Goal: Task Accomplishment & Management: Complete application form

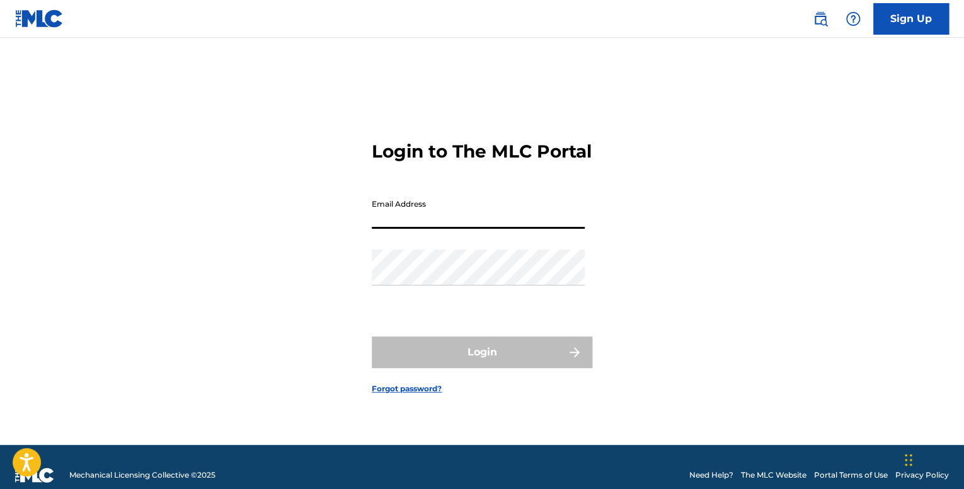
click at [399, 212] on input "Email Address" at bounding box center [478, 211] width 213 height 36
type input "[EMAIL_ADDRESS][DOMAIN_NAME]"
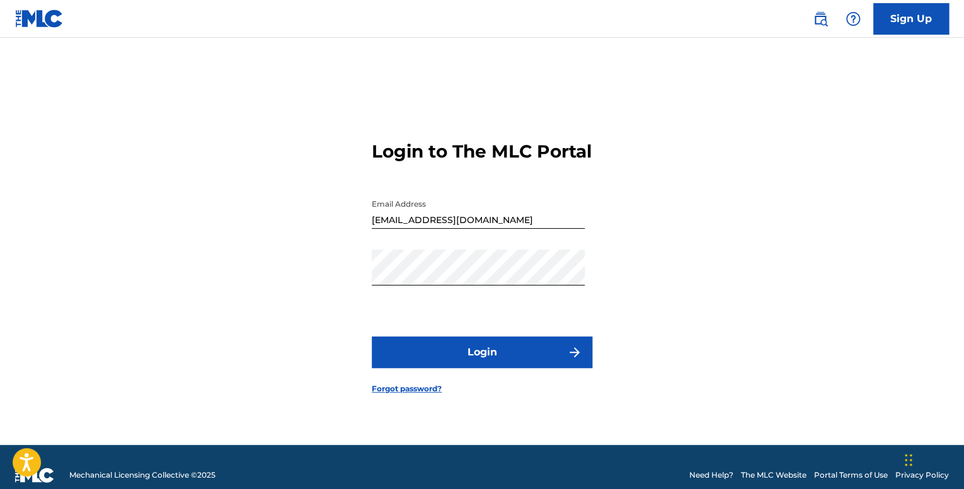
click at [503, 366] on button "Login" at bounding box center [482, 352] width 221 height 32
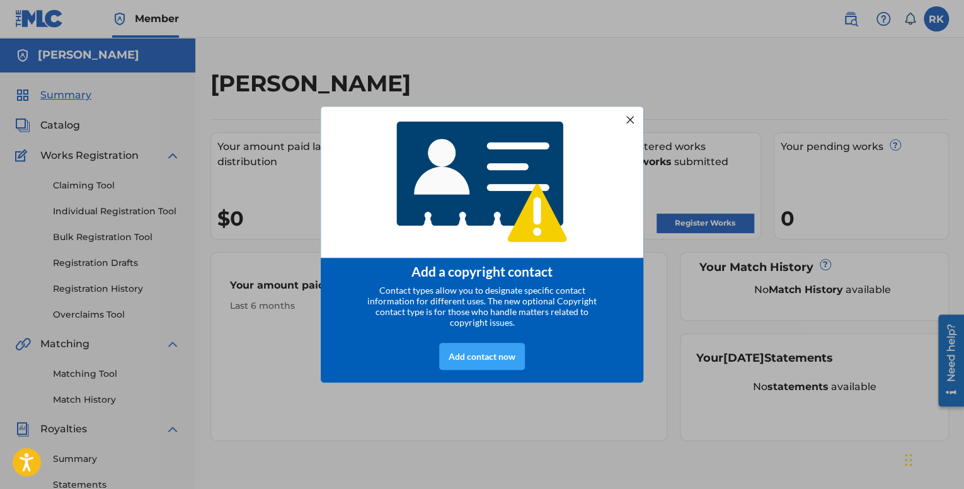
click at [489, 362] on div "Add contact now" at bounding box center [482, 356] width 86 height 27
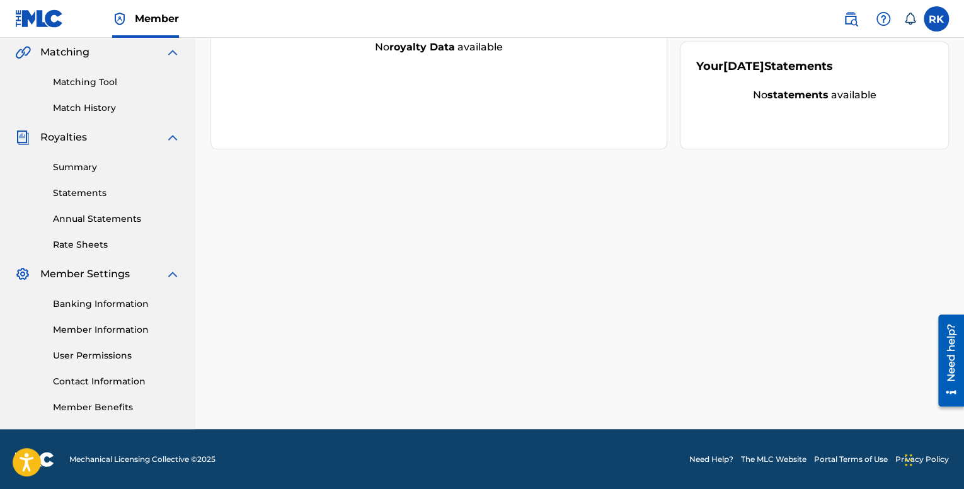
scroll to position [292, 0]
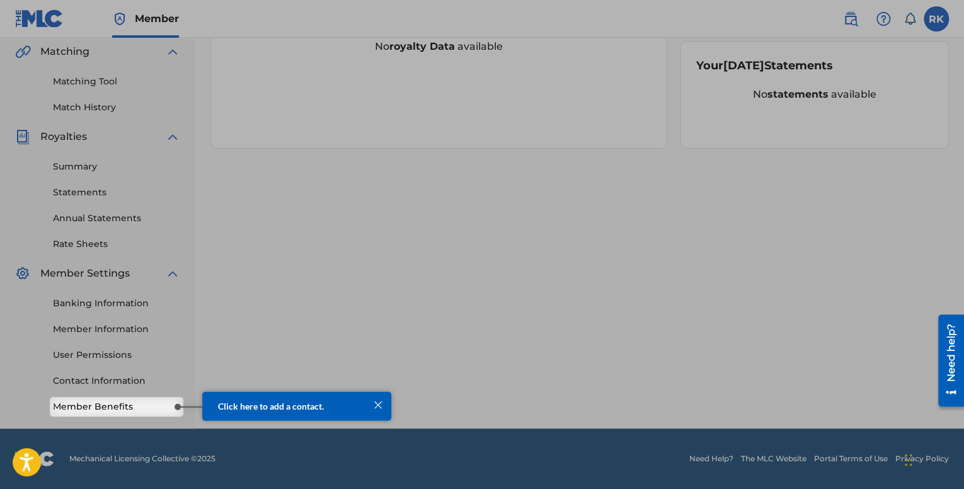
click at [115, 405] on link "Member Benefits" at bounding box center [116, 406] width 127 height 13
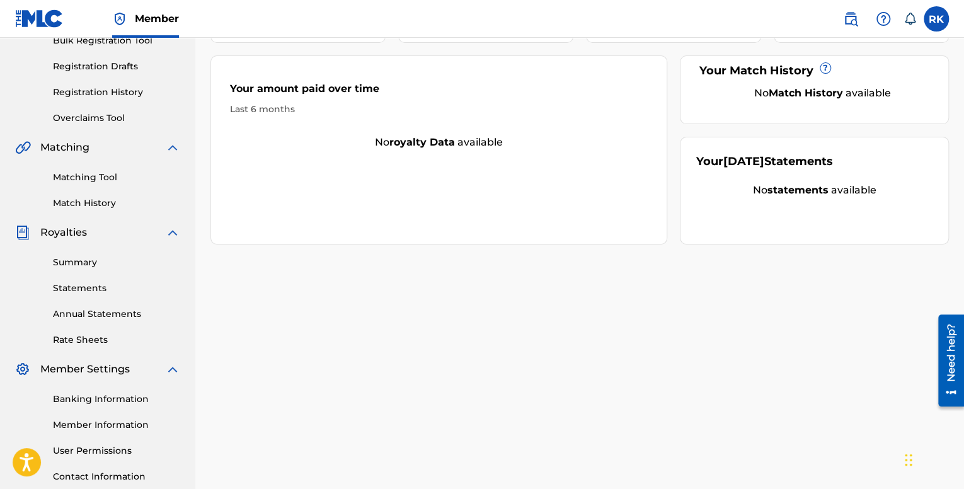
scroll to position [0, 0]
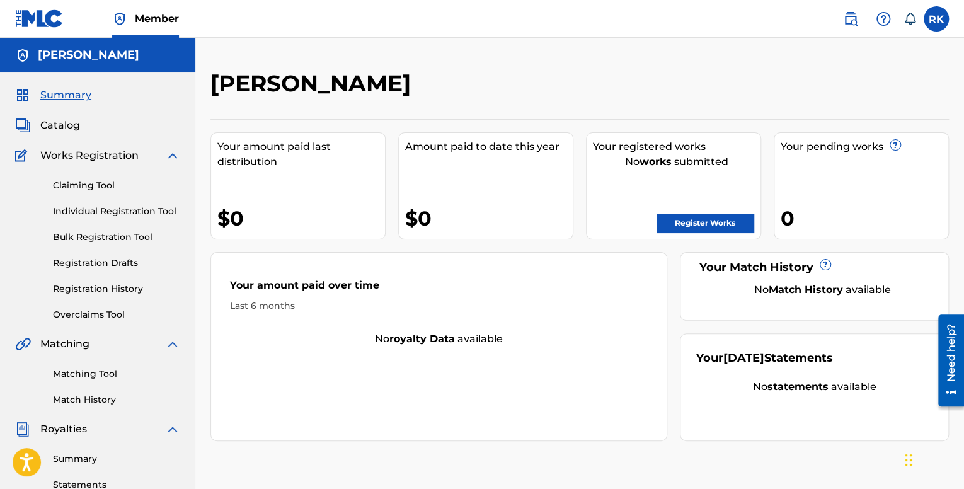
click at [116, 187] on link "Claiming Tool" at bounding box center [116, 185] width 127 height 13
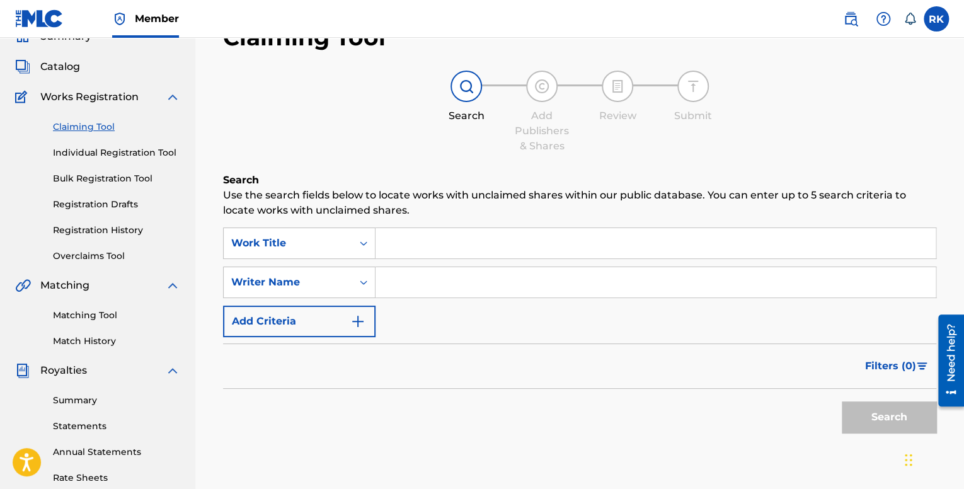
scroll to position [63, 0]
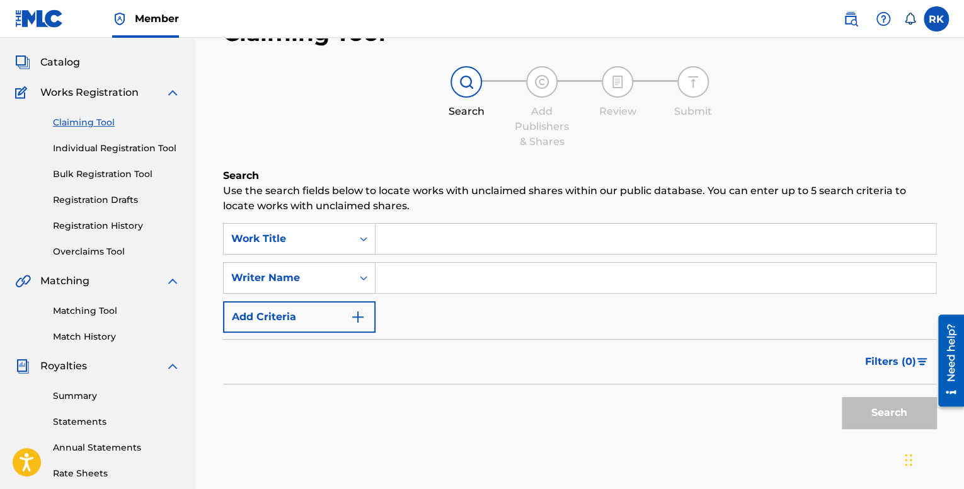
click at [86, 314] on link "Matching Tool" at bounding box center [116, 310] width 127 height 13
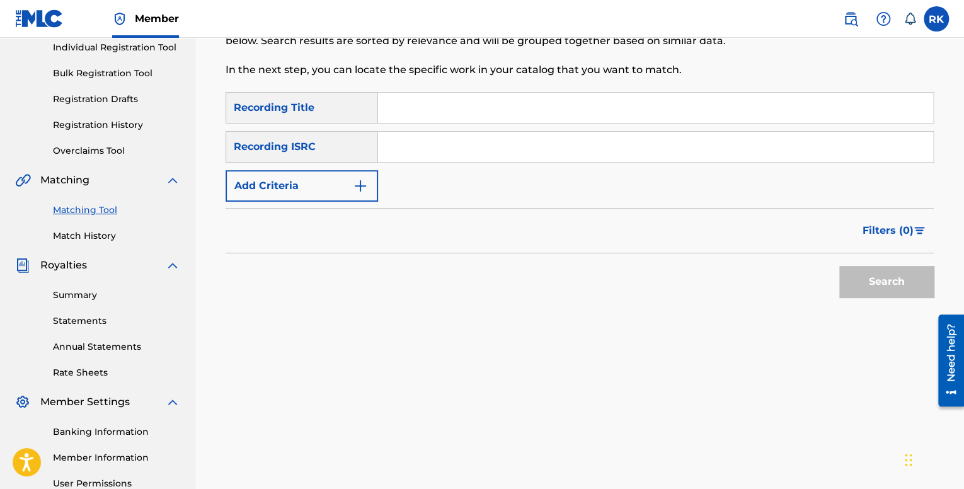
scroll to position [189, 0]
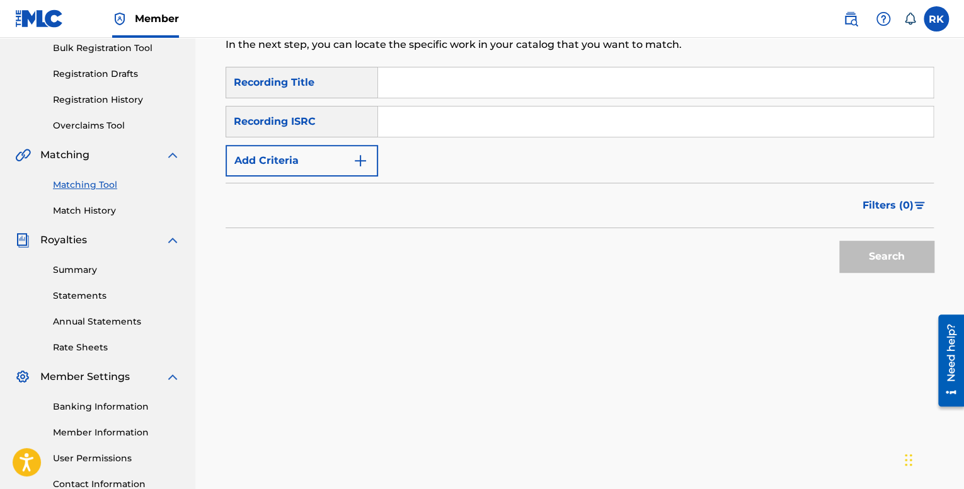
click at [94, 352] on link "Rate Sheets" at bounding box center [116, 347] width 127 height 13
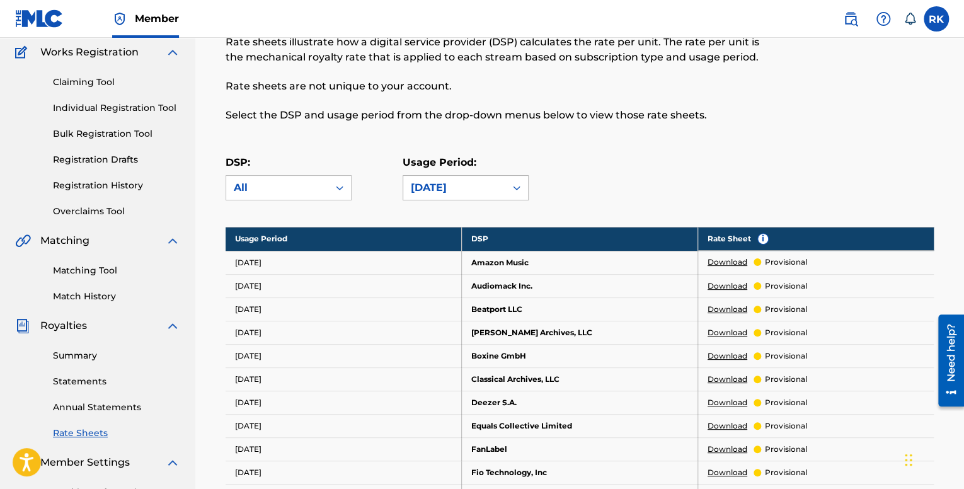
scroll to position [126, 0]
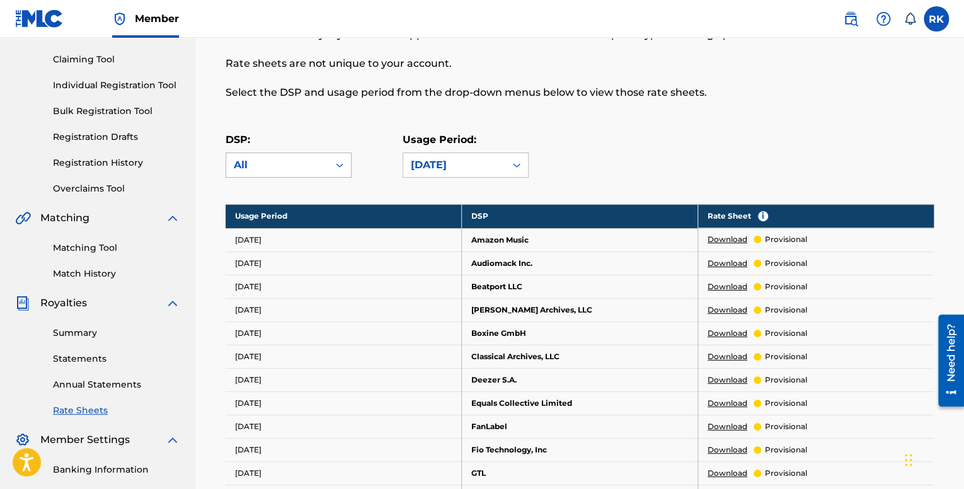
click at [315, 166] on div "All" at bounding box center [277, 165] width 87 height 15
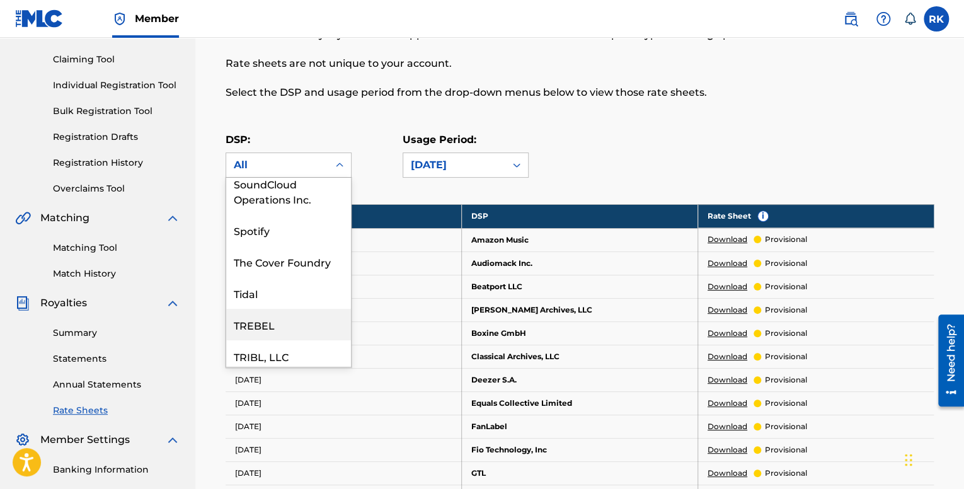
scroll to position [2079, 0]
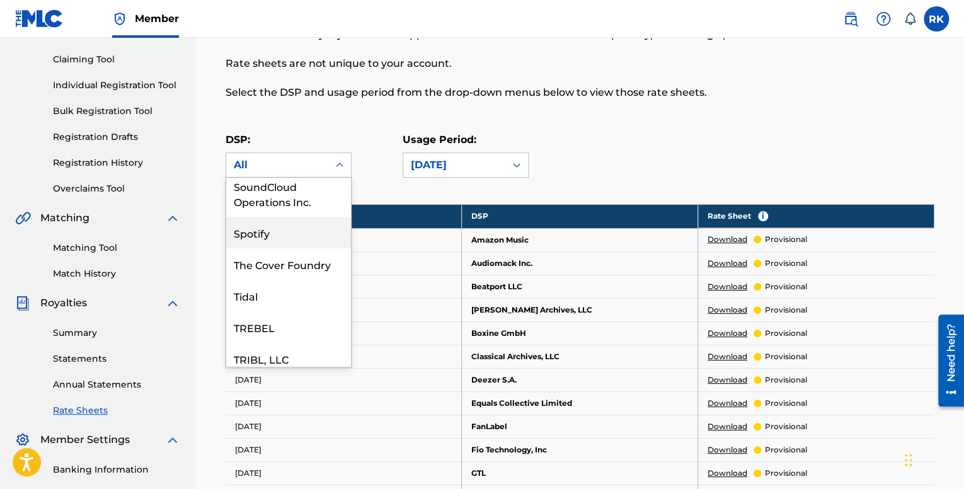
click at [270, 248] on div "Spotify" at bounding box center [288, 233] width 125 height 32
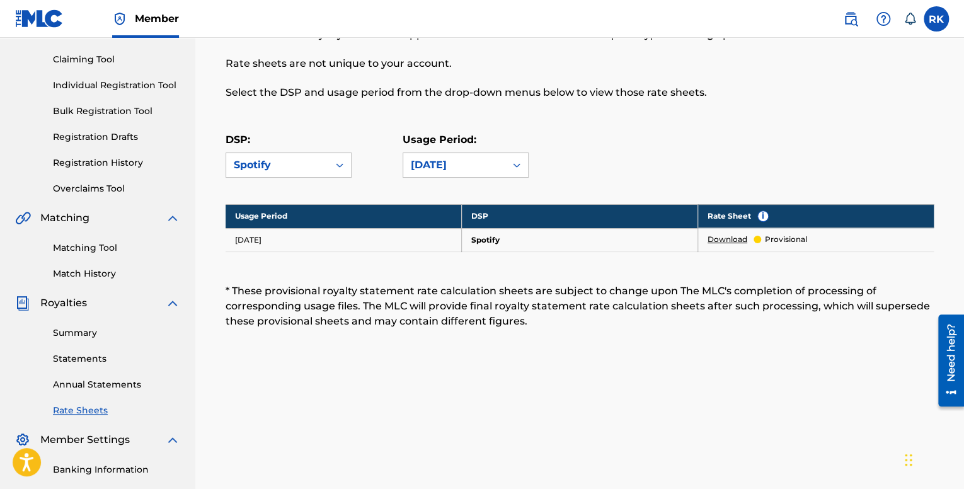
click at [738, 238] on link "Download" at bounding box center [728, 239] width 40 height 11
click at [82, 334] on link "Summary" at bounding box center [116, 332] width 127 height 13
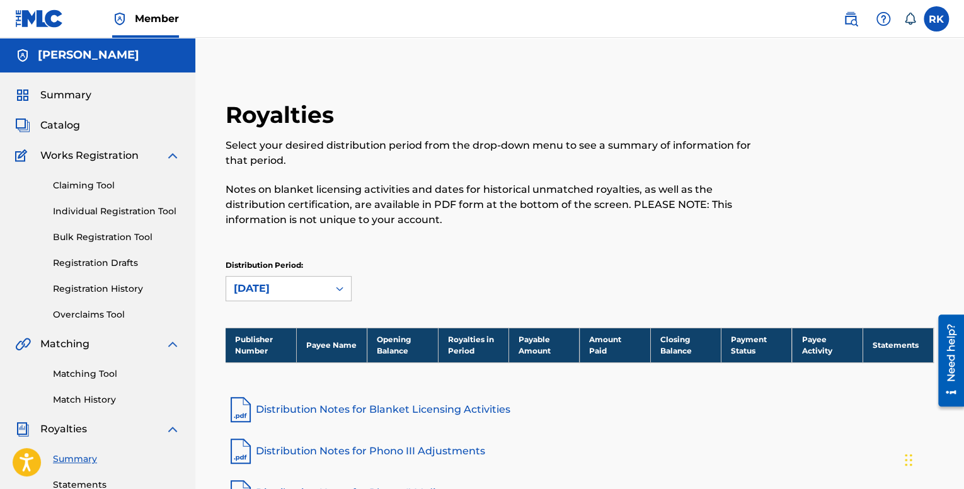
click at [45, 131] on span "Catalog" at bounding box center [60, 125] width 40 height 15
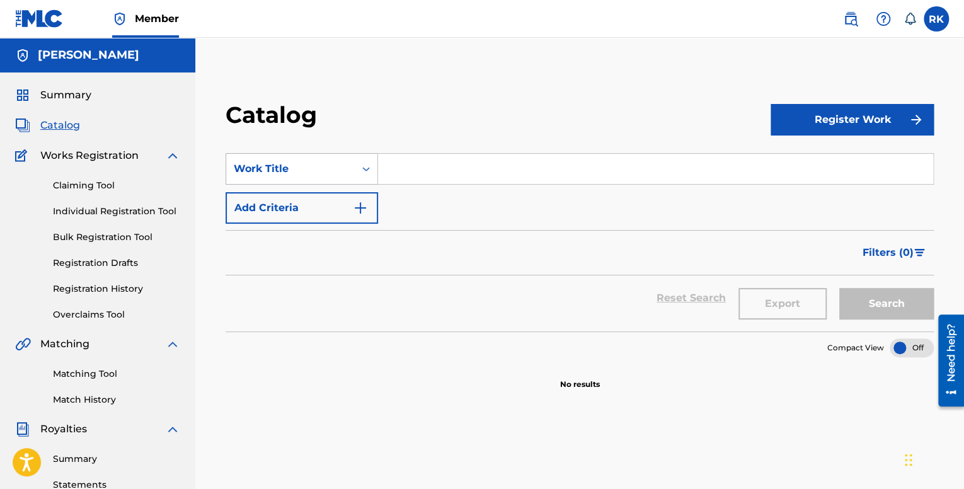
click at [359, 172] on div "Search Form" at bounding box center [366, 169] width 23 height 23
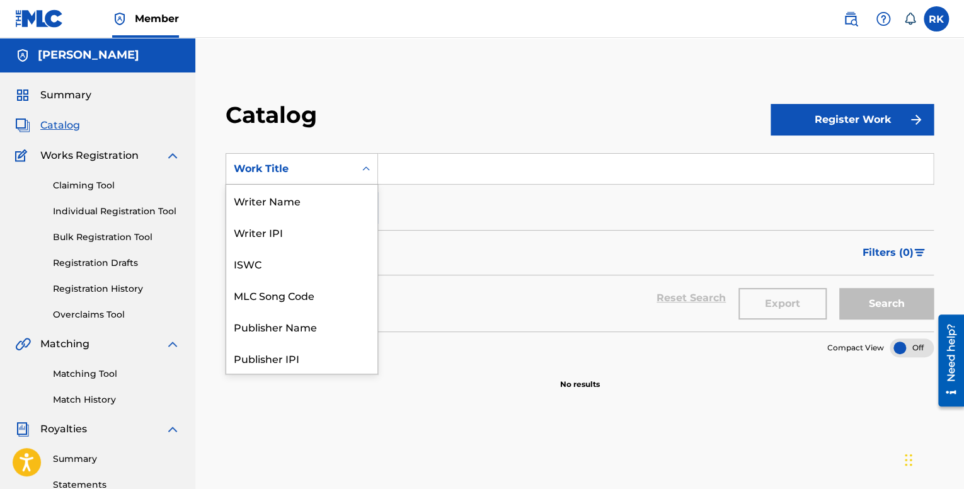
scroll to position [189, 0]
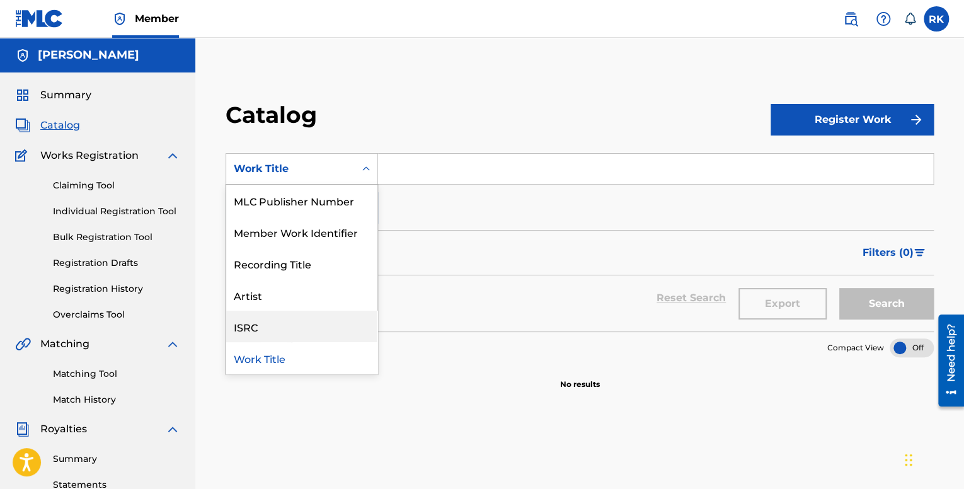
click at [292, 324] on div "ISRC" at bounding box center [301, 327] width 151 height 32
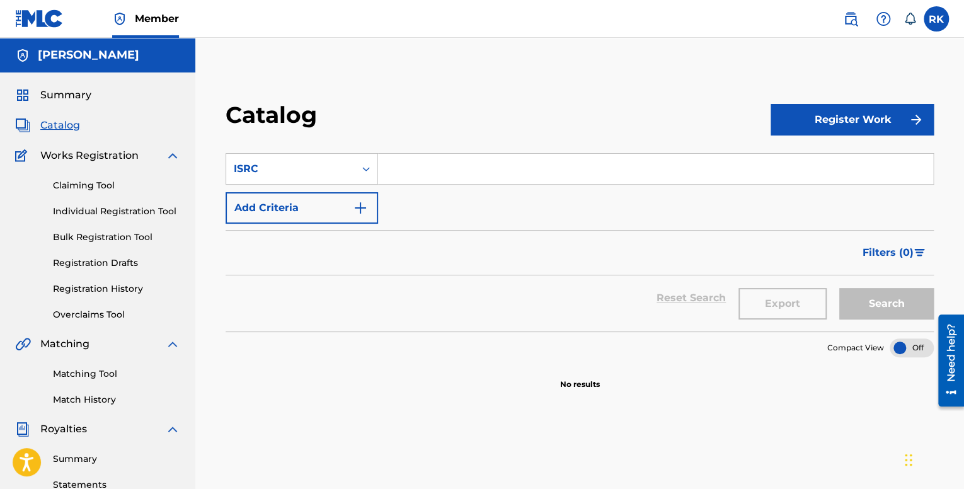
click at [406, 162] on input "Search Form" at bounding box center [655, 169] width 555 height 30
click at [412, 164] on input "Search Form" at bounding box center [655, 169] width 555 height 30
paste input "QM42K1932152"
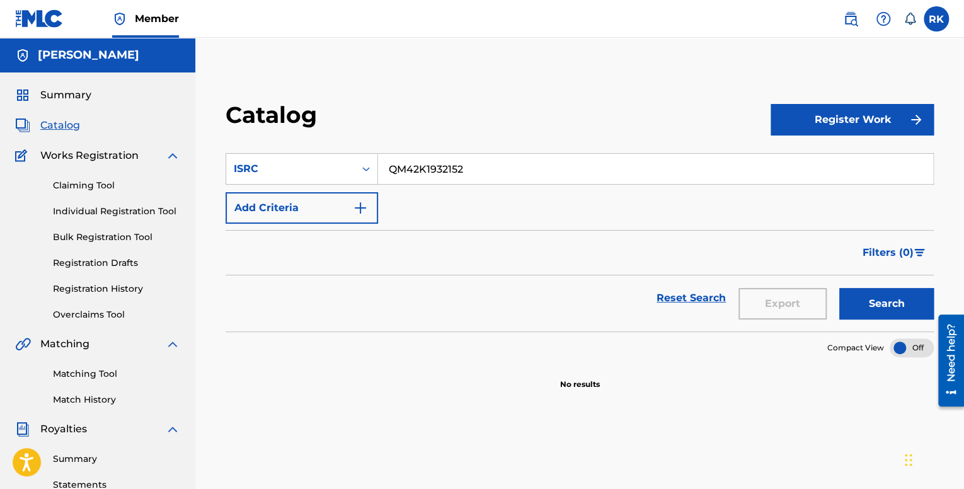
type input "QM42K1932152"
click at [316, 205] on button "Add Criteria" at bounding box center [302, 208] width 152 height 32
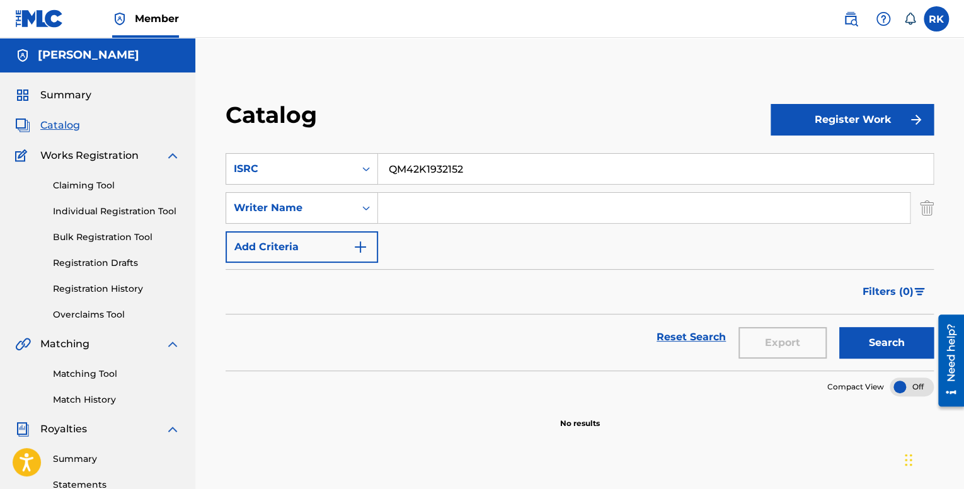
click at [411, 212] on input "Search Form" at bounding box center [644, 208] width 532 height 30
type input "[PERSON_NAME]"
click at [363, 243] on img "Search Form" at bounding box center [360, 246] width 15 height 15
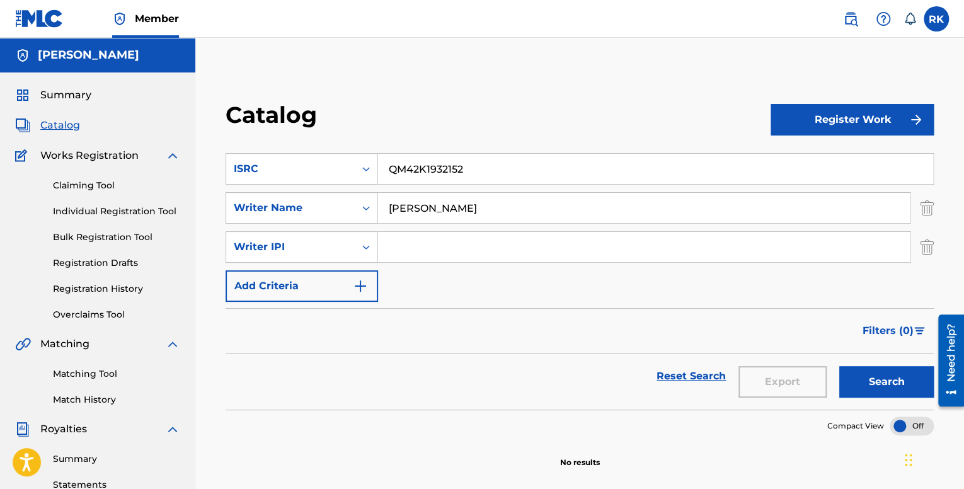
click at [491, 248] on input "Search Form" at bounding box center [644, 247] width 532 height 30
paste input "01037038192"
type input "01037038192"
click at [363, 283] on img "Search Form" at bounding box center [360, 285] width 15 height 15
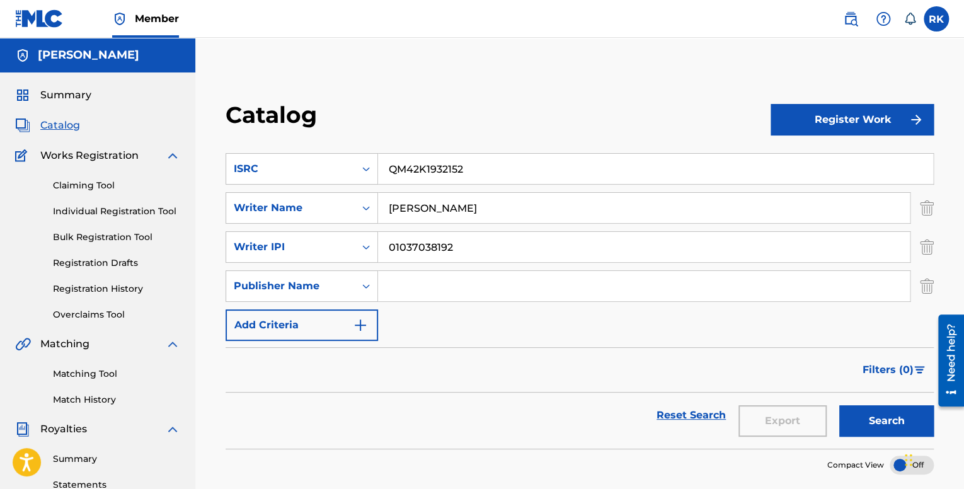
click at [406, 289] on input "Search Form" at bounding box center [644, 286] width 532 height 30
type input "BMI"
click at [358, 325] on img "Search Form" at bounding box center [360, 325] width 15 height 15
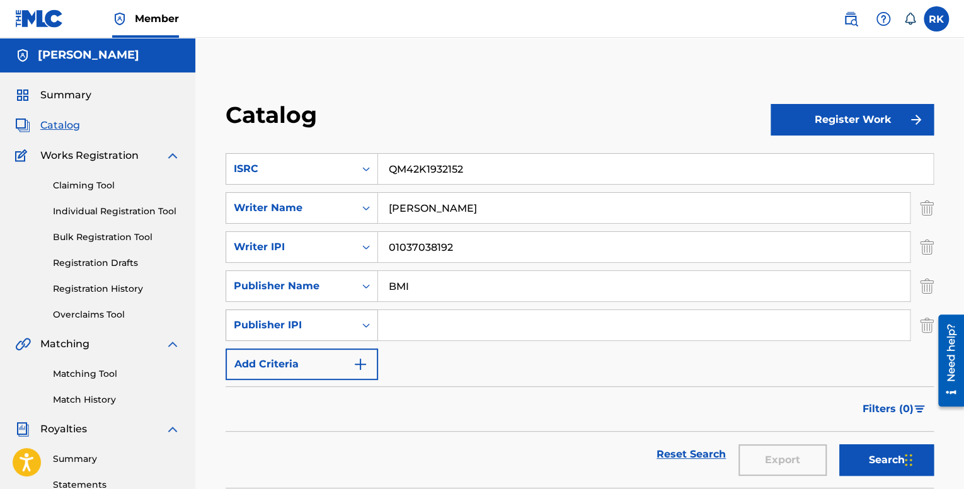
click at [360, 331] on div "Search Form" at bounding box center [366, 325] width 23 height 23
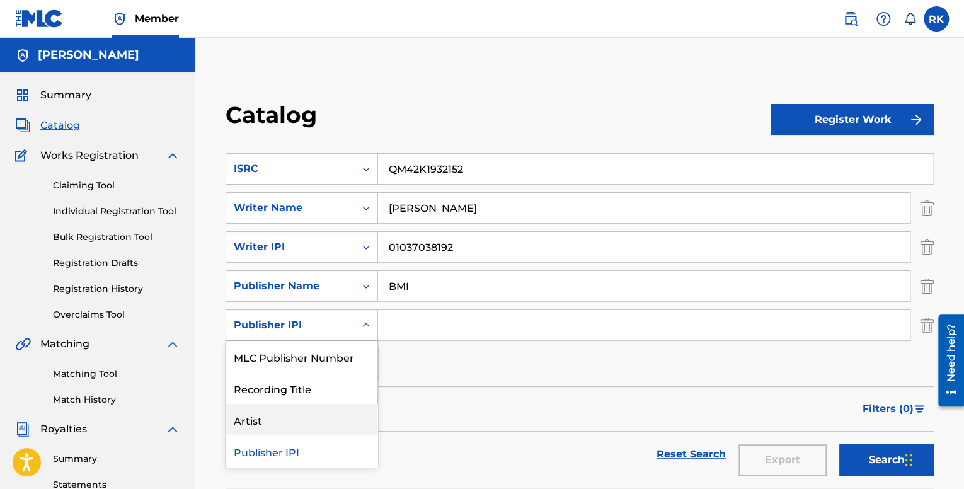
click at [273, 423] on div "Artist" at bounding box center [301, 420] width 151 height 32
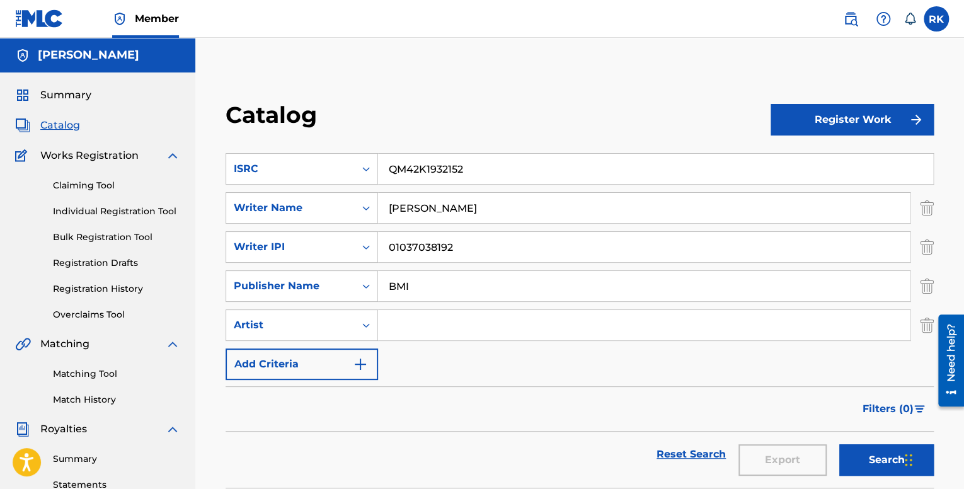
click at [426, 321] on input "Search Form" at bounding box center [644, 325] width 532 height 30
type input "KVSE"
click at [343, 372] on button "Add Criteria" at bounding box center [302, 364] width 152 height 32
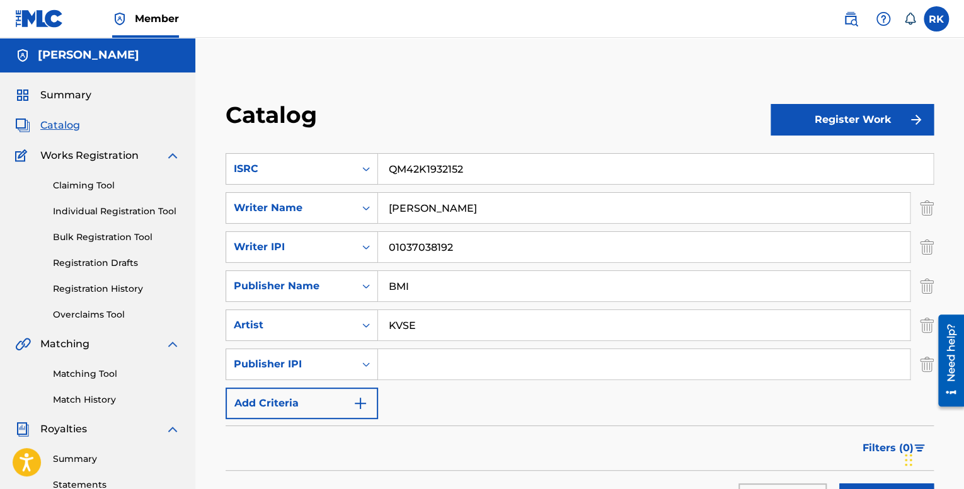
click at [399, 364] on input "Search Form" at bounding box center [644, 364] width 532 height 30
click at [925, 369] on img "Search Form" at bounding box center [927, 364] width 14 height 32
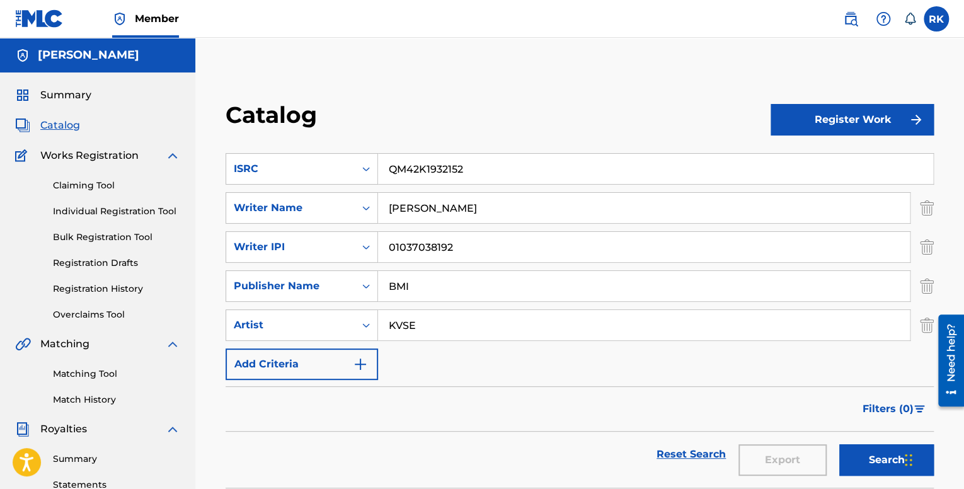
click at [356, 367] on img "Search Form" at bounding box center [360, 364] width 15 height 15
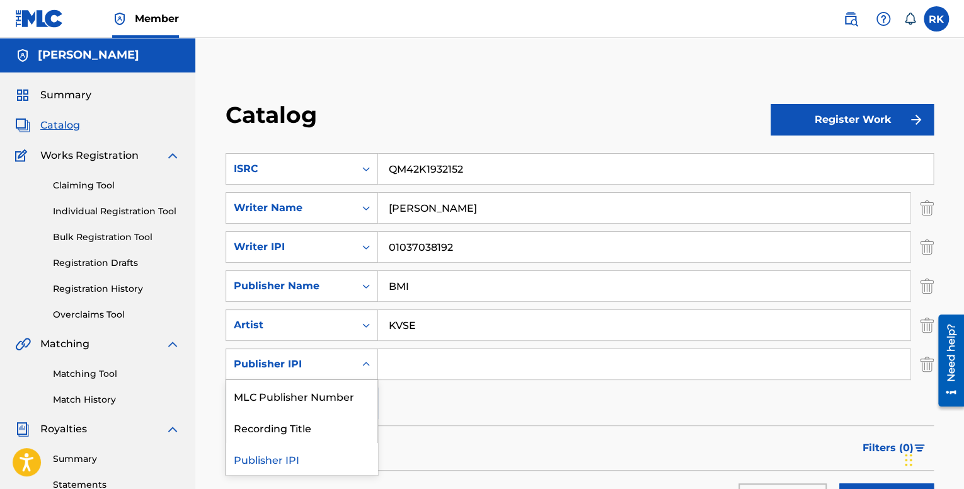
click at [313, 369] on div "Publisher IPI" at bounding box center [290, 364] width 113 height 15
click at [314, 434] on div "Recording Title" at bounding box center [301, 427] width 151 height 32
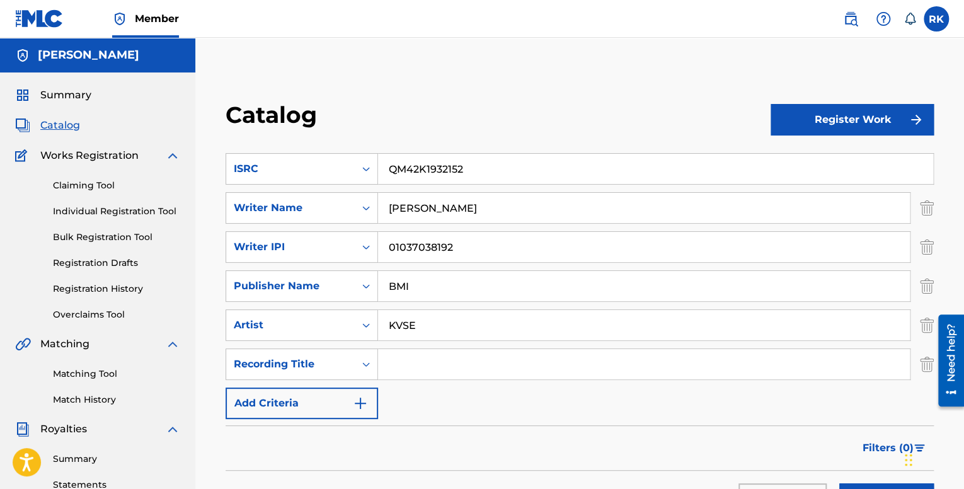
click at [464, 364] on input "Search Form" at bounding box center [644, 364] width 532 height 30
paste input "YOSHi TWO"
type input "YOSHi TWO"
click at [341, 411] on button "Add Criteria" at bounding box center [302, 404] width 152 height 32
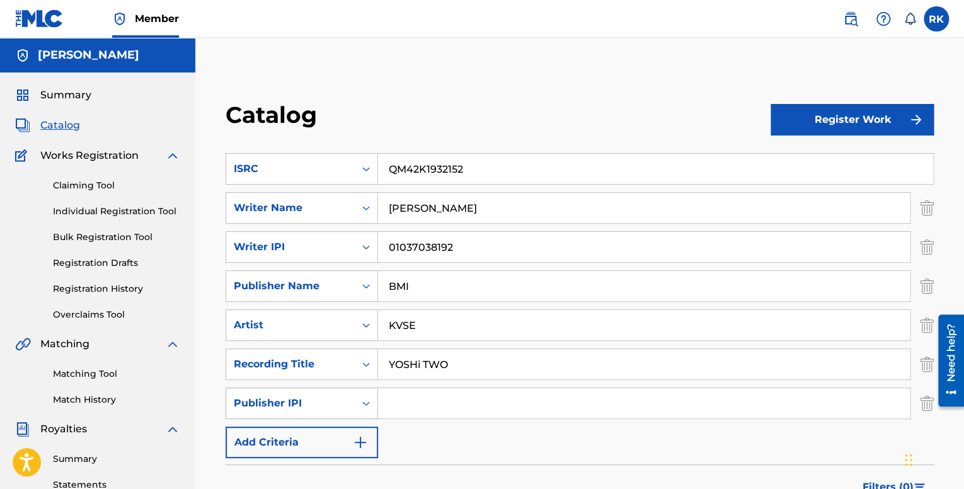
click at [323, 404] on div "Publisher IPI" at bounding box center [290, 403] width 113 height 15
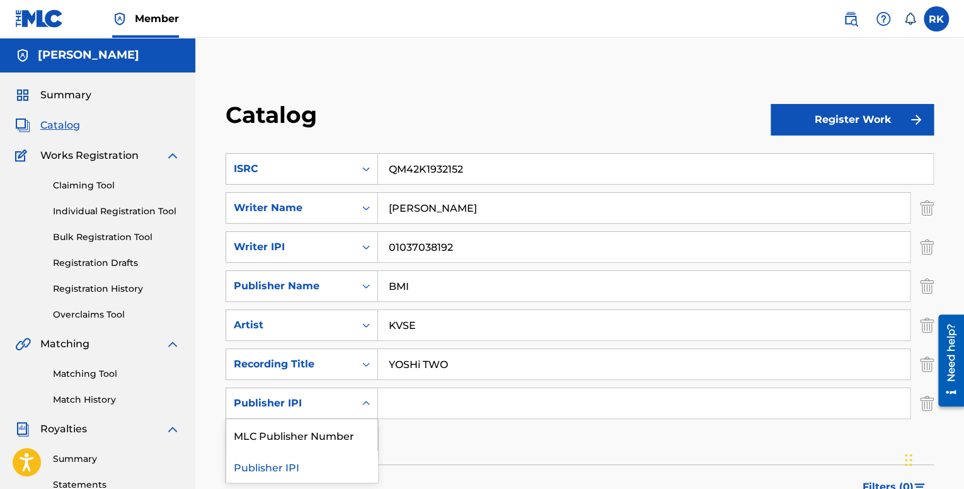
click at [330, 401] on div "Publisher IPI" at bounding box center [290, 403] width 113 height 15
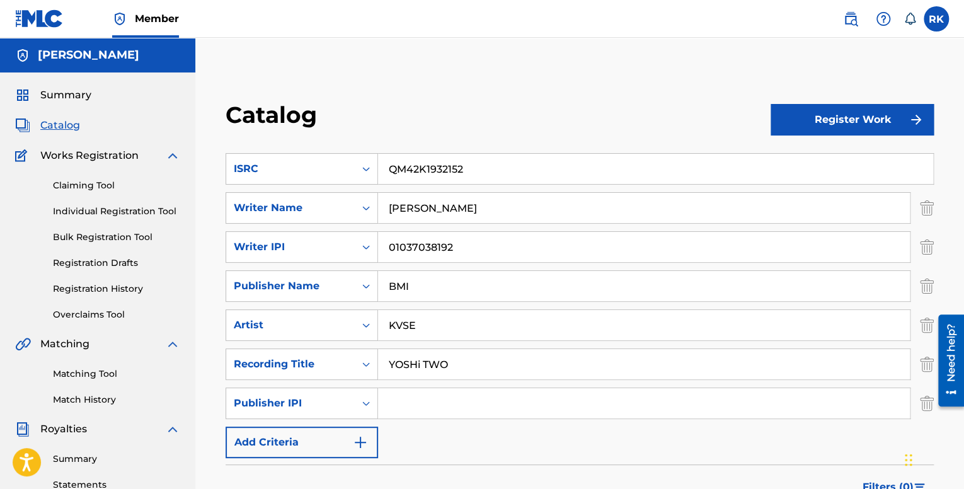
click at [922, 401] on img "Search Form" at bounding box center [927, 404] width 14 height 32
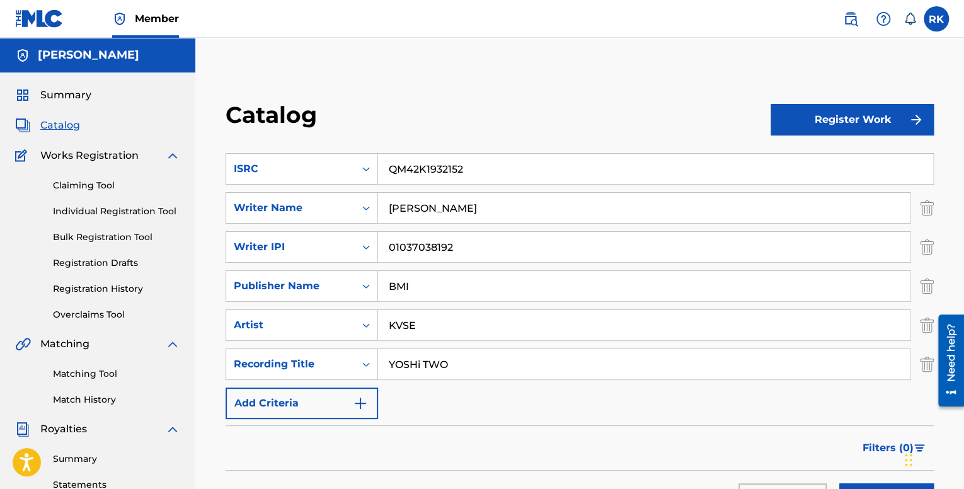
click at [441, 77] on div "Catalog Register Work SearchWithCriteria6927c4dd-bb3e-45eb-8b0f-bbd1d86f297b IS…" at bounding box center [579, 395] width 769 height 652
click at [847, 117] on button "Register Work" at bounding box center [852, 120] width 163 height 32
click at [839, 162] on link "Individual" at bounding box center [852, 161] width 163 height 30
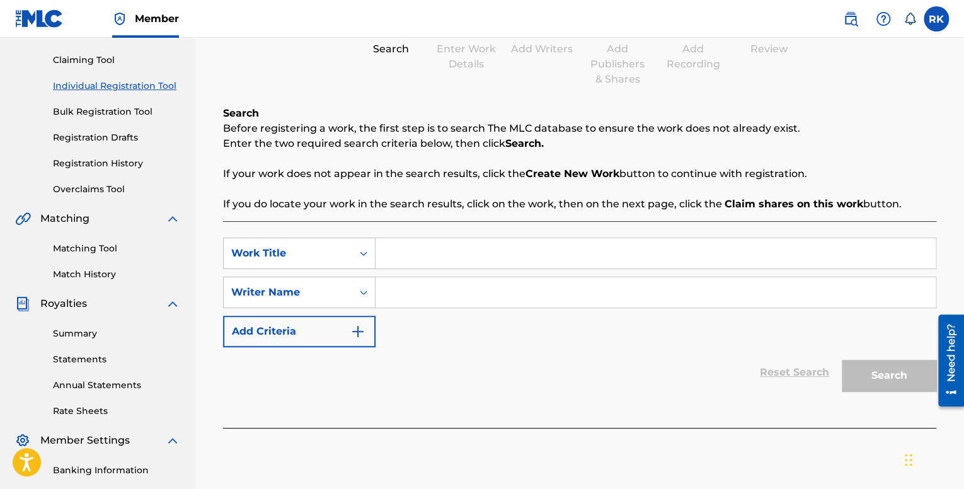
scroll to position [126, 0]
click at [413, 239] on input "Search Form" at bounding box center [656, 253] width 560 height 30
paste input "@Jmgwpet1998"
type input "@Jmgwpet1998"
drag, startPoint x: 484, startPoint y: 255, endPoint x: 336, endPoint y: 255, distance: 148.1
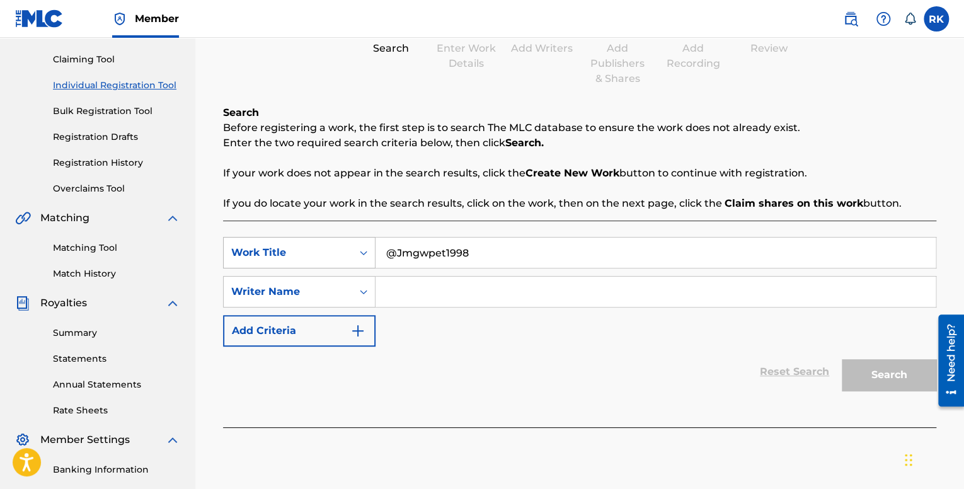
click at [361, 250] on div "SearchWithCriteriad84e98f0-a7cc-4893-b5ac-9b1c10584c2e Work Title @Jmgwpet1998" at bounding box center [579, 253] width 713 height 32
type input "Y"
paste input "YOSHi TWO"
type input "YOSHi TWO"
click at [420, 294] on input "Search Form" at bounding box center [656, 292] width 560 height 30
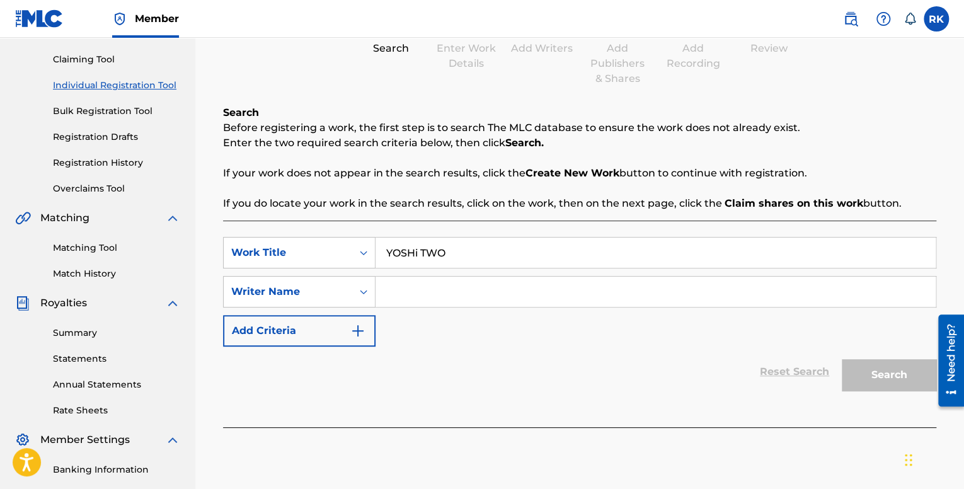
type input "[PERSON_NAME]"
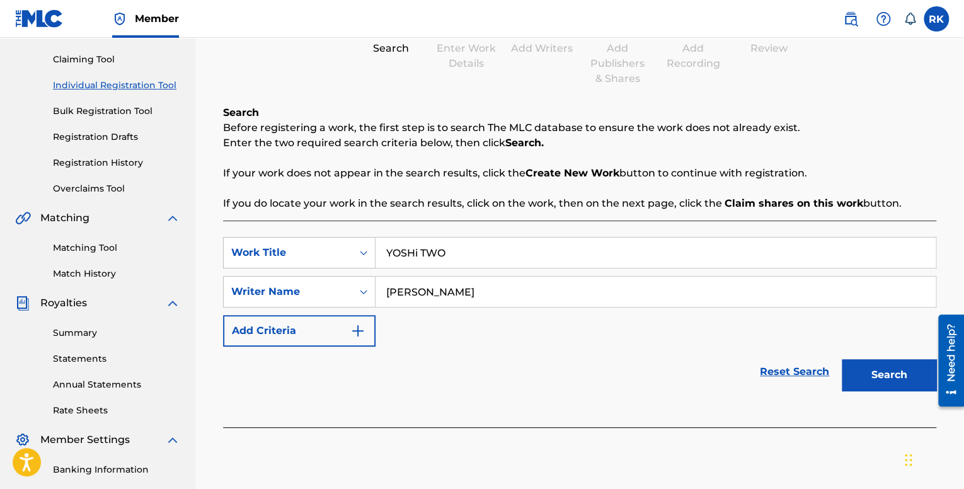
click at [307, 336] on button "Add Criteria" at bounding box center [299, 331] width 152 height 32
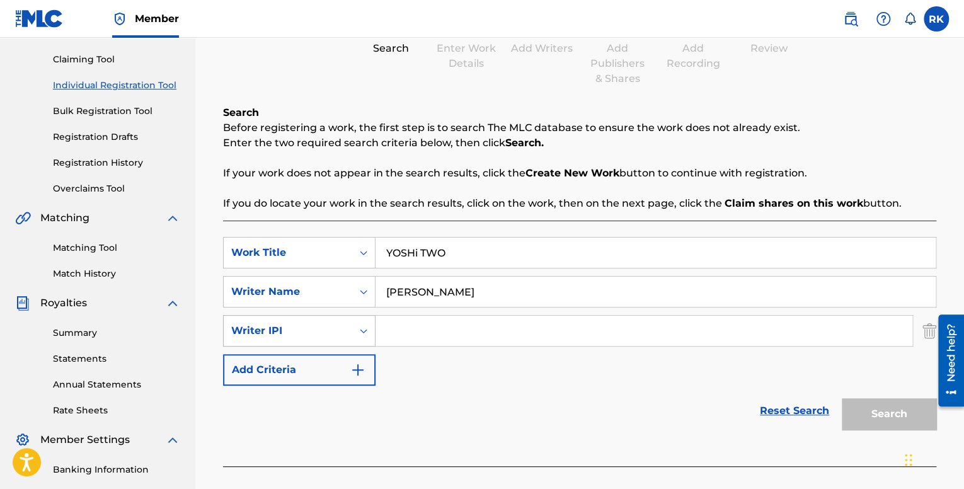
click at [328, 340] on div "Writer IPI" at bounding box center [288, 331] width 129 height 24
click at [330, 336] on div "Writer IPI" at bounding box center [287, 330] width 113 height 15
click at [417, 323] on input "Search Form" at bounding box center [644, 331] width 537 height 30
paste input "01037038192"
type input "01037038192"
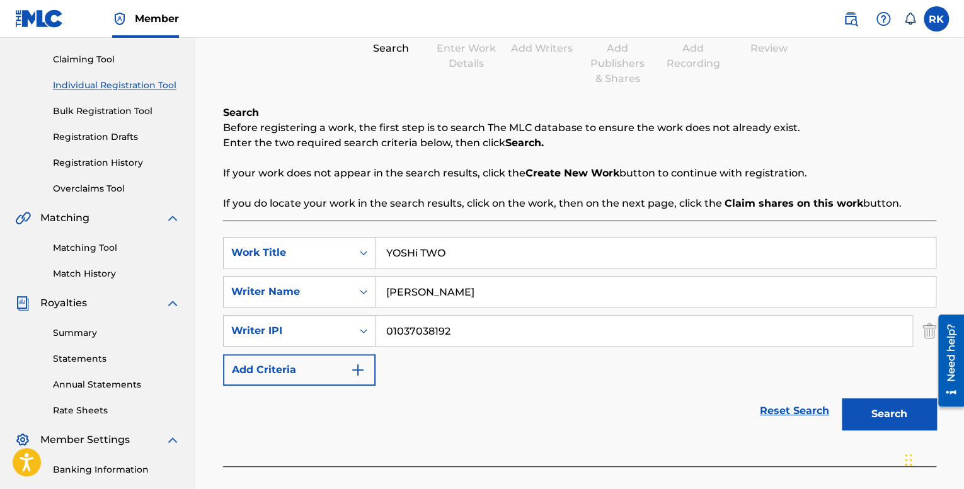
click at [330, 365] on button "Add Criteria" at bounding box center [299, 370] width 152 height 32
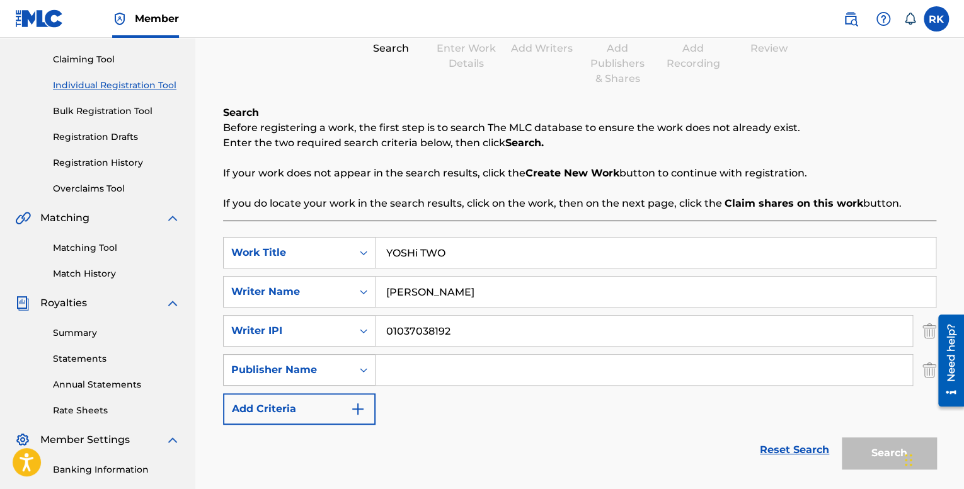
click at [314, 368] on div "Publisher Name" at bounding box center [287, 369] width 113 height 15
click at [422, 368] on input "Search Form" at bounding box center [644, 370] width 537 height 30
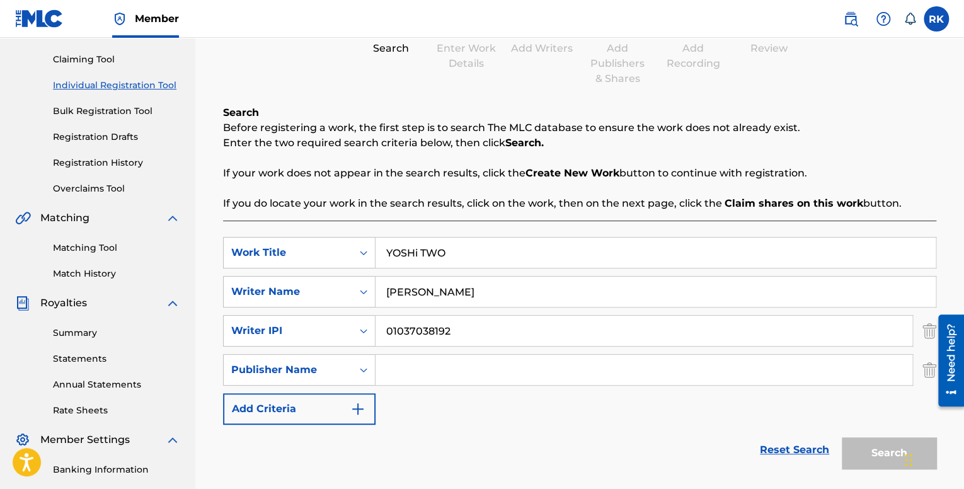
type input "BMI"
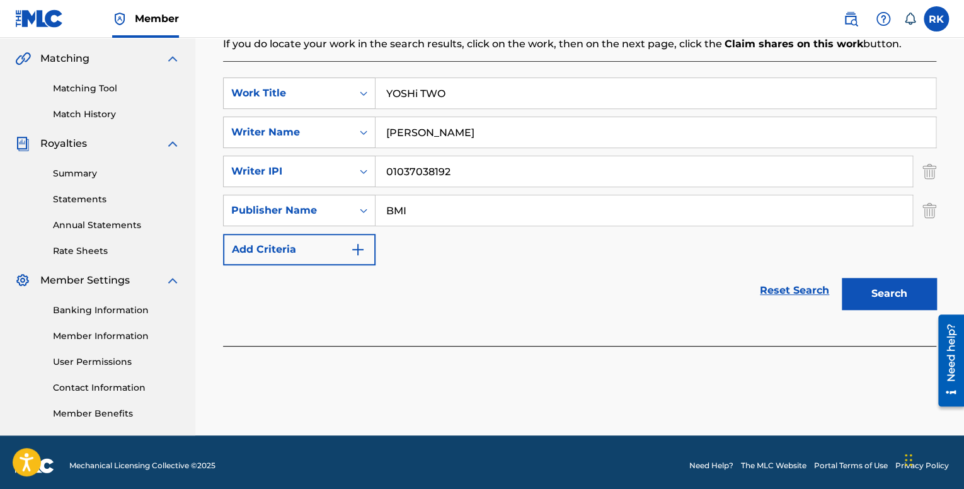
scroll to position [292, 0]
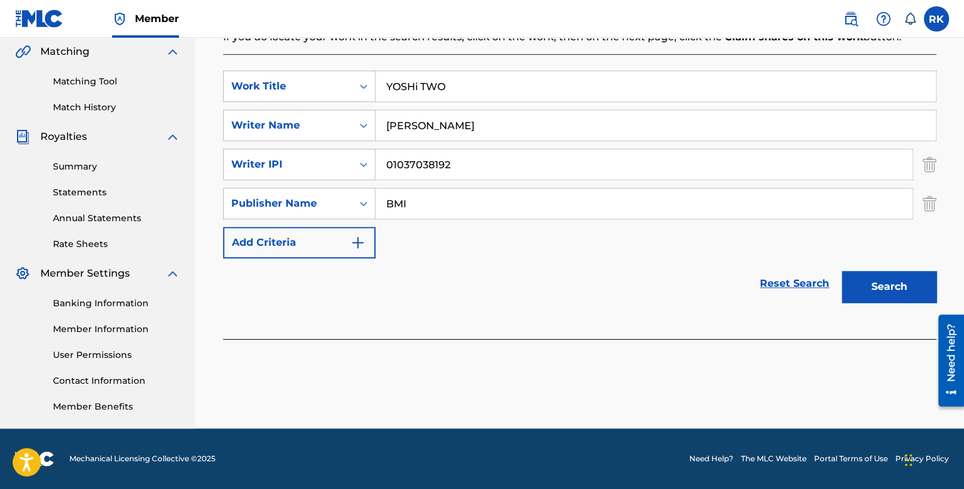
click at [875, 283] on button "Search" at bounding box center [889, 287] width 95 height 32
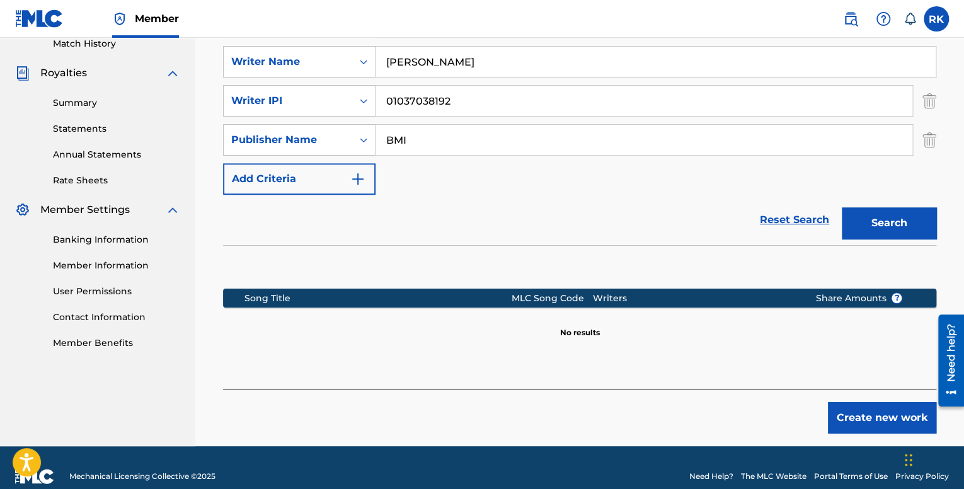
scroll to position [373, 0]
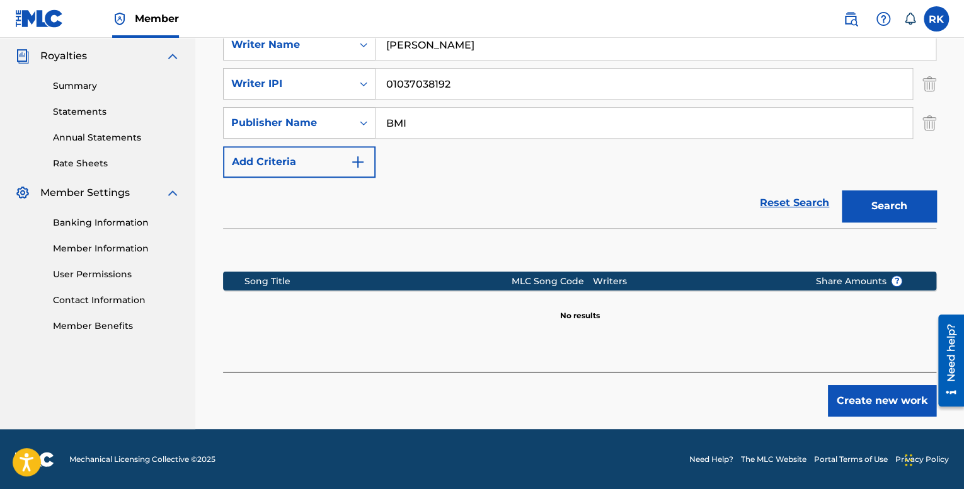
click at [888, 406] on button "Create new work" at bounding box center [882, 401] width 108 height 32
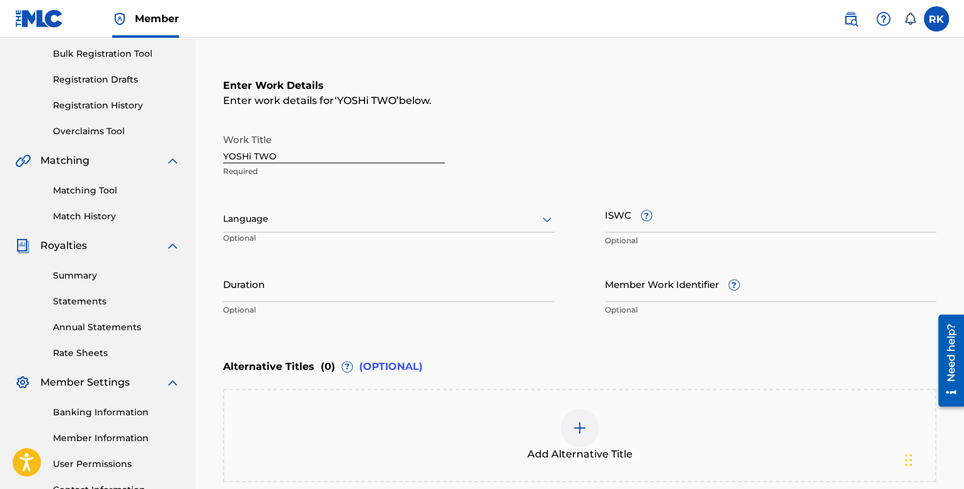
scroll to position [189, 0]
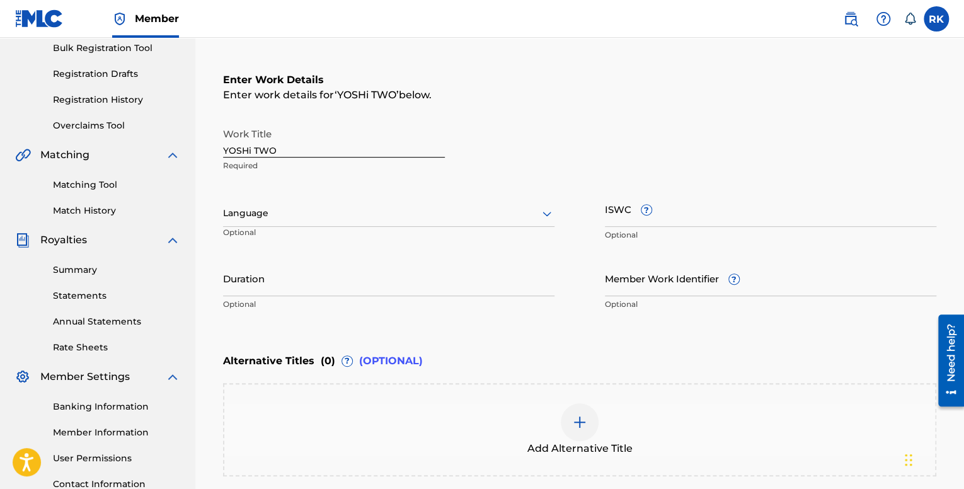
click at [278, 217] on div at bounding box center [388, 213] width 331 height 16
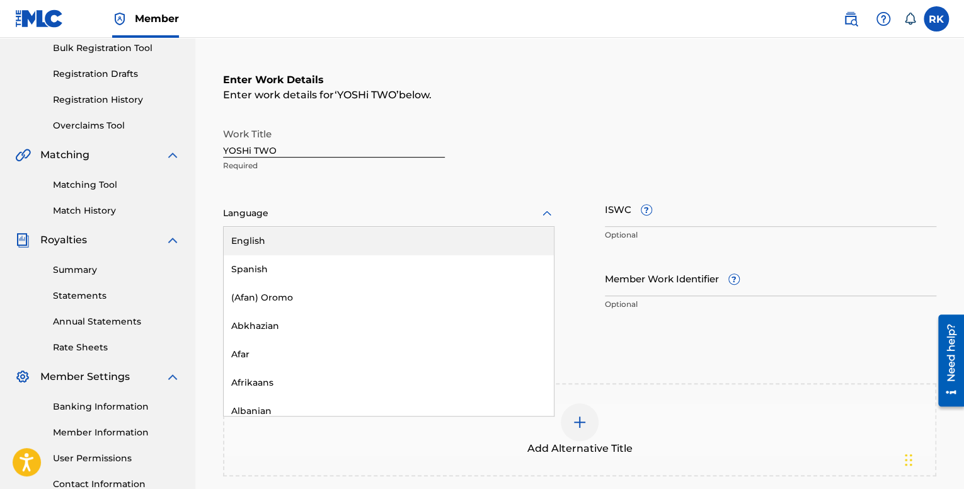
click at [278, 240] on div "English" at bounding box center [389, 241] width 330 height 28
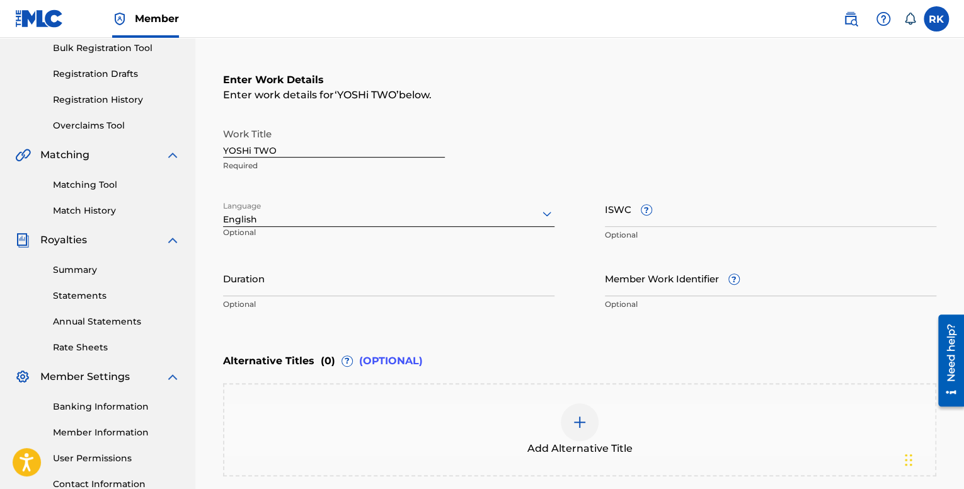
click at [285, 279] on input "Duration" at bounding box center [388, 278] width 331 height 36
click at [317, 285] on input "Duration" at bounding box center [388, 278] width 331 height 36
click at [223, 290] on input "2:10" at bounding box center [388, 278] width 331 height 36
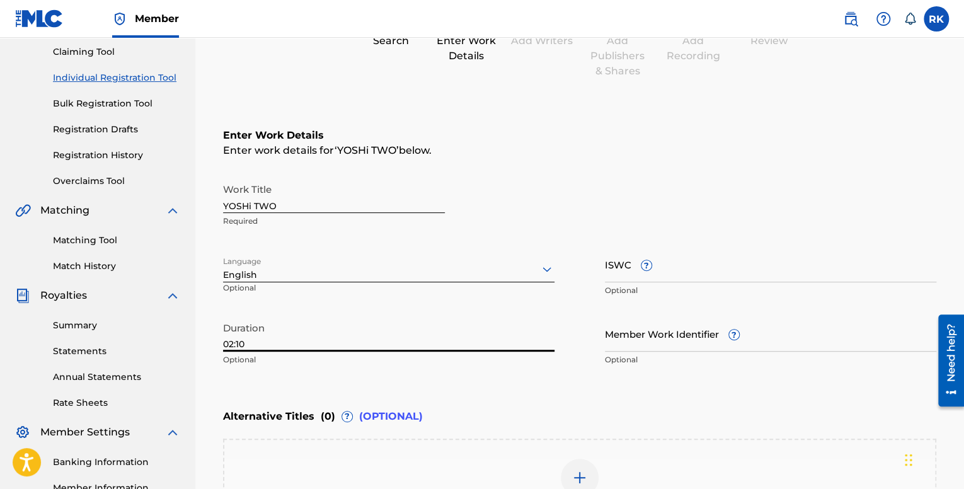
scroll to position [135, 0]
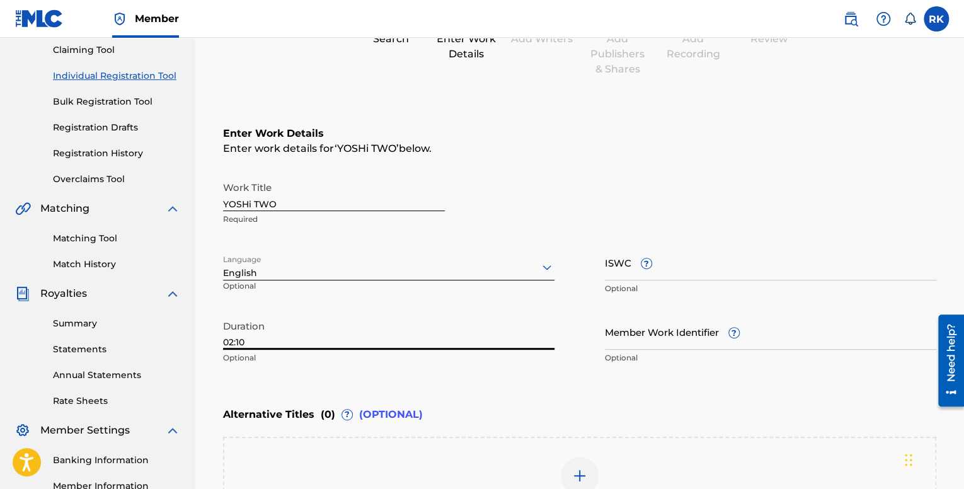
type input "02:10"
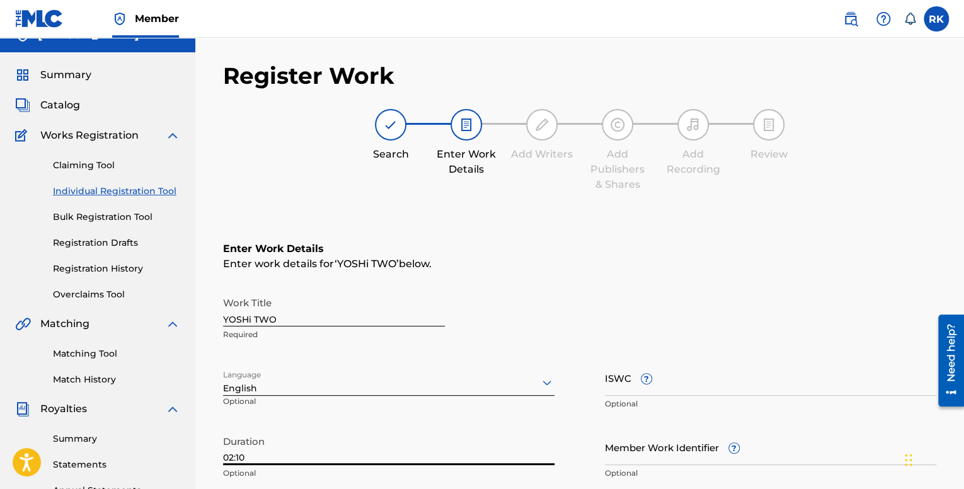
scroll to position [0, 0]
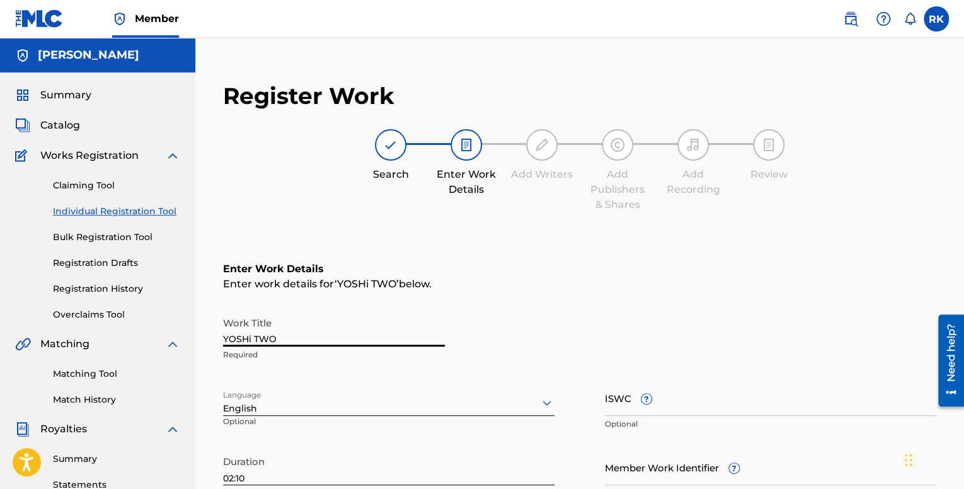
click at [319, 335] on input "YOSHi TWO" at bounding box center [334, 329] width 222 height 36
click at [394, 149] on img at bounding box center [390, 144] width 15 height 15
click at [137, 209] on link "Individual Registration Tool" at bounding box center [116, 211] width 127 height 13
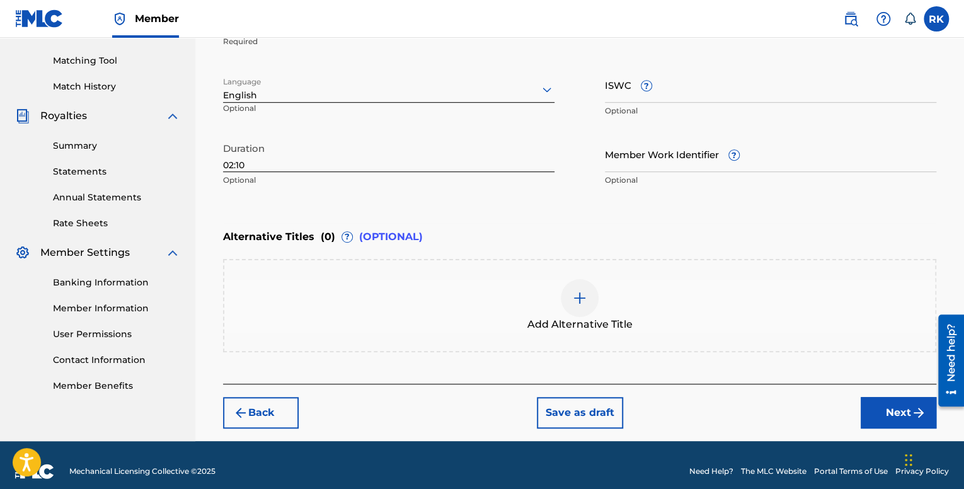
scroll to position [315, 0]
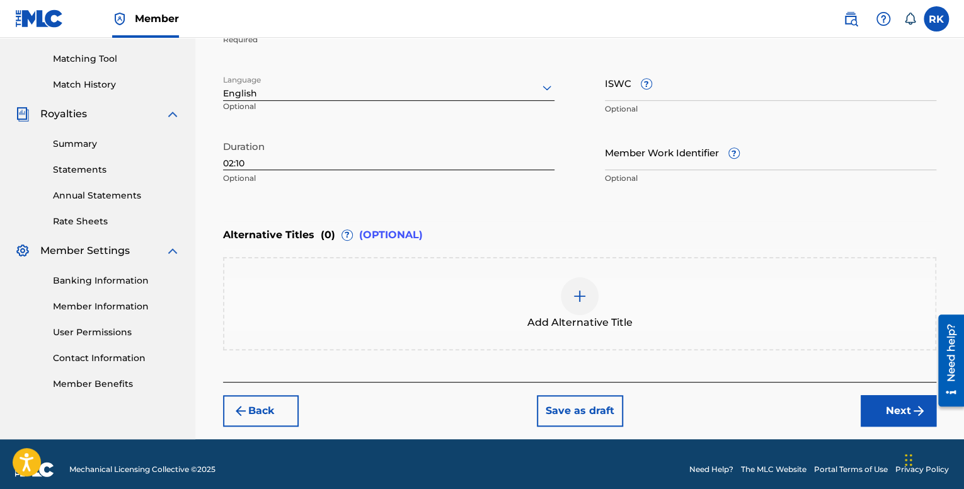
click at [557, 408] on button "Save as draft" at bounding box center [580, 411] width 86 height 32
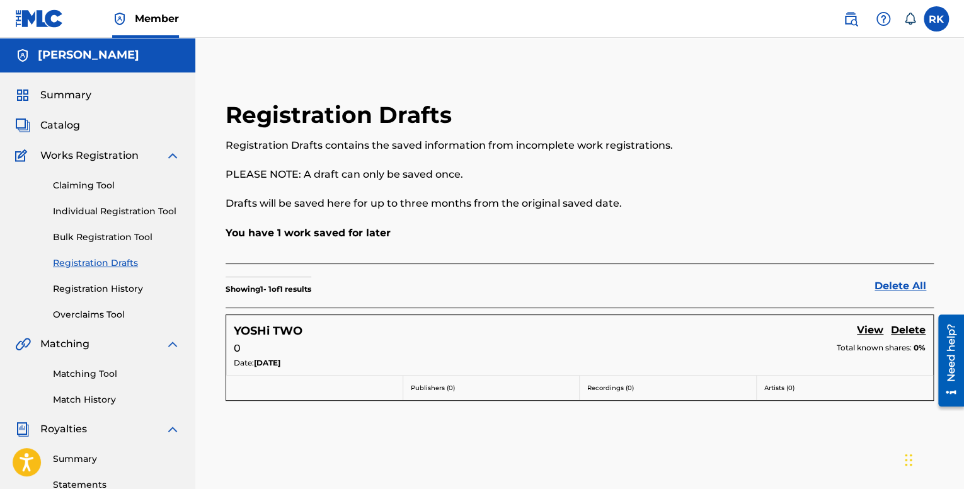
click at [98, 214] on link "Individual Registration Tool" at bounding box center [116, 211] width 127 height 13
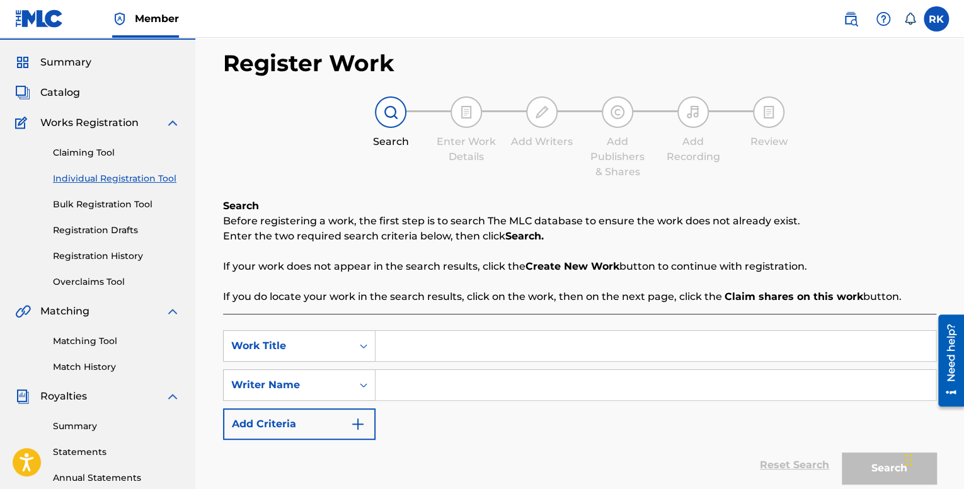
scroll to position [126, 0]
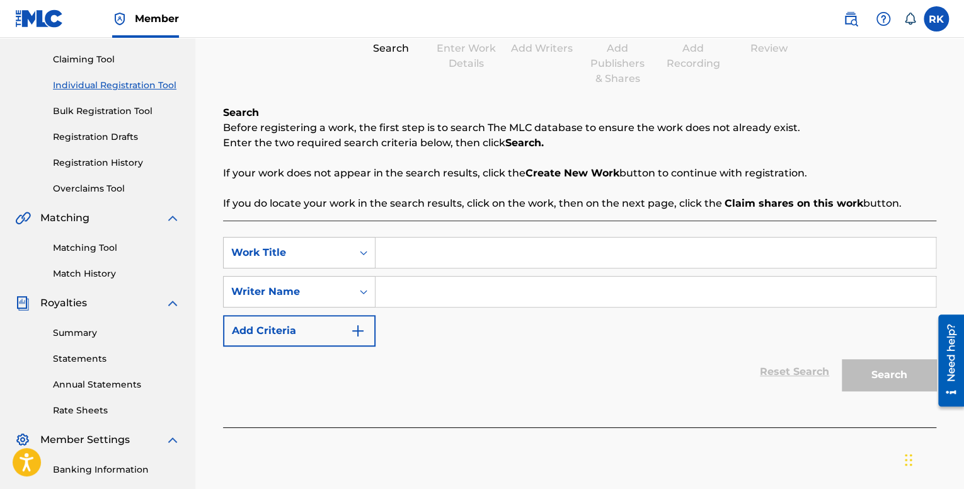
click at [403, 250] on input "Search Form" at bounding box center [656, 253] width 560 height 30
paste input "T-306.535.805-2"
type input "T-306.535.805-2"
drag, startPoint x: 494, startPoint y: 255, endPoint x: 363, endPoint y: 240, distance: 131.9
click at [363, 240] on div "SearchWithCriteriad84e98f0-a7cc-4893-b5ac-9b1c10584c2e Work Title T-306.535.805…" at bounding box center [579, 253] width 713 height 32
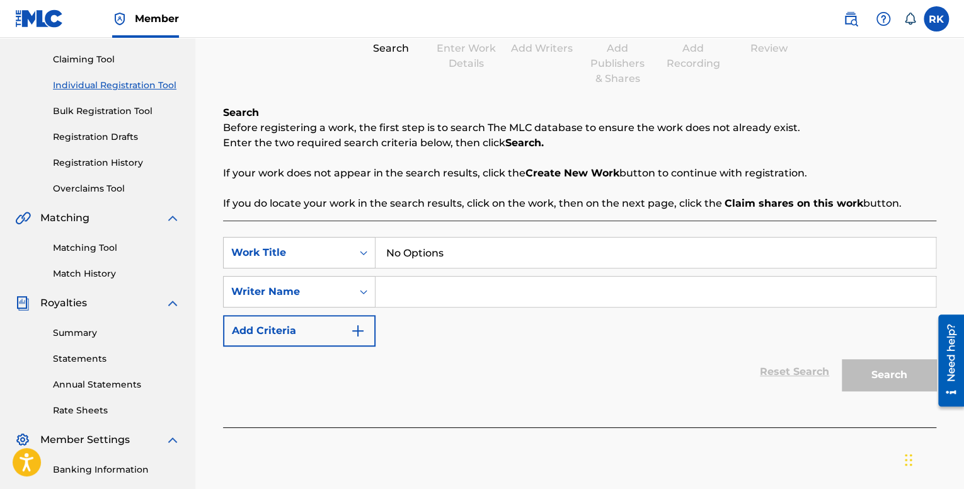
type input "No Options"
click at [406, 292] on input "Search Form" at bounding box center [656, 292] width 560 height 30
type input "[PERSON_NAME]"
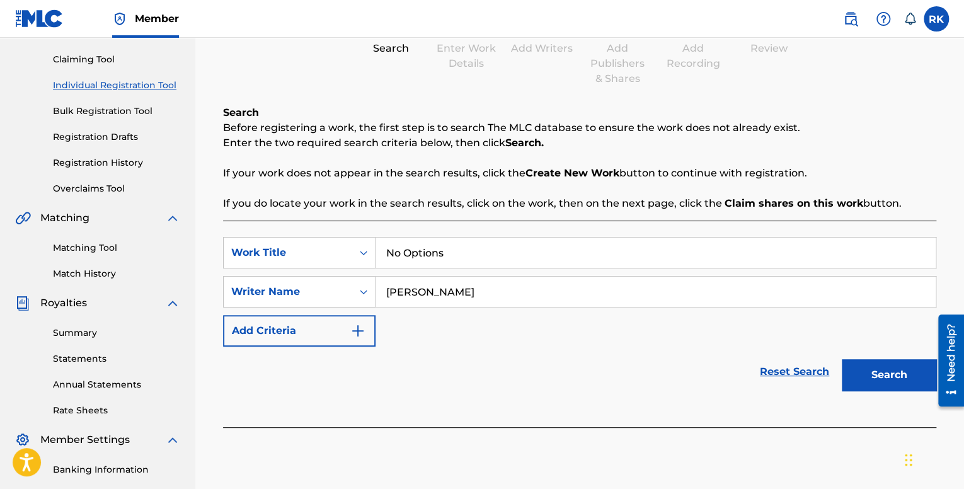
click at [297, 338] on button "Add Criteria" at bounding box center [299, 331] width 152 height 32
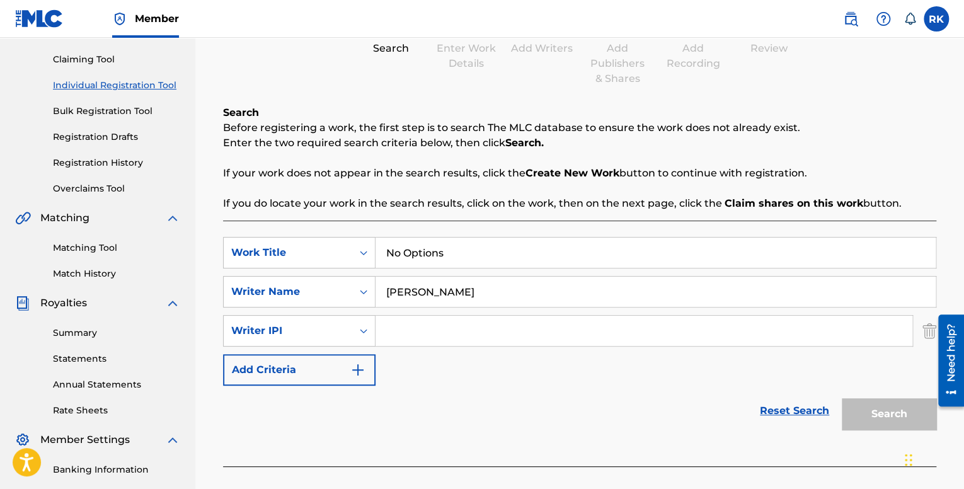
click at [423, 333] on input "Search Form" at bounding box center [644, 331] width 537 height 30
type input "01037038192"
click at [327, 365] on button "Add Criteria" at bounding box center [299, 370] width 152 height 32
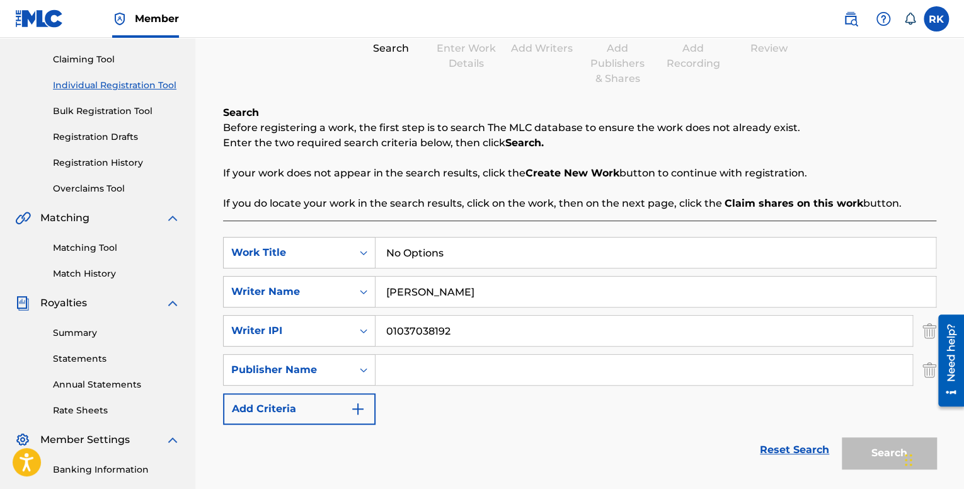
click at [418, 366] on input "Search Form" at bounding box center [644, 370] width 537 height 30
type input "BMI"
click at [316, 414] on button "Add Criteria" at bounding box center [299, 409] width 152 height 32
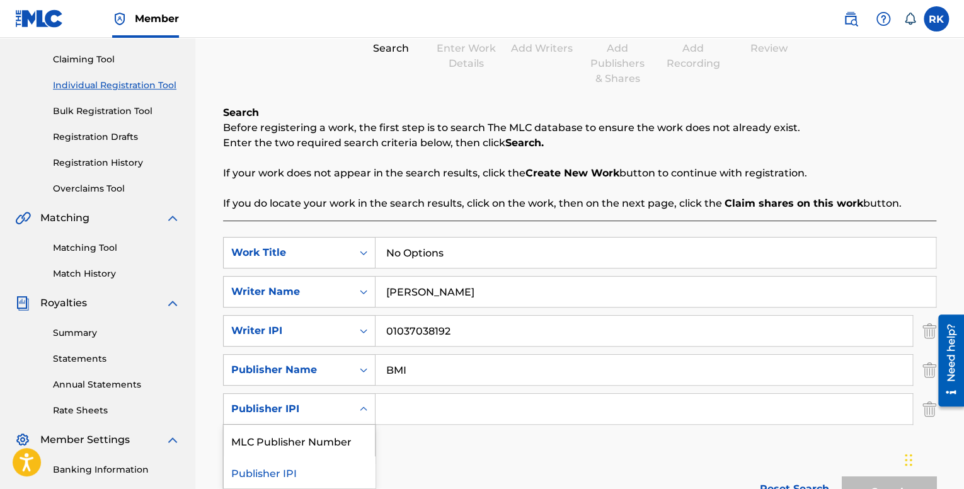
click at [346, 416] on div "Publisher IPI" at bounding box center [288, 409] width 129 height 24
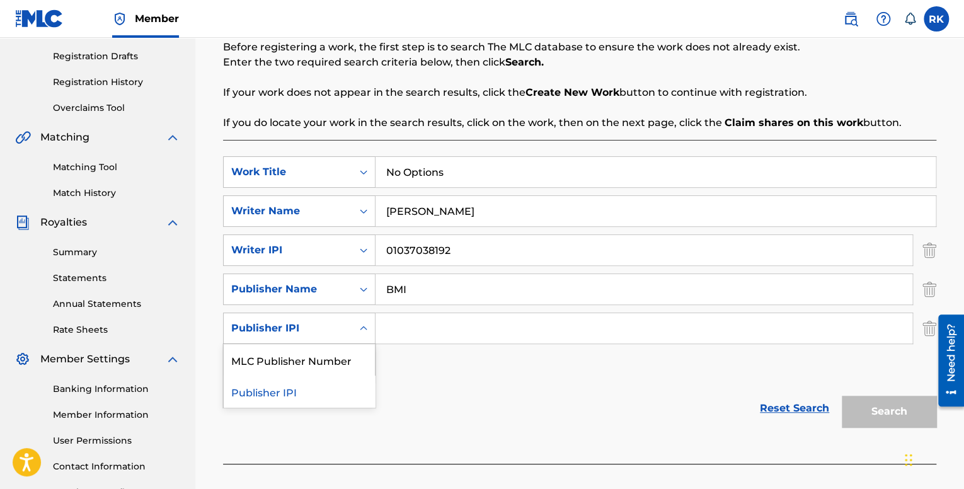
scroll to position [252, 0]
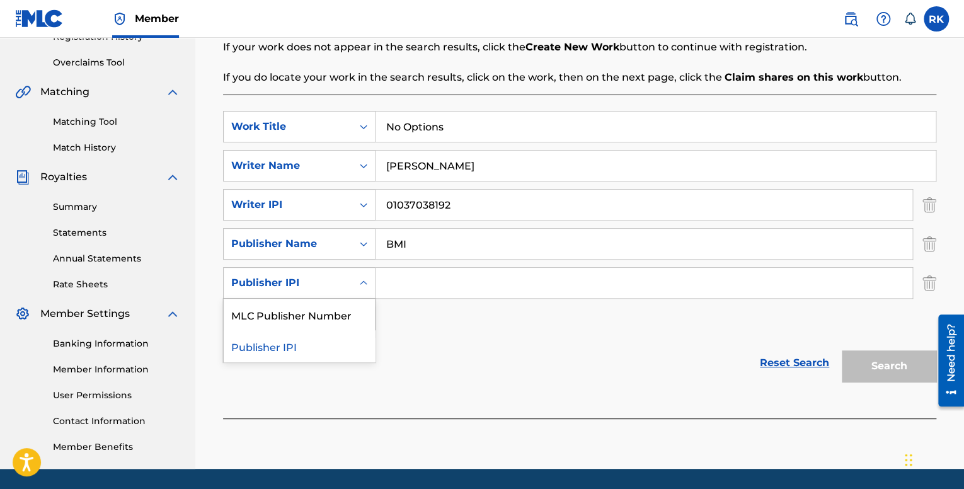
drag, startPoint x: 418, startPoint y: 326, endPoint x: 646, endPoint y: 333, distance: 228.2
click at [428, 326] on div "SearchWithCriteriad84e98f0-a7cc-4893-b5ac-9b1c10584c2e Work Title No Options Se…" at bounding box center [579, 224] width 713 height 227
click at [928, 282] on img "Search Form" at bounding box center [929, 283] width 14 height 32
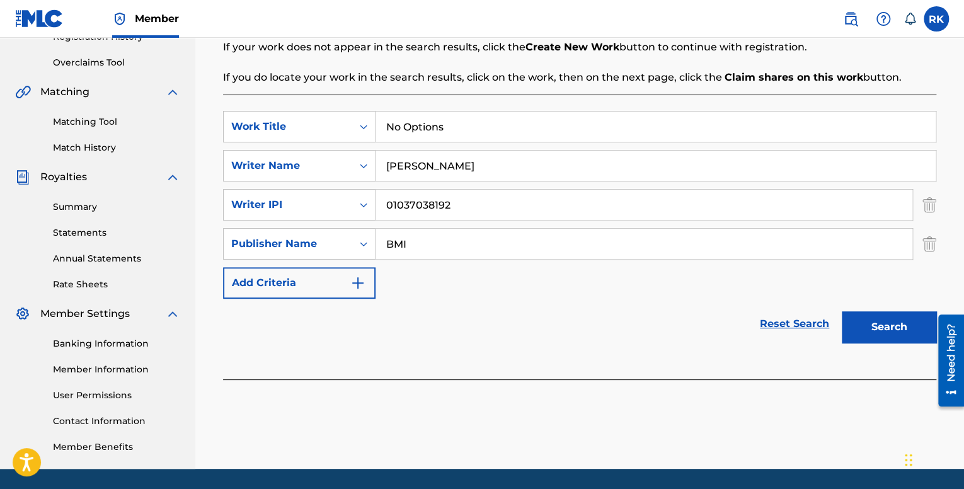
click at [888, 328] on button "Search" at bounding box center [889, 327] width 95 height 32
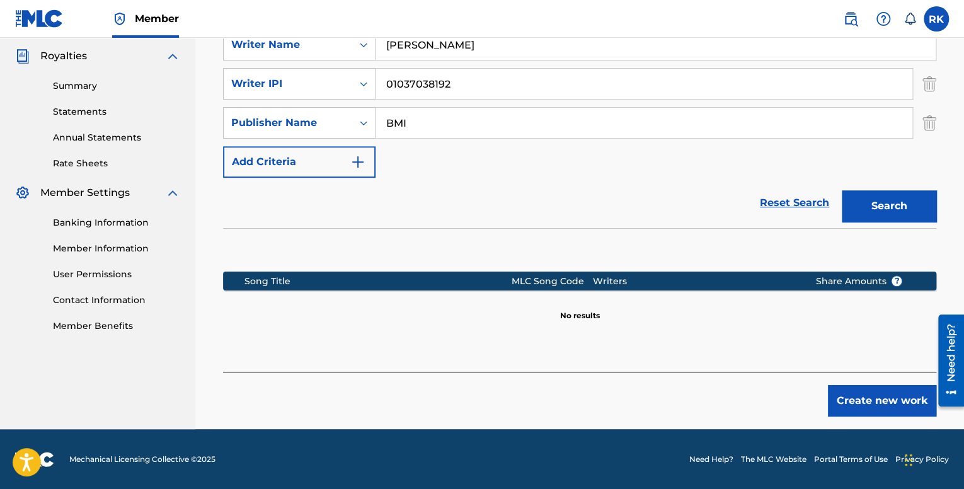
click at [857, 410] on button "Create new work" at bounding box center [882, 401] width 108 height 32
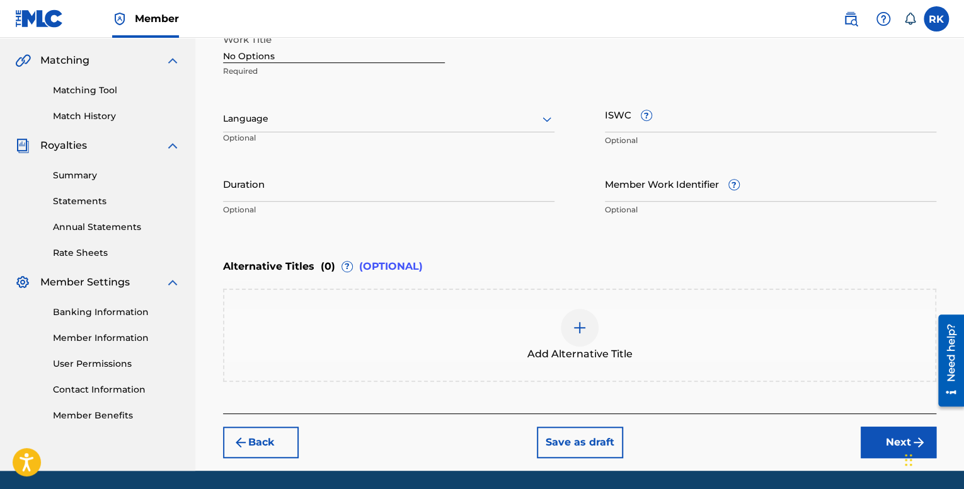
scroll to position [135, 0]
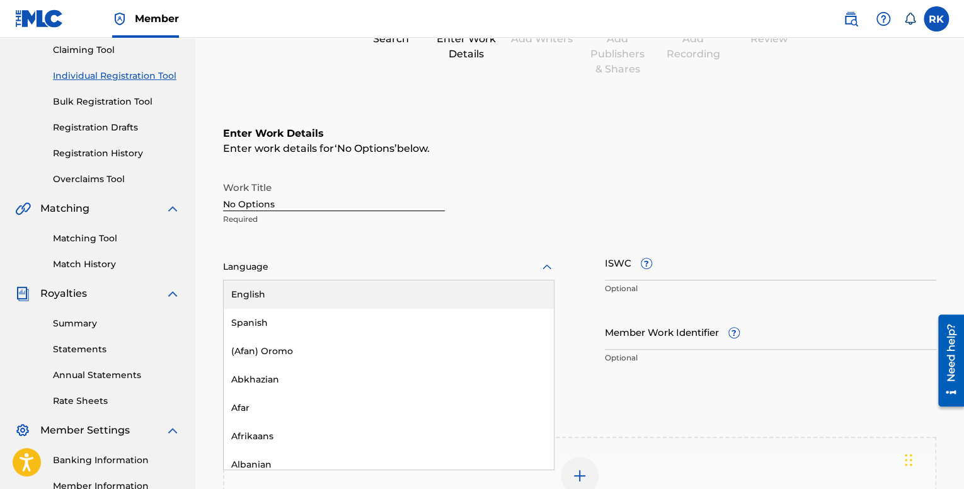
click at [300, 265] on div at bounding box center [388, 267] width 331 height 16
click at [300, 301] on div "English" at bounding box center [389, 294] width 330 height 28
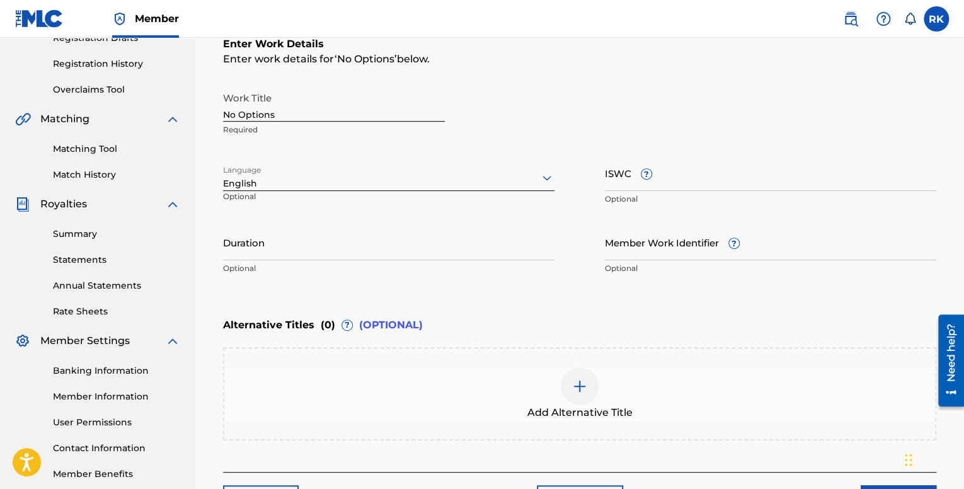
scroll to position [261, 0]
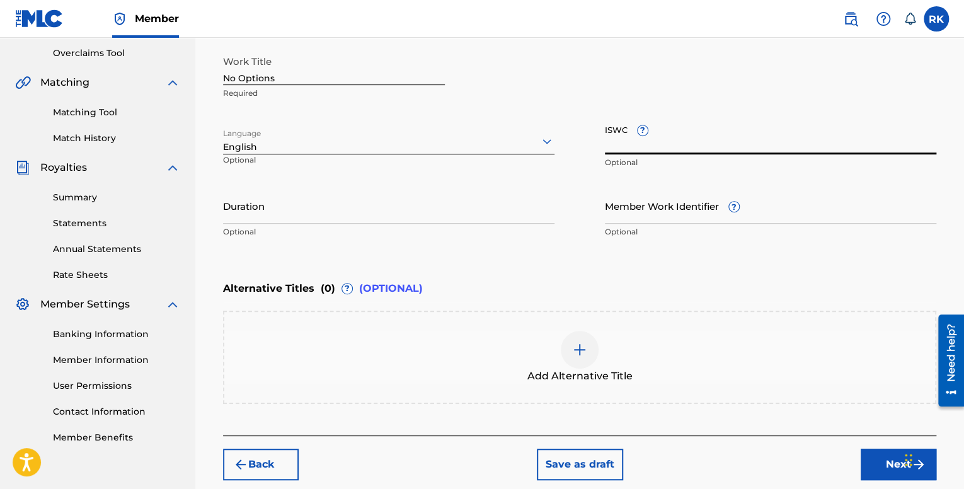
click at [684, 137] on input "ISWC ?" at bounding box center [770, 136] width 331 height 36
paste input "T-306.535.805-2"
type input "T-306.535.805-2"
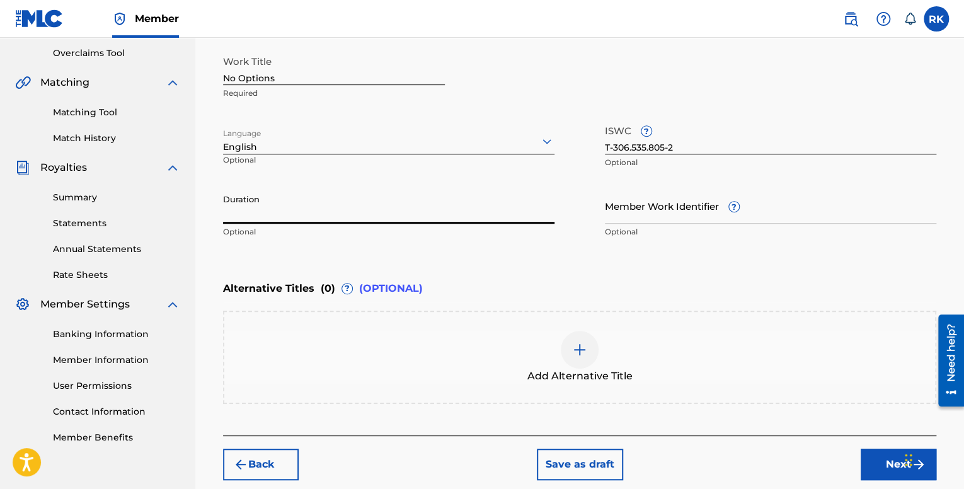
click at [284, 209] on input "Duration" at bounding box center [388, 206] width 331 height 36
type input "03:39"
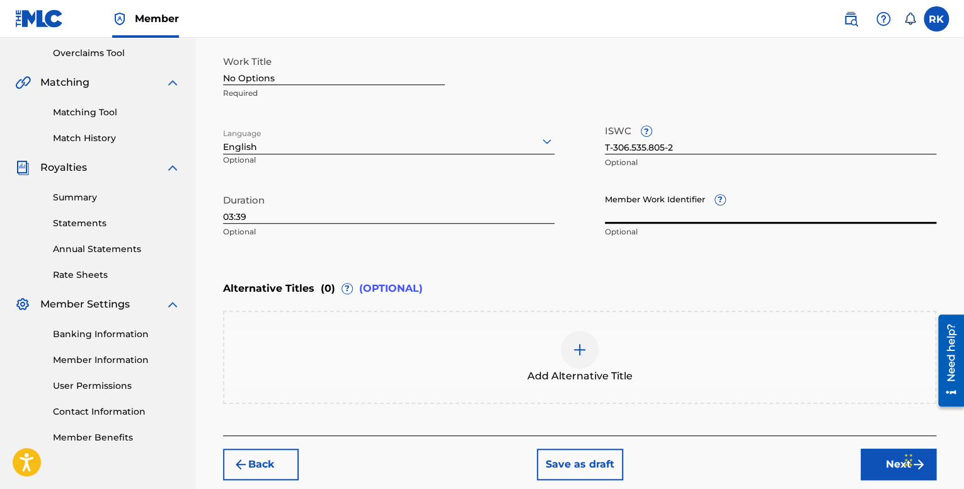
click at [687, 210] on input "Member Work Identifier ?" at bounding box center [770, 206] width 331 height 36
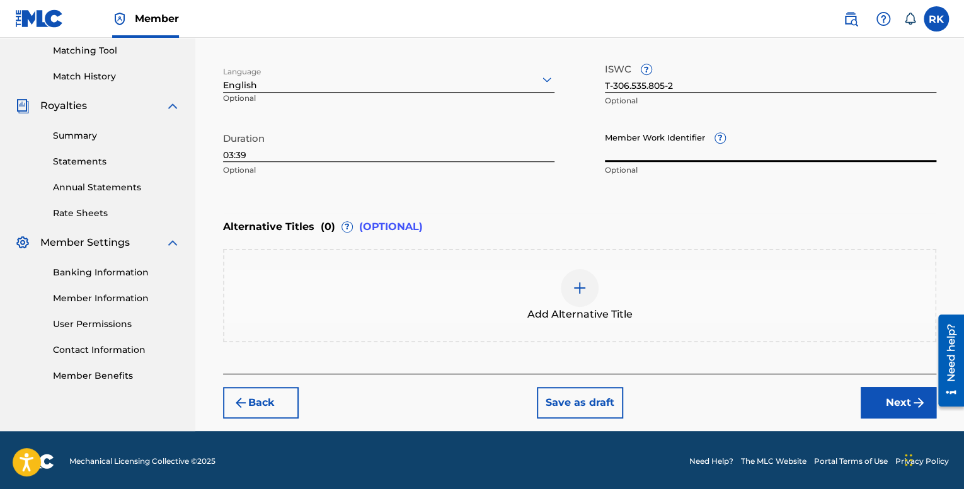
scroll to position [324, 0]
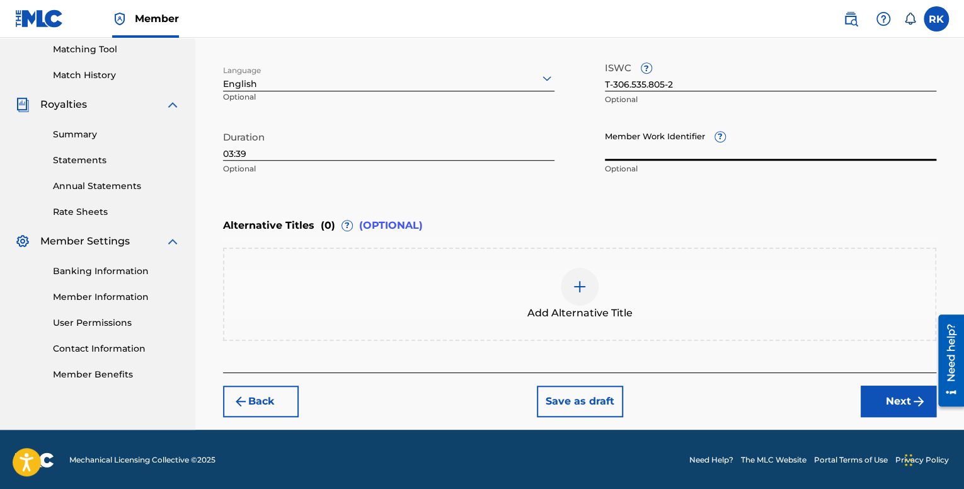
drag, startPoint x: 605, startPoint y: 139, endPoint x: 703, endPoint y: 134, distance: 97.8
click at [703, 134] on input "Member Work Identifier ?" at bounding box center [770, 143] width 331 height 36
click at [703, 139] on input "Member Work Identifier ?" at bounding box center [770, 143] width 331 height 36
drag, startPoint x: 699, startPoint y: 137, endPoint x: 671, endPoint y: 137, distance: 27.7
click at [671, 137] on input "Member Work Identifier ?" at bounding box center [770, 143] width 331 height 36
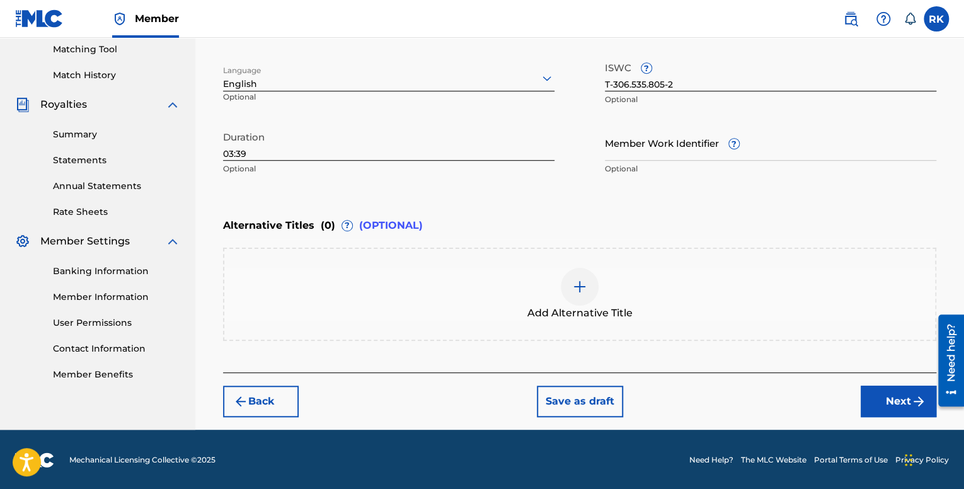
click at [892, 406] on button "Next" at bounding box center [899, 402] width 76 height 32
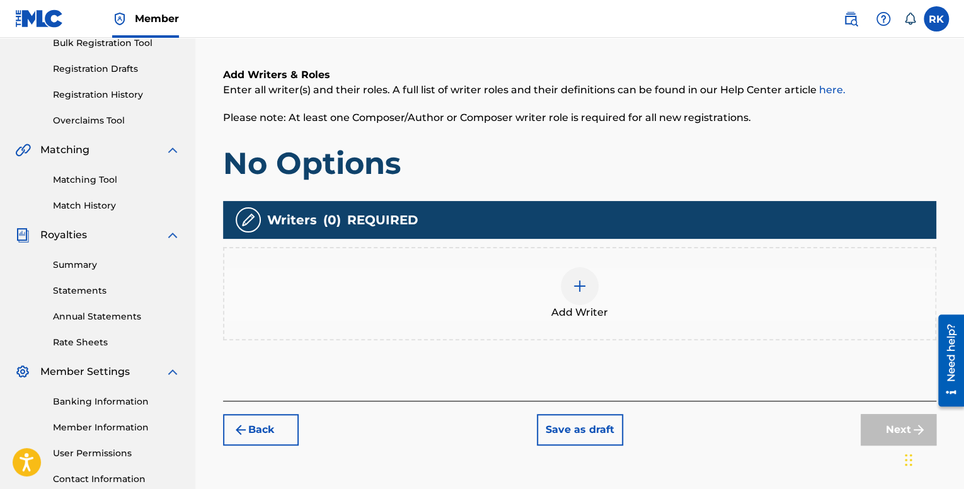
scroll to position [246, 0]
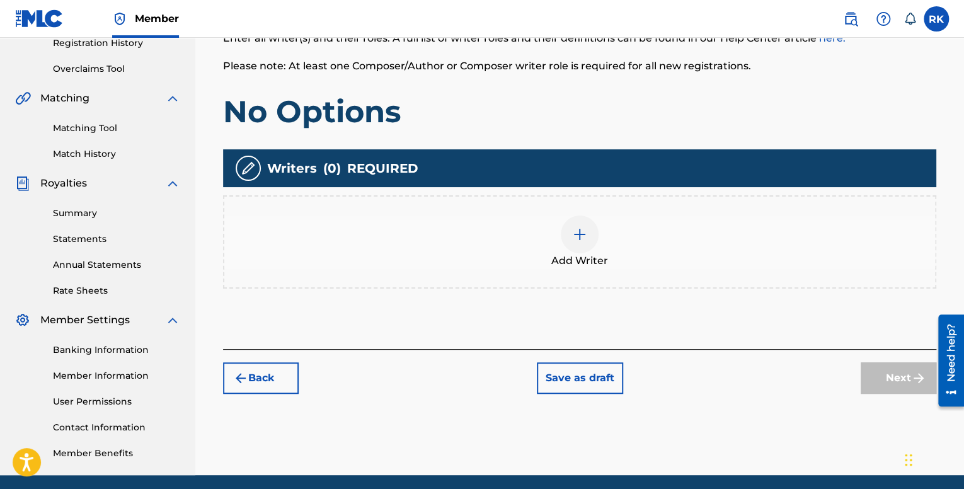
click at [591, 235] on div at bounding box center [580, 234] width 38 height 38
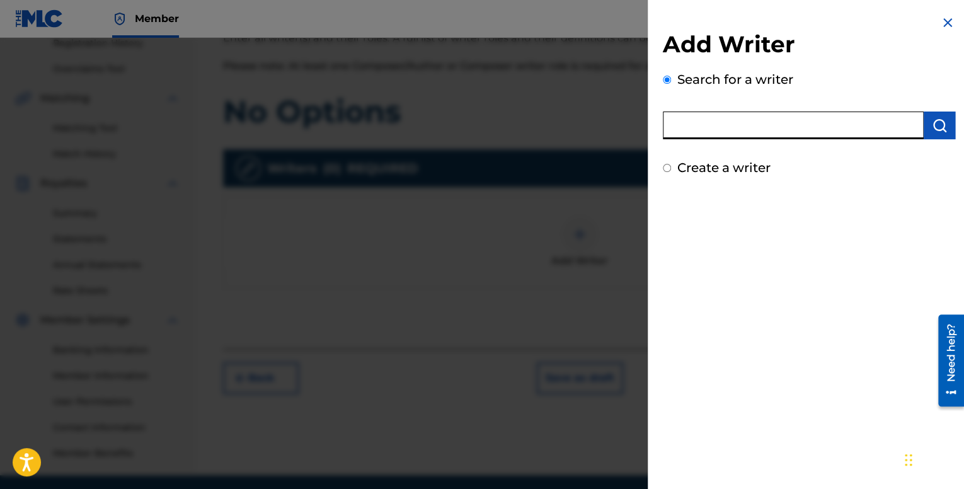
click at [730, 128] on input "text" at bounding box center [793, 126] width 261 height 28
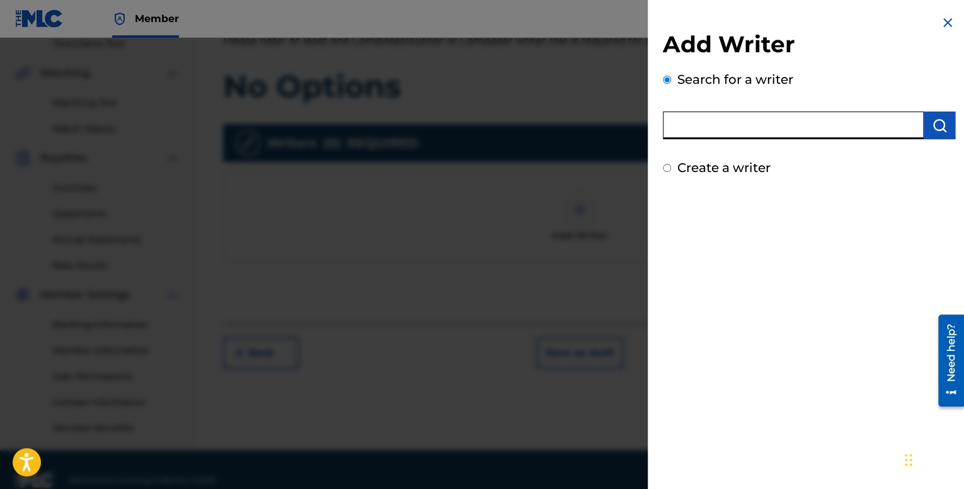
scroll to position [292, 0]
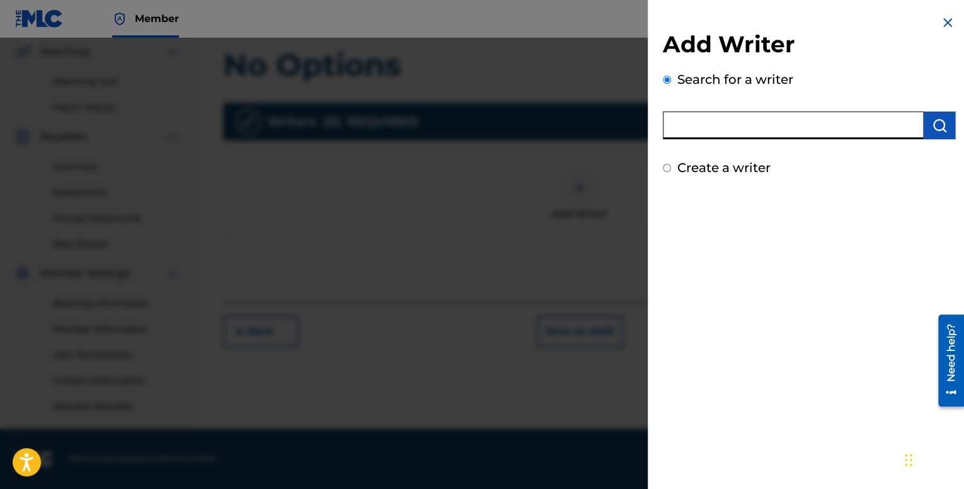
paste input "01037038192"
click at [941, 125] on img "submit" at bounding box center [939, 125] width 15 height 15
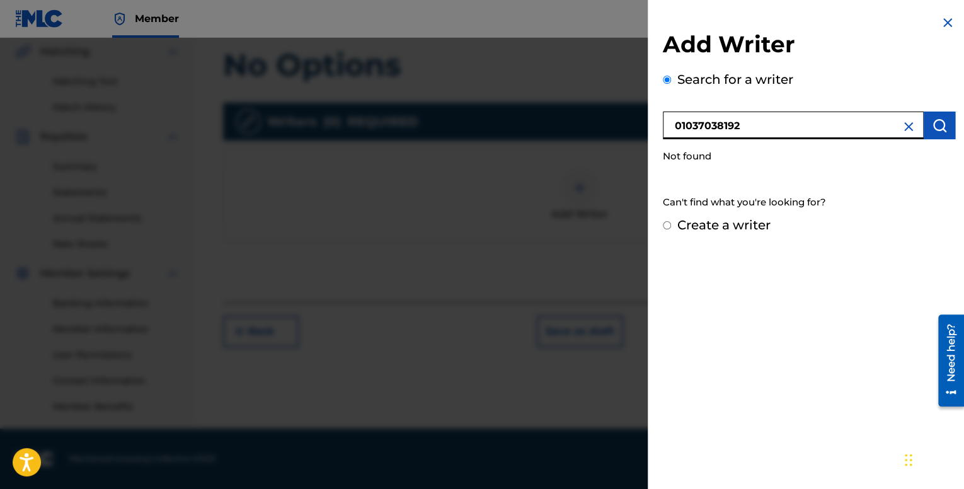
drag, startPoint x: 797, startPoint y: 129, endPoint x: 640, endPoint y: 120, distance: 157.2
click at [640, 120] on div "Add Writer Search for a writer 01037038192 Not found Can't find what you're loo…" at bounding box center [482, 263] width 964 height 451
type input "[PERSON_NAME]"
click at [936, 130] on img "submit" at bounding box center [939, 125] width 15 height 15
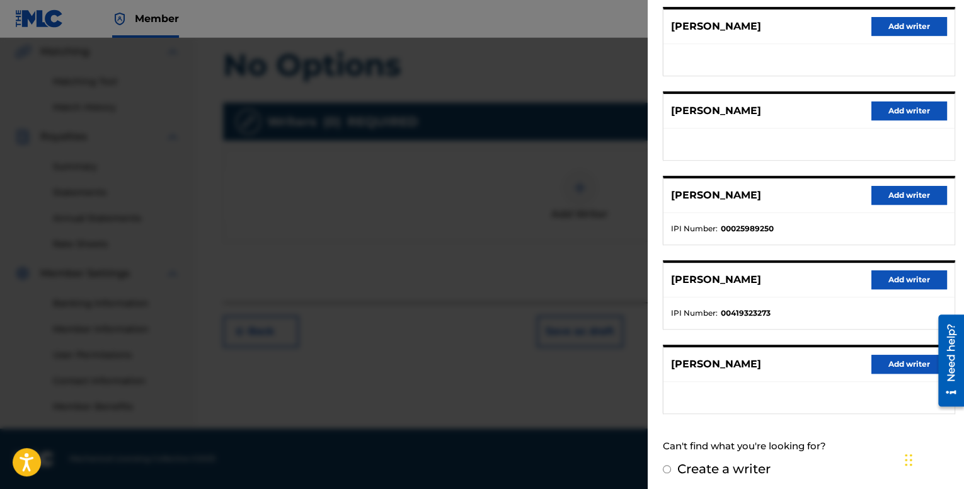
scroll to position [166, 0]
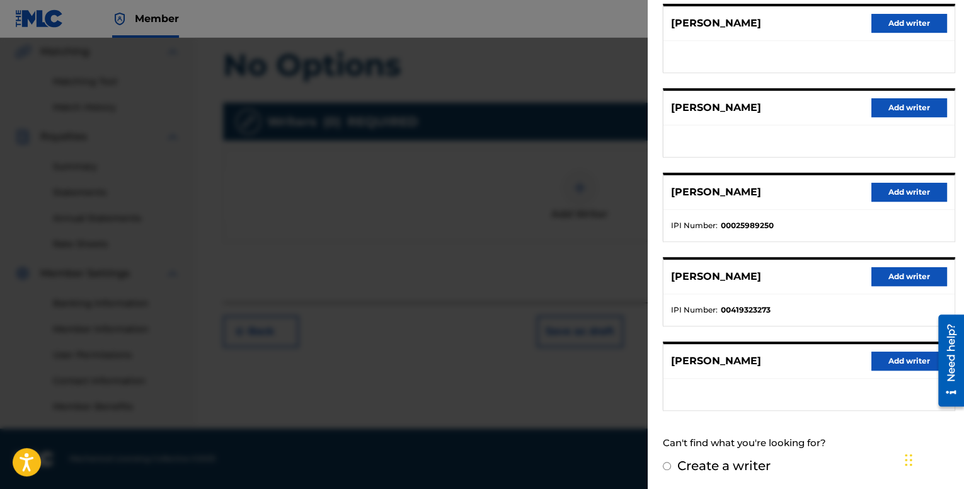
click at [667, 466] on input "Create a writer" at bounding box center [667, 466] width 8 height 8
radio input "false"
radio input "true"
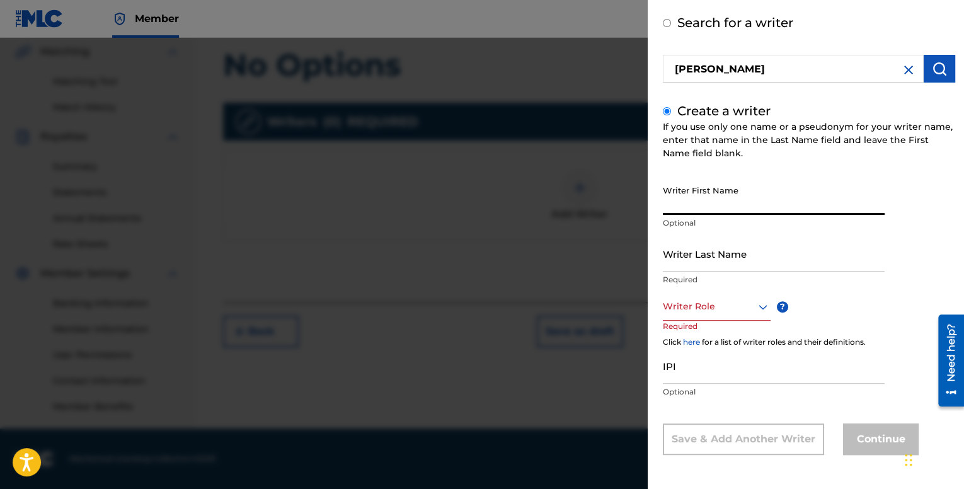
click at [740, 200] on input "Writer First Name" at bounding box center [774, 197] width 222 height 36
type input "[PERSON_NAME]"
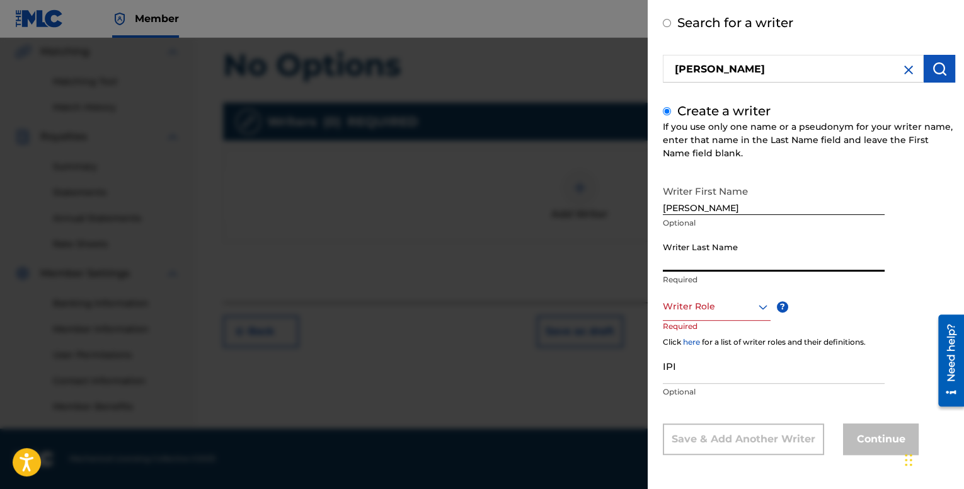
click at [728, 265] on input "Writer Last Name" at bounding box center [774, 254] width 222 height 36
type input "Kaskombe"
click at [743, 311] on div at bounding box center [717, 307] width 108 height 16
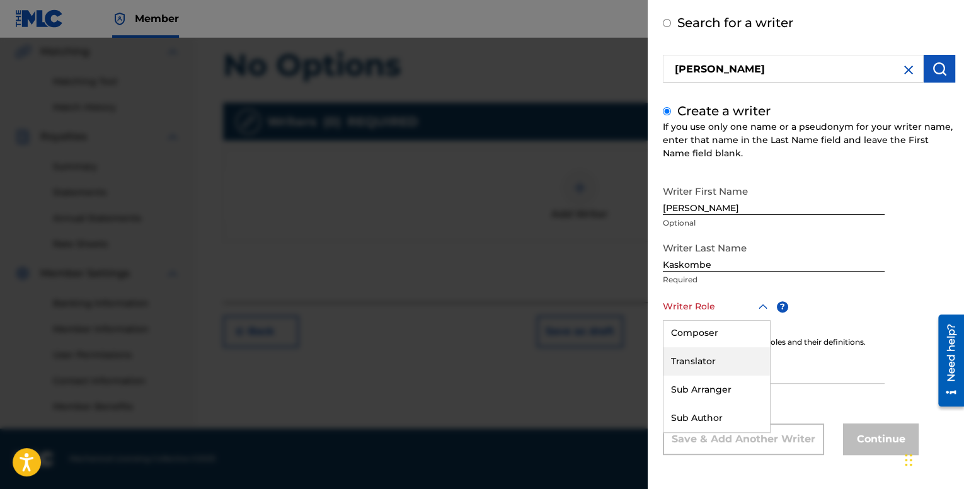
scroll to position [0, 0]
click at [718, 336] on div "Composer/Author" at bounding box center [716, 335] width 106 height 28
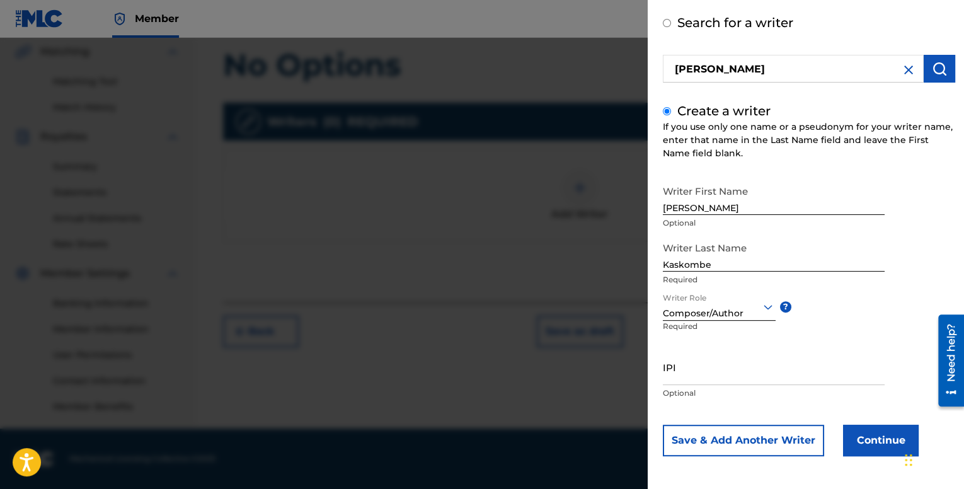
scroll to position [58, 0]
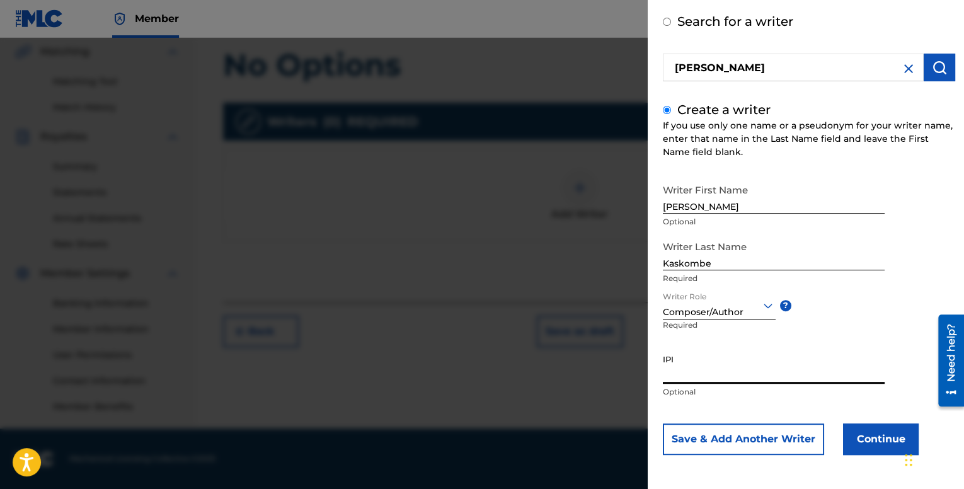
click at [718, 374] on input "IPI" at bounding box center [774, 366] width 222 height 36
paste input "01037038192"
type input "01037038192"
click at [884, 444] on button "Continue" at bounding box center [881, 439] width 76 height 32
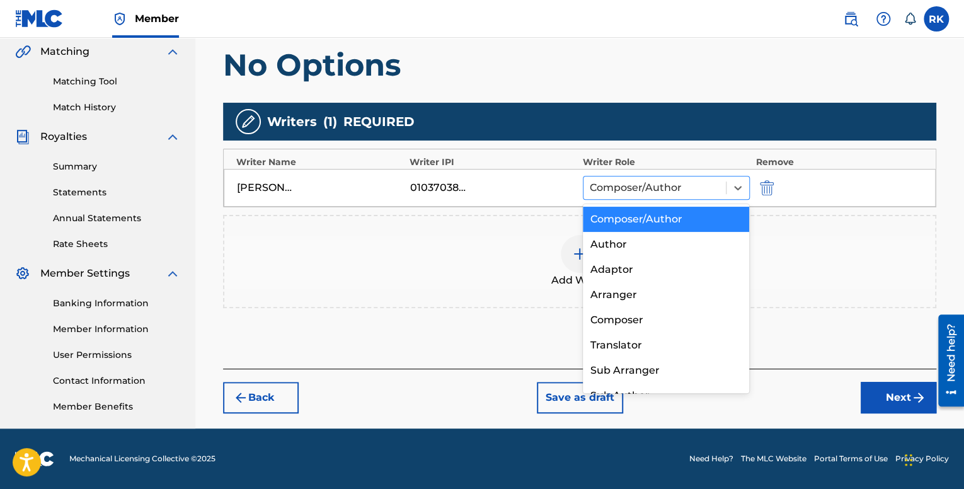
click at [661, 185] on div at bounding box center [655, 188] width 130 height 18
click at [657, 217] on div "Composer/Author" at bounding box center [666, 219] width 167 height 25
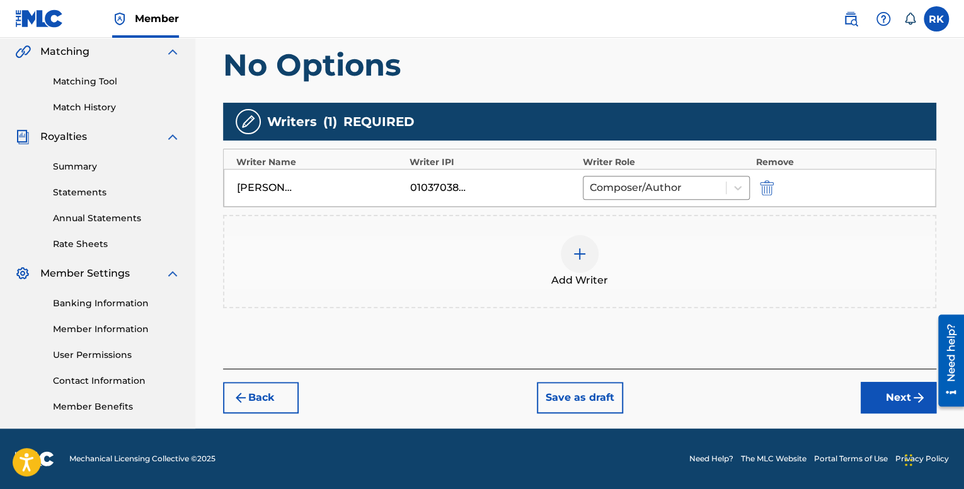
click at [876, 389] on button "Next" at bounding box center [899, 398] width 76 height 32
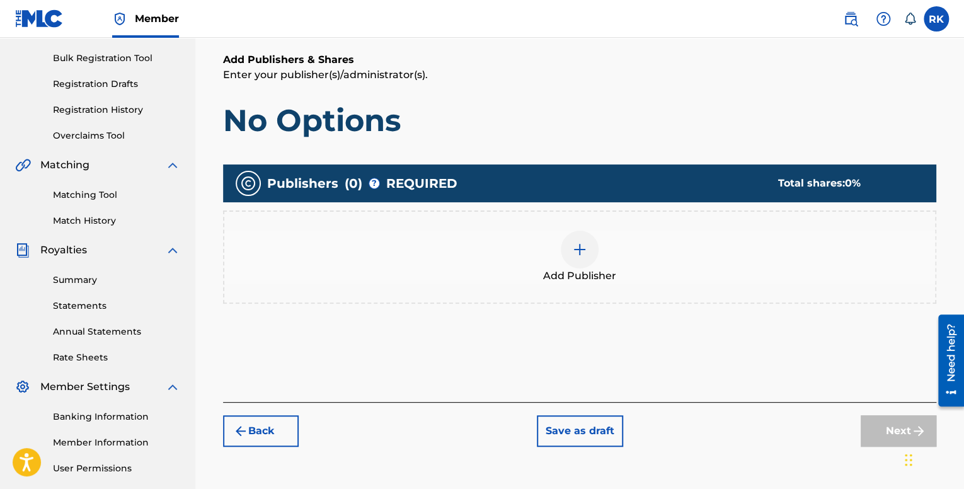
scroll to position [183, 0]
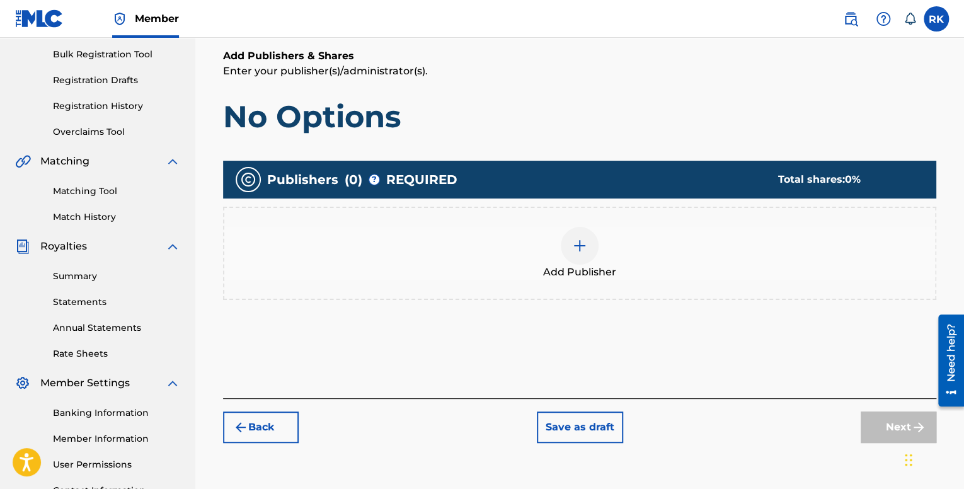
click at [577, 243] on img at bounding box center [579, 245] width 15 height 15
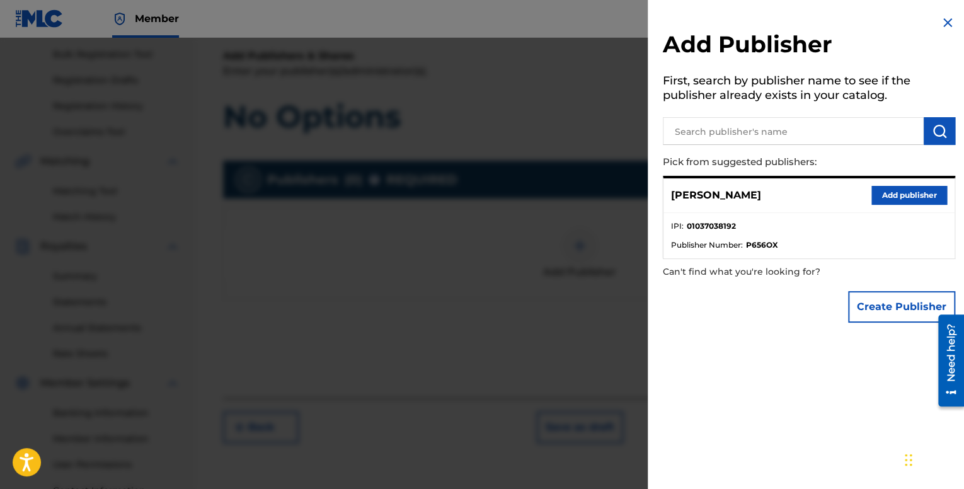
click at [880, 198] on button "Add publisher" at bounding box center [909, 195] width 76 height 19
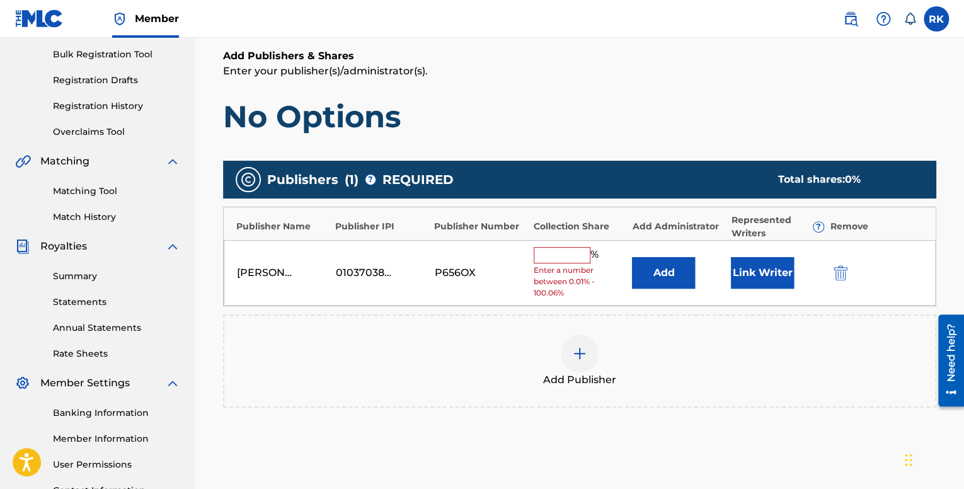
click at [567, 253] on input "text" at bounding box center [562, 255] width 57 height 16
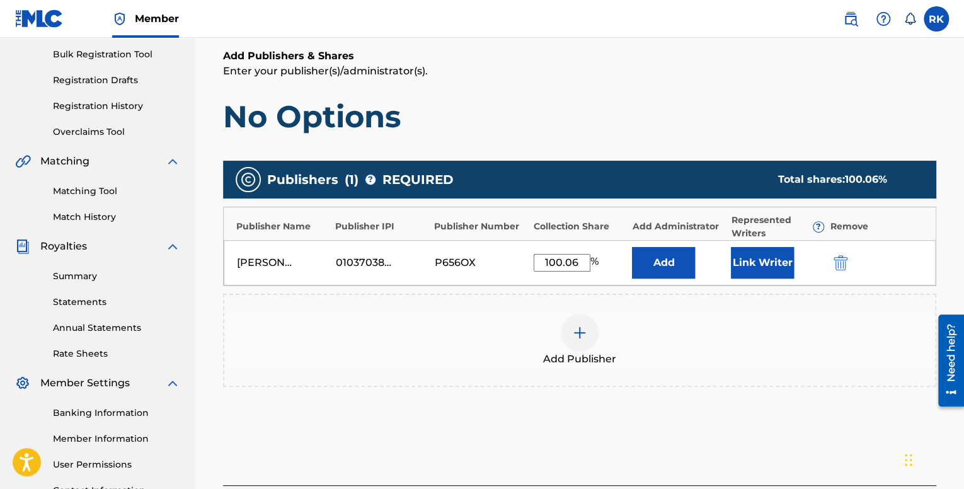
click at [676, 260] on button "Add" at bounding box center [663, 263] width 63 height 32
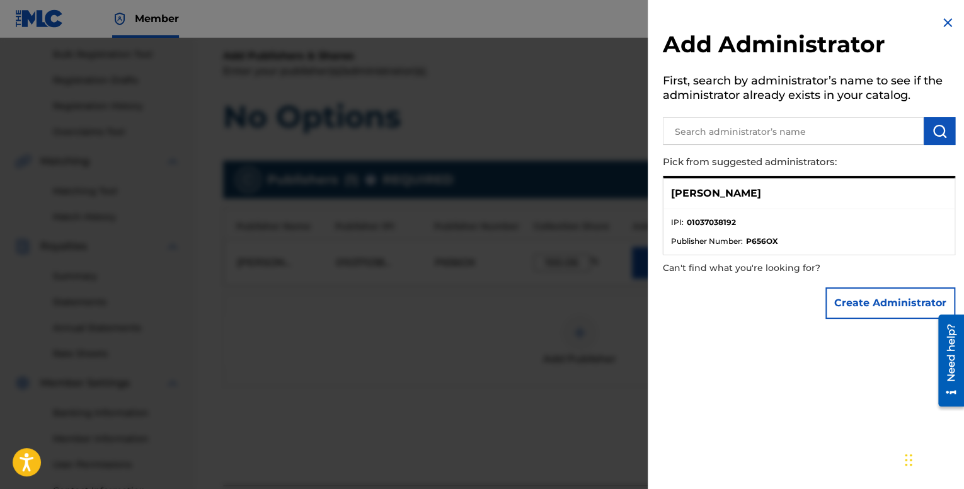
click at [943, 26] on img at bounding box center [947, 22] width 15 height 15
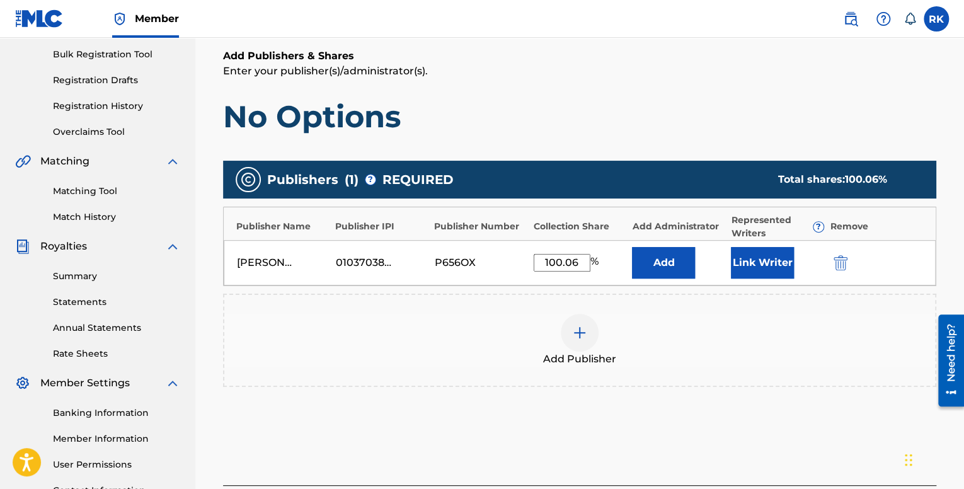
click at [769, 265] on button "Link Writer" at bounding box center [762, 263] width 63 height 32
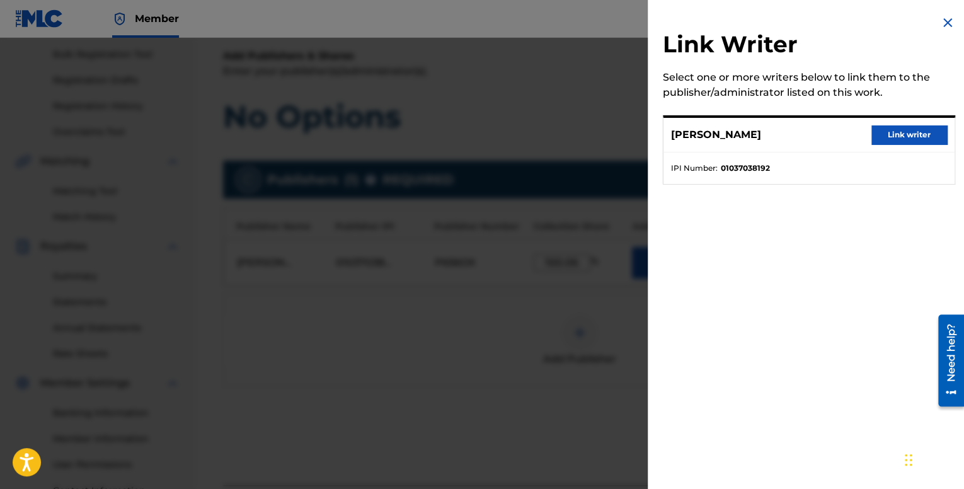
click at [905, 130] on button "Link writer" at bounding box center [909, 134] width 76 height 19
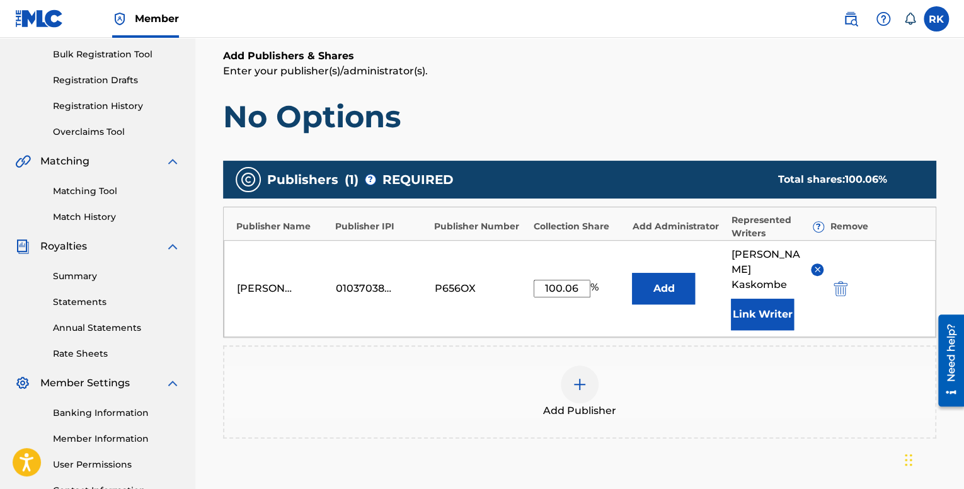
click at [582, 280] on input "100.06" at bounding box center [562, 289] width 57 height 18
type input "1"
type input "100"
click at [875, 254] on div "Richman Kaskombe 01037038192 P656OX 100 % Add Richman Kaskombe Link Writer" at bounding box center [580, 288] width 712 height 97
click at [761, 304] on button "Link Writer" at bounding box center [762, 315] width 63 height 32
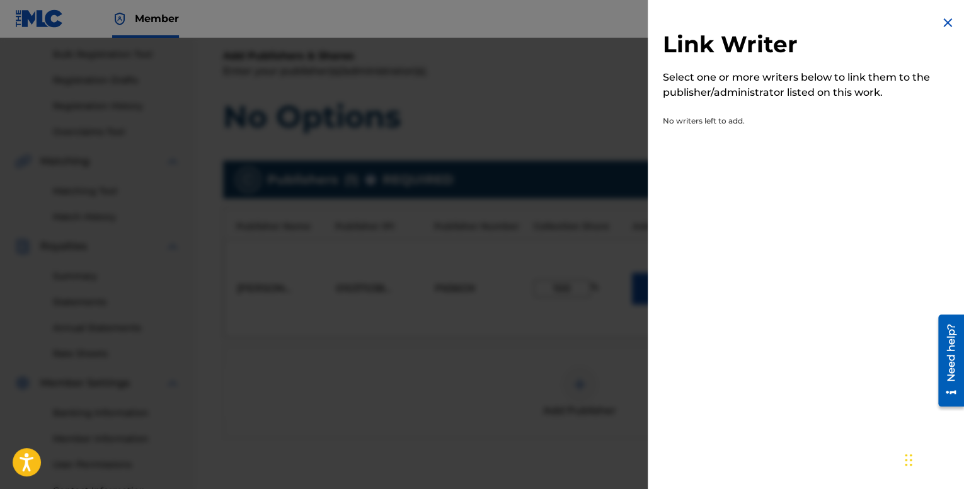
click at [537, 182] on div at bounding box center [482, 282] width 964 height 489
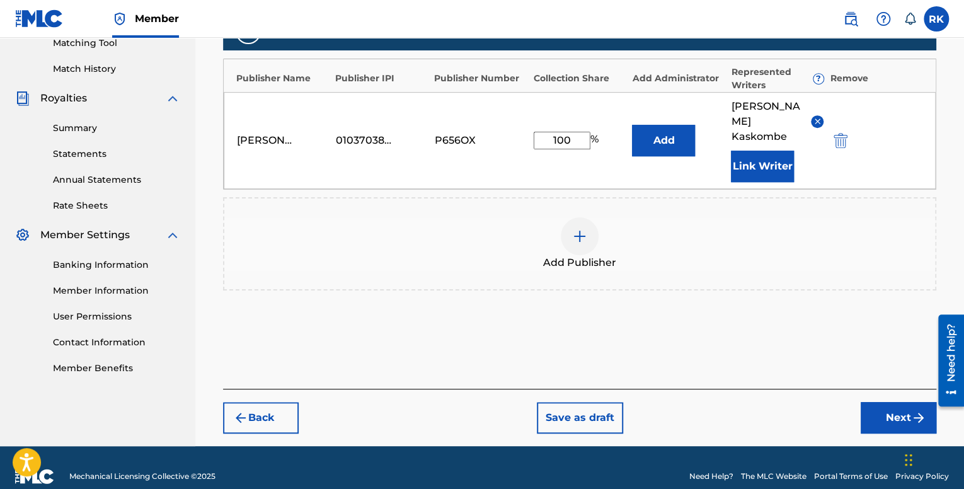
scroll to position [332, 0]
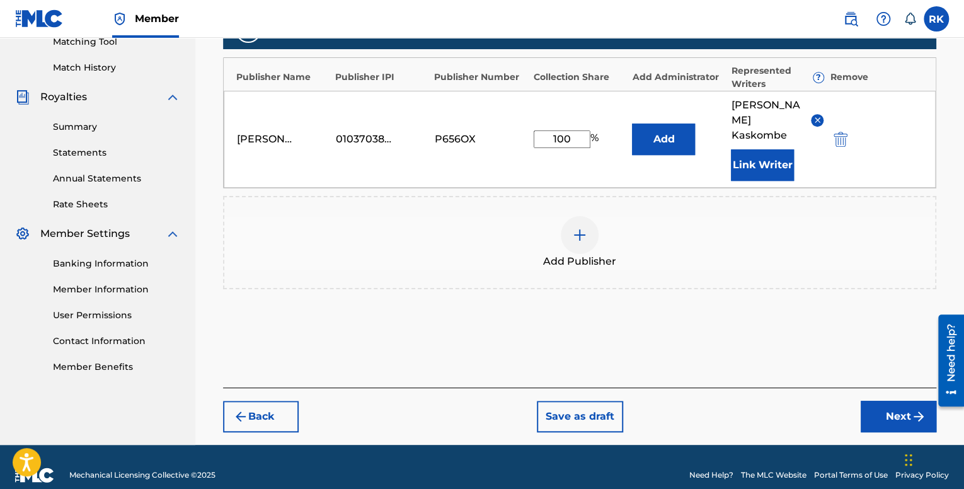
click at [894, 401] on button "Next" at bounding box center [899, 417] width 76 height 32
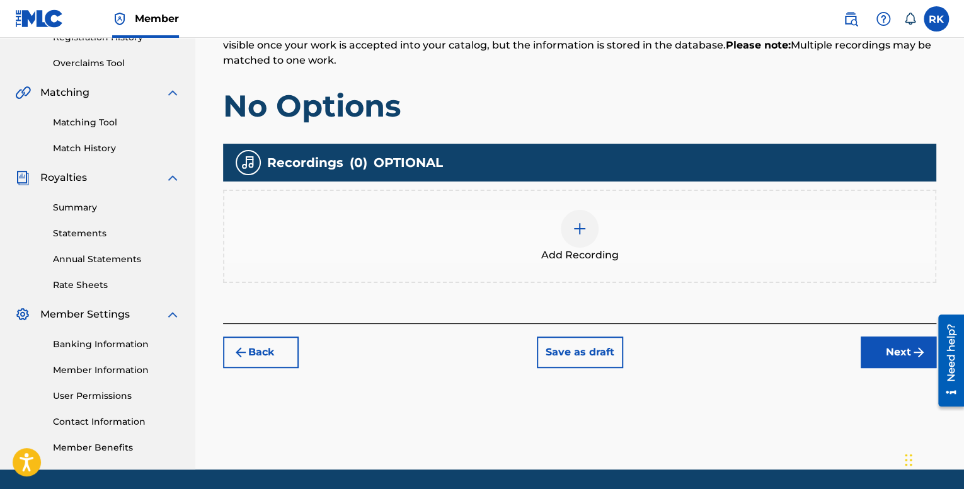
scroll to position [252, 0]
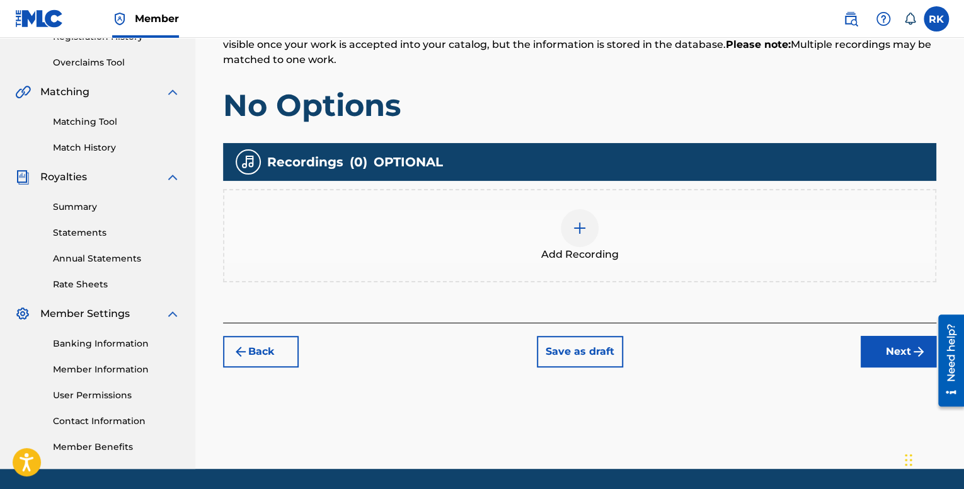
click at [580, 227] on img at bounding box center [579, 228] width 15 height 15
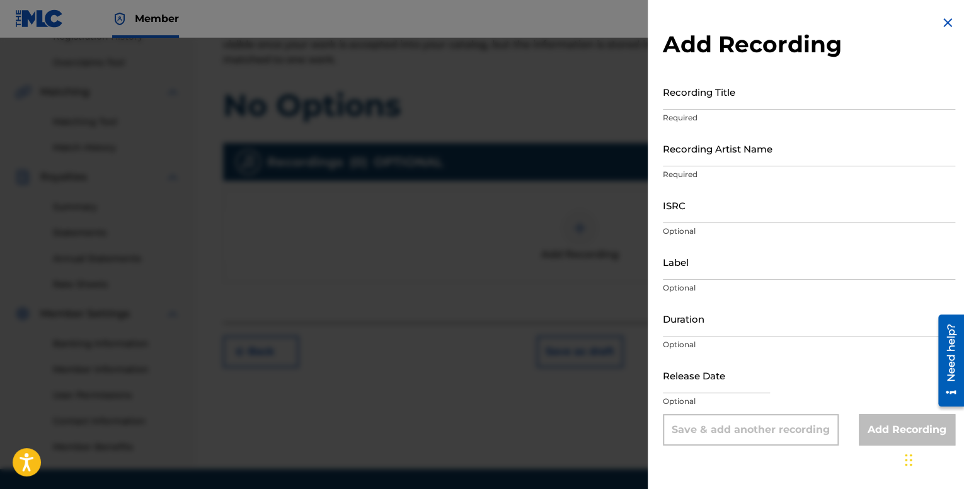
click at [715, 100] on input "Recording Title" at bounding box center [809, 92] width 292 height 36
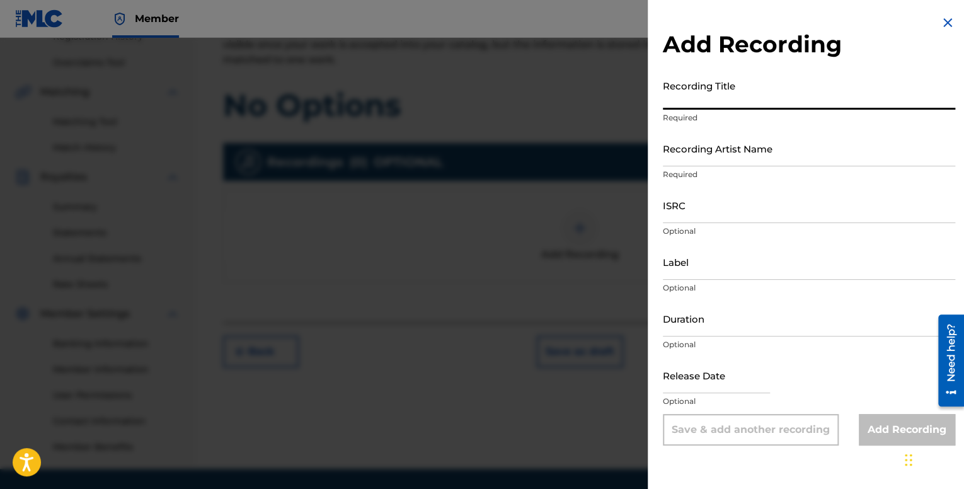
paste input "No Options"
type input "No Options"
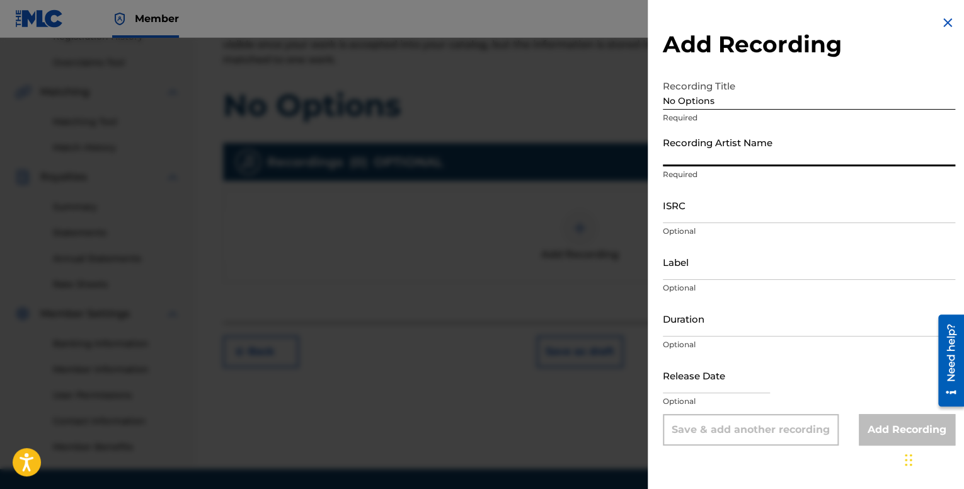
click at [726, 143] on input "Recording Artist Name" at bounding box center [809, 148] width 292 height 36
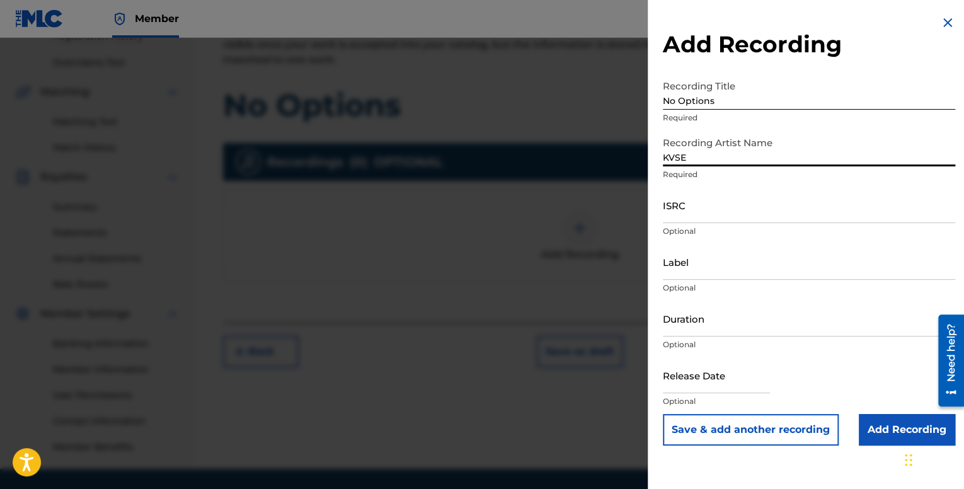
type input "KVSE"
click at [747, 212] on input "ISRC" at bounding box center [809, 205] width 292 height 36
drag, startPoint x: 767, startPoint y: 212, endPoint x: 624, endPoint y: 195, distance: 144.0
click at [624, 195] on div "Add Recording Recording Title No Options Required Recording Artist Name KVSE Re…" at bounding box center [482, 263] width 964 height 451
paste input "M42K2093812"
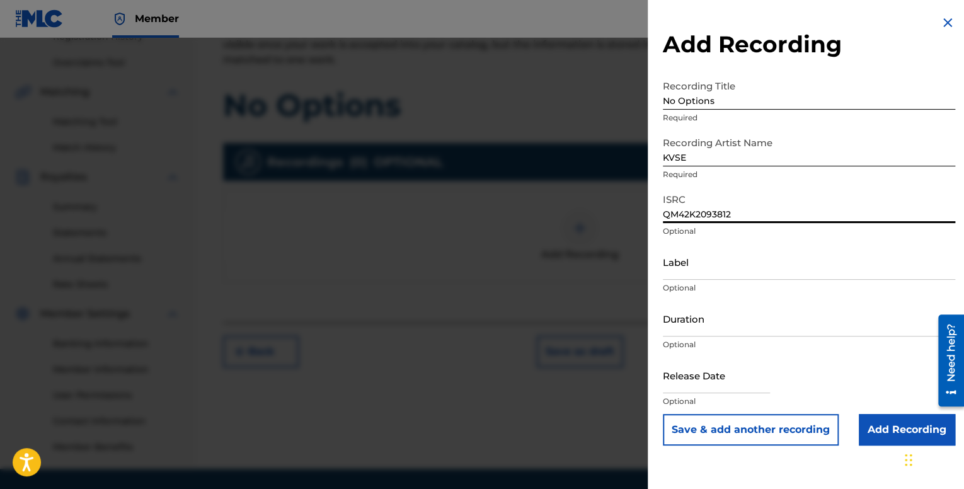
type input "QM42K2093812"
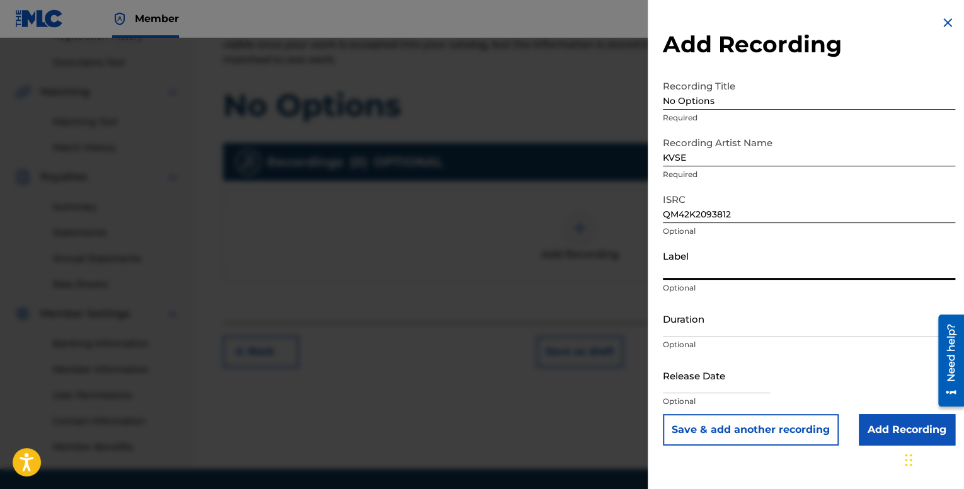
click at [720, 257] on input "Label" at bounding box center [809, 262] width 292 height 36
type input "ZZz"
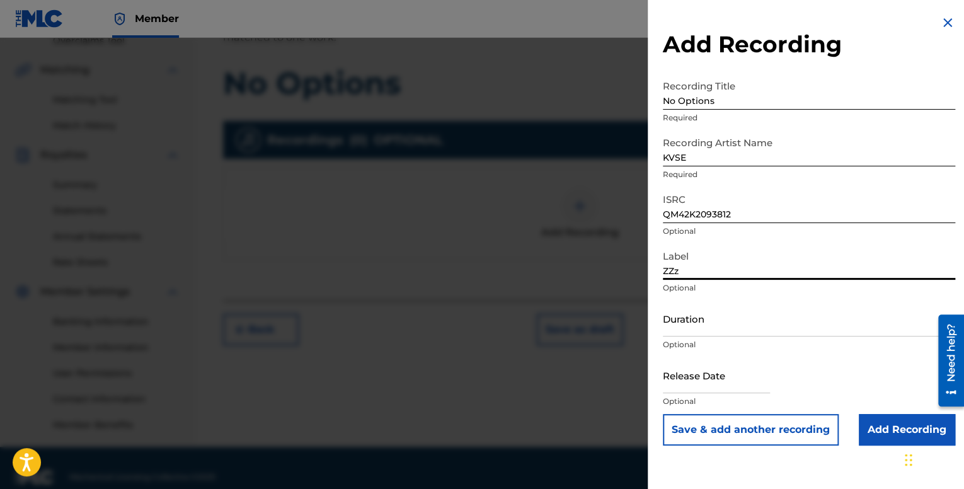
scroll to position [292, 0]
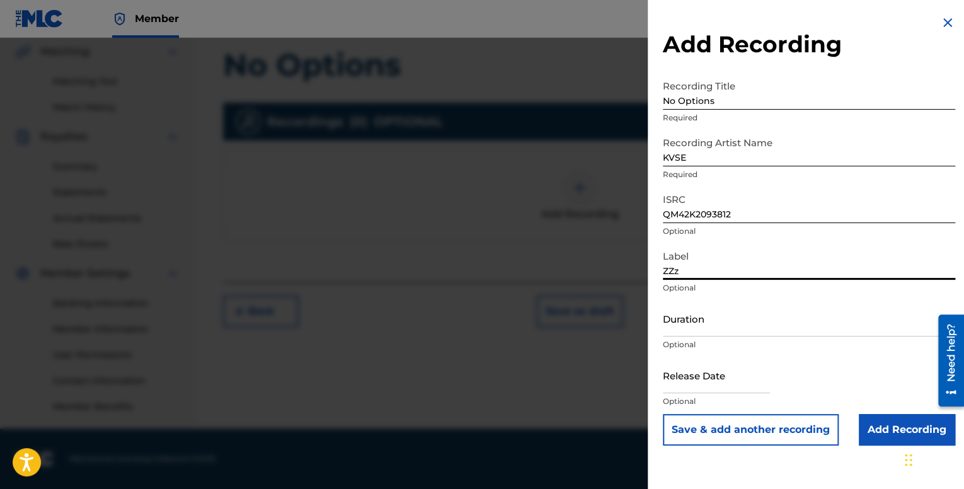
click at [708, 319] on input "Duration" at bounding box center [809, 319] width 292 height 36
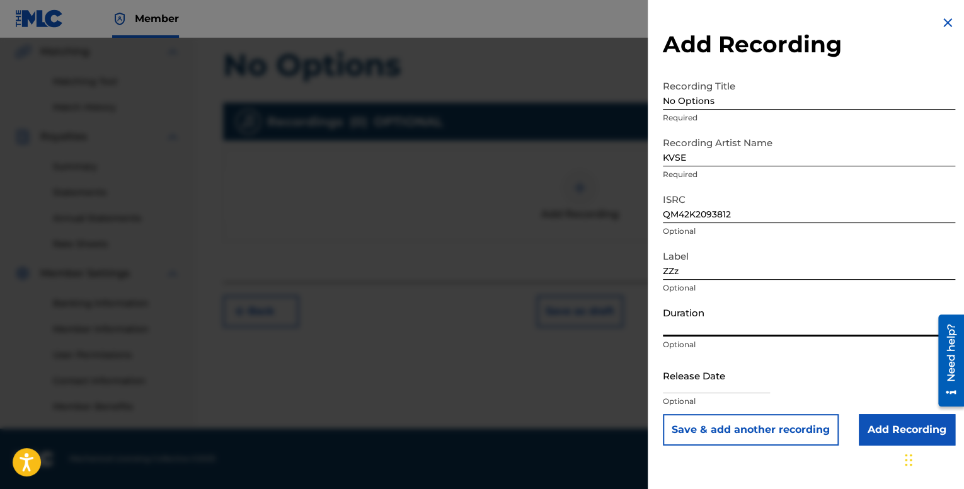
click at [726, 330] on input "Duration" at bounding box center [809, 319] width 292 height 36
type input "03:39"
click at [709, 369] on input "text" at bounding box center [716, 375] width 107 height 36
select select "7"
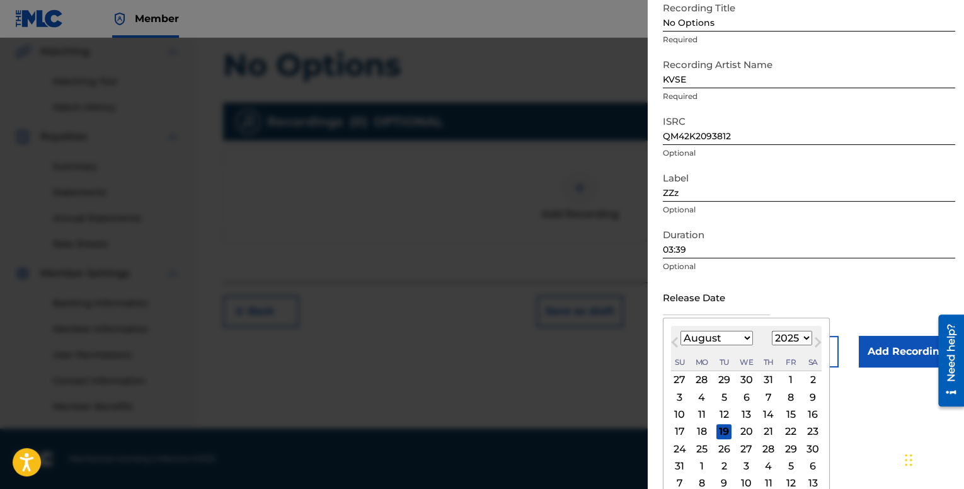
scroll to position [88, 0]
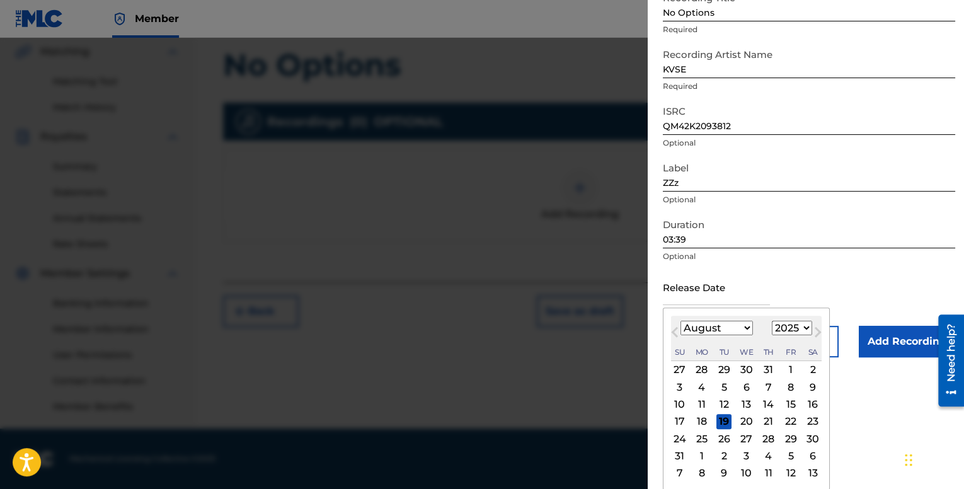
click at [780, 328] on select "1900 1901 1902 1903 1904 1905 1906 1907 1908 1909 1910 1911 1912 1913 1914 1915…" at bounding box center [792, 328] width 40 height 14
select select "2020"
click at [772, 321] on select "1900 1901 1902 1903 1904 1905 1906 1907 1908 1909 1910 1911 1912 1913 1914 1915…" at bounding box center [792, 328] width 40 height 14
click at [723, 321] on div "January February March April May June July August September October November De…" at bounding box center [716, 328] width 72 height 15
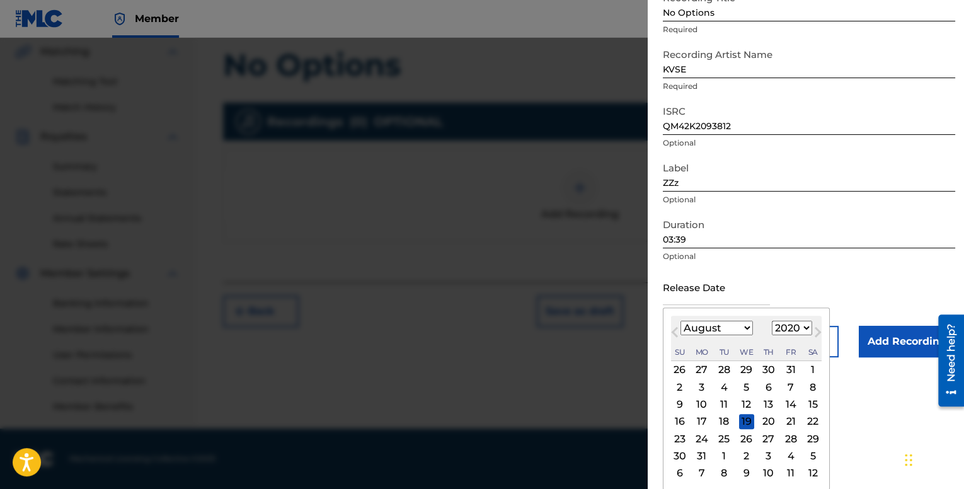
click at [751, 326] on select "January February March April May June July August September October November De…" at bounding box center [716, 328] width 72 height 14
select select "3"
click at [680, 335] on select "January February March April May June July August September October November De…" at bounding box center [716, 328] width 72 height 14
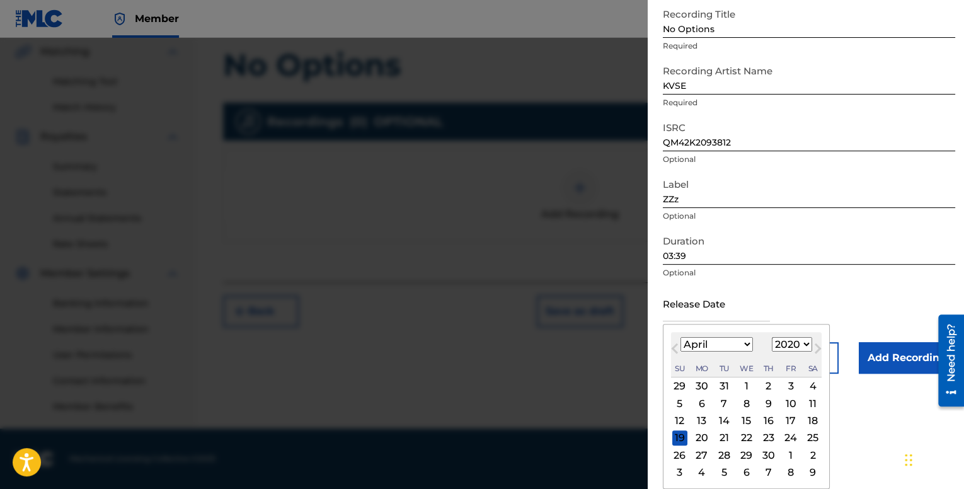
scroll to position [71, 0]
click at [784, 386] on div "3" at bounding box center [790, 386] width 15 height 15
type input "April 3 2020"
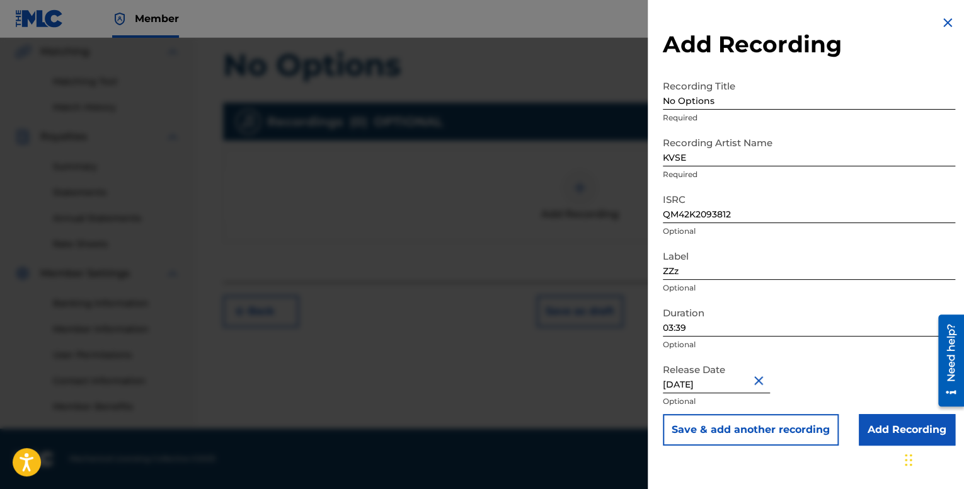
click at [879, 429] on input "Add Recording" at bounding box center [907, 430] width 96 height 32
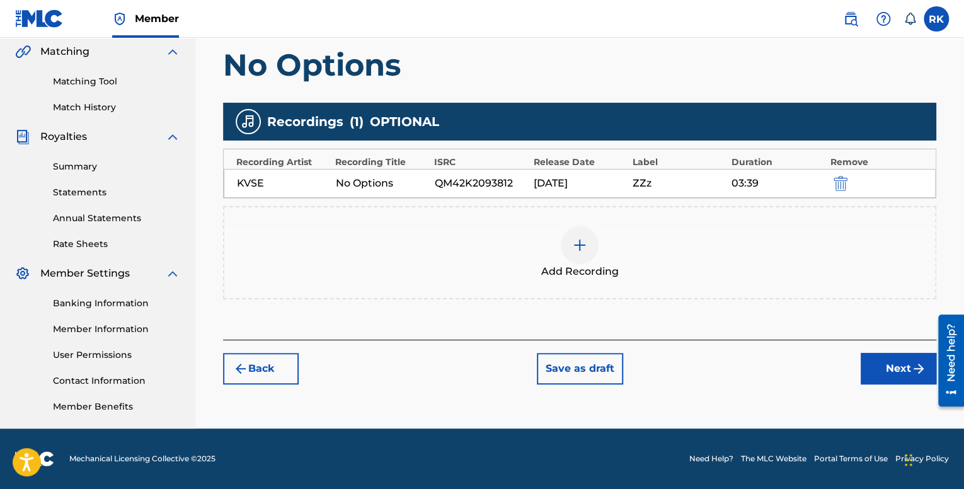
click at [903, 372] on button "Next" at bounding box center [899, 369] width 76 height 32
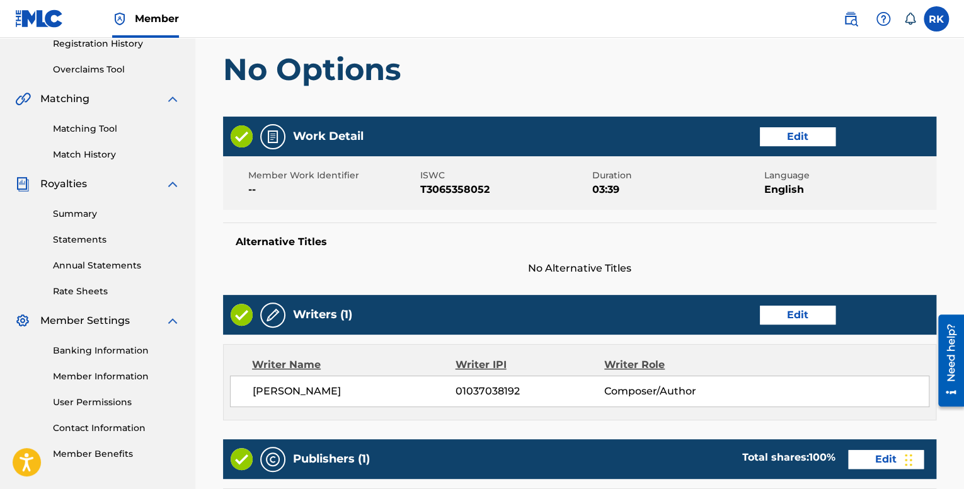
scroll to position [246, 0]
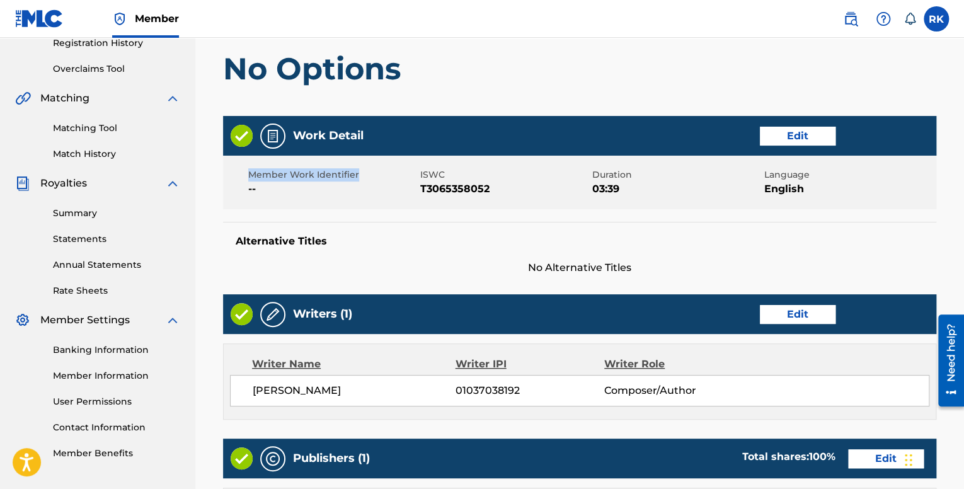
drag, startPoint x: 249, startPoint y: 176, endPoint x: 357, endPoint y: 178, distance: 108.4
click at [357, 178] on span "Member Work Identifier" at bounding box center [332, 174] width 169 height 13
click at [379, 238] on h5 "Alternative Titles" at bounding box center [580, 241] width 688 height 13
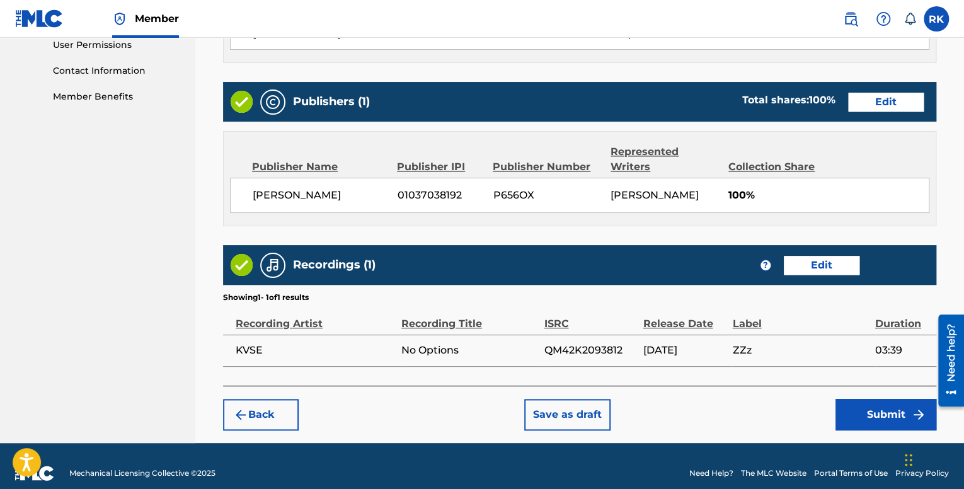
scroll to position [615, 0]
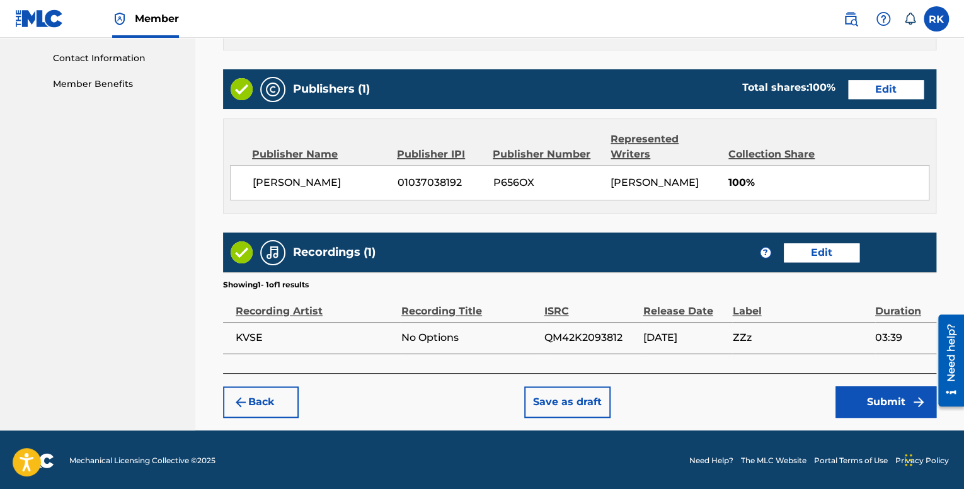
click at [878, 401] on button "Submit" at bounding box center [885, 402] width 101 height 32
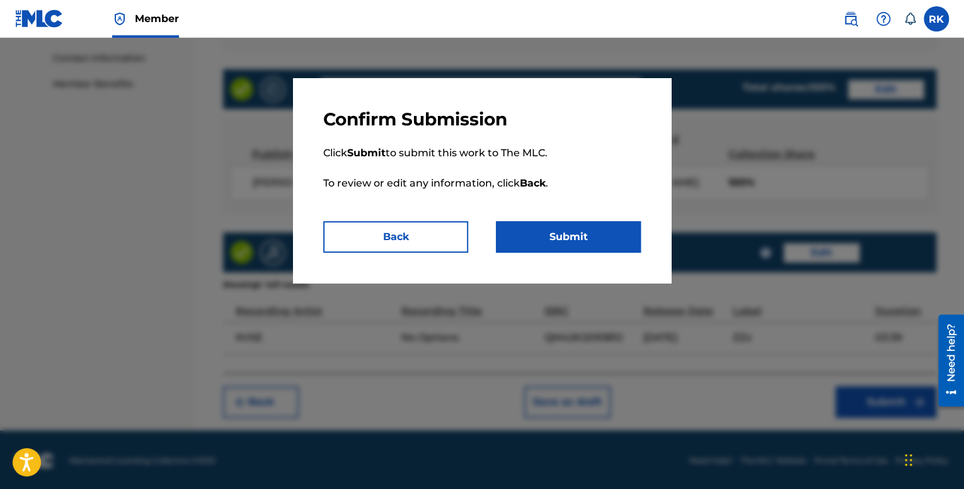
click at [543, 238] on button "Submit" at bounding box center [568, 237] width 145 height 32
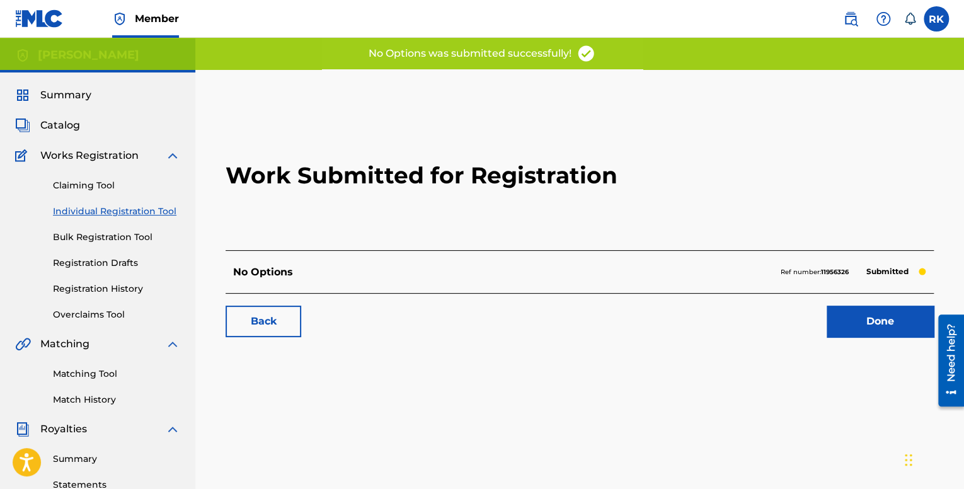
click at [102, 376] on link "Matching Tool" at bounding box center [116, 373] width 127 height 13
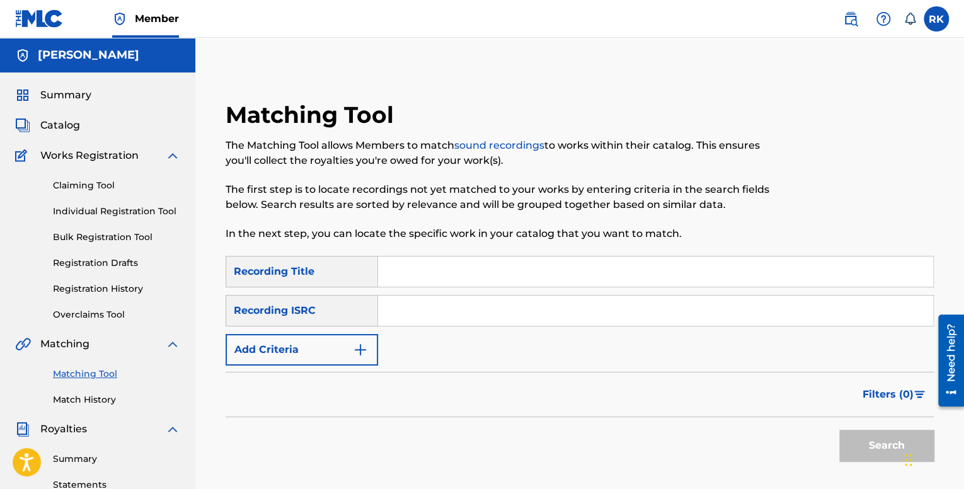
click at [462, 308] on input "Search Form" at bounding box center [655, 311] width 555 height 30
paste input "QM42K2093812"
type input "QM42K2093812"
click at [405, 272] on input "Search Form" at bounding box center [655, 271] width 555 height 30
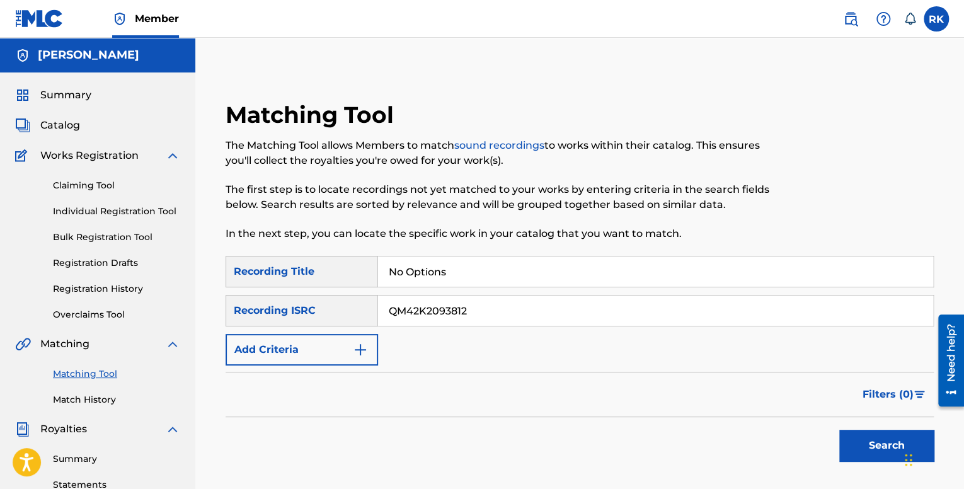
type input "No Options"
click at [852, 442] on button "Search" at bounding box center [886, 446] width 95 height 32
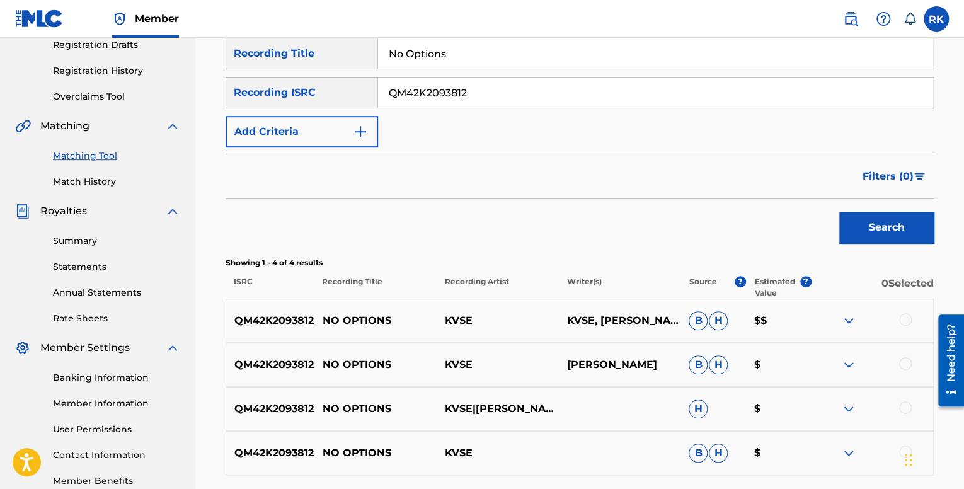
scroll to position [315, 0]
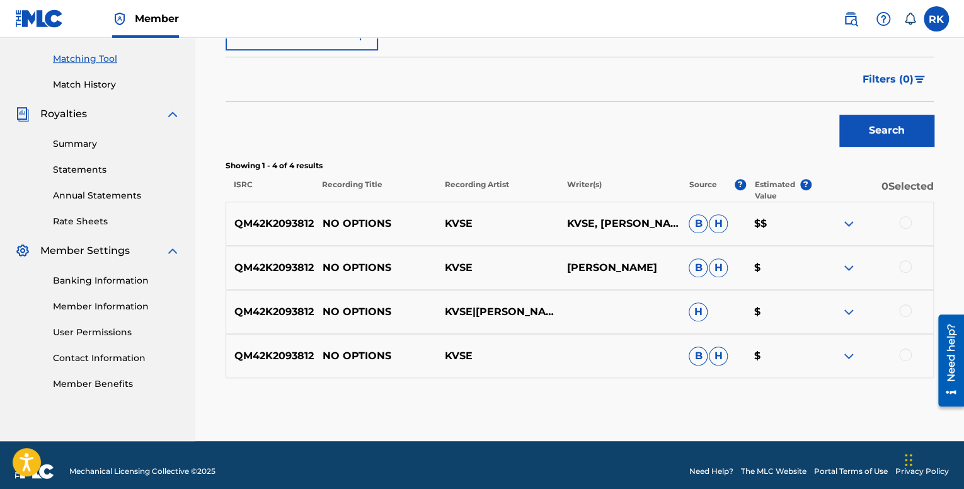
click at [287, 230] on p "QM42K2093812" at bounding box center [270, 223] width 88 height 15
click at [481, 220] on p "KVSE" at bounding box center [497, 223] width 122 height 15
click at [634, 225] on p "KVSE, RICHMAN KASKOMBE" at bounding box center [619, 223] width 122 height 15
click at [698, 224] on span "B" at bounding box center [698, 223] width 19 height 19
click at [907, 222] on div at bounding box center [905, 222] width 13 height 13
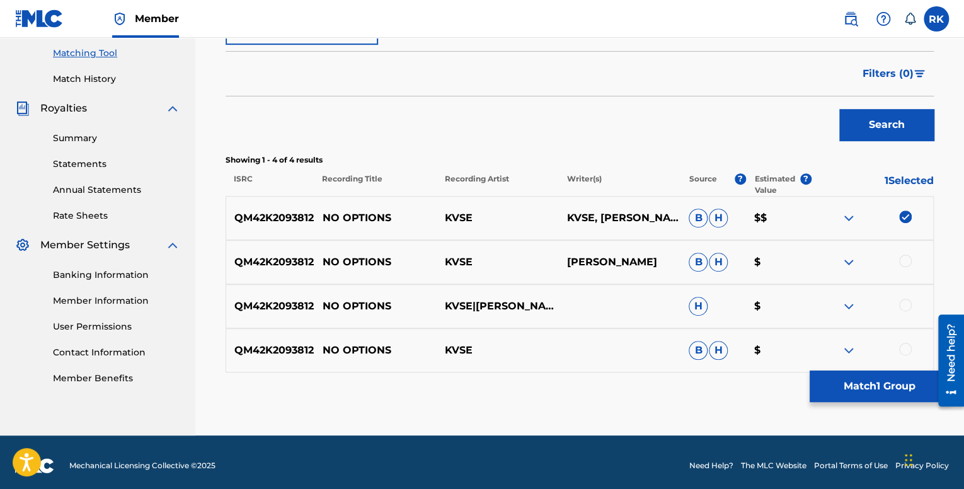
scroll to position [328, 0]
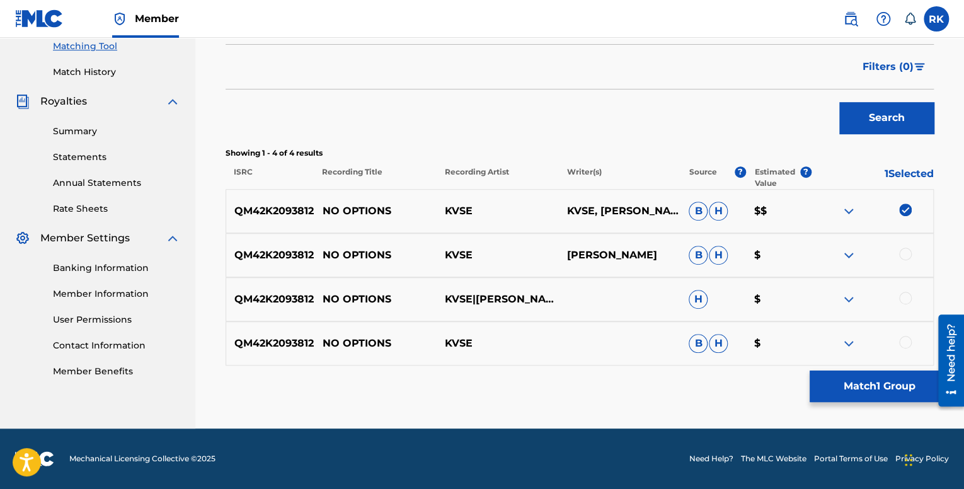
click at [905, 253] on div at bounding box center [905, 254] width 13 height 13
click at [905, 292] on div at bounding box center [905, 298] width 13 height 13
click at [904, 333] on div "QM42K2093812 NO OPTIONS KVSE B H $" at bounding box center [580, 343] width 708 height 44
click at [902, 342] on div at bounding box center [905, 342] width 13 height 13
click at [890, 384] on button "Match 4 Groups" at bounding box center [879, 386] width 139 height 32
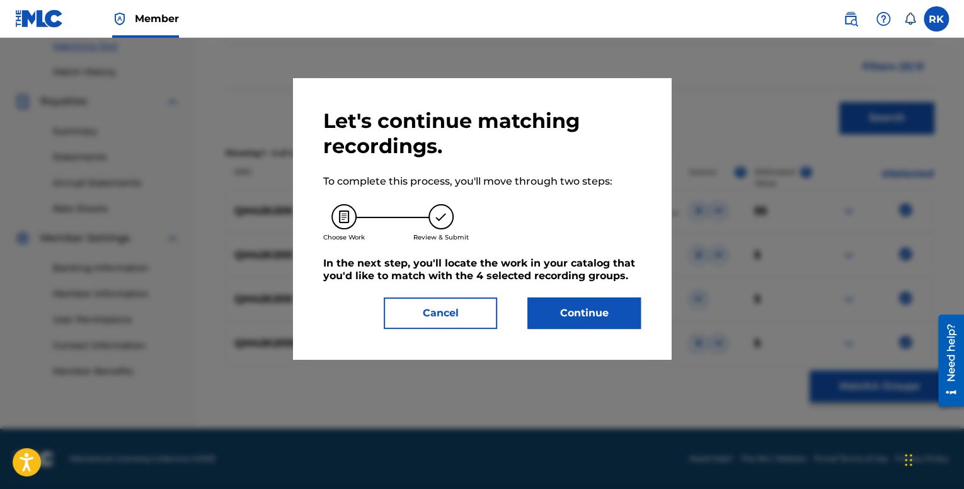
click at [452, 309] on button "Cancel" at bounding box center [440, 313] width 113 height 32
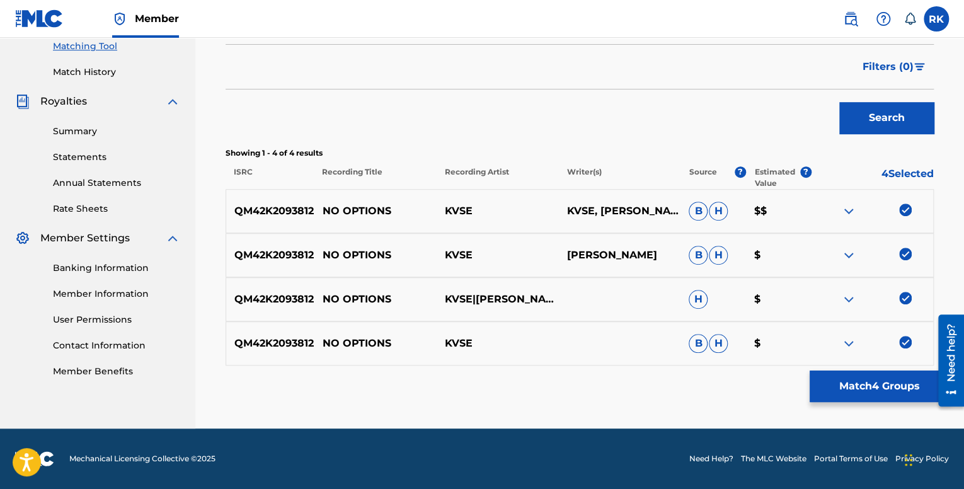
click at [897, 386] on button "Match 4 Groups" at bounding box center [879, 386] width 139 height 32
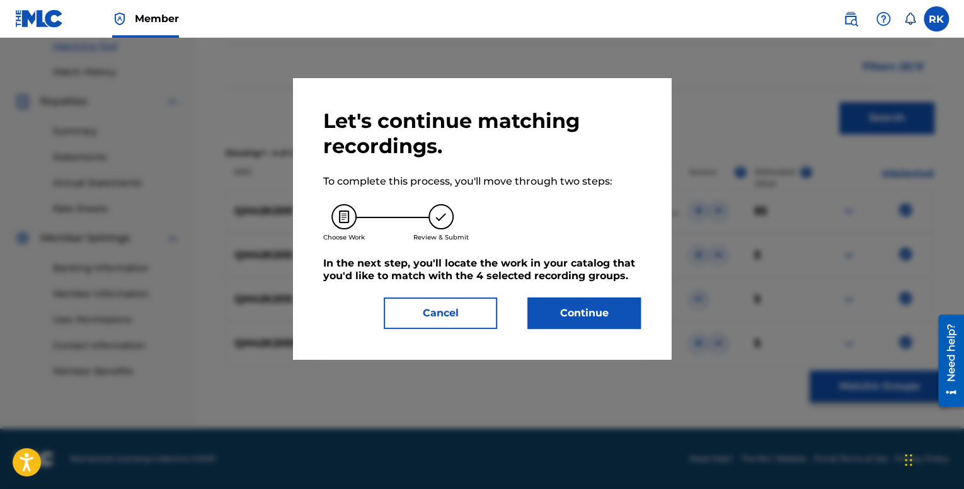
click at [575, 308] on button "Continue" at bounding box center [583, 313] width 113 height 32
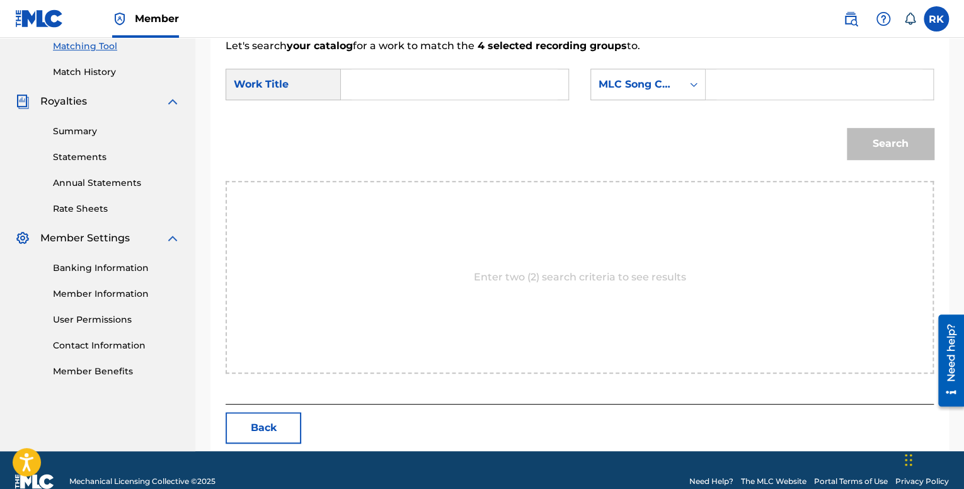
click at [378, 81] on input "Search Form" at bounding box center [455, 84] width 206 height 30
type input "No Options"
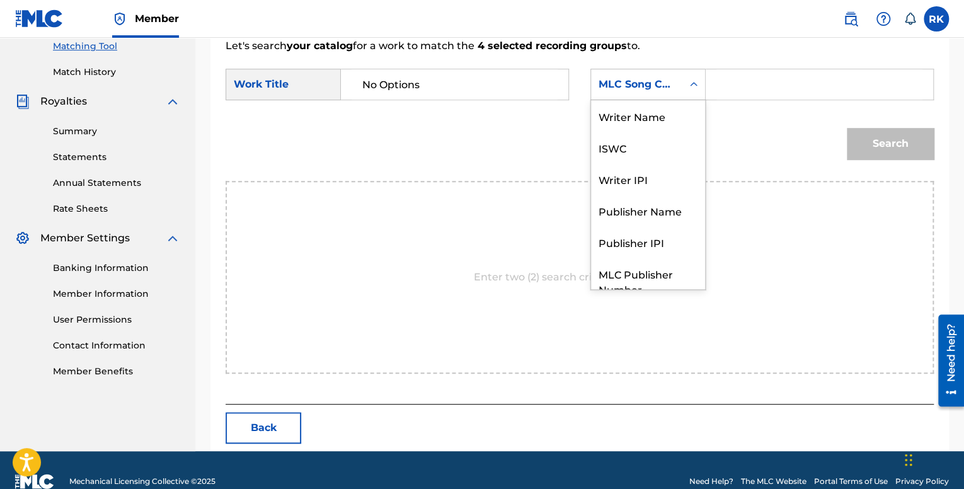
click at [673, 81] on div "MLC Song Code" at bounding box center [637, 84] width 76 height 15
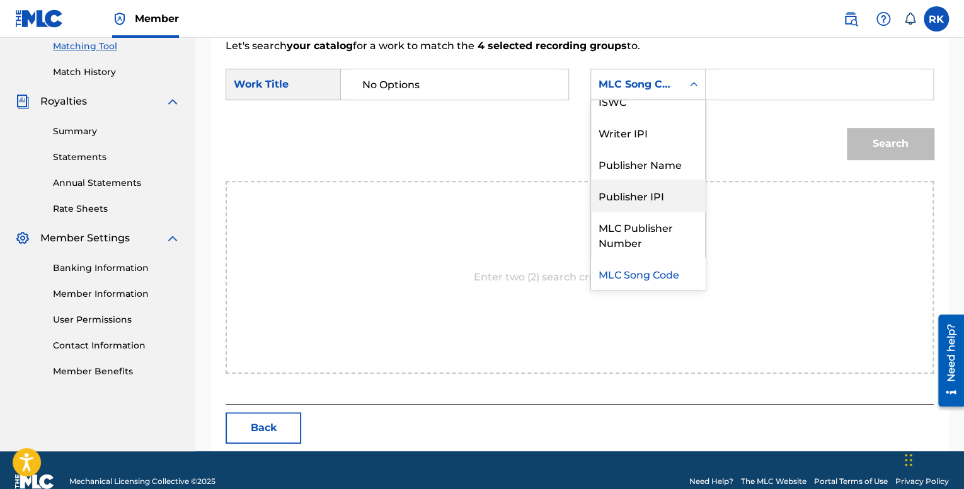
click at [643, 200] on div "Publisher IPI" at bounding box center [648, 196] width 114 height 32
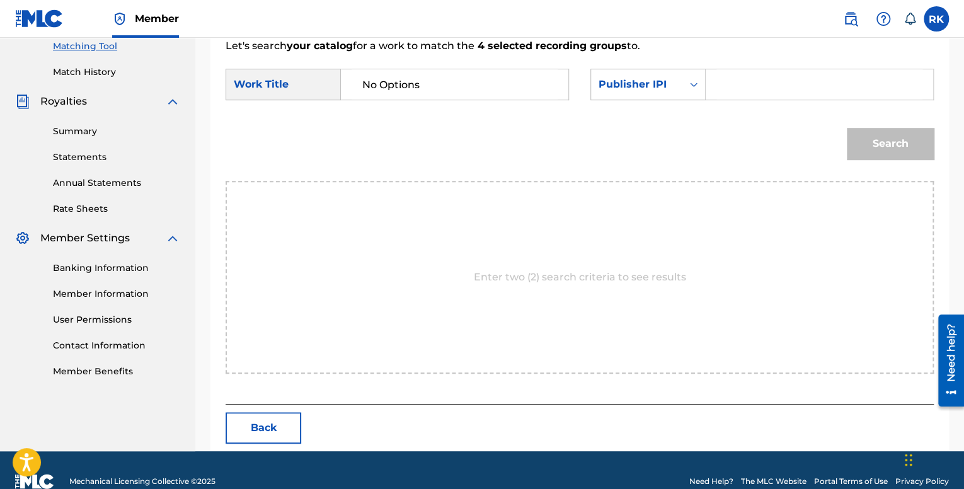
click at [716, 79] on input "Search Form" at bounding box center [819, 84] width 206 height 30
click at [743, 81] on input "Search Form" at bounding box center [819, 84] width 206 height 30
paste input "01037038192"
type input "01037038192"
click at [901, 144] on button "Search" at bounding box center [890, 144] width 87 height 32
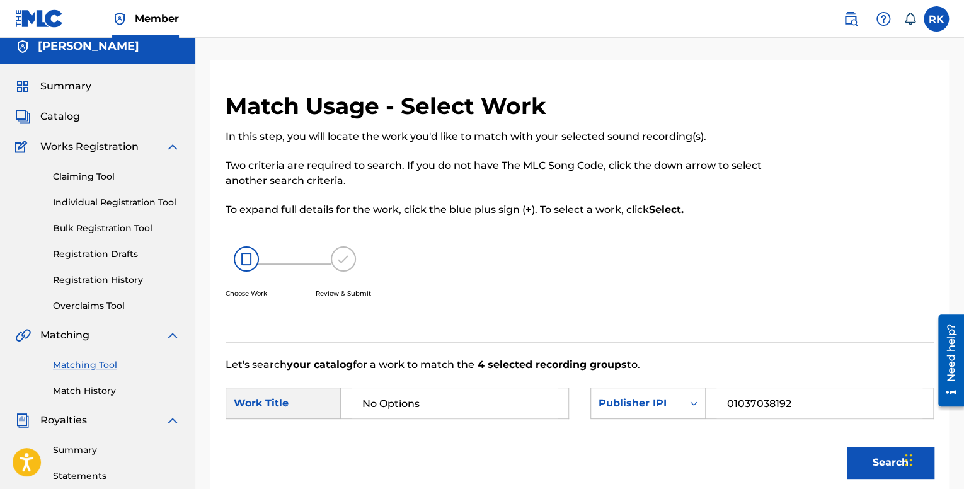
scroll to position [0, 0]
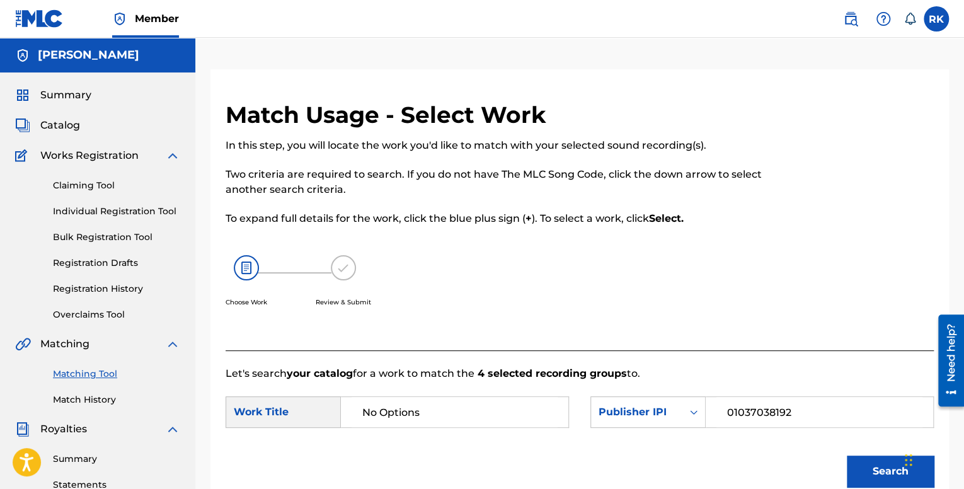
click at [96, 187] on link "Claiming Tool" at bounding box center [116, 185] width 127 height 13
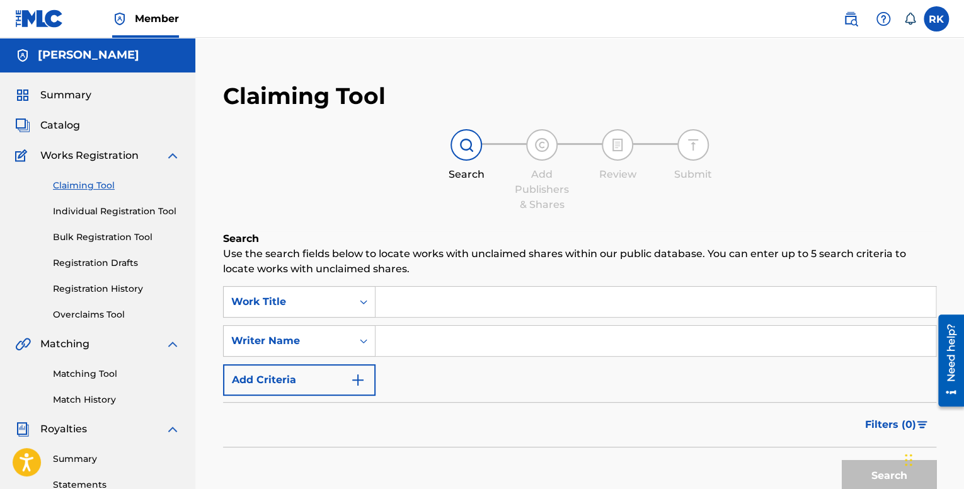
click at [420, 304] on input "Search Form" at bounding box center [656, 302] width 560 height 30
click at [413, 298] on input "Search Form" at bounding box center [656, 302] width 560 height 30
paste input "QM42K1932152"
type input "QM42K1932152"
click at [422, 343] on input "Search Form" at bounding box center [656, 341] width 560 height 30
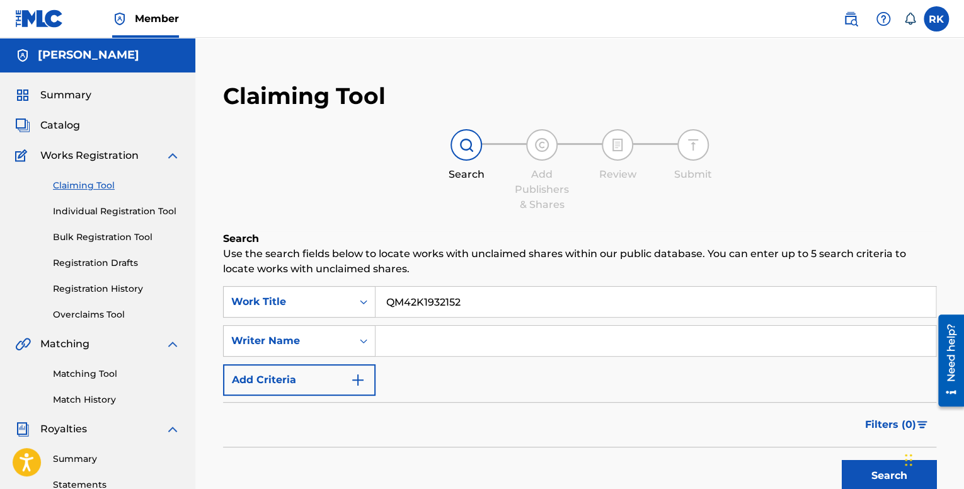
type input "[PERSON_NAME]"
click at [876, 469] on button "Search" at bounding box center [889, 476] width 95 height 32
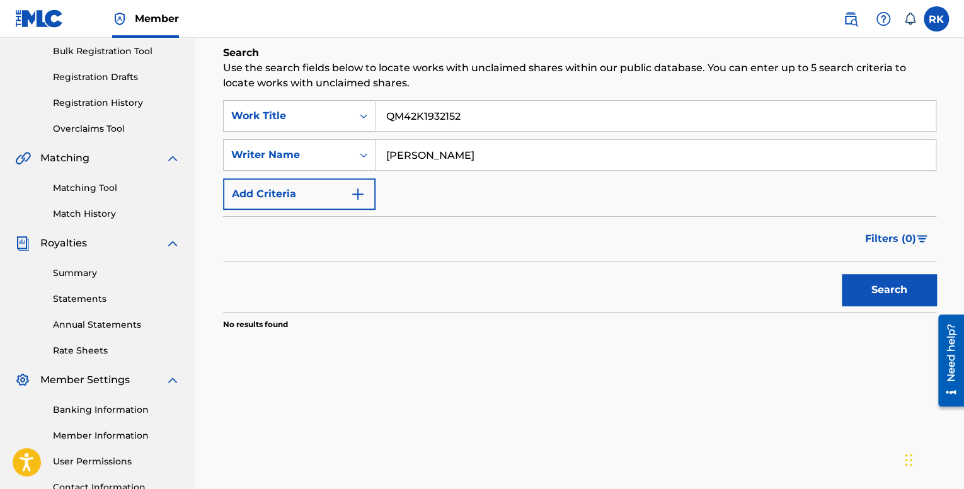
scroll to position [189, 0]
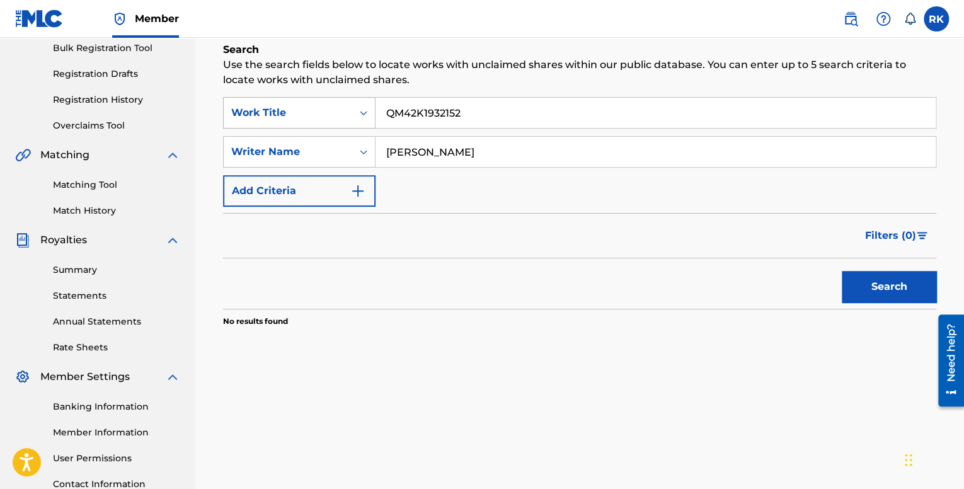
click at [352, 114] on div "Work Title" at bounding box center [288, 113] width 129 height 24
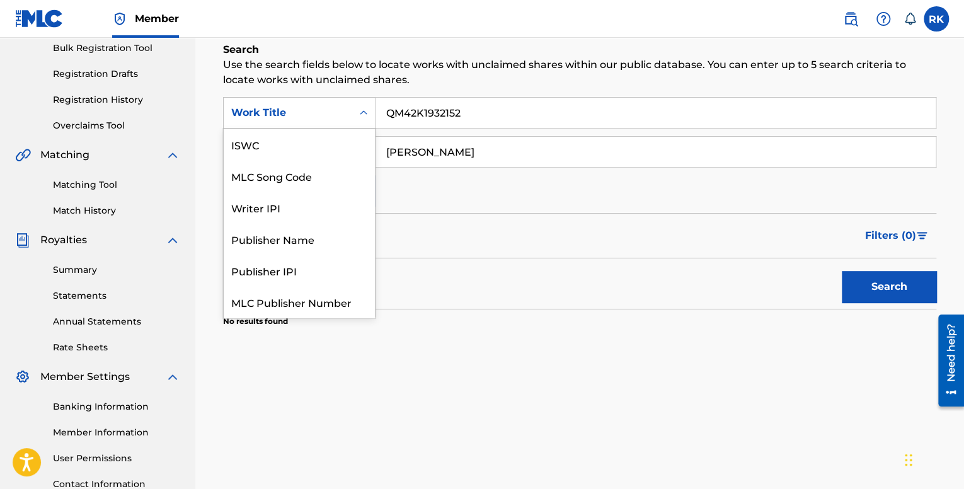
scroll to position [32, 0]
click at [352, 114] on div "Search Form" at bounding box center [363, 112] width 23 height 23
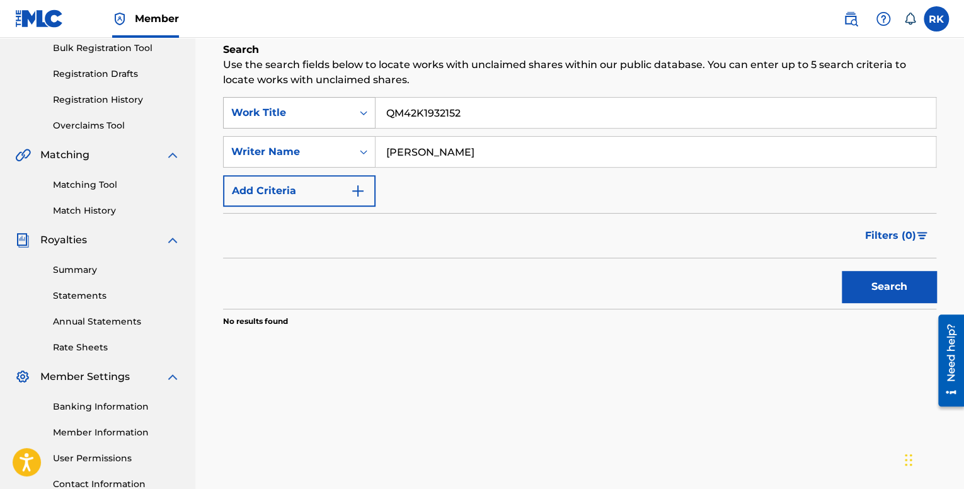
drag, startPoint x: 488, startPoint y: 114, endPoint x: 374, endPoint y: 101, distance: 114.1
click at [374, 101] on div "SearchWithCriteriad84e98f0-a7cc-4893-b5ac-9b1c10584c2e Work Title QM42K1932152" at bounding box center [579, 113] width 713 height 32
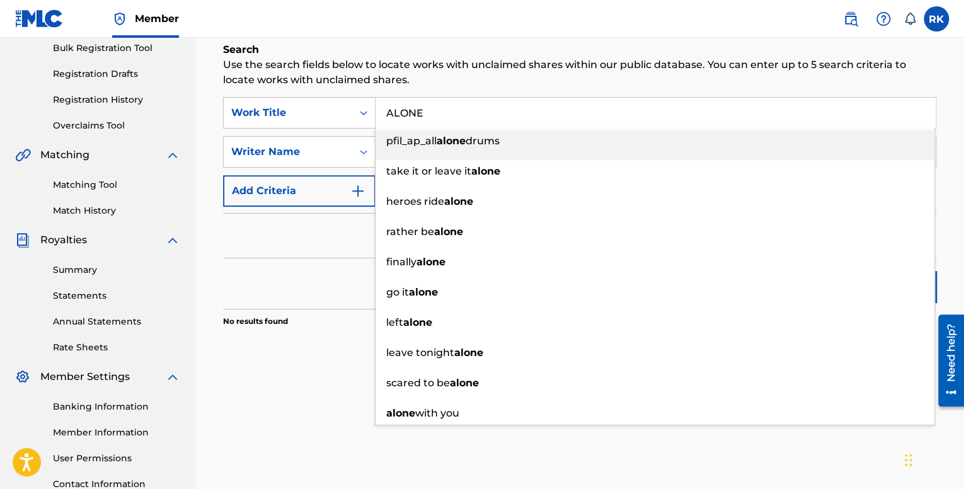
click at [435, 104] on input "ALONE" at bounding box center [656, 113] width 560 height 30
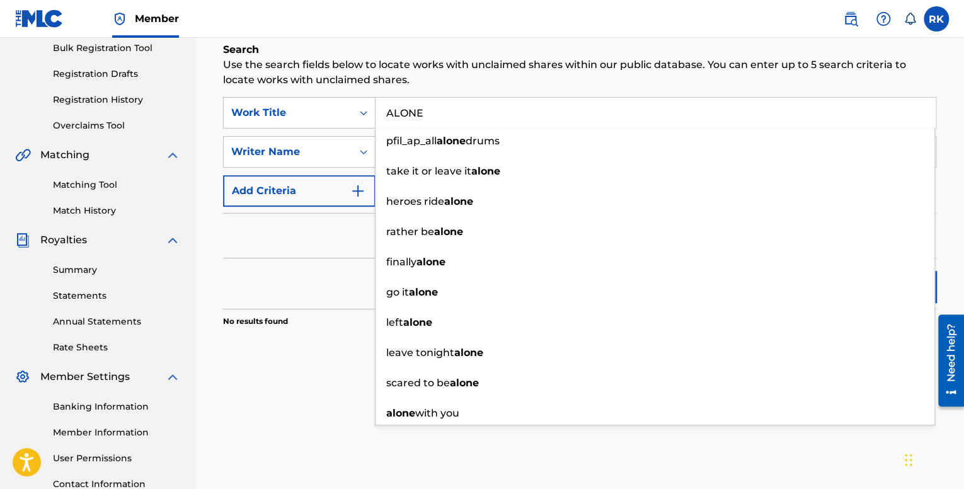
type input "ALONE"
click at [308, 295] on div "Search" at bounding box center [579, 283] width 713 height 50
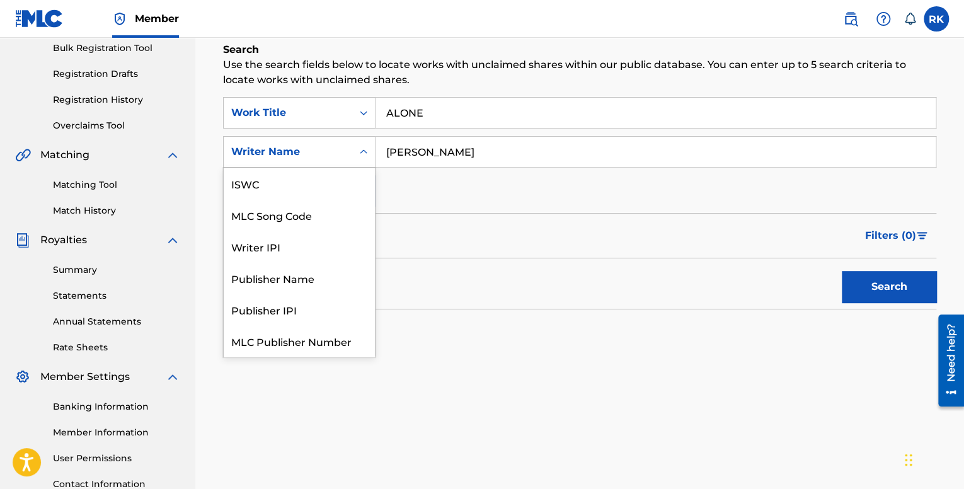
click at [366, 156] on icon "Search Form" at bounding box center [363, 152] width 13 height 13
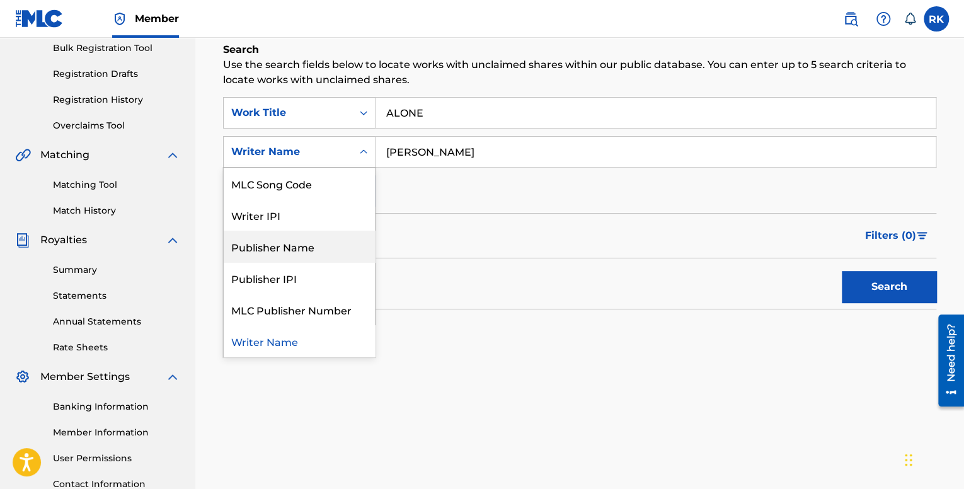
scroll to position [0, 0]
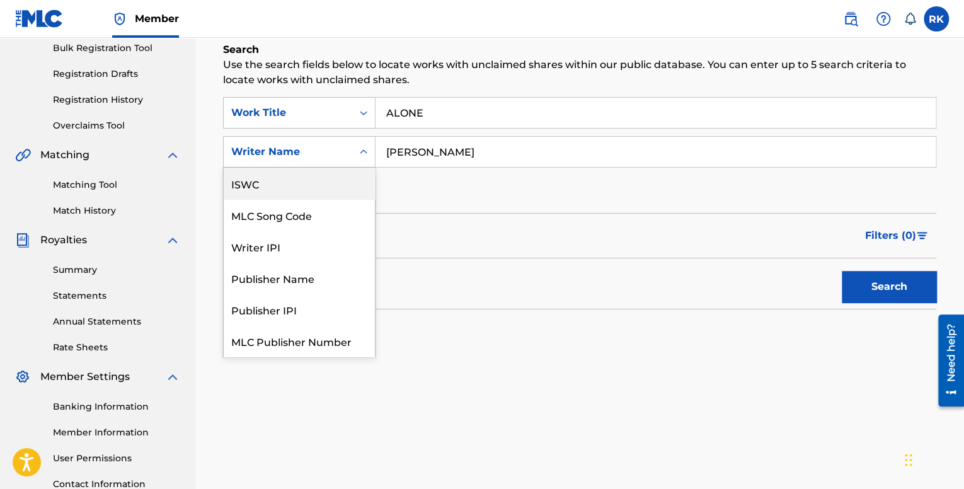
click at [274, 190] on div "ISWC" at bounding box center [299, 184] width 151 height 32
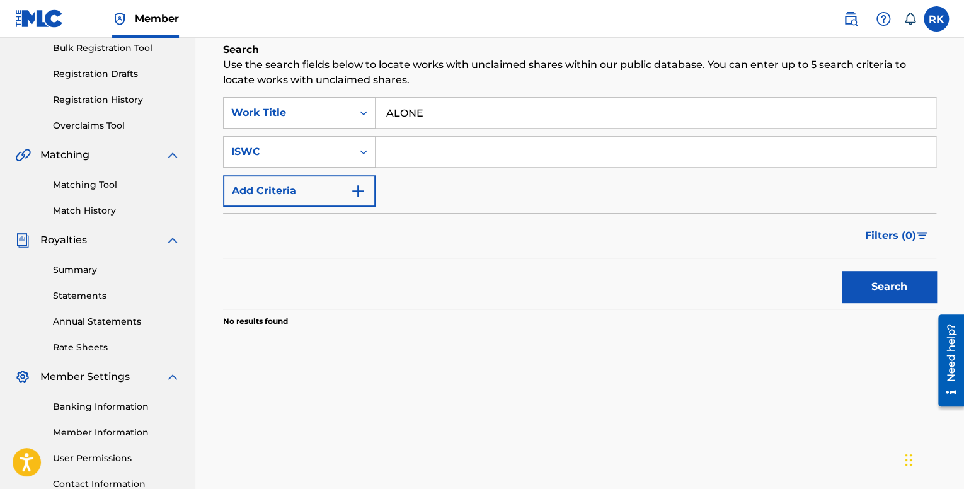
click at [420, 148] on input "Search Form" at bounding box center [656, 152] width 560 height 30
paste input "T-322.760.889-7"
type input "T-322.760.889-7"
click at [878, 280] on button "Search" at bounding box center [889, 287] width 95 height 32
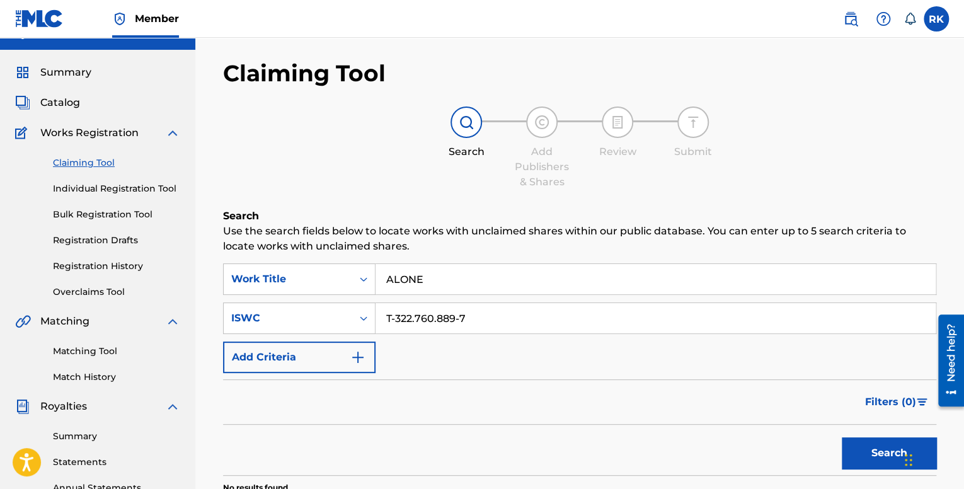
scroll to position [63, 0]
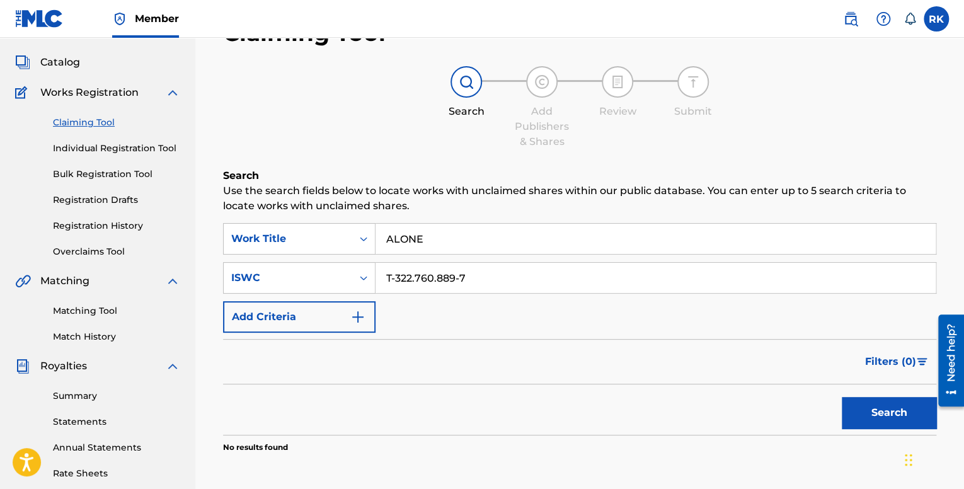
click at [445, 234] on input "ALONE" at bounding box center [656, 239] width 560 height 30
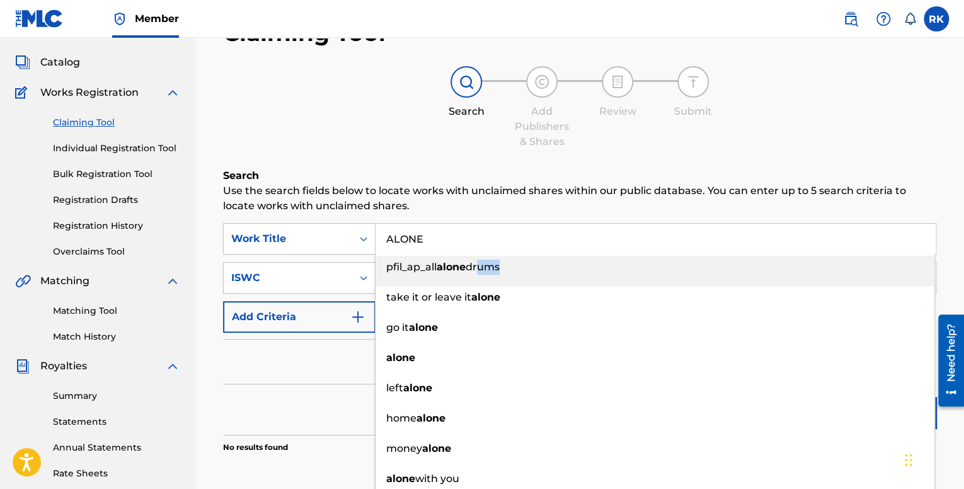
click at [478, 269] on div "pfil_ap_all alone drums" at bounding box center [655, 267] width 559 height 23
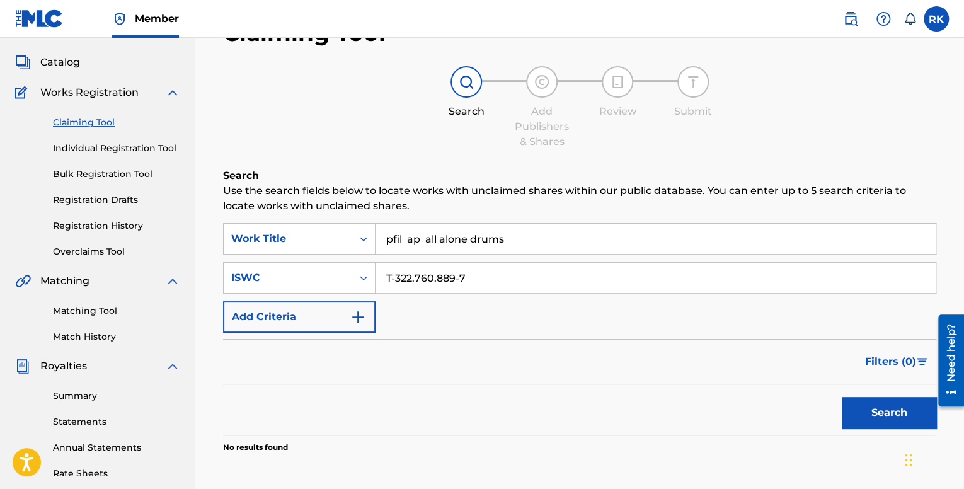
click at [327, 359] on div "Filters ( 0 )" at bounding box center [579, 361] width 713 height 45
drag, startPoint x: 532, startPoint y: 245, endPoint x: 346, endPoint y: 238, distance: 186.0
click at [346, 238] on div "SearchWithCriteriad84e98f0-a7cc-4893-b5ac-9b1c10584c2e Work Title pfil_ap_all a…" at bounding box center [579, 239] width 713 height 32
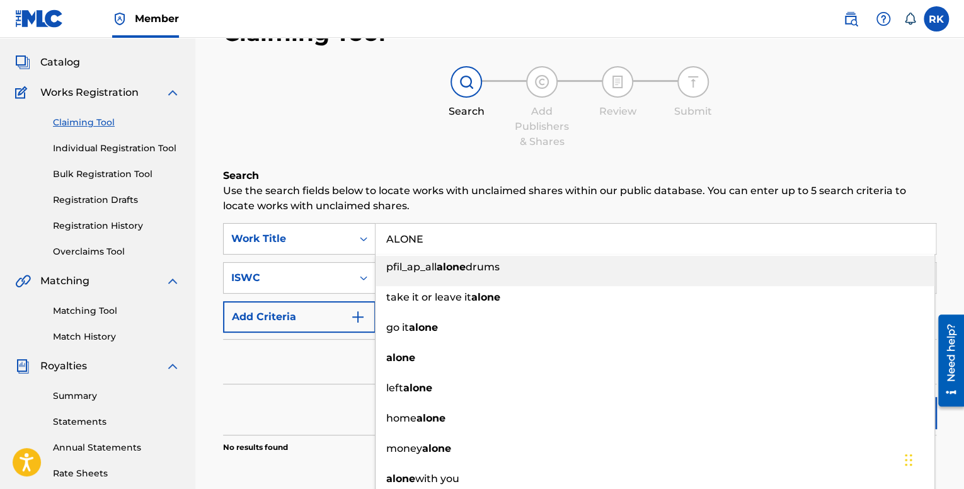
type input "ALONE"
click at [330, 374] on div "Filters ( 0 )" at bounding box center [579, 361] width 713 height 45
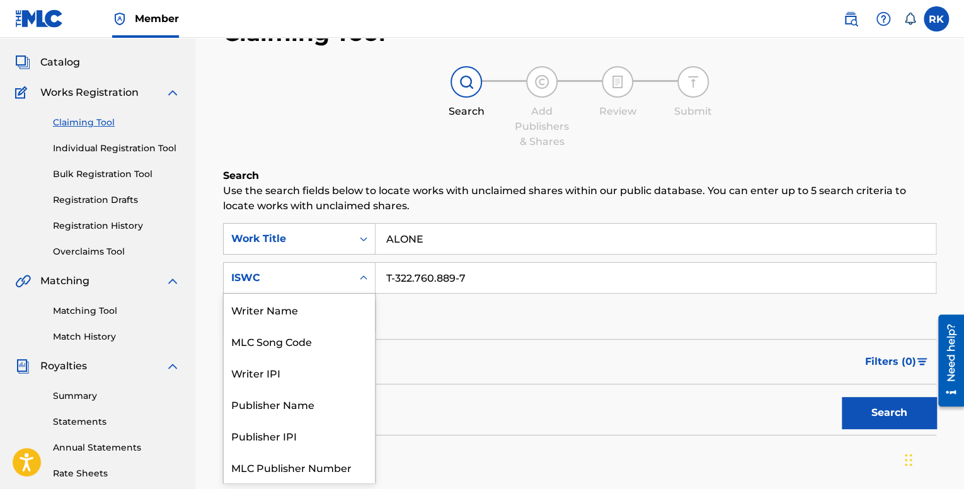
click at [304, 279] on div "ISWC" at bounding box center [287, 277] width 113 height 15
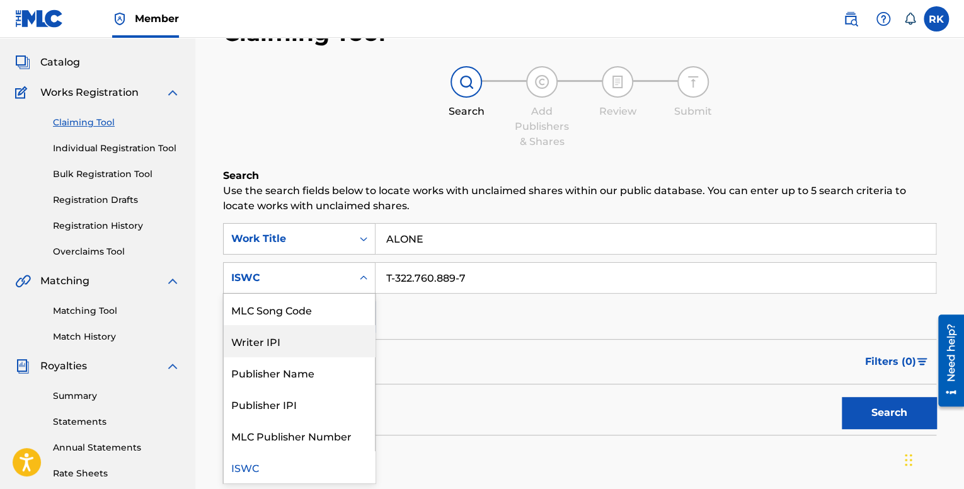
click at [292, 342] on div "Writer IPI" at bounding box center [299, 341] width 151 height 32
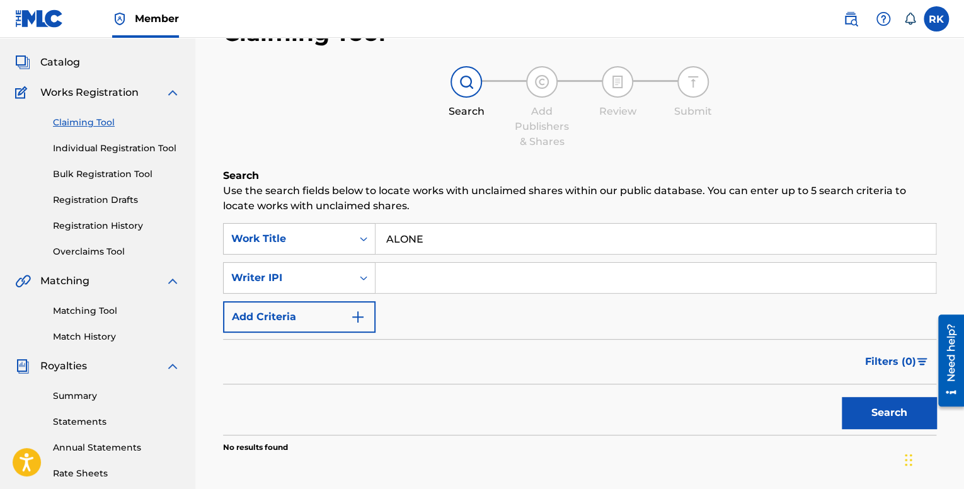
click at [447, 285] on input "Search Form" at bounding box center [656, 278] width 560 height 30
type input "01037038192"
click at [895, 421] on button "Search" at bounding box center [889, 413] width 95 height 32
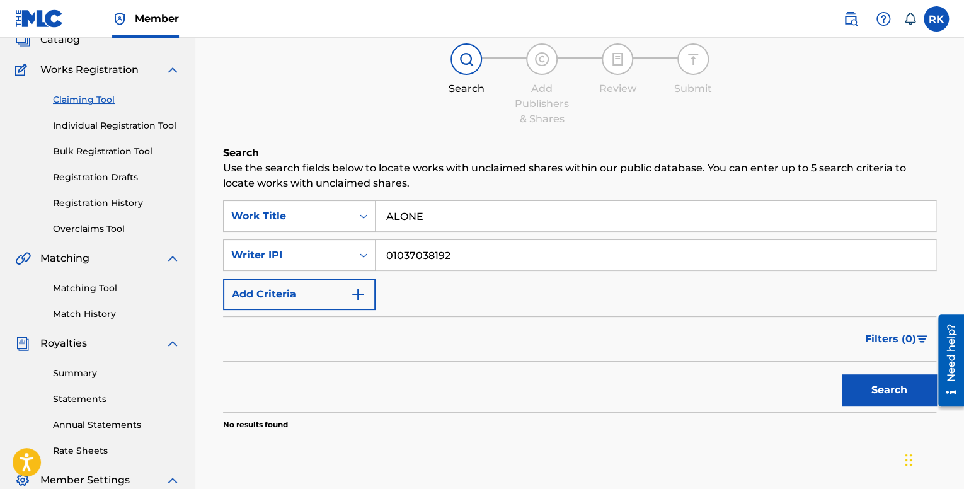
scroll to position [126, 0]
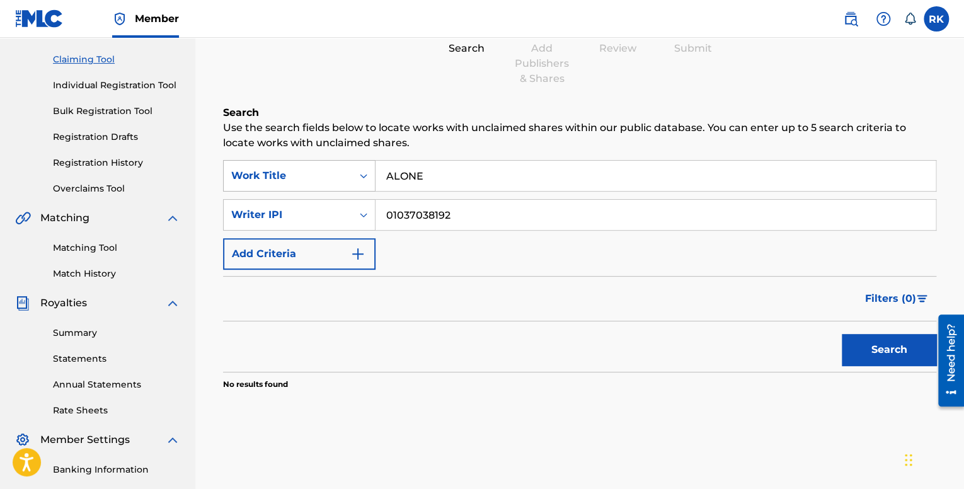
drag, startPoint x: 431, startPoint y: 175, endPoint x: 280, endPoint y: 163, distance: 151.7
click at [285, 161] on div "SearchWithCriteriad84e98f0-a7cc-4893-b5ac-9b1c10584c2e Work Title ALONE" at bounding box center [579, 176] width 713 height 32
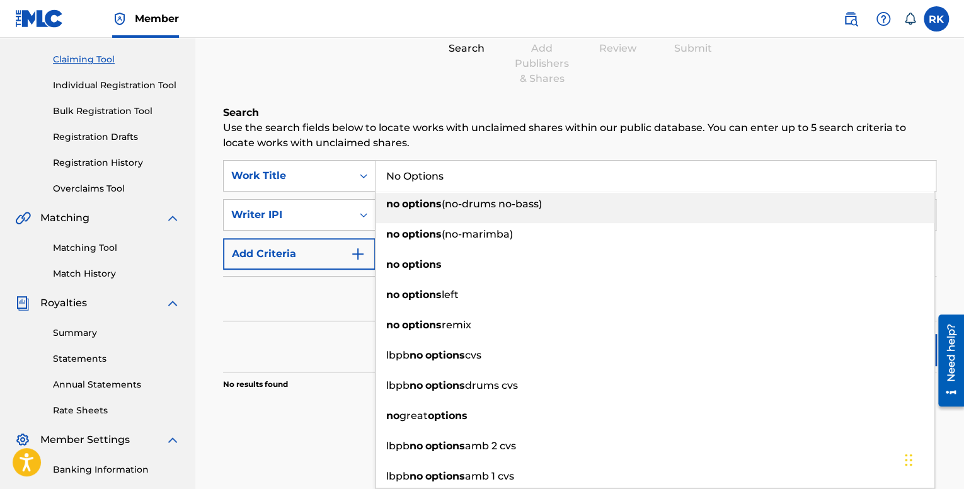
type input "No Options"
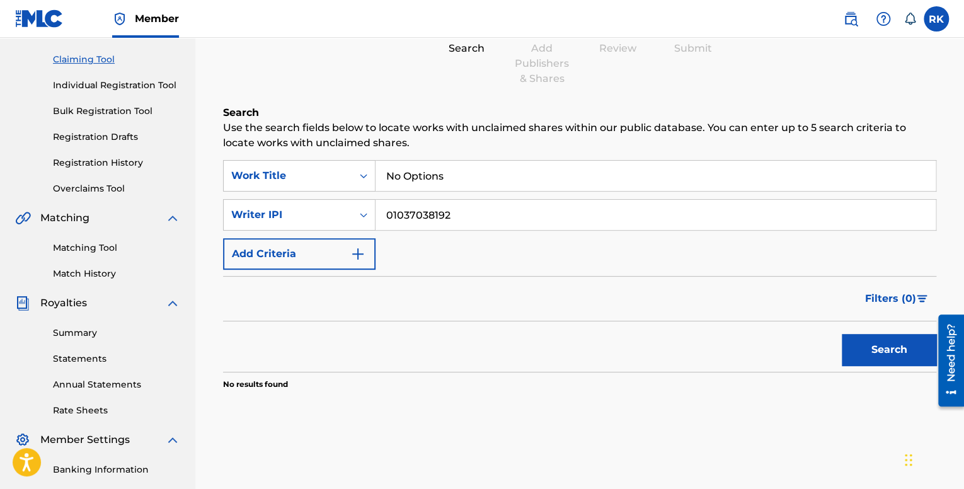
click at [306, 365] on div "Search" at bounding box center [579, 346] width 713 height 50
click at [896, 345] on button "Search" at bounding box center [889, 350] width 95 height 32
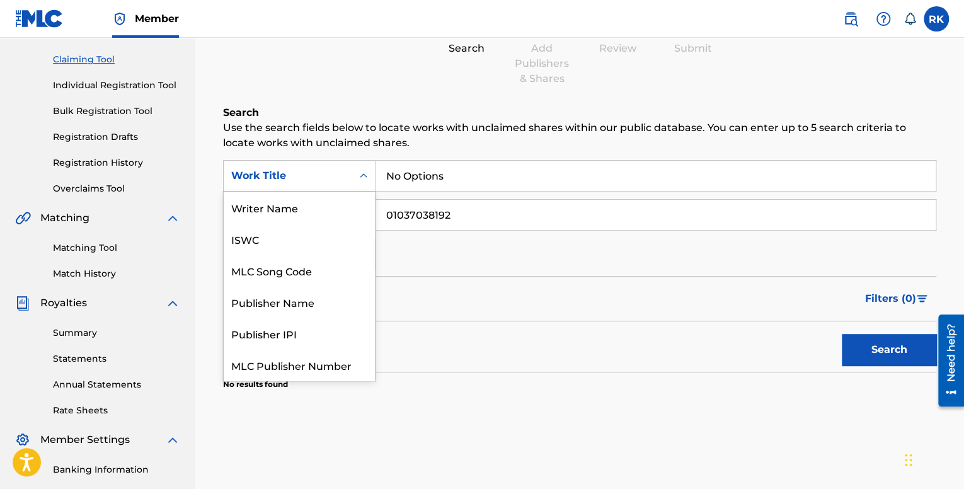
click at [297, 167] on div "Work Title" at bounding box center [288, 176] width 129 height 24
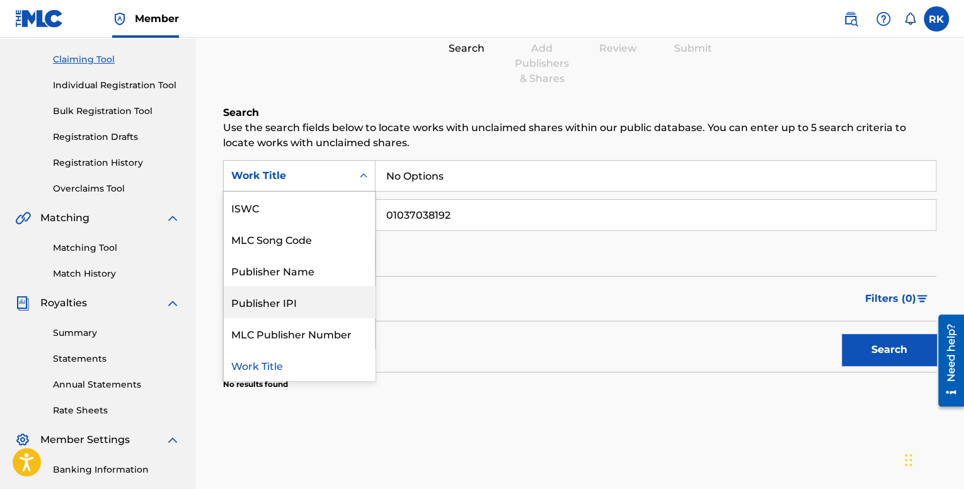
scroll to position [0, 0]
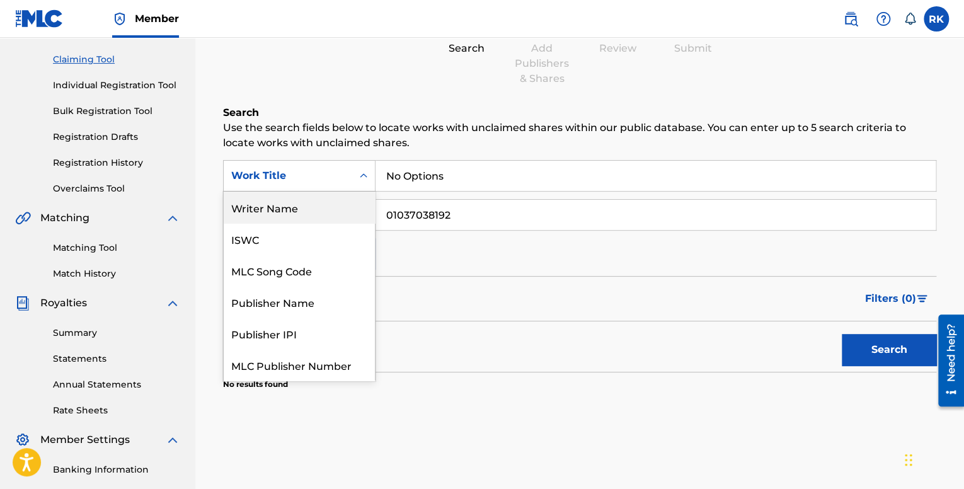
click at [278, 206] on div "Writer Name" at bounding box center [299, 208] width 151 height 32
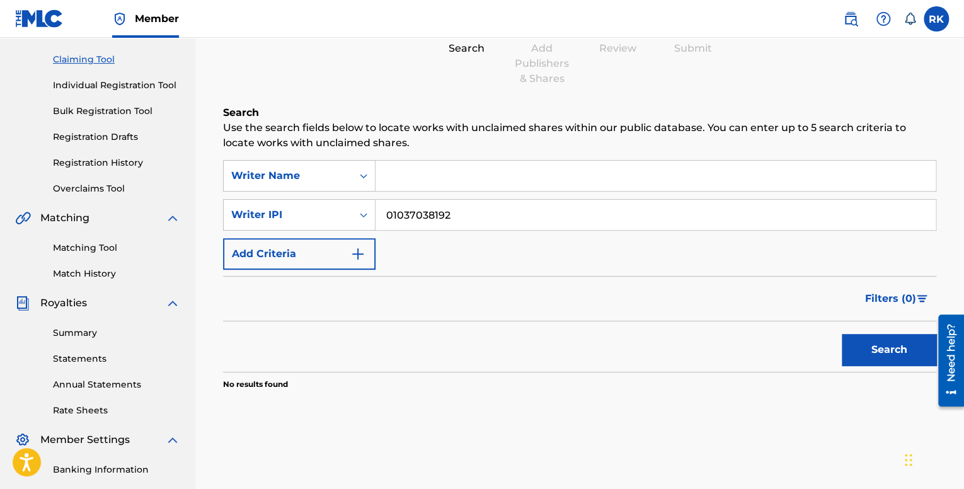
click at [423, 176] on input "Search Form" at bounding box center [656, 176] width 560 height 30
type input "KVSE"
click at [118, 270] on link "Match History" at bounding box center [116, 273] width 127 height 13
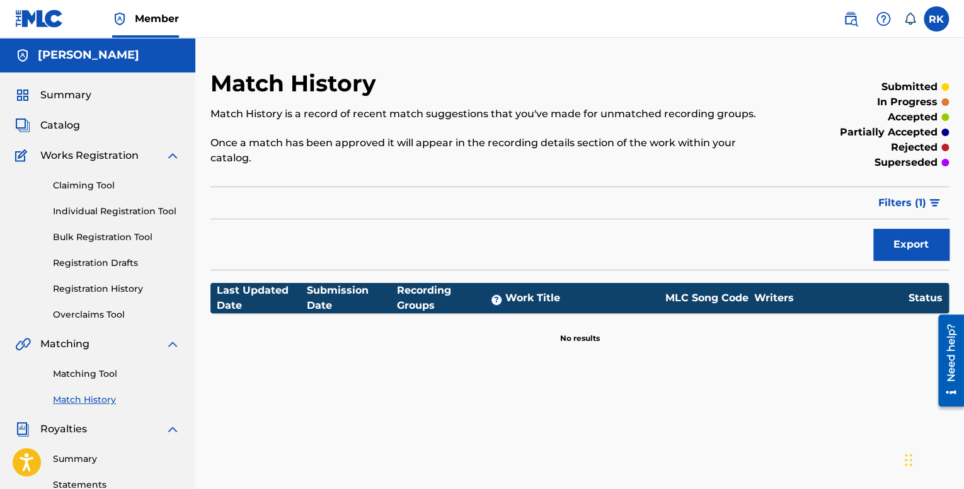
click at [98, 184] on link "Claiming Tool" at bounding box center [116, 185] width 127 height 13
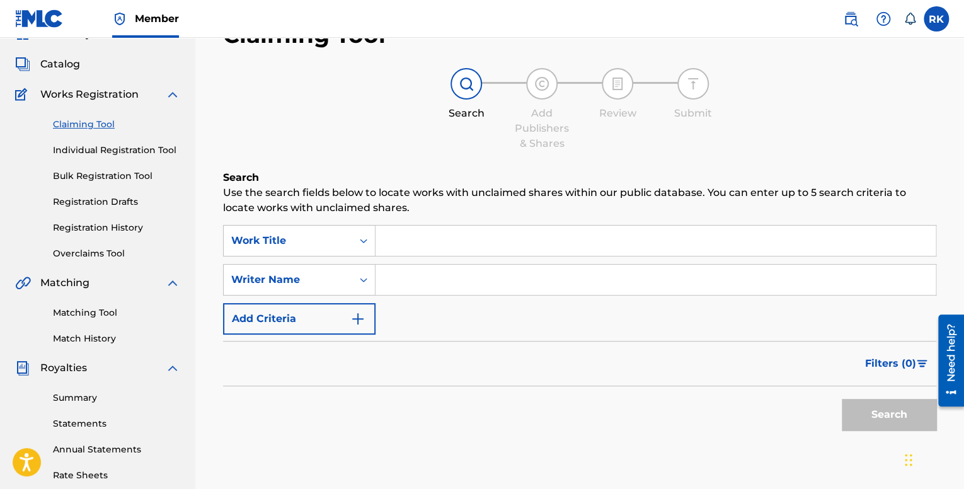
scroll to position [63, 0]
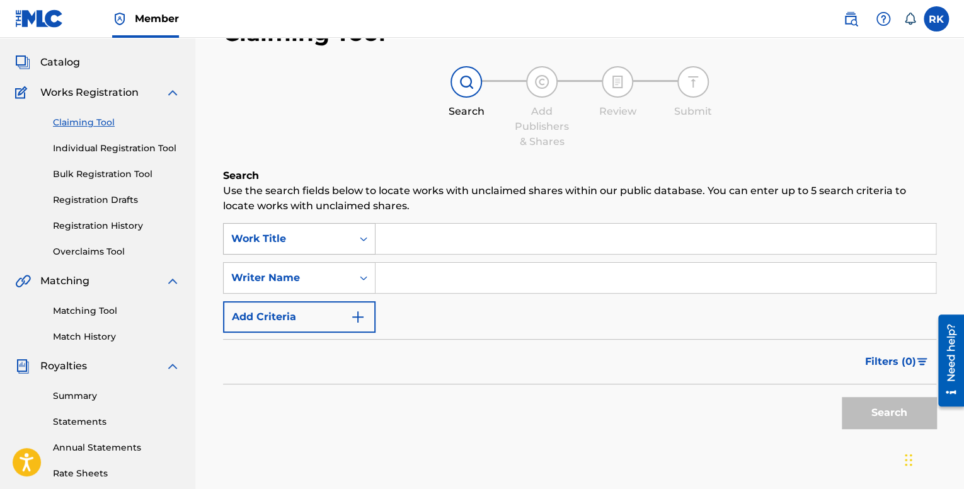
click at [305, 248] on div "Work Title" at bounding box center [288, 239] width 129 height 24
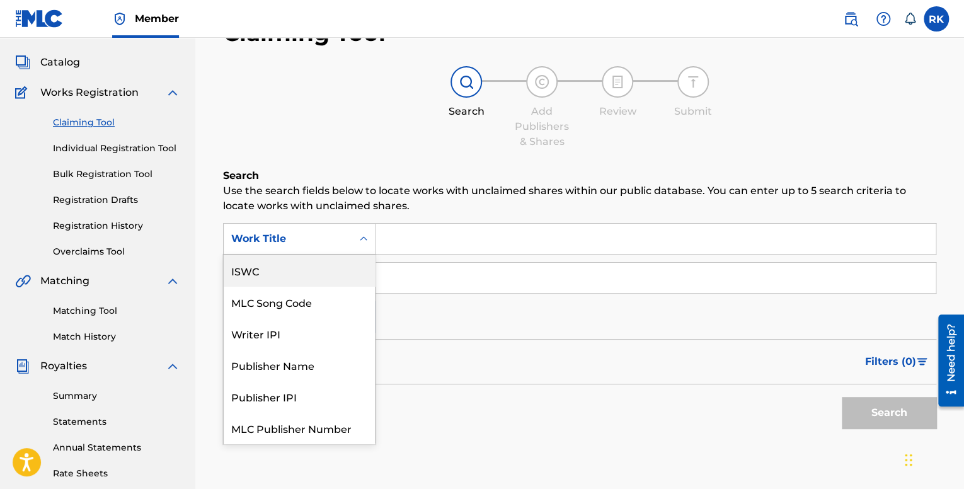
scroll to position [32, 0]
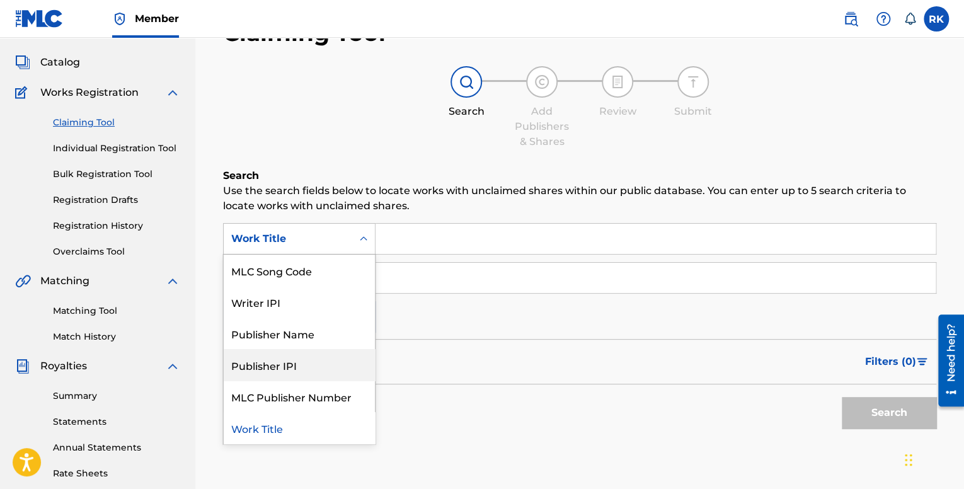
click at [294, 368] on div "Publisher IPI" at bounding box center [299, 365] width 151 height 32
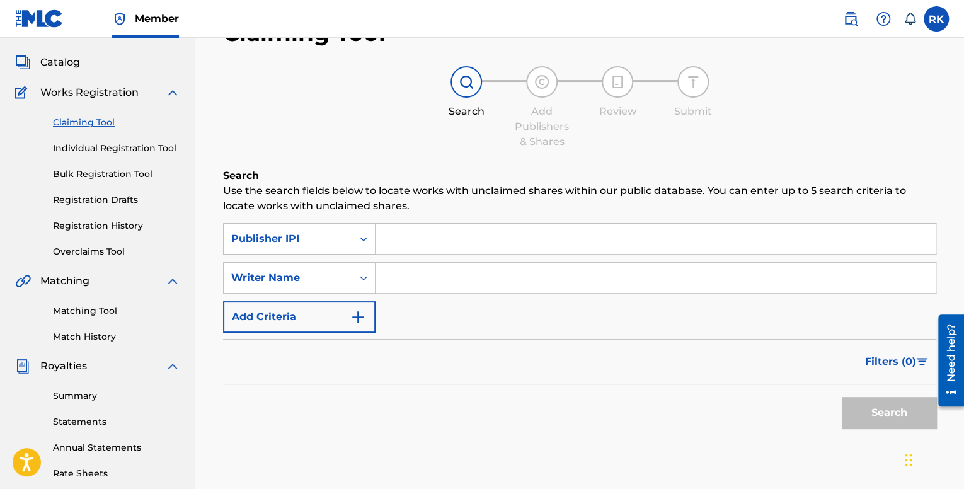
click at [441, 231] on input "Search Form" at bounding box center [656, 239] width 560 height 30
click at [416, 236] on input "Search Form" at bounding box center [656, 239] width 560 height 30
paste input "01037038192"
type input "01037038192"
click at [456, 287] on input "Search Form" at bounding box center [656, 278] width 560 height 30
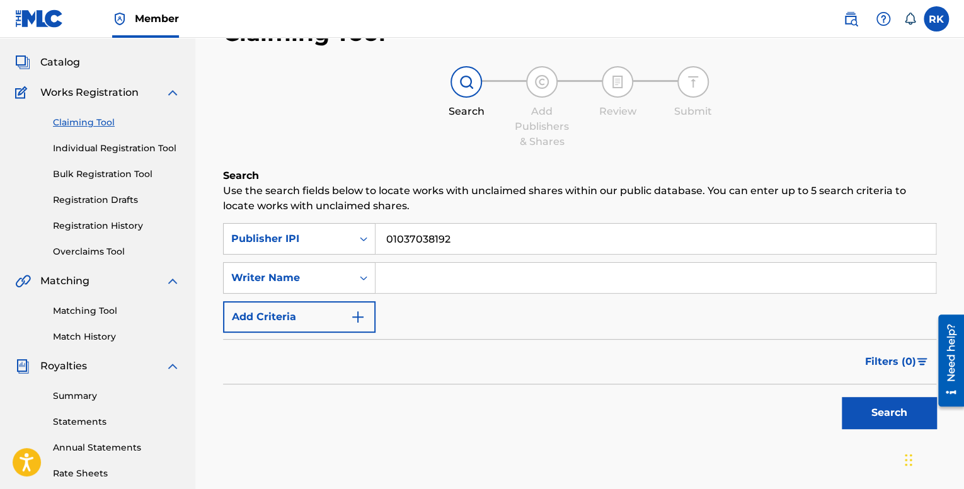
type input "[PERSON_NAME]"
click at [890, 415] on button "Search" at bounding box center [889, 413] width 95 height 32
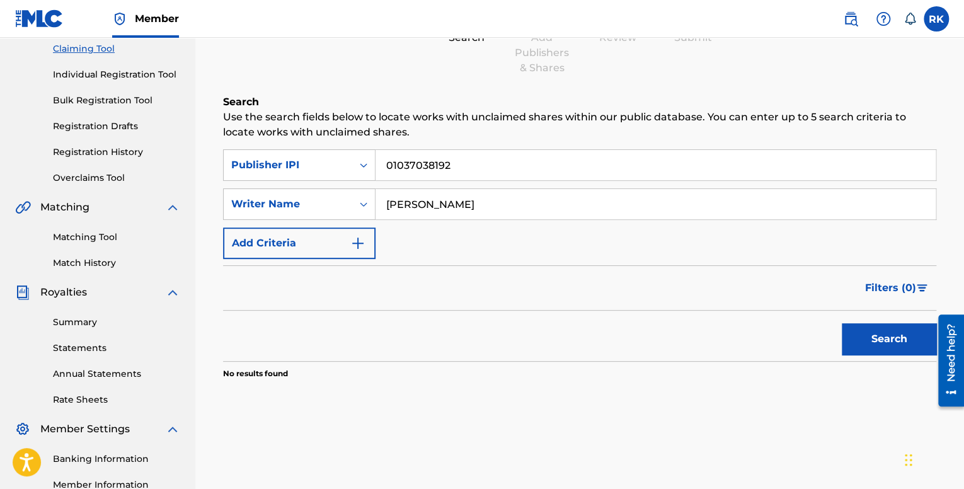
scroll to position [103, 0]
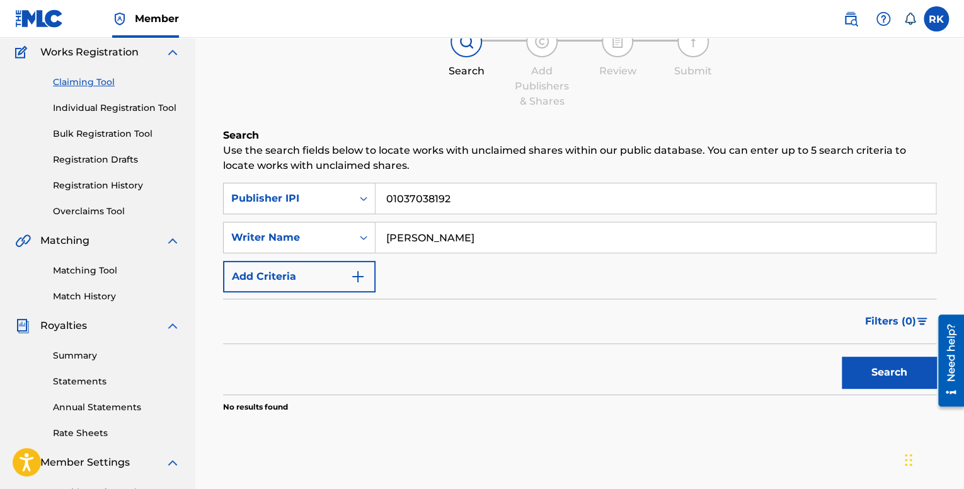
click at [319, 271] on button "Add Criteria" at bounding box center [299, 277] width 152 height 32
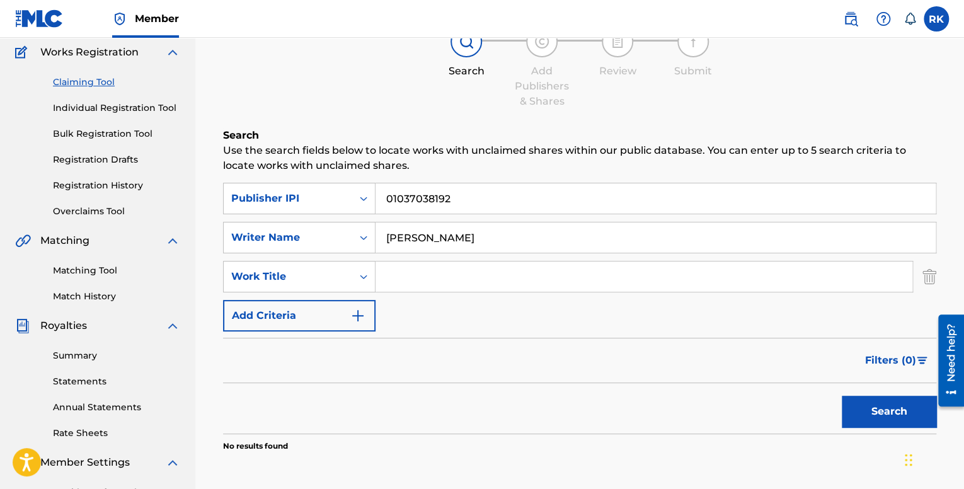
click at [425, 278] on input "Search Form" at bounding box center [644, 276] width 537 height 30
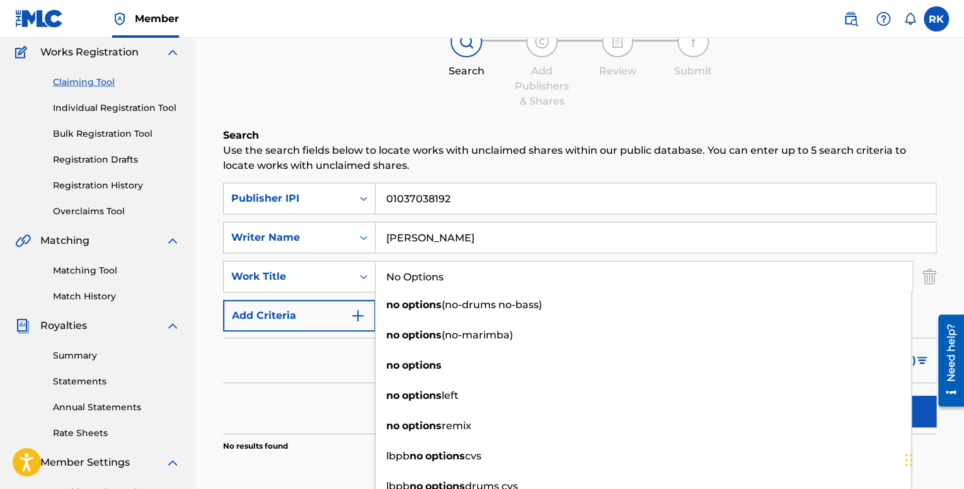
type input "No Options"
click at [297, 369] on div "Filters ( 0 )" at bounding box center [579, 360] width 713 height 45
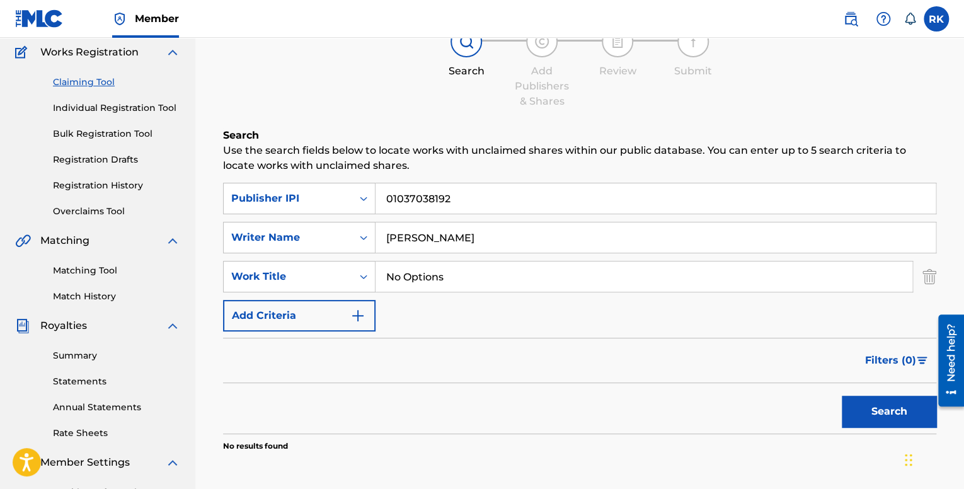
click at [893, 409] on button "Search" at bounding box center [889, 412] width 95 height 32
click at [350, 321] on button "Add Criteria" at bounding box center [299, 316] width 152 height 32
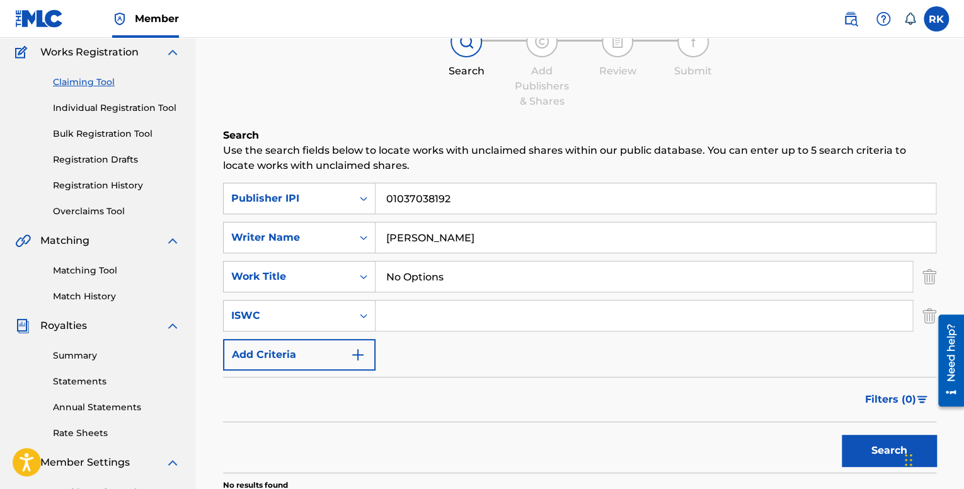
click at [417, 323] on input "Search Form" at bounding box center [644, 316] width 537 height 30
click at [413, 316] on input "Search Form" at bounding box center [644, 316] width 537 height 30
paste input "T-306.535.805-2"
type input "T-306.535.805-2"
click at [873, 448] on button "Search" at bounding box center [889, 451] width 95 height 32
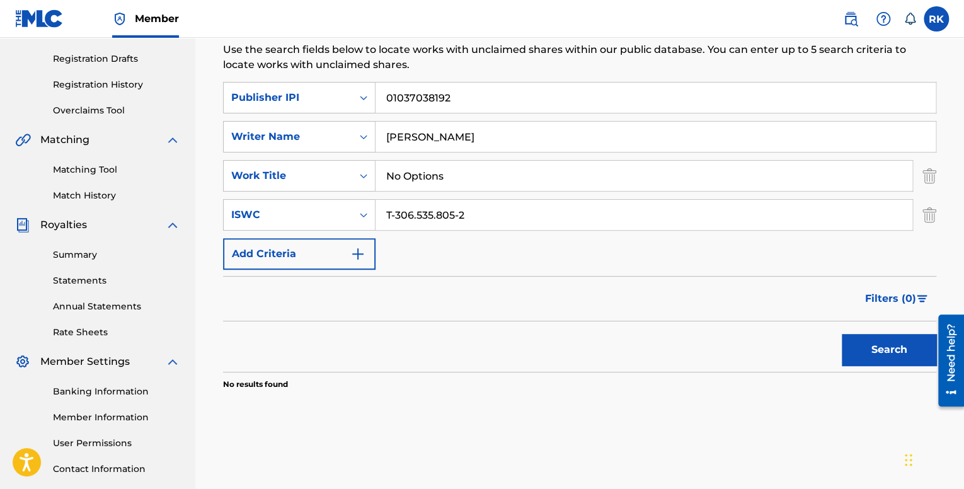
scroll to position [166, 0]
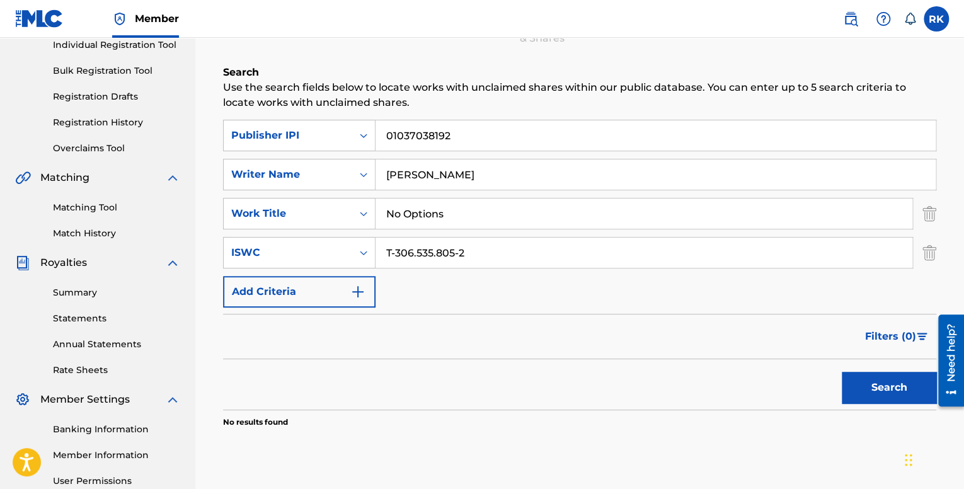
click at [345, 292] on button "Add Criteria" at bounding box center [299, 292] width 152 height 32
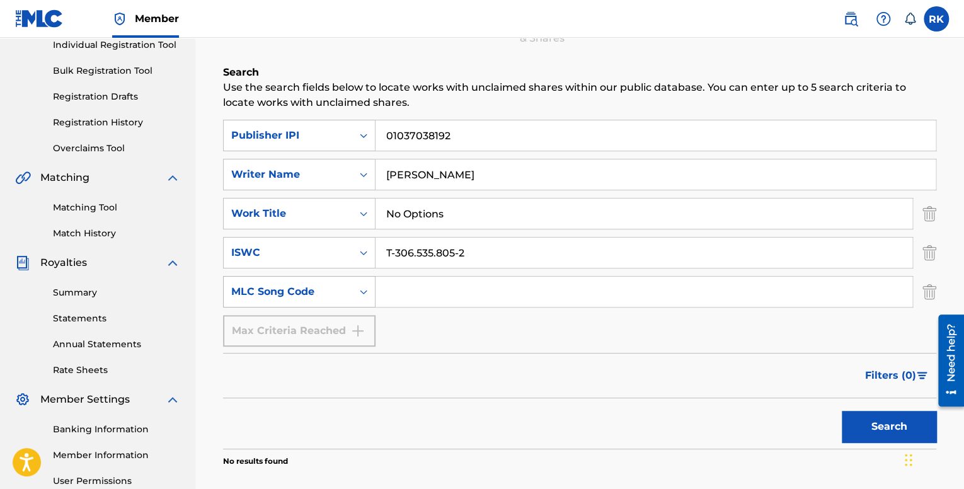
click at [336, 289] on div "MLC Song Code" at bounding box center [287, 291] width 113 height 15
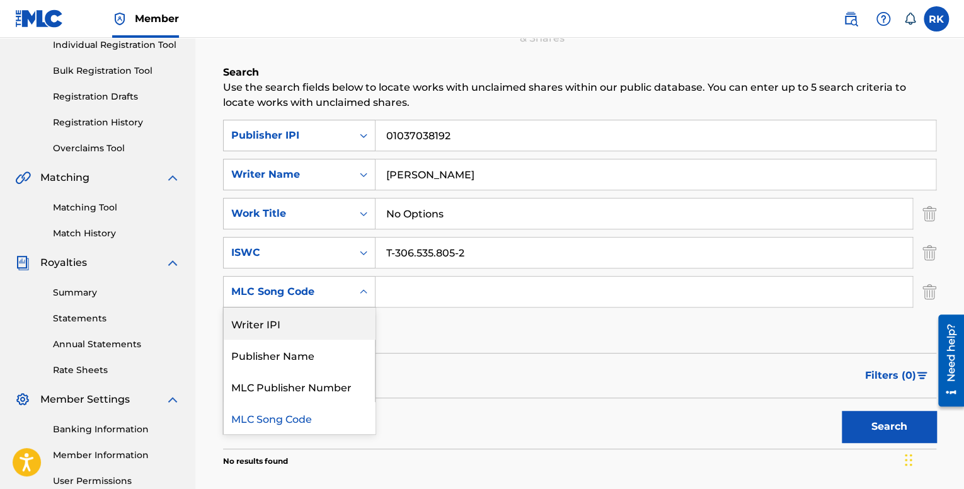
click at [301, 321] on div "Writer IPI" at bounding box center [299, 323] width 151 height 32
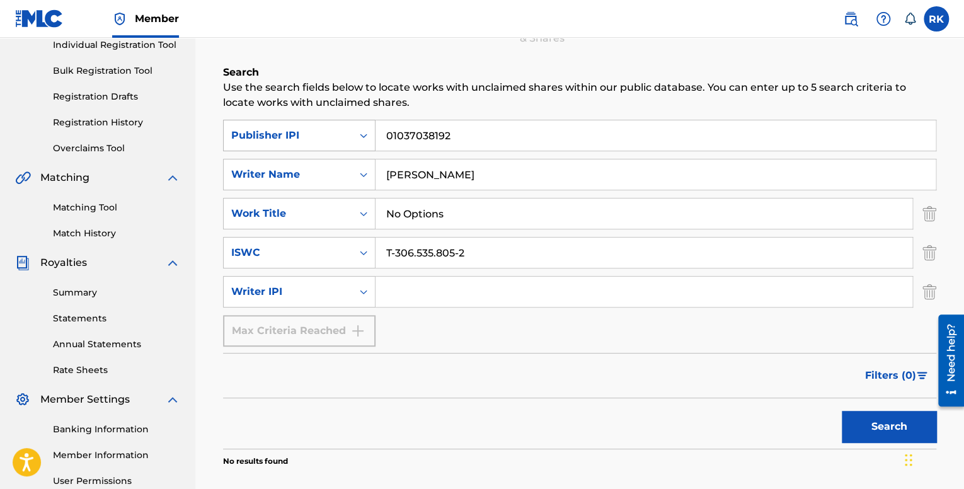
click at [337, 135] on div "Publisher IPI" at bounding box center [287, 135] width 113 height 15
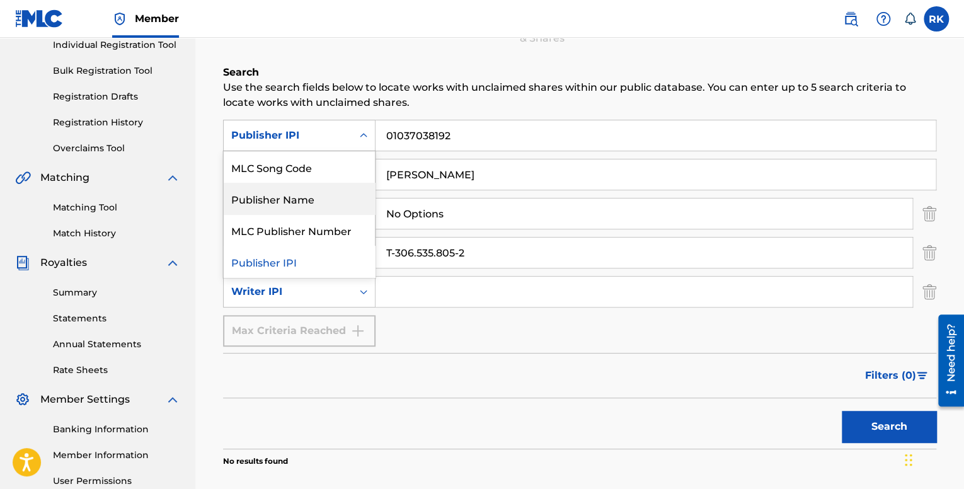
click at [301, 200] on div "Publisher Name" at bounding box center [299, 199] width 151 height 32
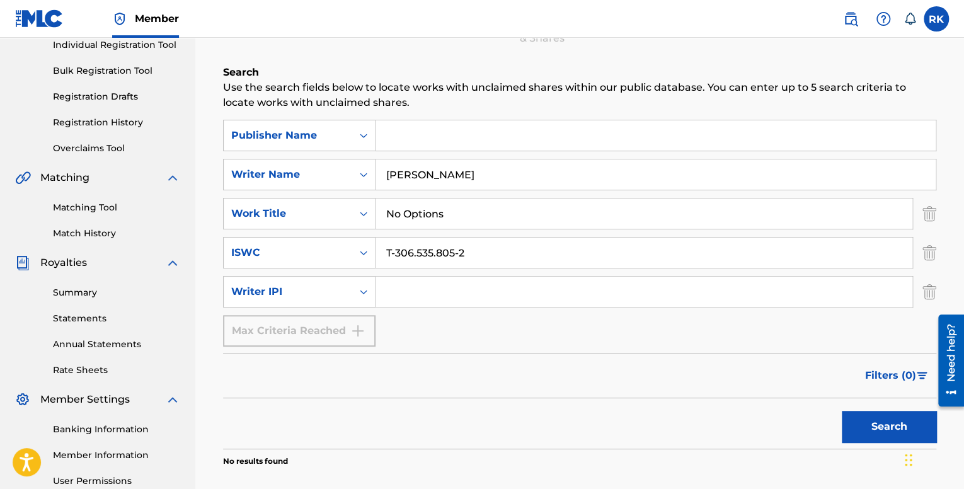
click at [403, 134] on input "Search Form" at bounding box center [656, 135] width 560 height 30
type input "BMI"
click at [405, 285] on input "Search Form" at bounding box center [644, 292] width 537 height 30
click at [458, 288] on input "Search Form" at bounding box center [644, 292] width 537 height 30
paste input "01037038192"
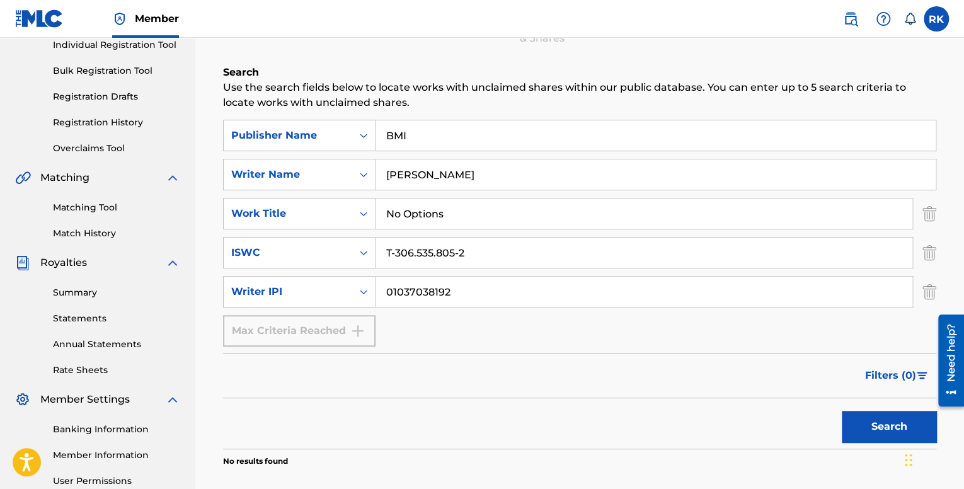
type input "01037038192"
click at [891, 429] on button "Search" at bounding box center [889, 427] width 95 height 32
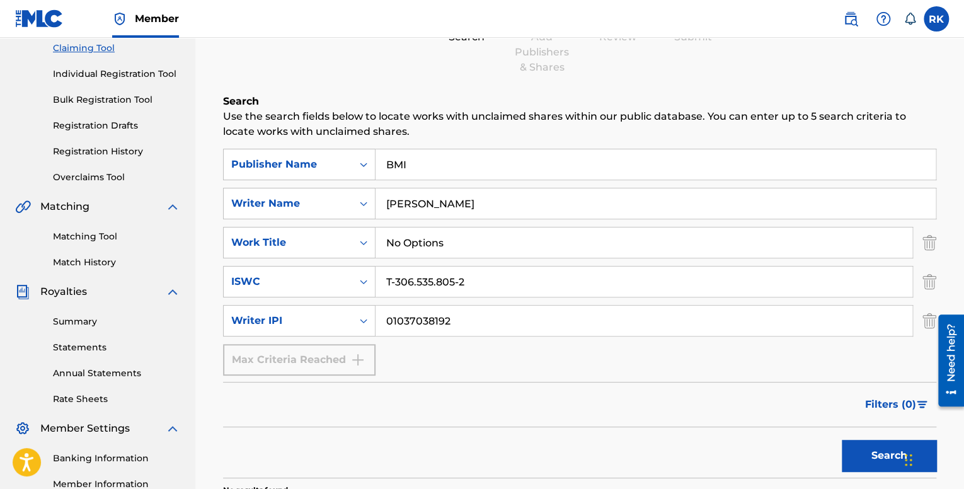
scroll to position [40, 0]
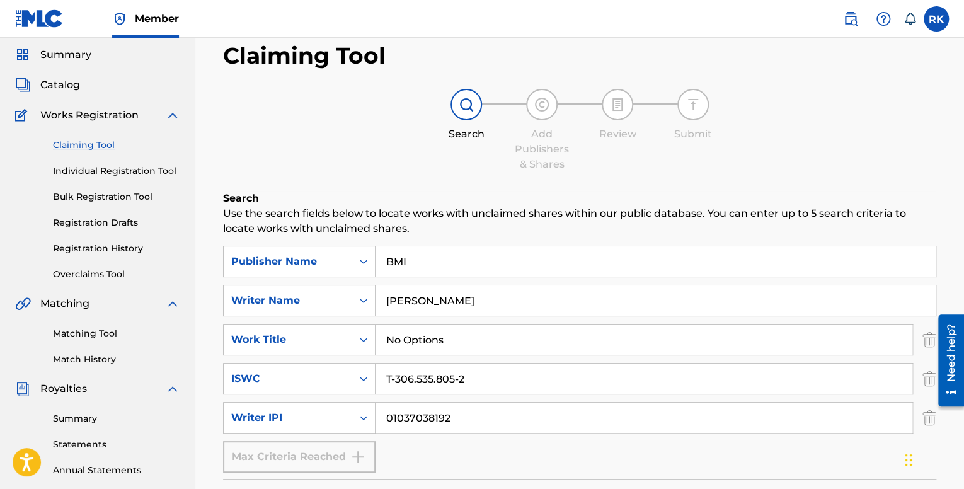
click at [68, 86] on span "Catalog" at bounding box center [60, 85] width 40 height 15
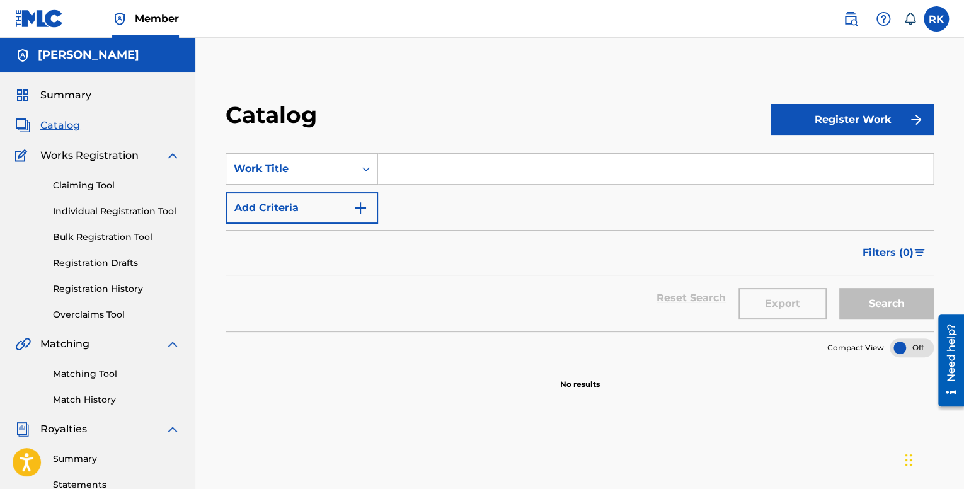
click at [72, 90] on span "Summary" at bounding box center [65, 95] width 51 height 15
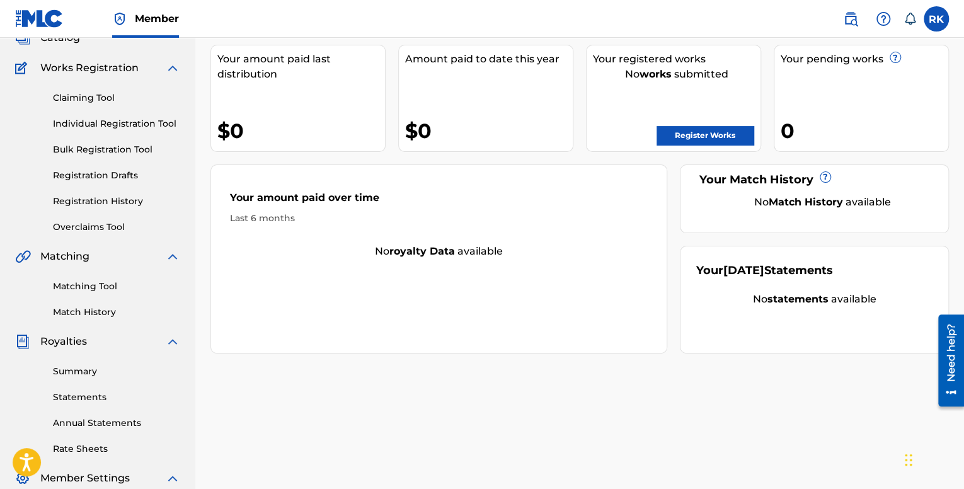
scroll to position [63, 0]
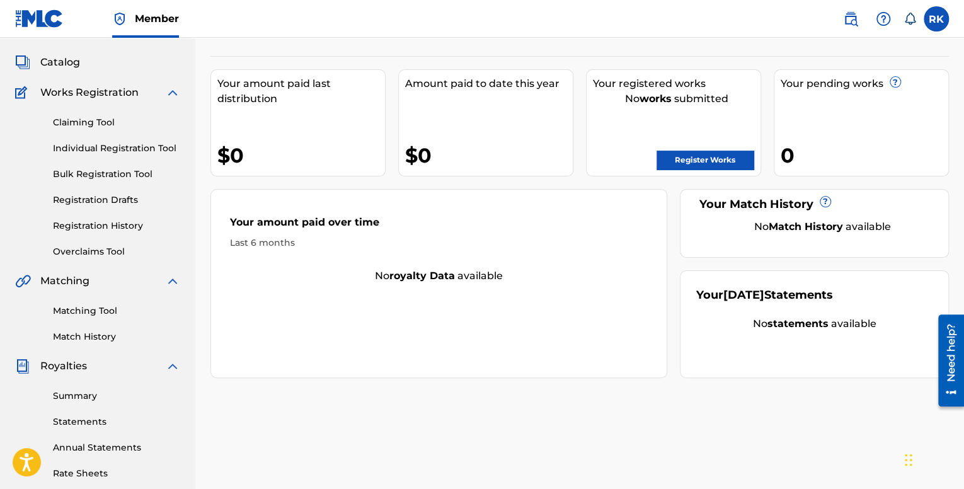
click at [102, 220] on link "Registration History" at bounding box center [116, 225] width 127 height 13
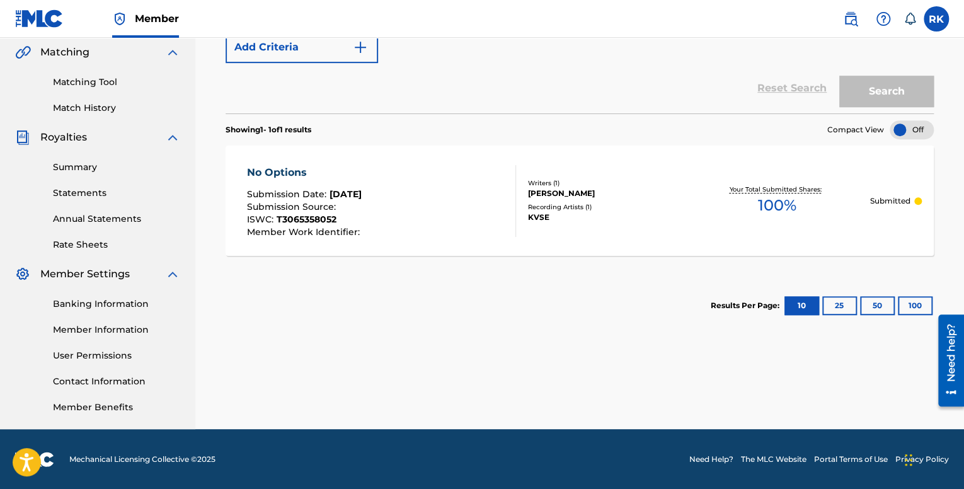
scroll to position [292, 0]
click at [362, 197] on span "Aug 19, 2025" at bounding box center [346, 193] width 32 height 11
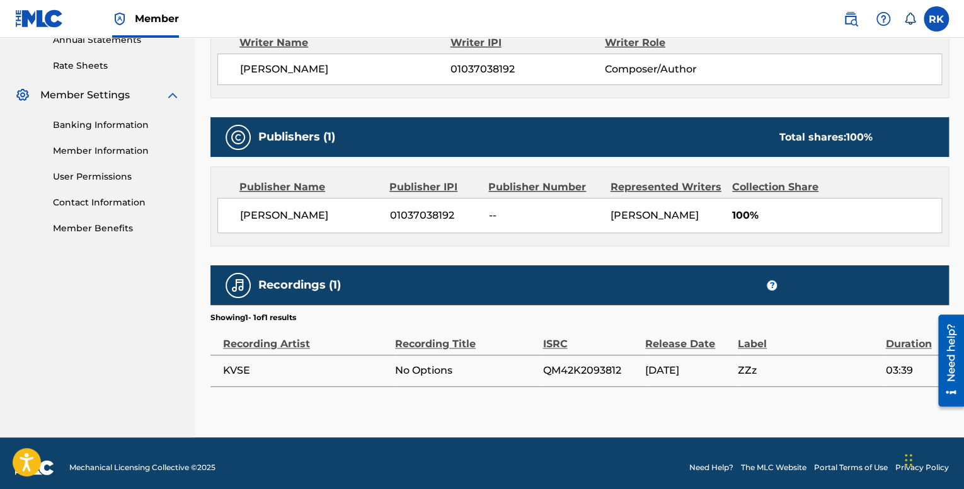
scroll to position [478, 0]
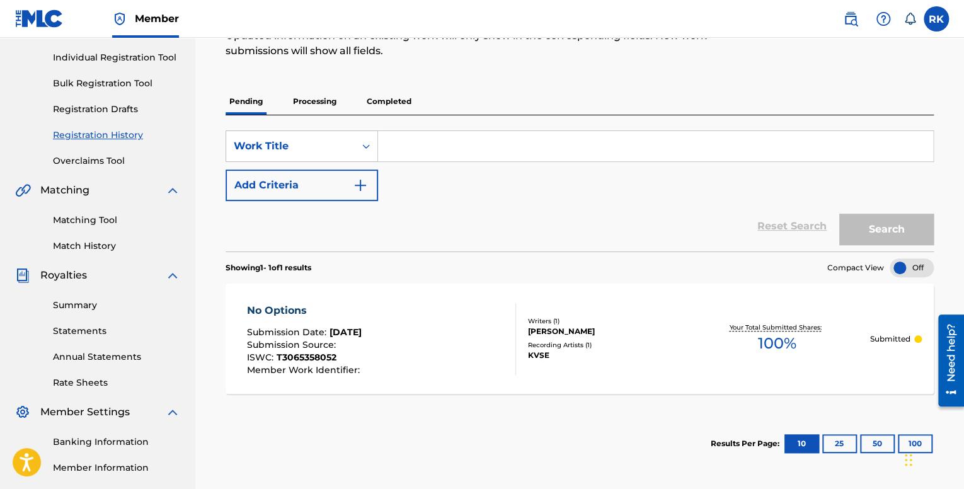
scroll to position [103, 0]
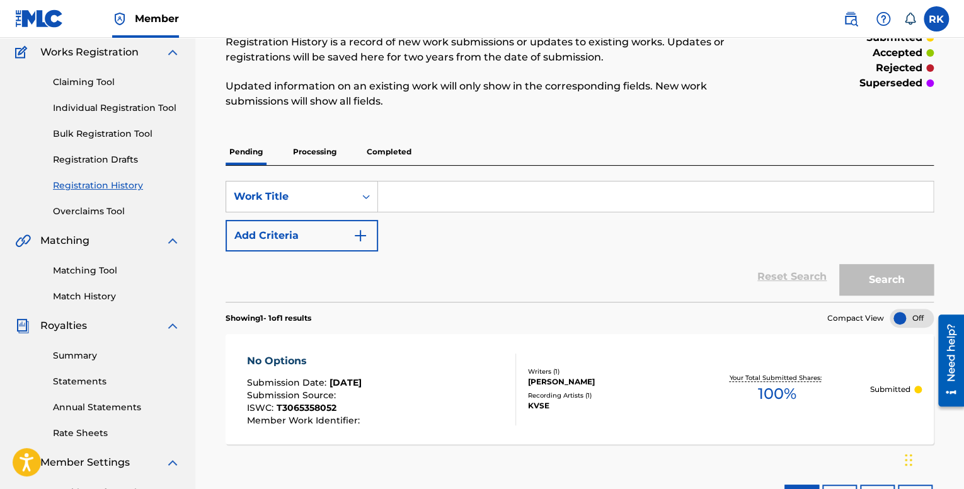
click at [91, 271] on link "Matching Tool" at bounding box center [116, 270] width 127 height 13
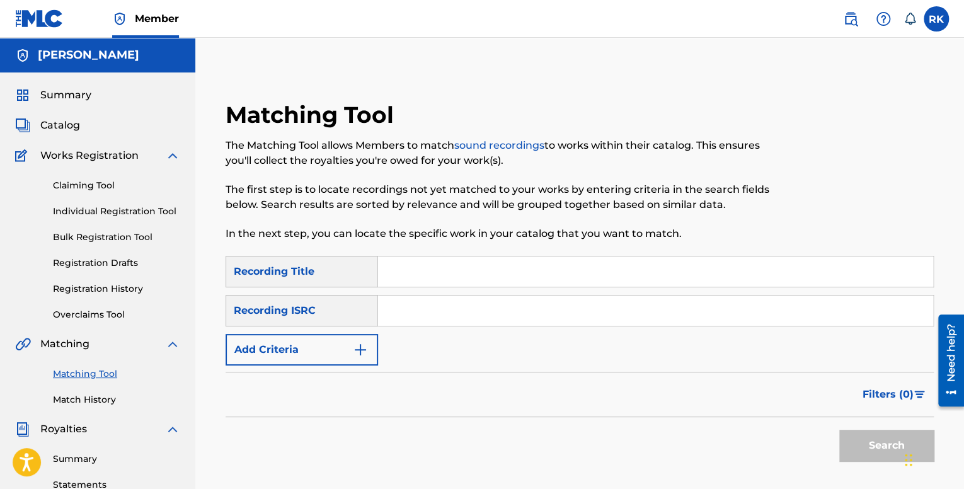
click at [418, 302] on input "Search Form" at bounding box center [655, 311] width 555 height 30
click at [423, 310] on input "Search Form" at bounding box center [655, 311] width 555 height 30
paste input "QM42K1932152"
type input "QM42K1932152"
click at [423, 278] on input "Search Form" at bounding box center [655, 271] width 555 height 30
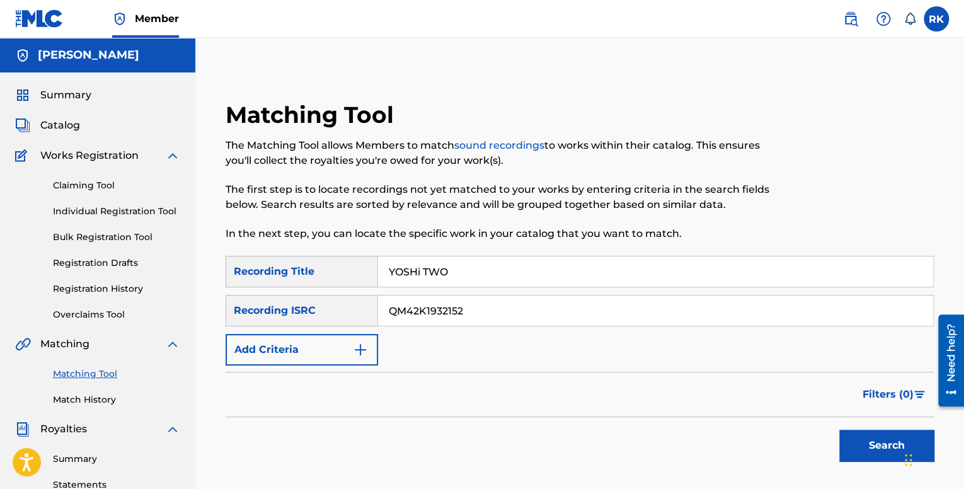
type input "YOSHi TWO"
click at [875, 442] on button "Search" at bounding box center [886, 446] width 95 height 32
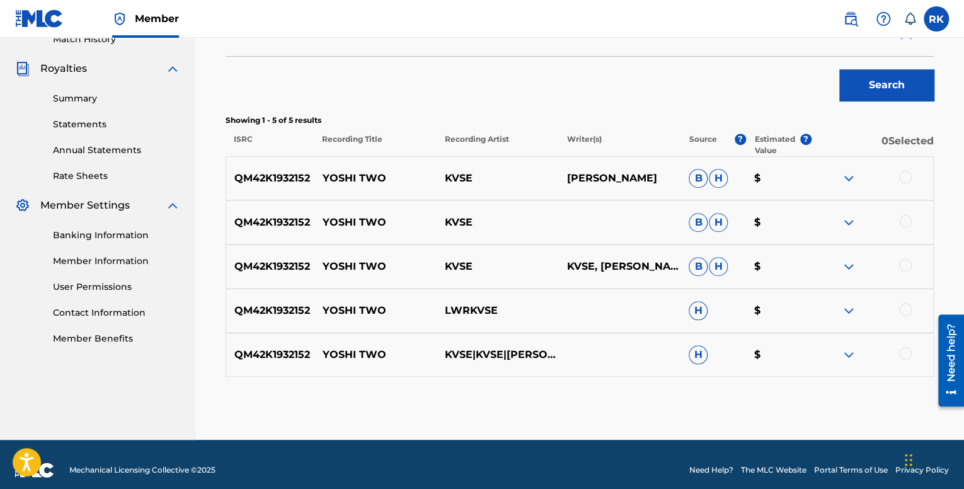
scroll to position [371, 0]
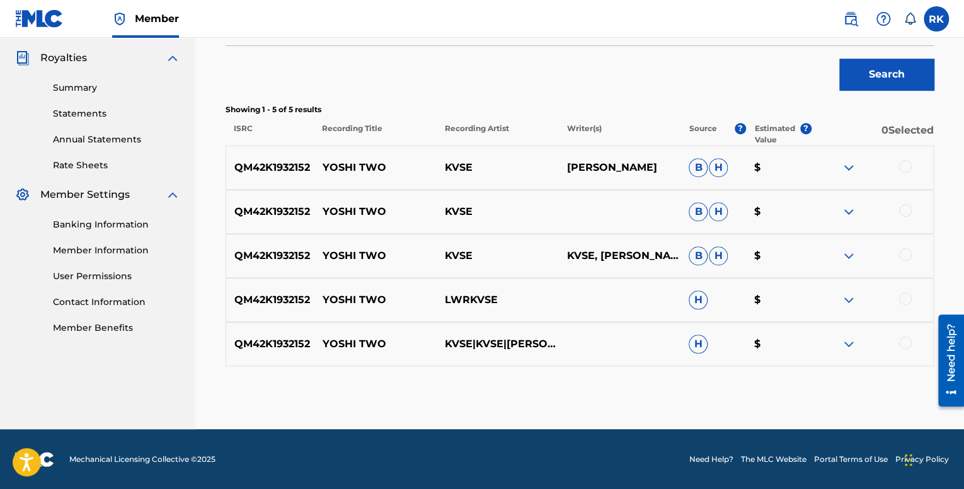
click at [904, 162] on div at bounding box center [905, 166] width 13 height 13
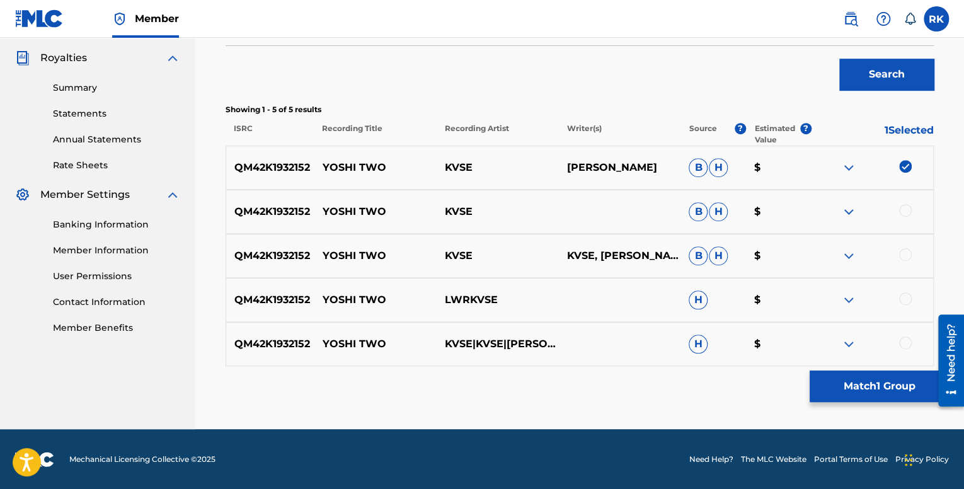
click at [907, 208] on div at bounding box center [905, 210] width 13 height 13
click at [904, 259] on div at bounding box center [905, 254] width 13 height 13
click at [904, 300] on div at bounding box center [905, 298] width 13 height 13
click at [909, 337] on div at bounding box center [905, 342] width 13 height 13
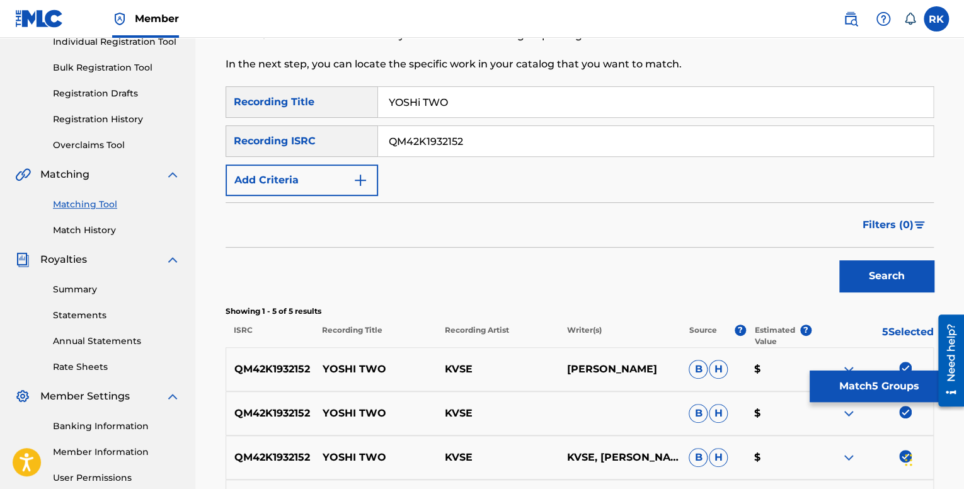
scroll to position [119, 0]
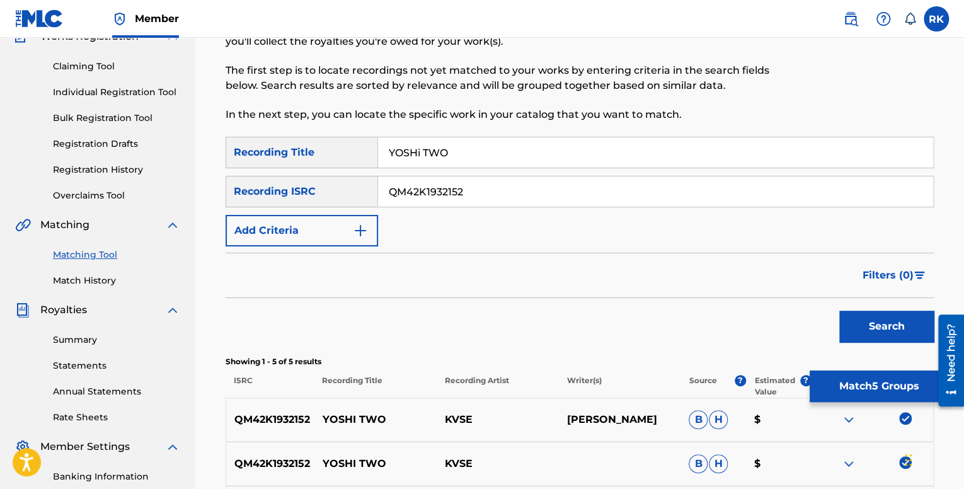
drag, startPoint x: 477, startPoint y: 188, endPoint x: 400, endPoint y: 183, distance: 77.0
click at [400, 183] on input "QM42K1932152" at bounding box center [655, 191] width 555 height 30
type input "Q"
paste input "QZMHL2318011"
type input "QZMHL2318011"
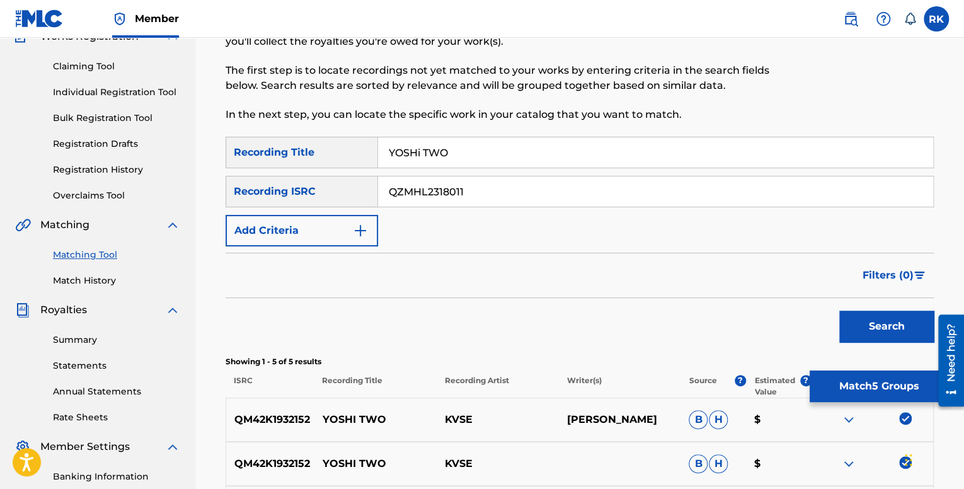
drag, startPoint x: 487, startPoint y: 141, endPoint x: 330, endPoint y: 137, distance: 157.0
click at [336, 135] on div "Matching Tool The Matching Tool allows Members to match sound recordings to wor…" at bounding box center [580, 331] width 708 height 699
type input "Alone At A Party"
click at [898, 335] on button "Search" at bounding box center [886, 327] width 95 height 32
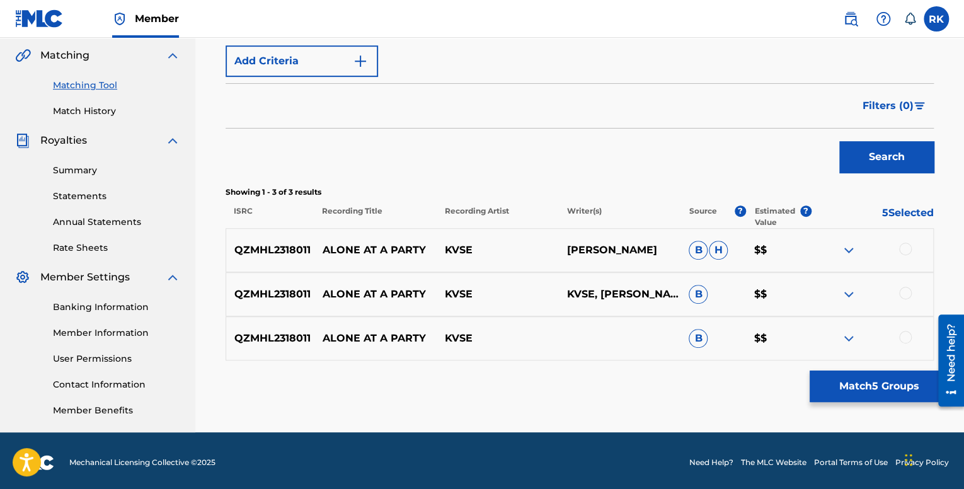
scroll to position [292, 0]
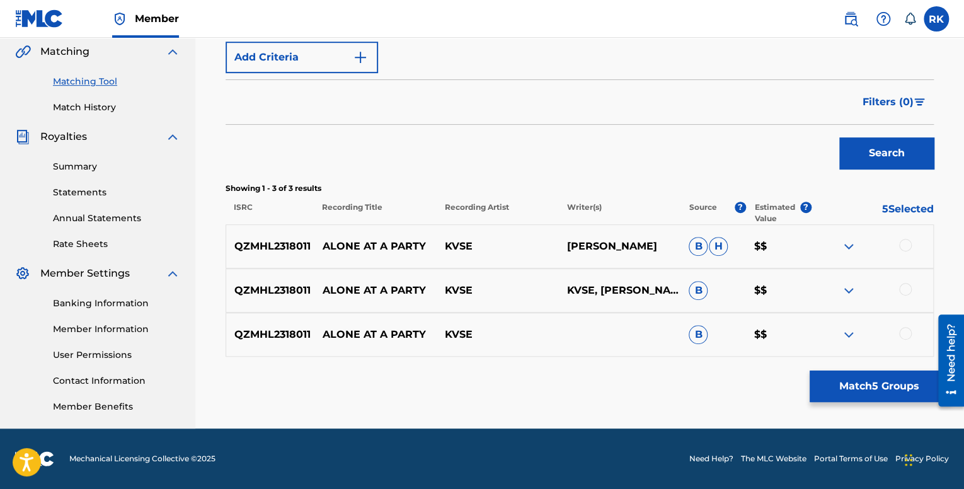
click at [904, 239] on div at bounding box center [905, 245] width 13 height 13
click at [905, 248] on img at bounding box center [905, 245] width 13 height 13
click at [848, 249] on img at bounding box center [848, 246] width 15 height 15
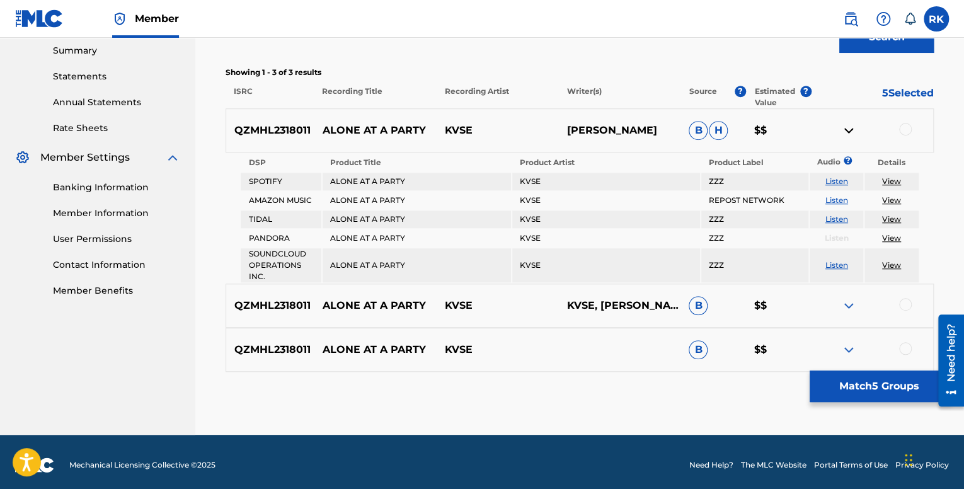
scroll to position [413, 0]
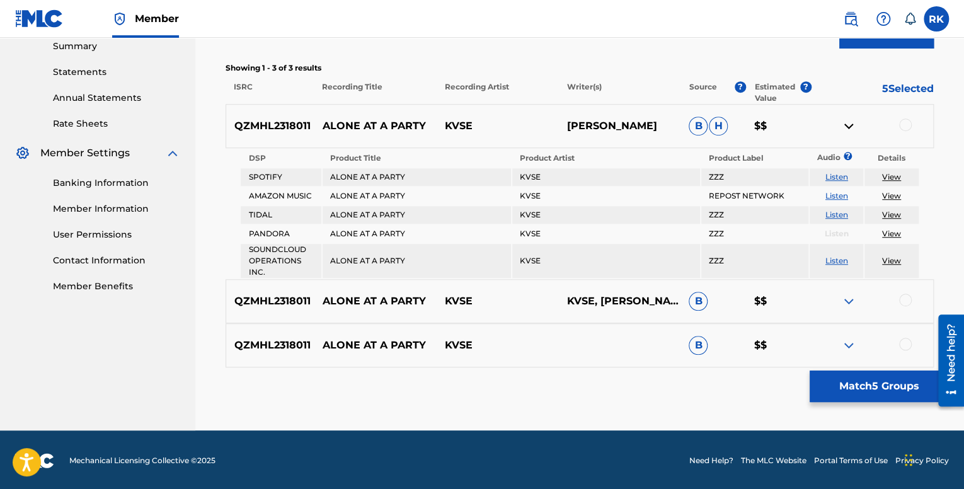
click at [888, 176] on link "View" at bounding box center [891, 176] width 19 height 9
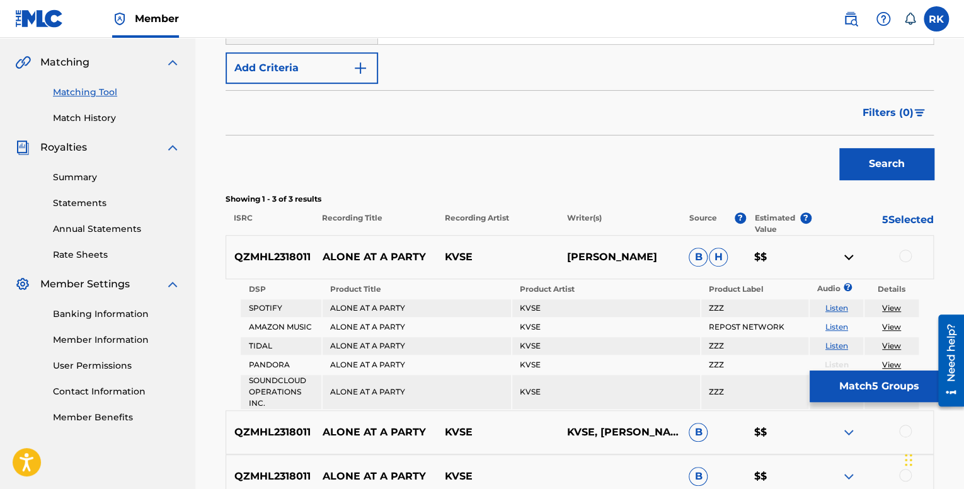
scroll to position [287, 0]
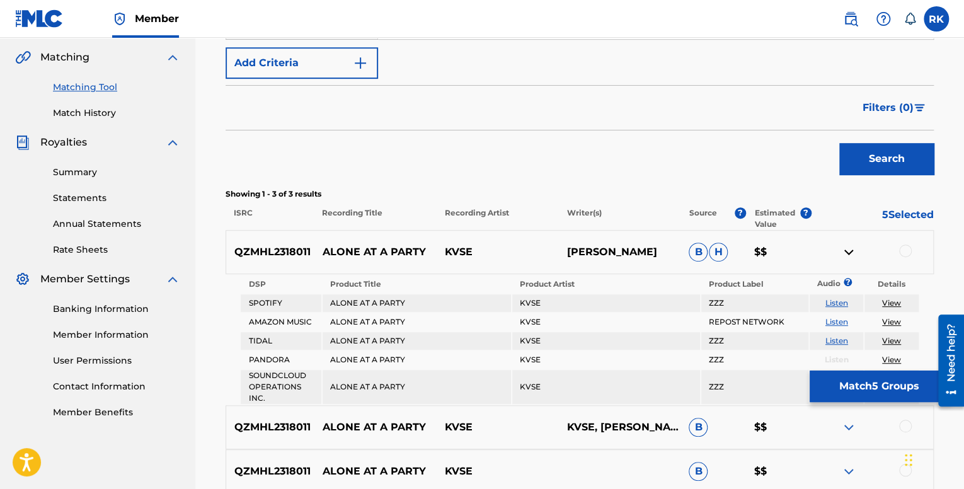
click at [849, 248] on img at bounding box center [848, 251] width 15 height 15
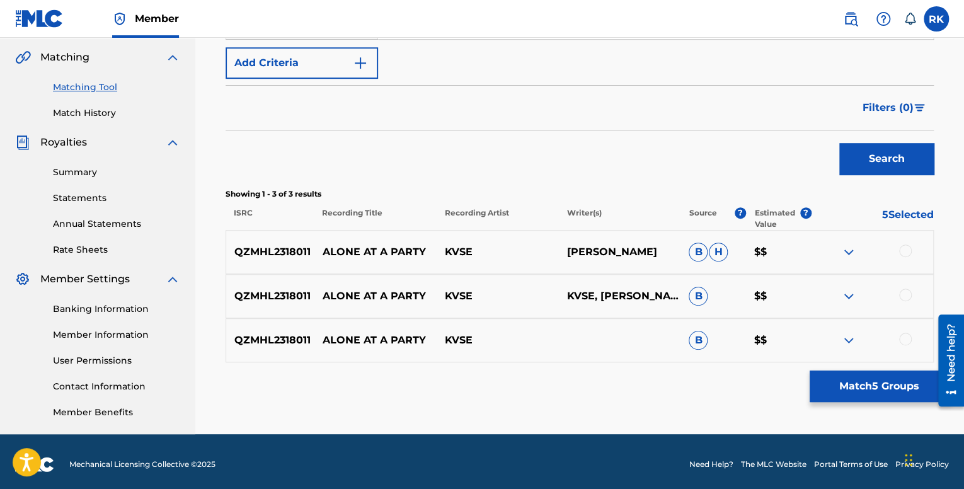
scroll to position [292, 0]
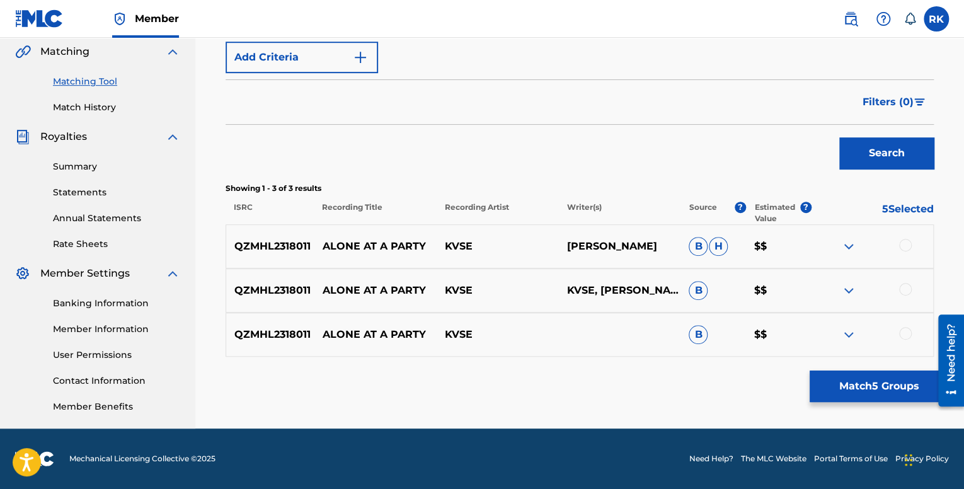
click at [847, 293] on img at bounding box center [848, 290] width 15 height 15
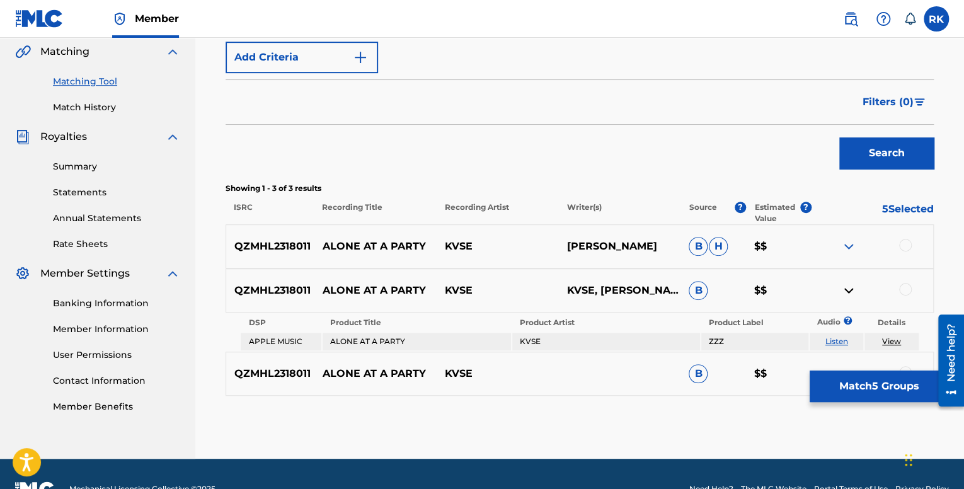
click at [891, 337] on link "View" at bounding box center [891, 340] width 19 height 9
click at [844, 283] on img at bounding box center [848, 290] width 15 height 15
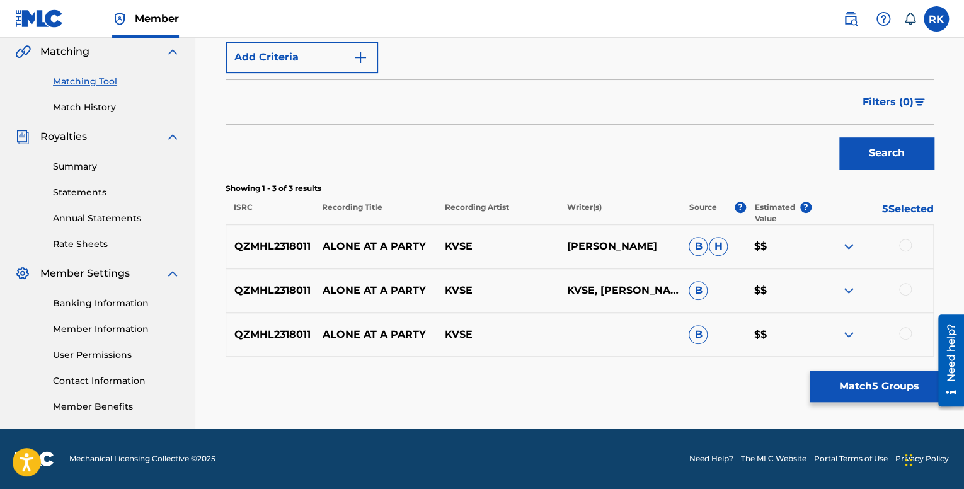
click at [847, 244] on img at bounding box center [848, 246] width 15 height 15
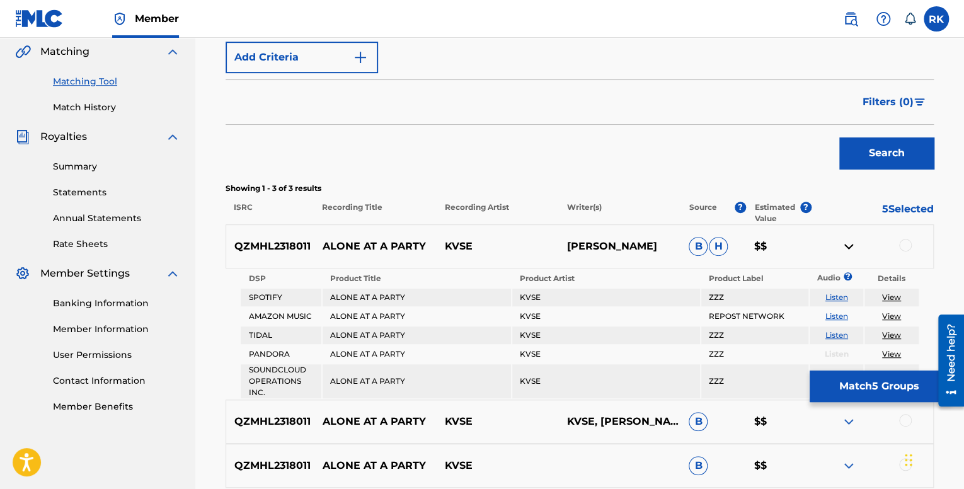
click at [847, 244] on img at bounding box center [848, 246] width 15 height 15
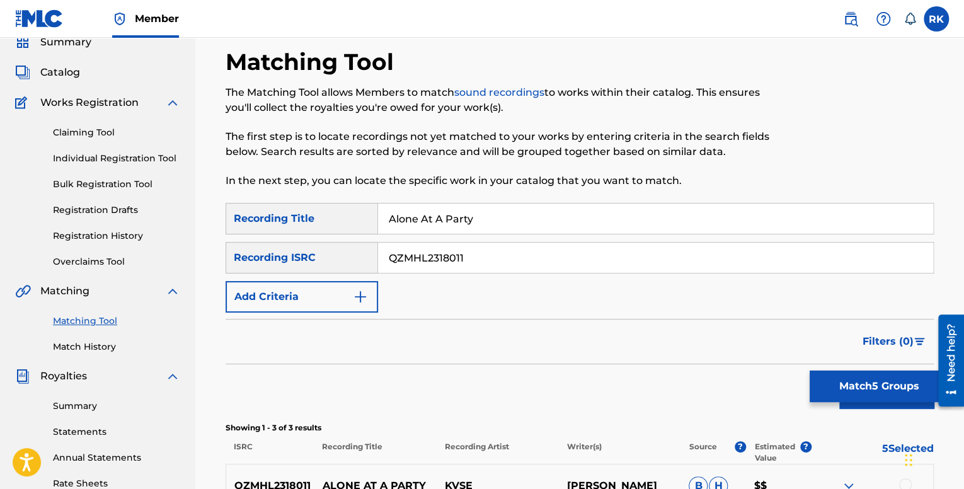
scroll to position [40, 0]
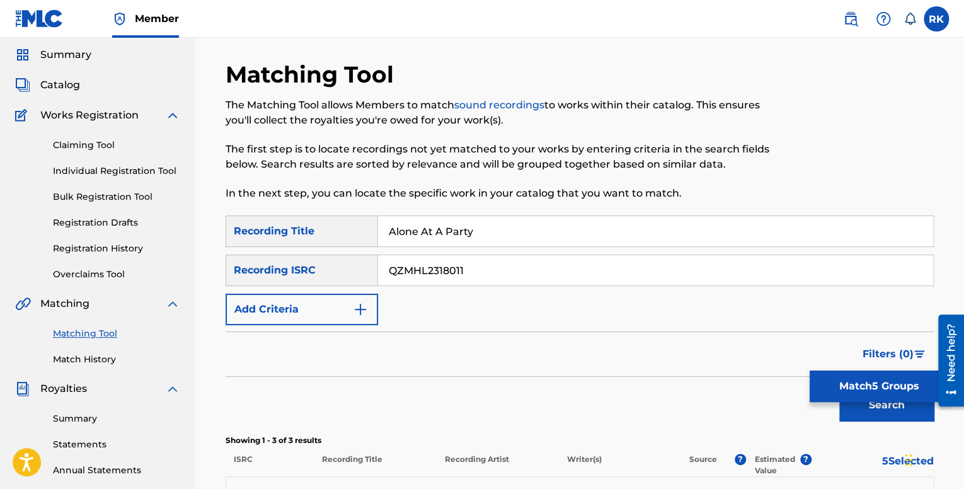
click at [514, 275] on input "QZMHL2318011" at bounding box center [655, 270] width 555 height 30
drag, startPoint x: 532, startPoint y: 271, endPoint x: 377, endPoint y: 255, distance: 156.4
click at [377, 255] on div "SearchWithCriteria0340837f-7d6d-4668-9fcf-4c8c85e5f624 Recording ISRC QZMHL2318…" at bounding box center [580, 271] width 708 height 32
paste input "M42K1997418"
type input "QM42K1997418"
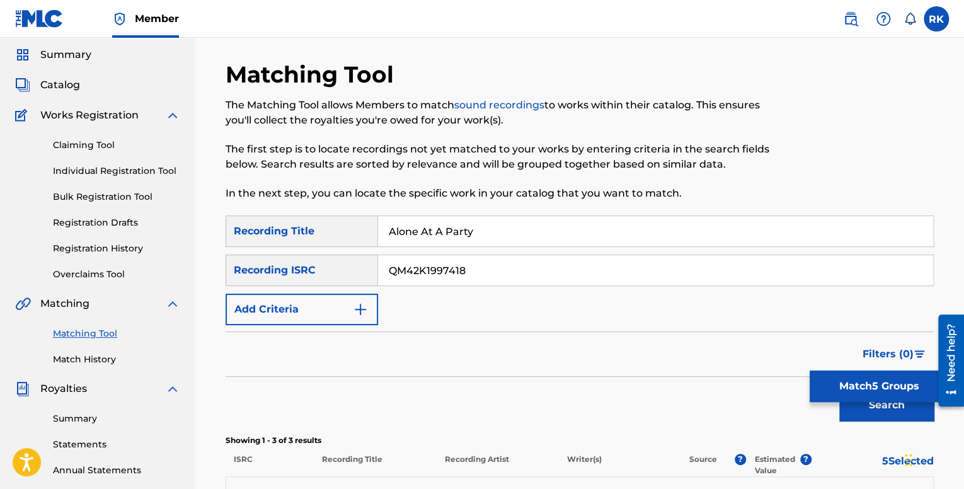
drag, startPoint x: 492, startPoint y: 236, endPoint x: 420, endPoint y: 227, distance: 73.0
click at [420, 227] on input "Alone At A Party" at bounding box center [655, 231] width 555 height 30
type input "Alone"
click at [839, 389] on button "Search" at bounding box center [886, 405] width 95 height 32
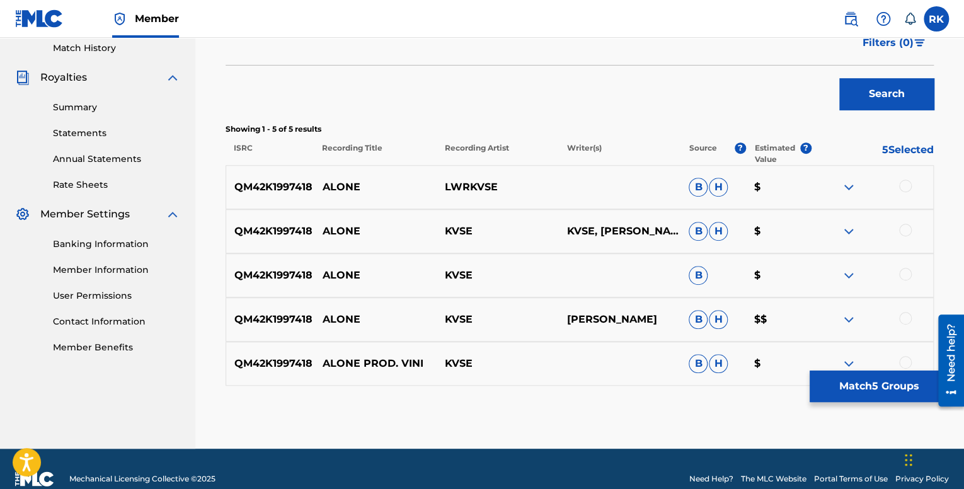
scroll to position [371, 0]
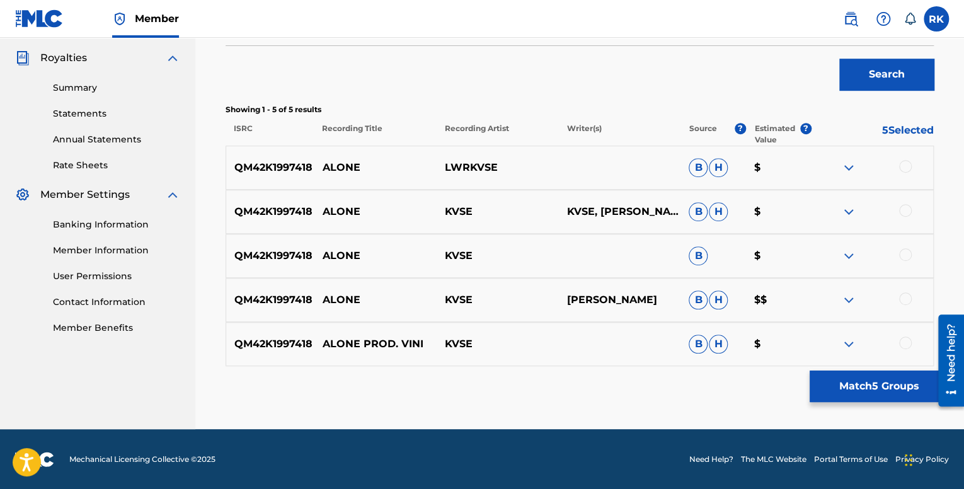
click at [847, 301] on img at bounding box center [848, 299] width 15 height 15
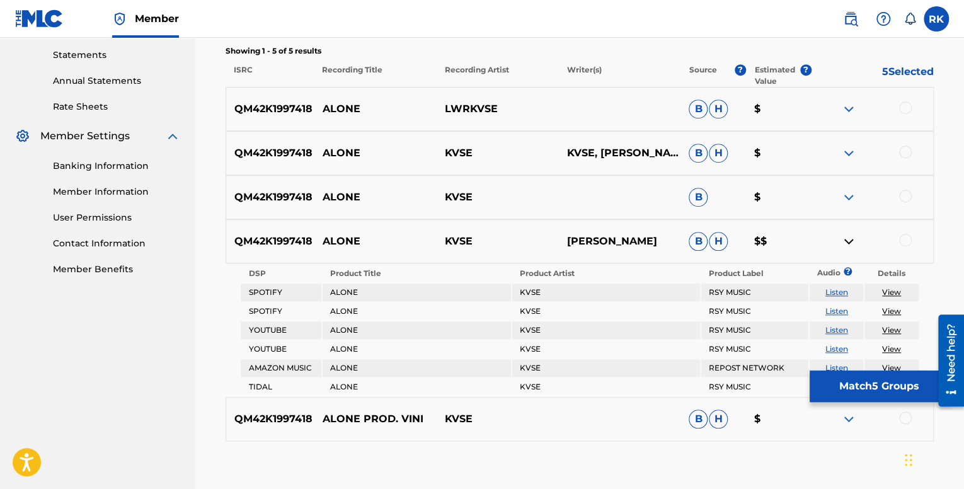
scroll to position [434, 0]
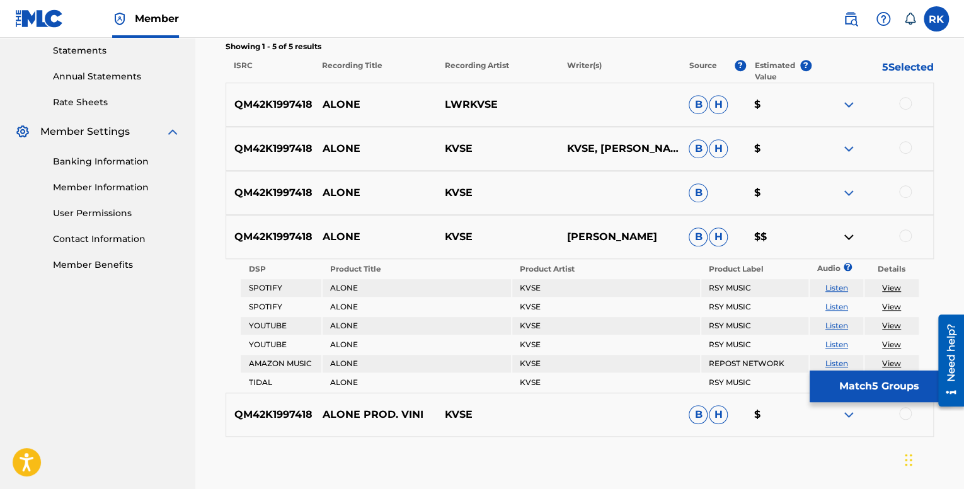
click at [842, 234] on img at bounding box center [848, 236] width 15 height 15
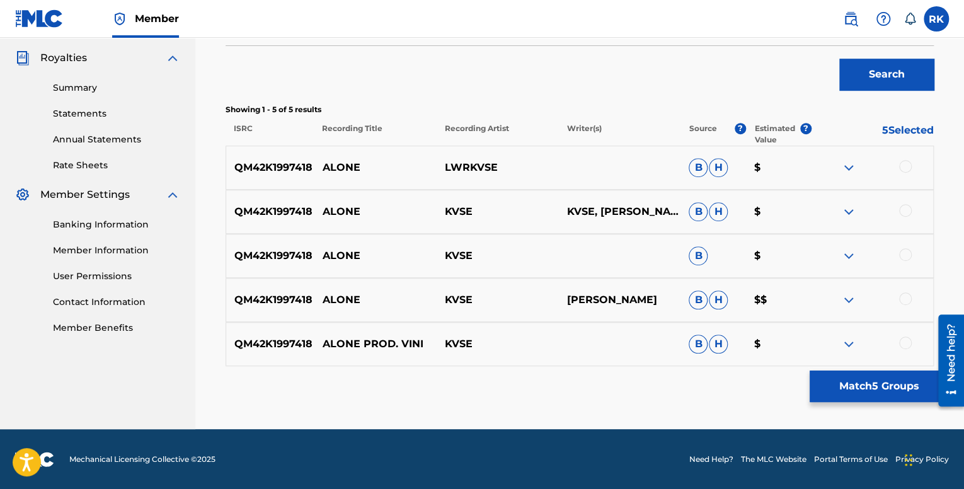
click at [850, 167] on img at bounding box center [848, 167] width 15 height 15
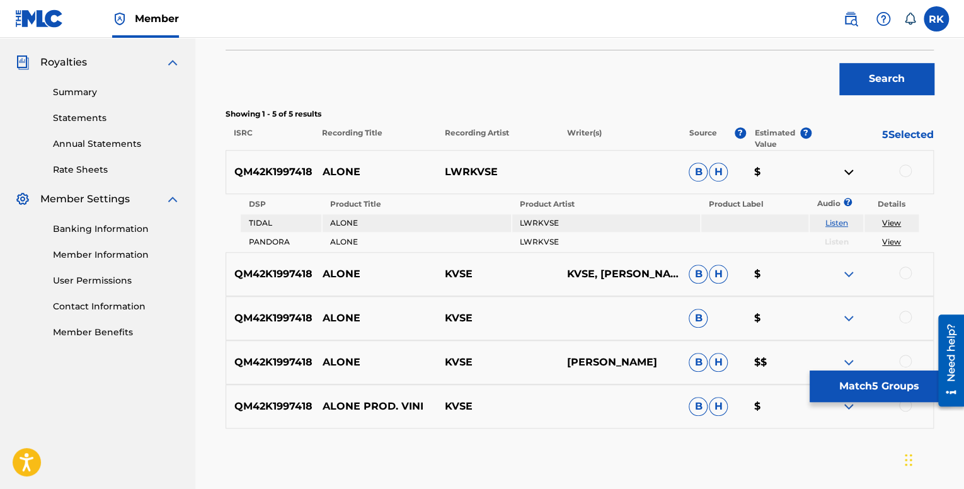
scroll to position [365, 0]
click at [843, 170] on img at bounding box center [848, 173] width 15 height 15
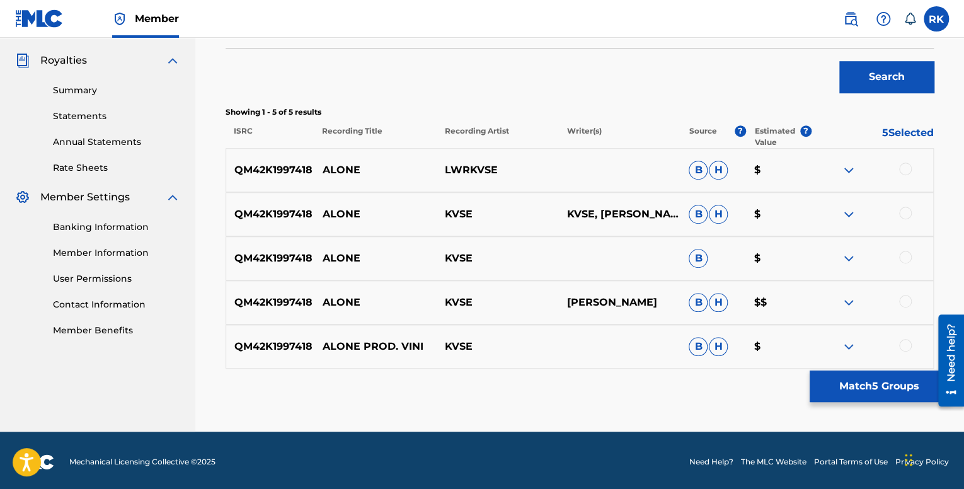
scroll to position [371, 0]
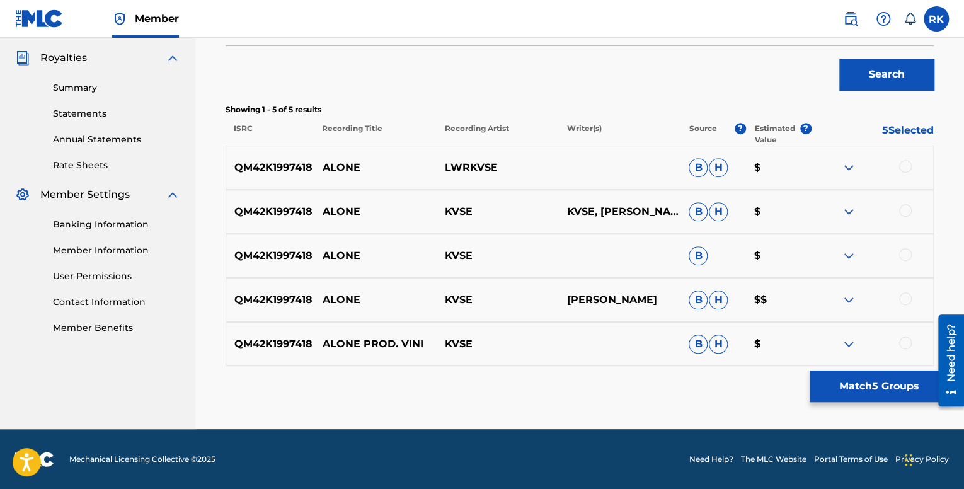
click at [844, 301] on img at bounding box center [848, 299] width 15 height 15
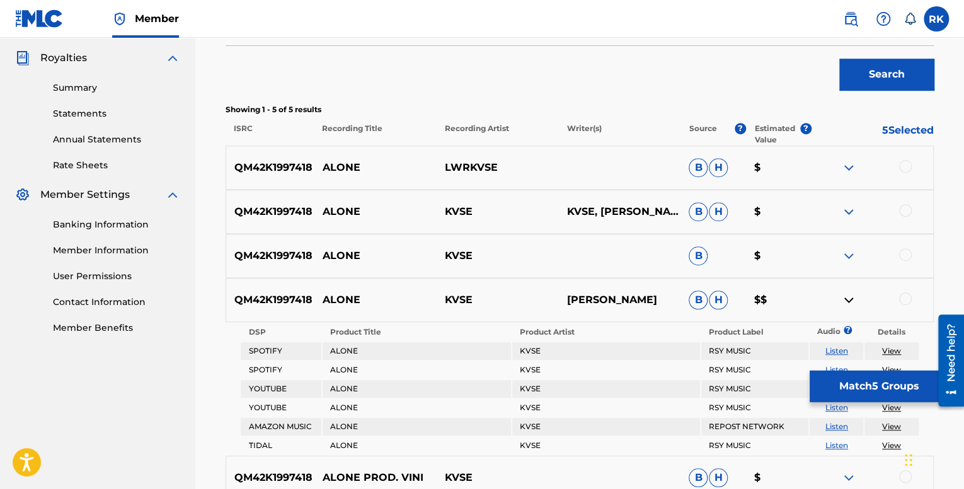
click at [849, 292] on img at bounding box center [848, 299] width 15 height 15
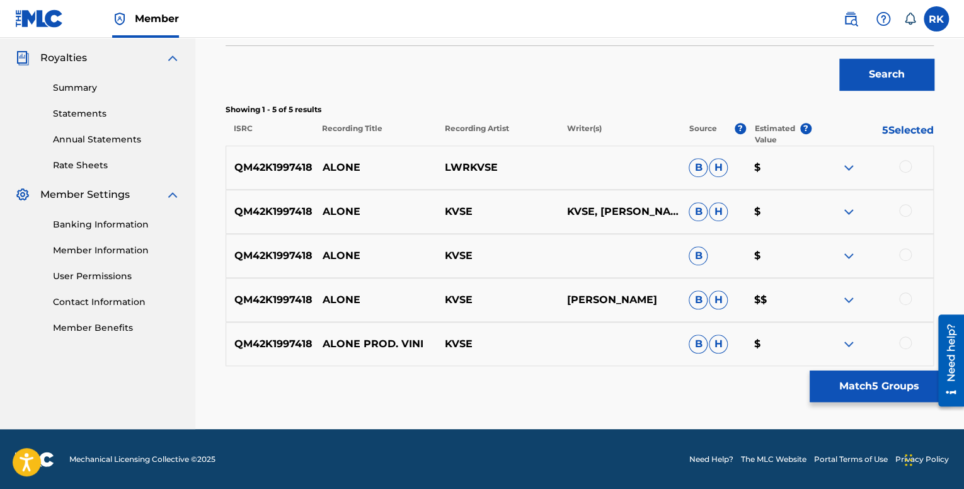
click at [852, 338] on img at bounding box center [848, 343] width 15 height 15
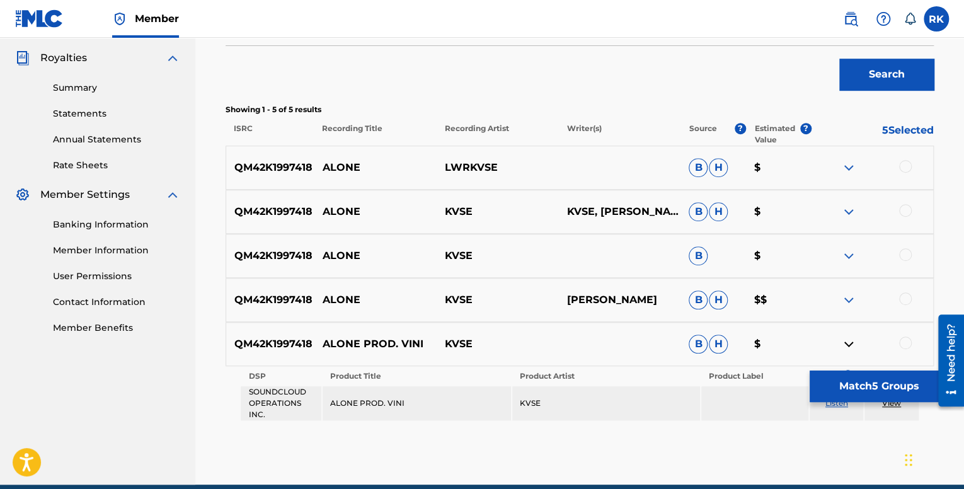
click at [851, 338] on img at bounding box center [848, 343] width 15 height 15
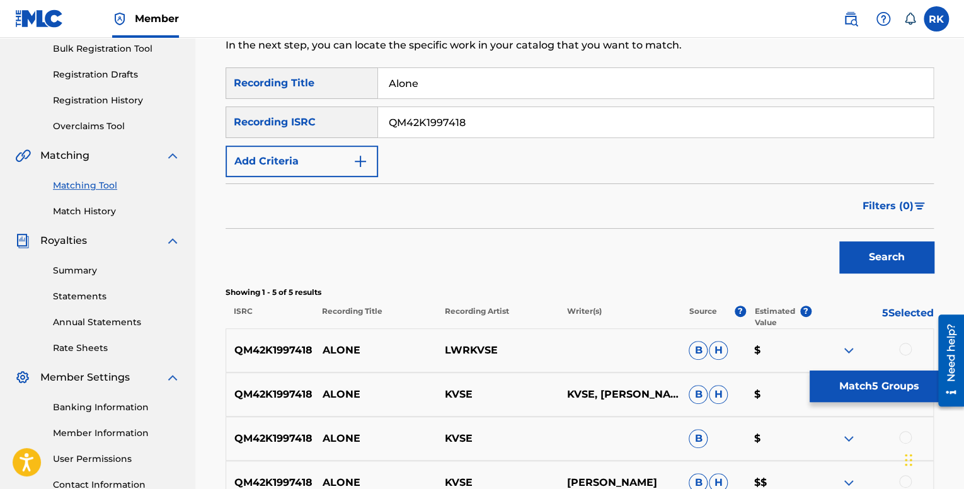
scroll to position [182, 0]
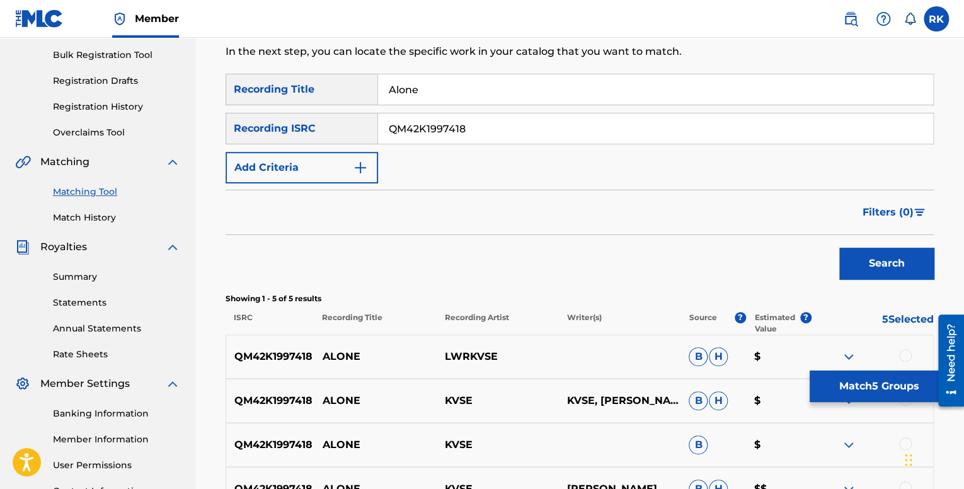
drag, startPoint x: 471, startPoint y: 129, endPoint x: 372, endPoint y: 123, distance: 99.1
click at [372, 123] on div "SearchWithCriteria0340837f-7d6d-4668-9fcf-4c8c85e5f624 Recording ISRC QM42K1997…" at bounding box center [580, 129] width 708 height 32
paste input "ZHPJ1972025"
type input "QZHPJ1972025"
drag, startPoint x: 438, startPoint y: 94, endPoint x: 365, endPoint y: 92, distance: 72.5
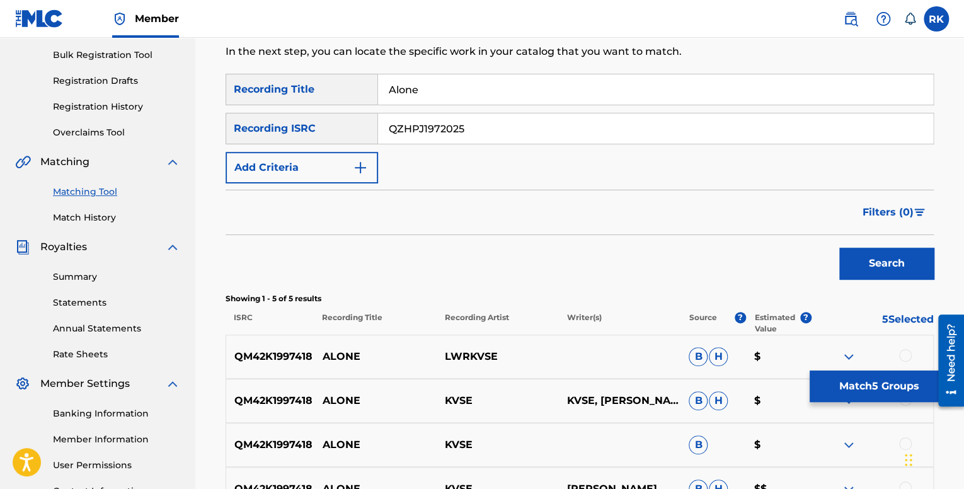
click at [366, 92] on div "SearchWithCriteria14c0de83-ba22-4a75-99c5-dd6c7aaf0977 Recording Title Alone" at bounding box center [580, 90] width 708 height 32
type input "YOSHi 1"
click at [897, 259] on button "Search" at bounding box center [886, 264] width 95 height 32
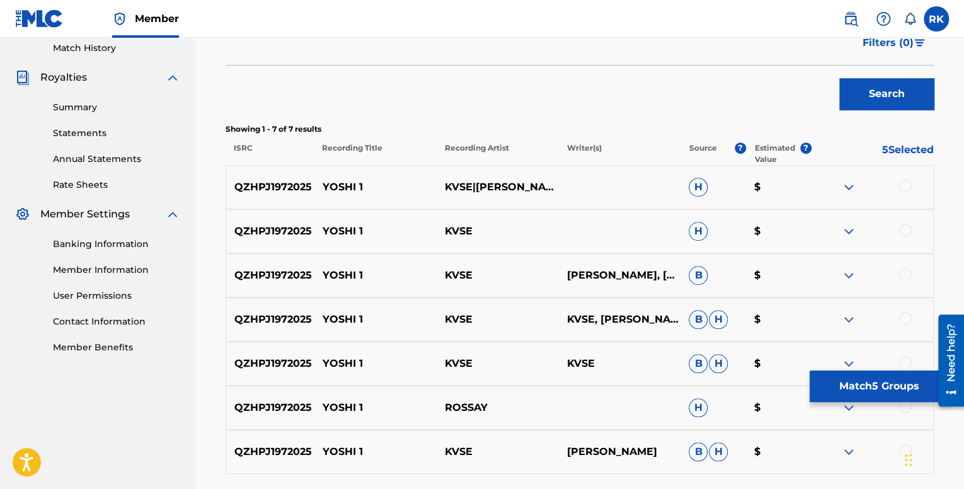
scroll to position [459, 0]
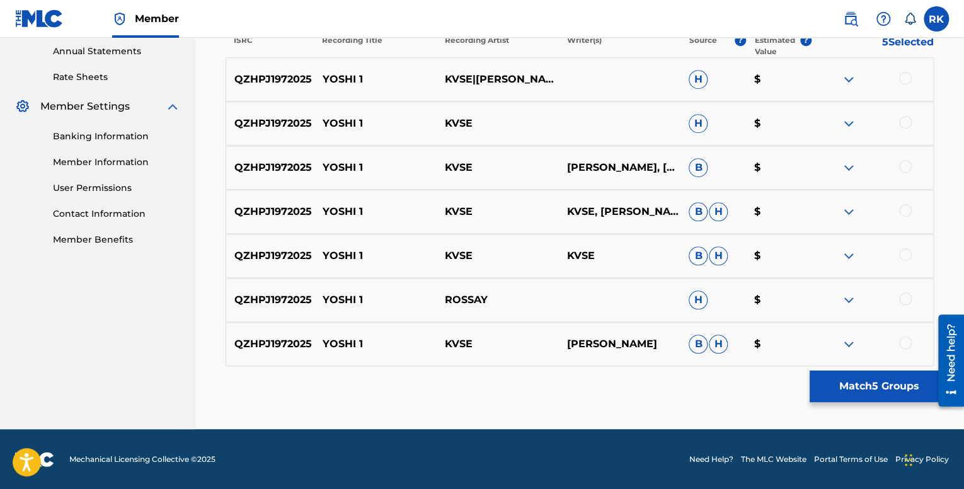
click at [850, 299] on img at bounding box center [848, 299] width 15 height 15
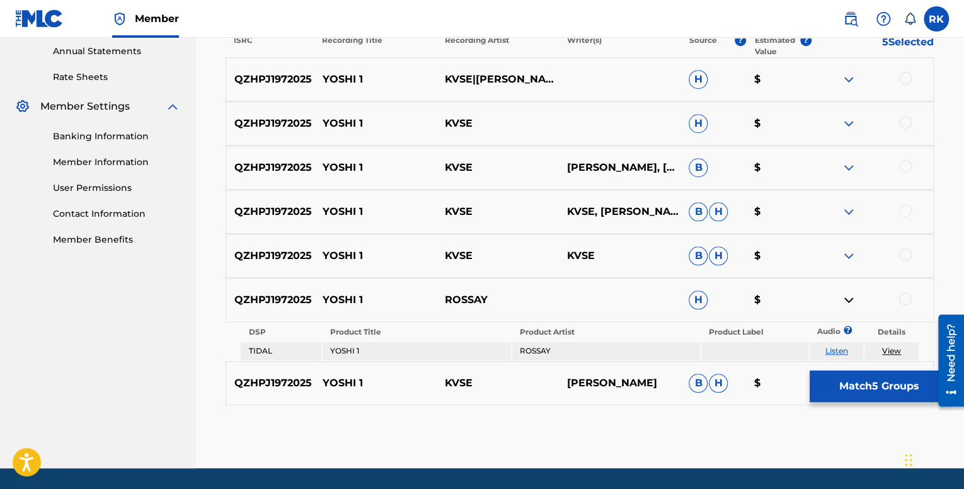
click at [850, 300] on img at bounding box center [848, 299] width 15 height 15
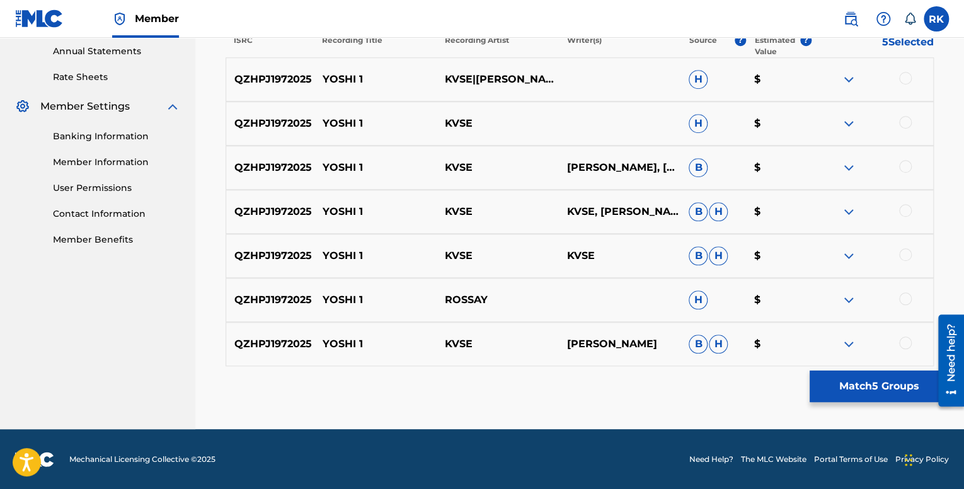
click at [844, 213] on img at bounding box center [848, 211] width 15 height 15
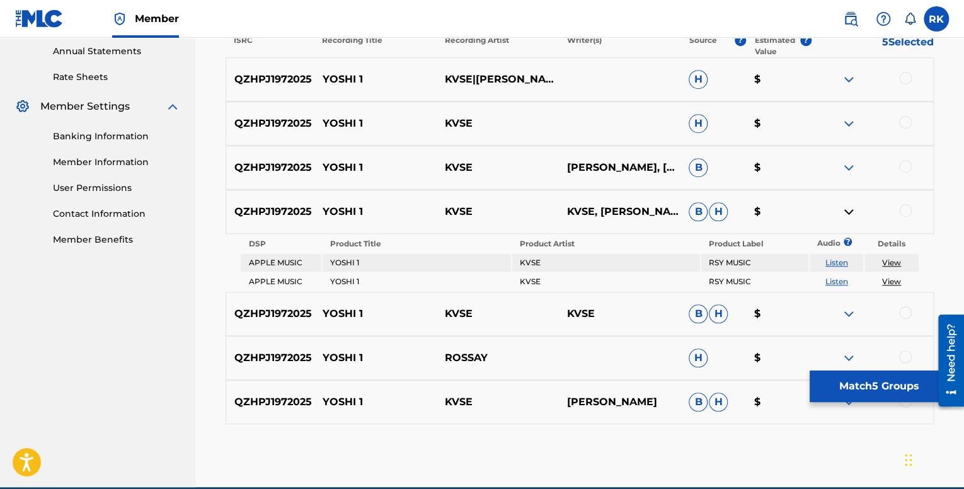
click at [844, 212] on img at bounding box center [848, 211] width 15 height 15
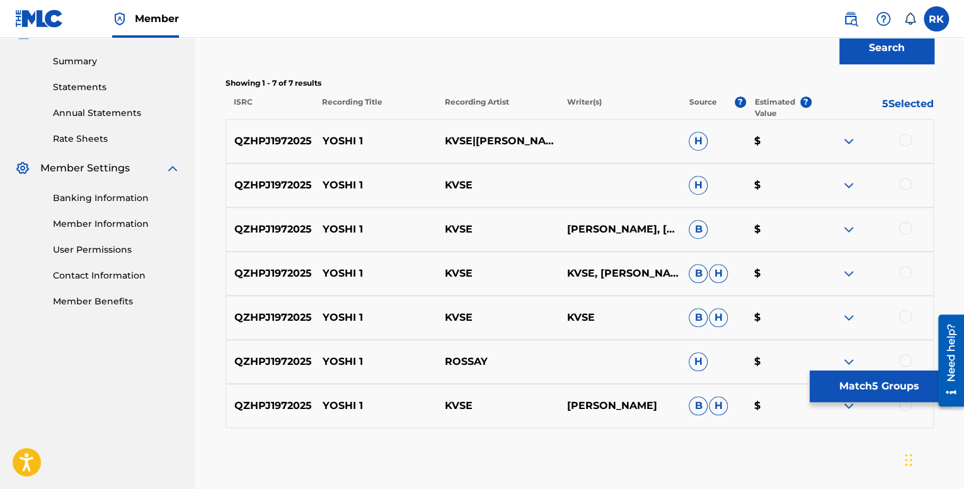
scroll to position [144, 0]
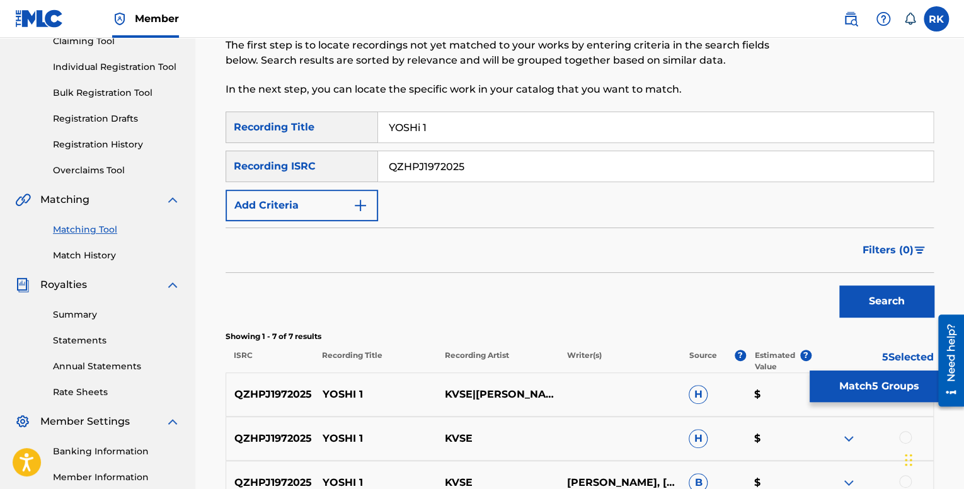
drag, startPoint x: 485, startPoint y: 130, endPoint x: 361, endPoint y: 115, distance: 124.4
click at [361, 115] on div "SearchWithCriteria14c0de83-ba22-4a75-99c5-dd6c7aaf0977 Recording Title YOSHi 1" at bounding box center [580, 128] width 708 height 32
type input "a"
type input "Alone"
drag, startPoint x: 499, startPoint y: 175, endPoint x: 356, endPoint y: 152, distance: 144.9
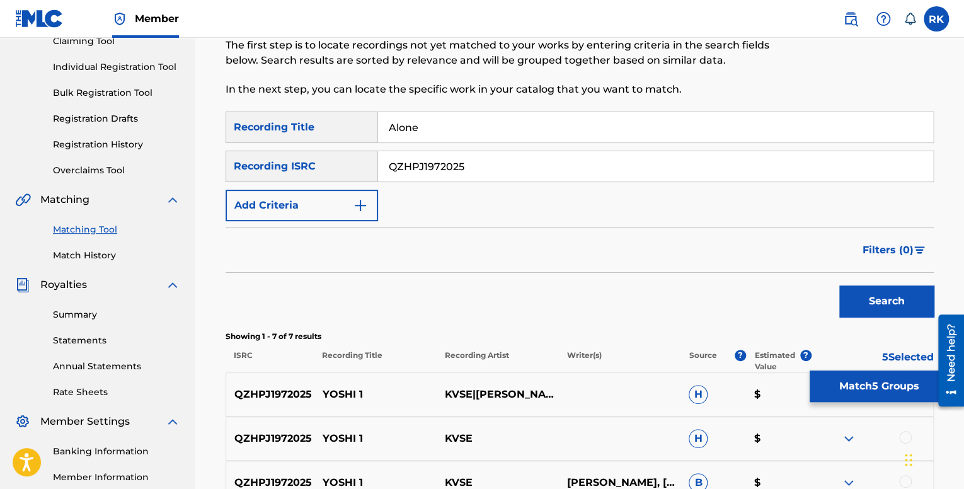
click at [356, 152] on div "SearchWithCriteria0340837f-7d6d-4668-9fcf-4c8c85e5f624 Recording ISRC QZHPJ1972…" at bounding box center [580, 167] width 708 height 32
paste input "M42K1997418"
type input "QM42K1997418"
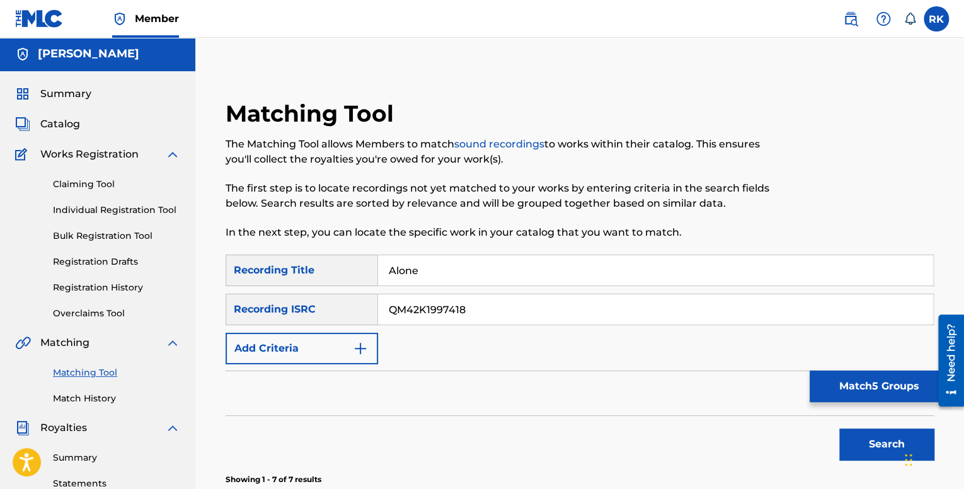
scroll to position [0, 0]
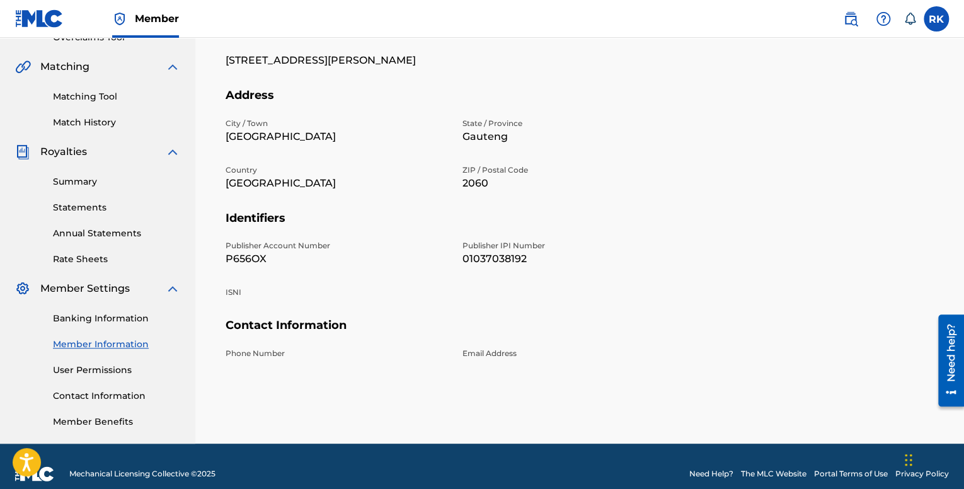
scroll to position [292, 0]
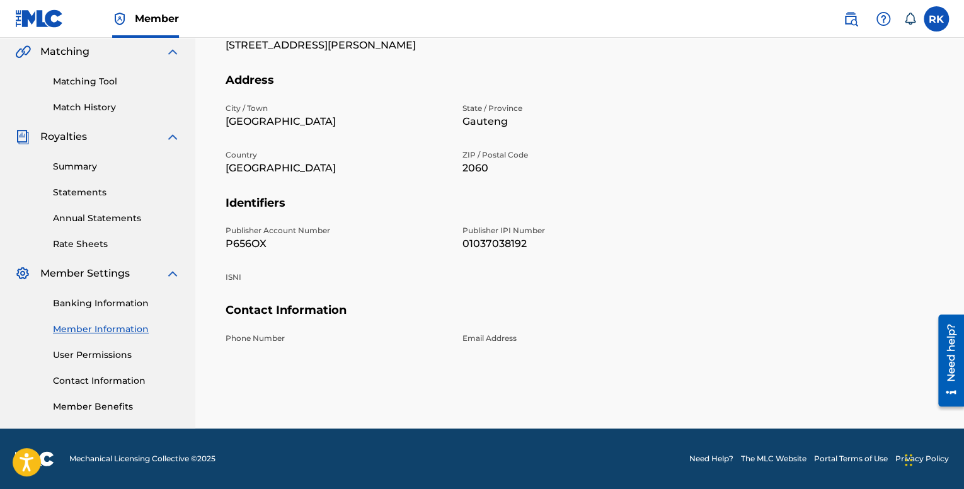
click at [486, 334] on p "Email Address" at bounding box center [573, 338] width 222 height 11
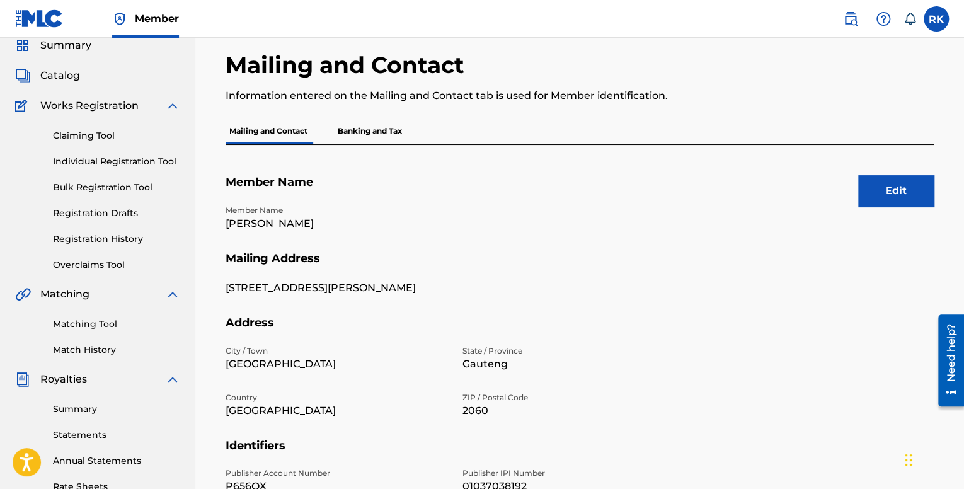
scroll to position [0, 0]
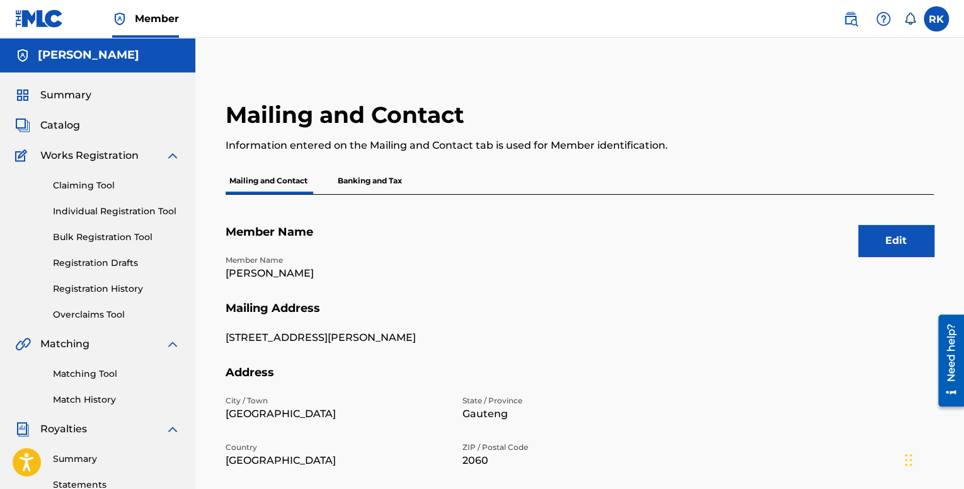
click at [382, 182] on p "Banking and Tax" at bounding box center [370, 181] width 72 height 26
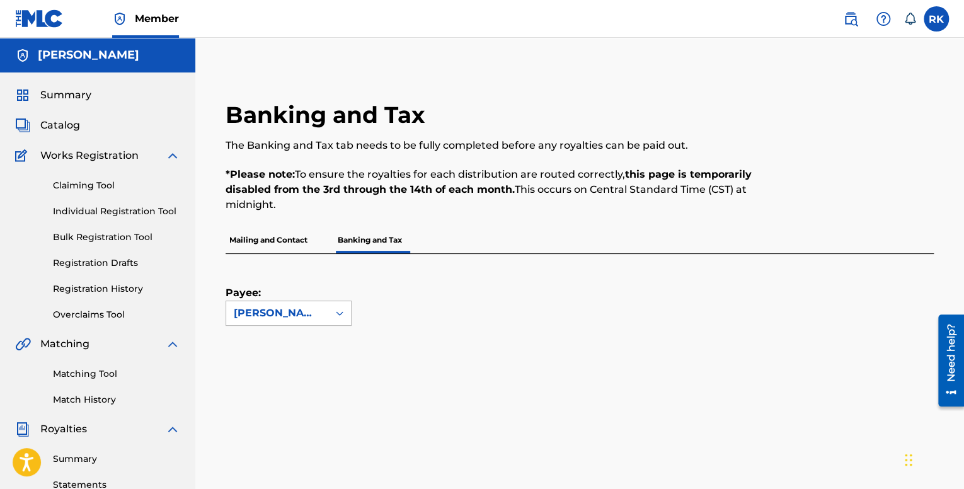
click at [310, 313] on div "[PERSON_NAME]" at bounding box center [277, 313] width 87 height 15
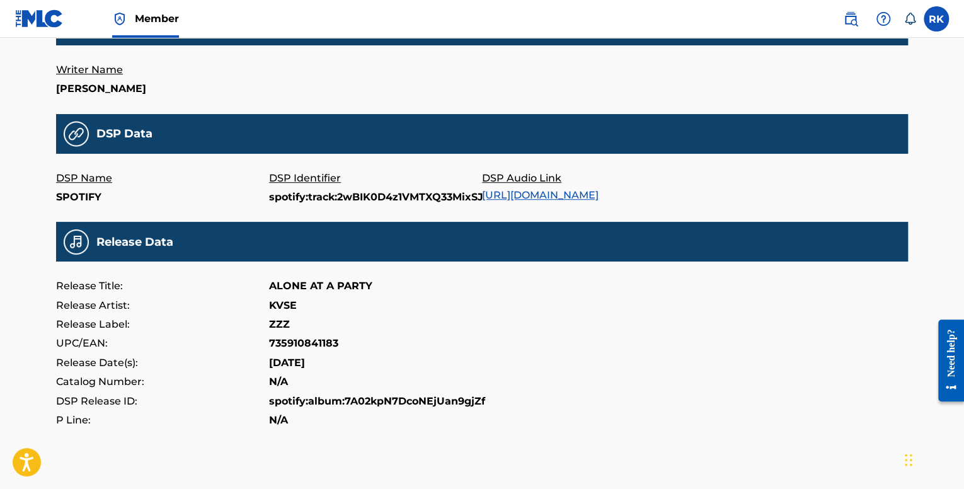
scroll to position [336, 0]
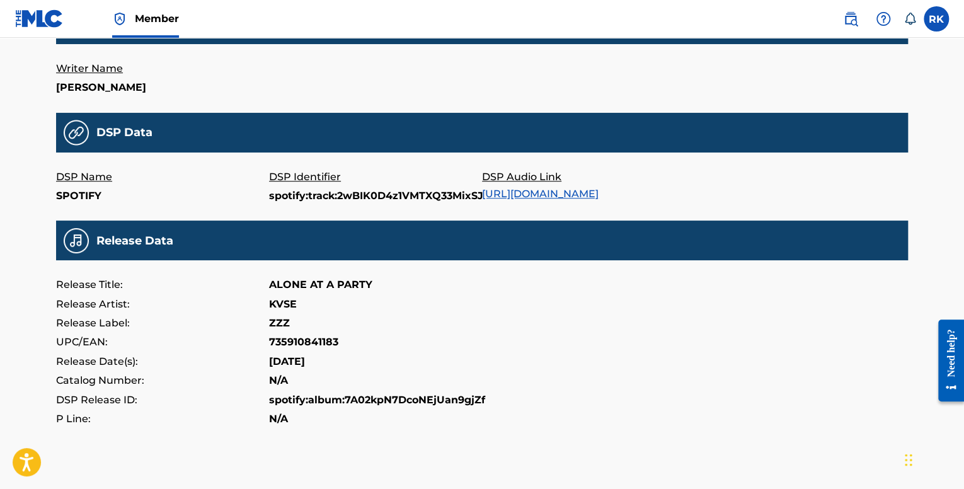
click at [573, 189] on link "[URL][DOMAIN_NAME]" at bounding box center [540, 194] width 117 height 12
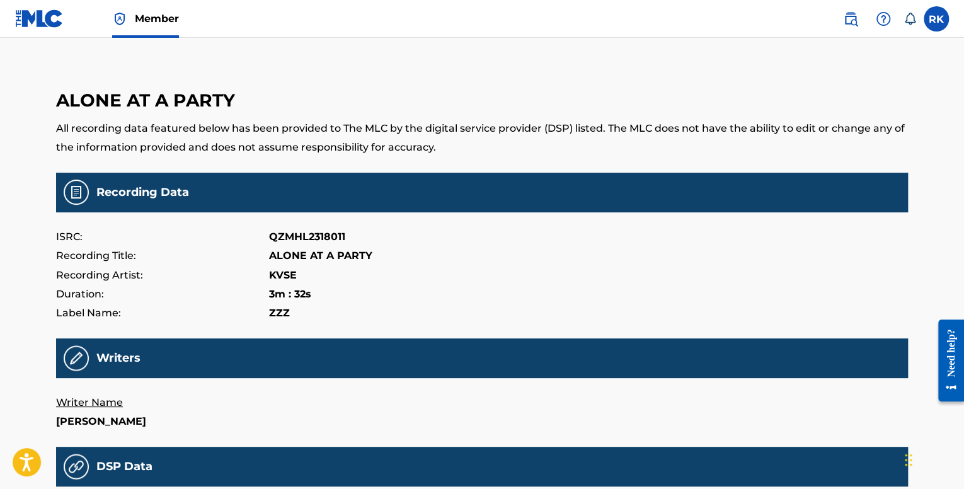
scroll to position [0, 0]
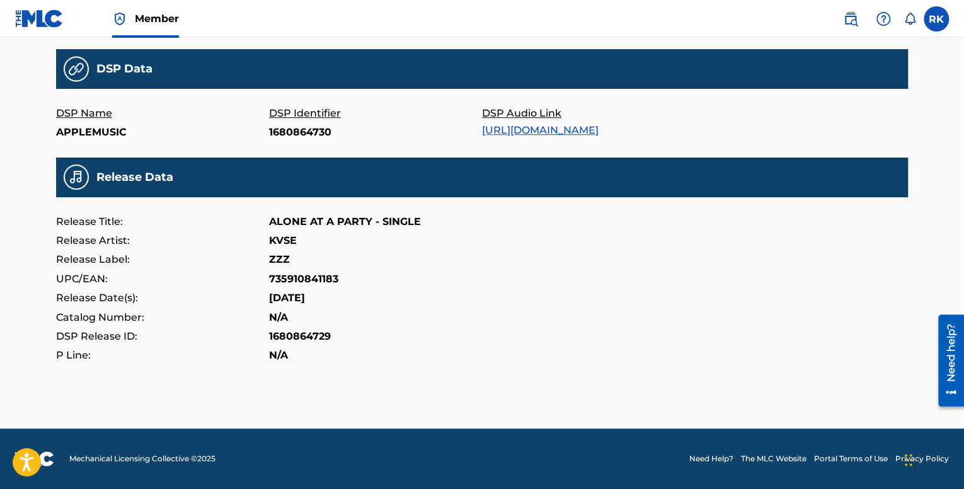
scroll to position [430, 0]
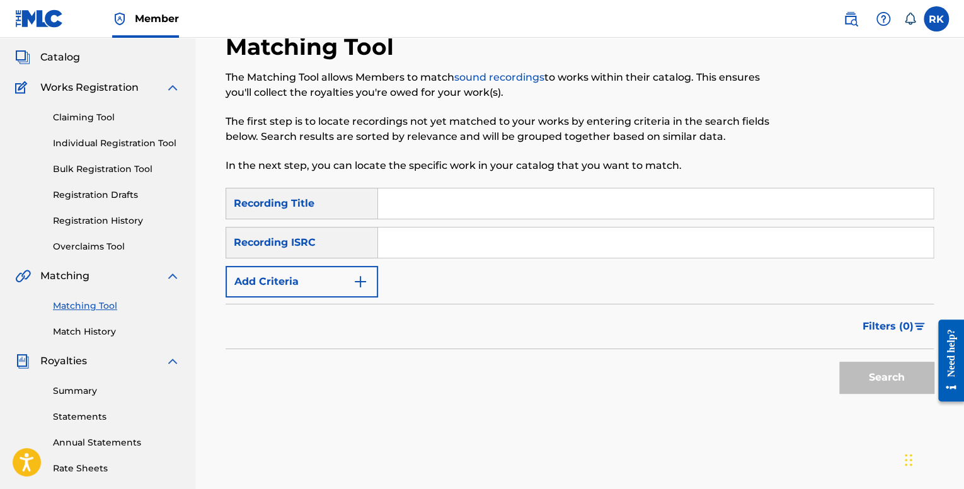
scroll to position [40, 0]
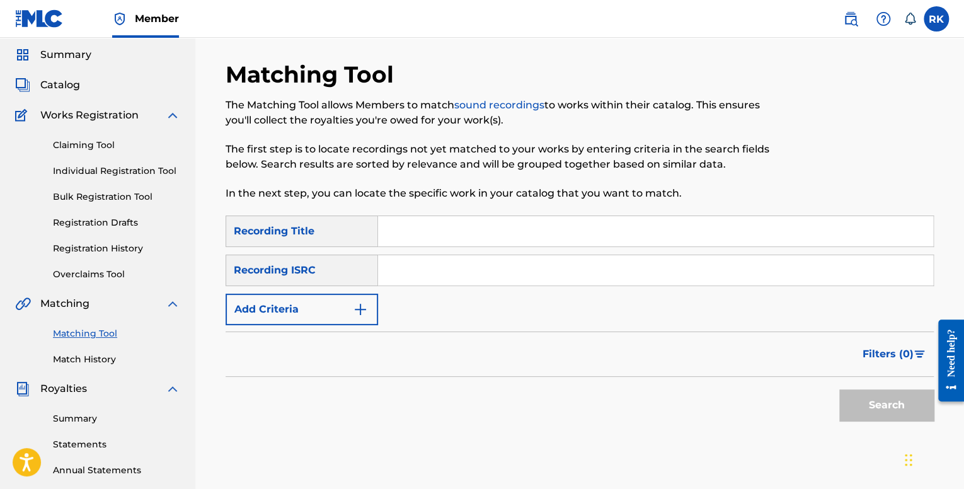
click at [411, 236] on input "Search Form" at bounding box center [655, 231] width 555 height 30
type input "Alone"
click at [401, 258] on input "Search Form" at bounding box center [655, 270] width 555 height 30
paste input "QM42K1997418"
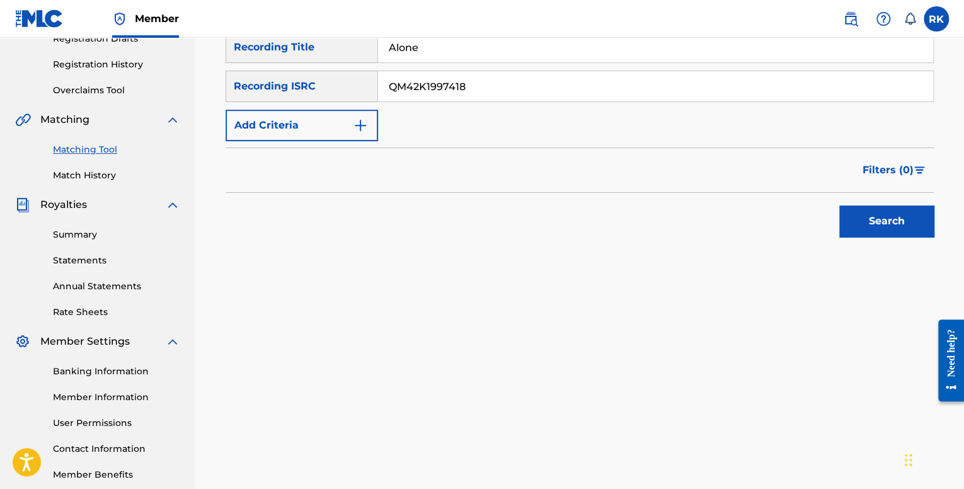
scroll to position [229, 0]
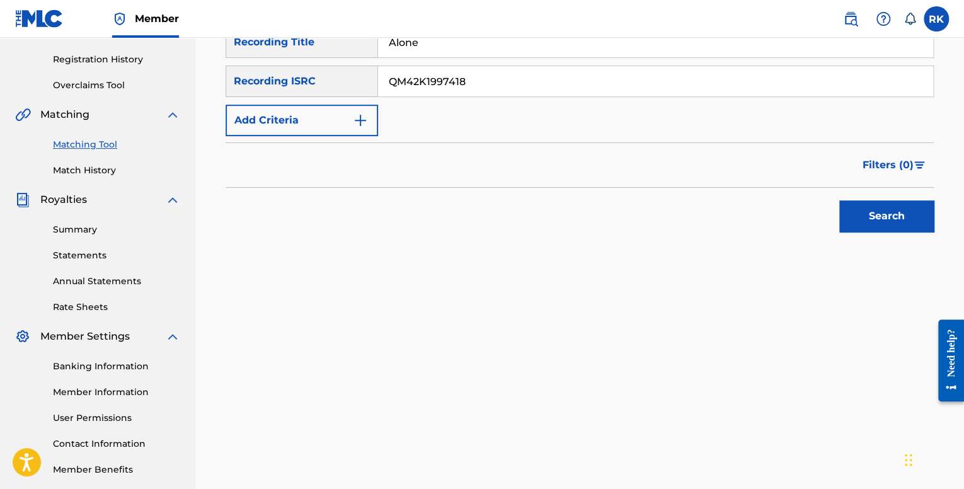
type input "QM42K1997418"
click at [880, 225] on button "Search" at bounding box center [886, 216] width 95 height 32
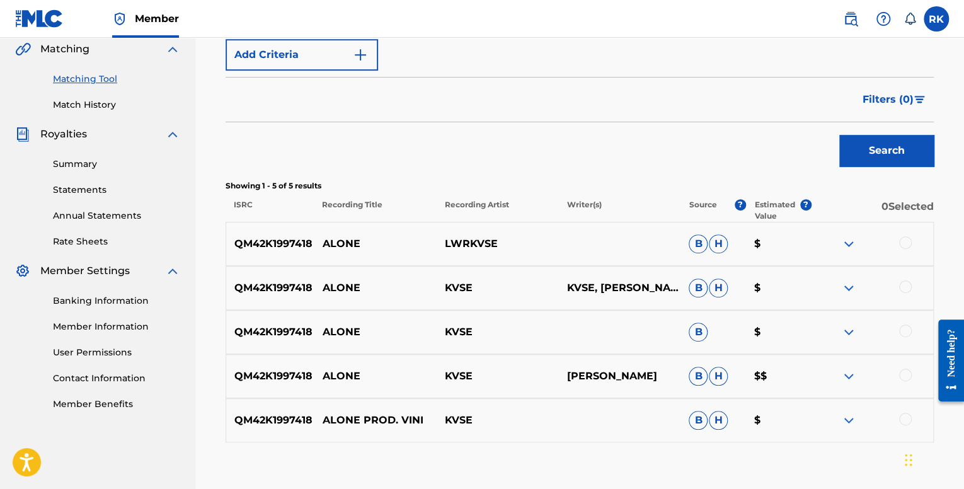
scroll to position [371, 0]
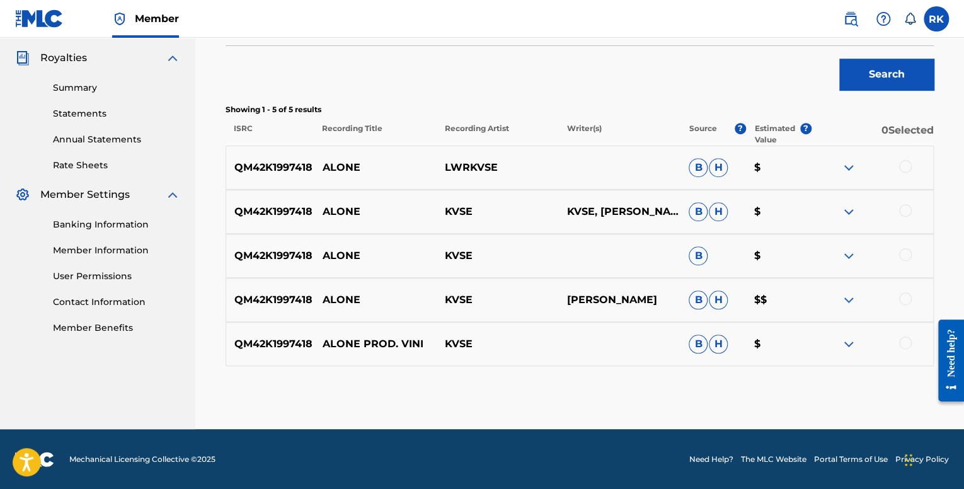
click at [898, 160] on div at bounding box center [872, 167] width 122 height 15
click at [902, 163] on div at bounding box center [905, 166] width 13 height 13
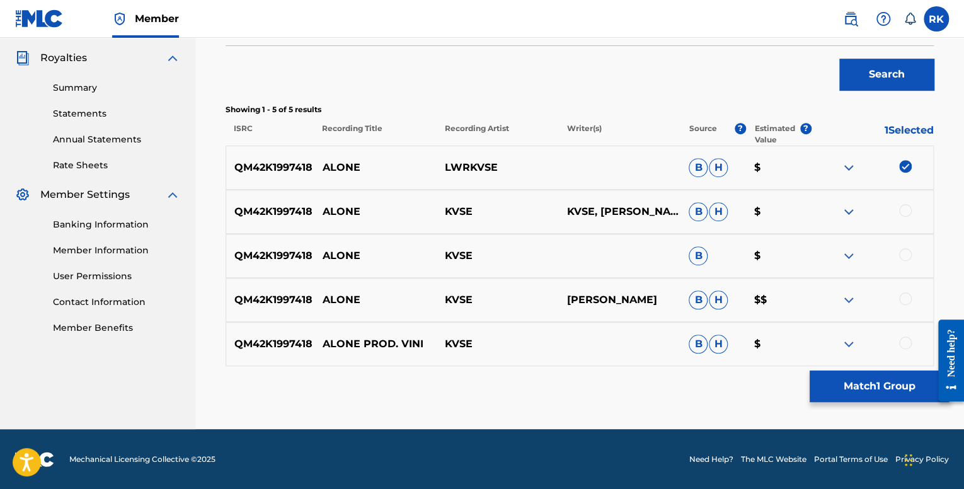
click at [907, 204] on div at bounding box center [905, 210] width 13 height 13
click at [903, 251] on div at bounding box center [905, 254] width 13 height 13
click at [900, 299] on div at bounding box center [905, 298] width 13 height 13
click at [900, 342] on div at bounding box center [905, 342] width 13 height 13
click at [871, 384] on button "Match 5 Groups" at bounding box center [879, 386] width 139 height 32
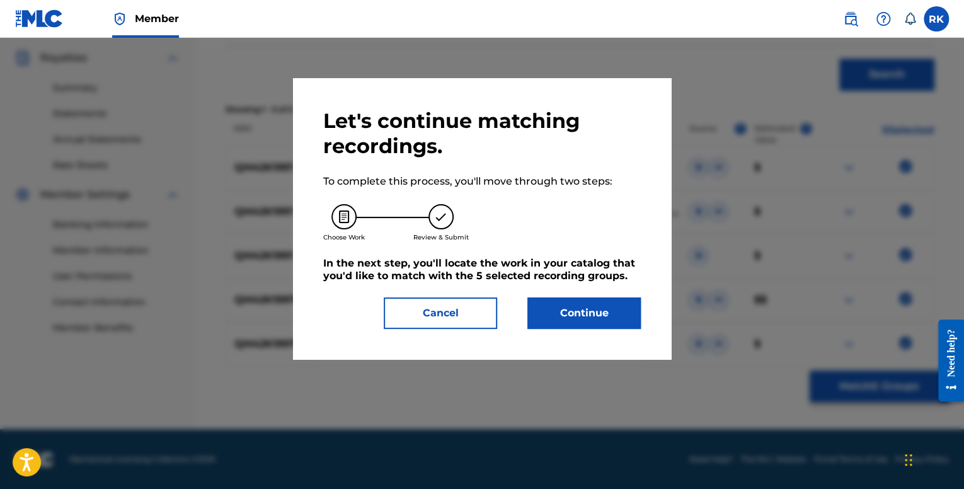
click at [587, 314] on button "Continue" at bounding box center [583, 313] width 113 height 32
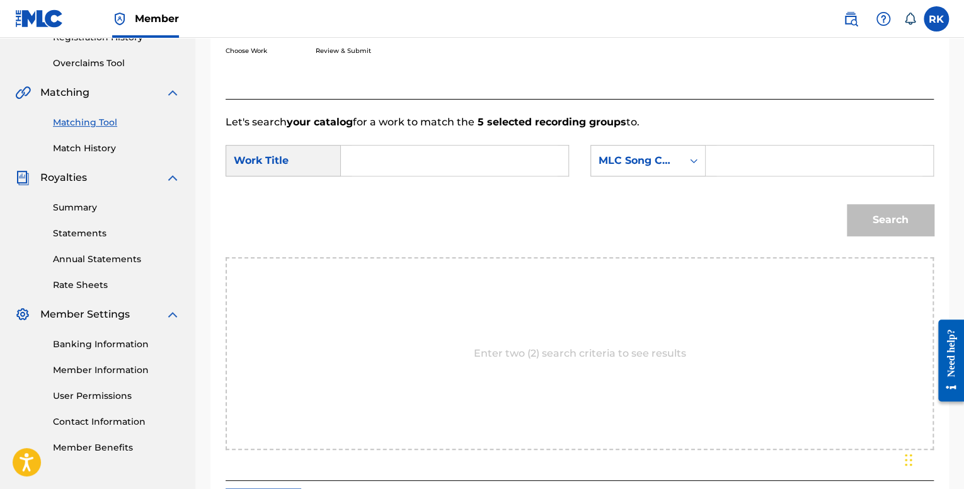
scroll to position [161, 0]
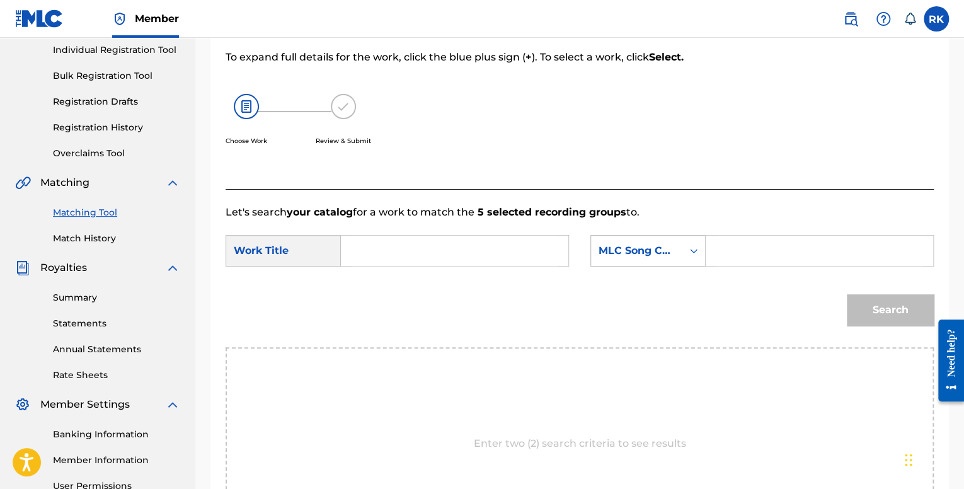
click at [669, 250] on div "MLC Song Code" at bounding box center [637, 250] width 76 height 15
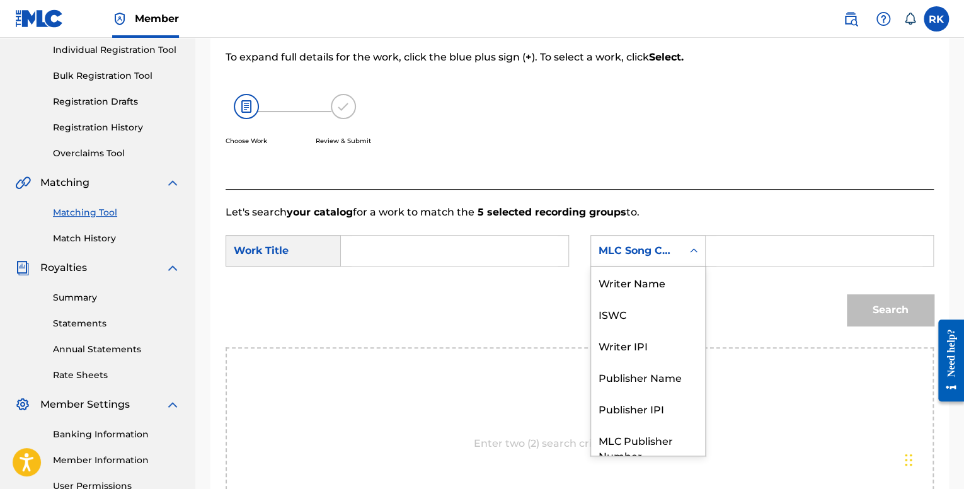
scroll to position [47, 0]
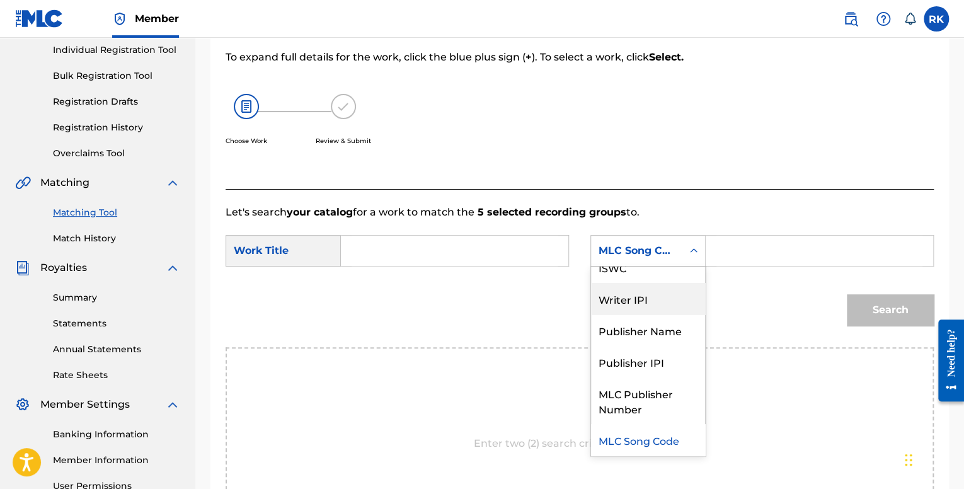
click at [477, 311] on div "Search" at bounding box center [580, 315] width 708 height 66
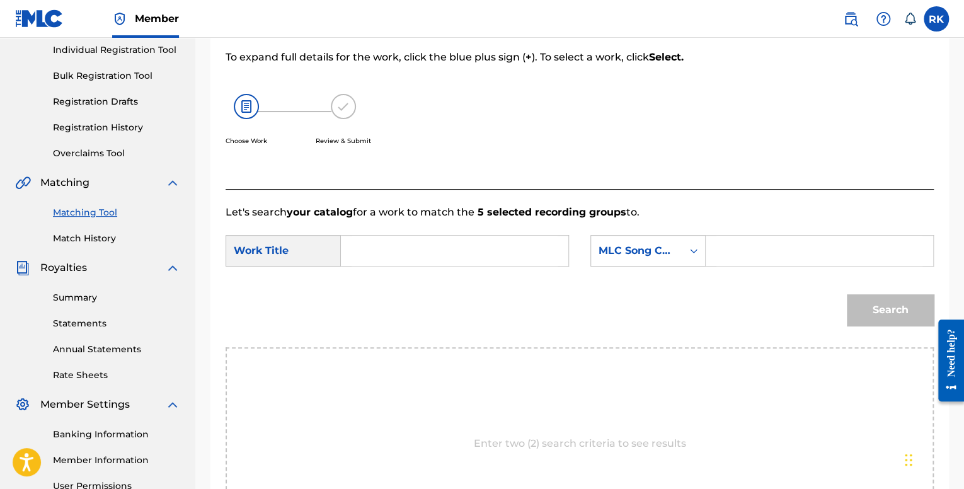
click at [372, 256] on input "Search Form" at bounding box center [455, 251] width 206 height 30
type input "ALONE"
click at [686, 253] on div "Search Form" at bounding box center [693, 250] width 23 height 23
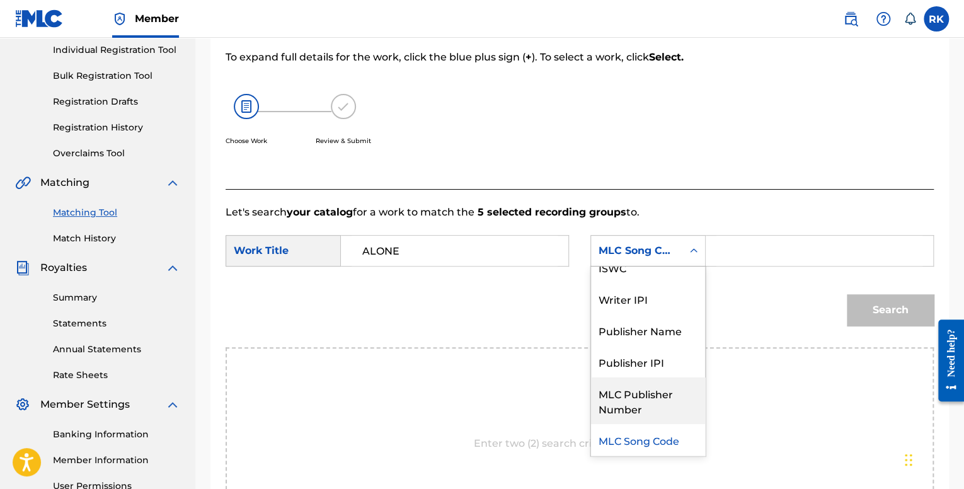
scroll to position [0, 0]
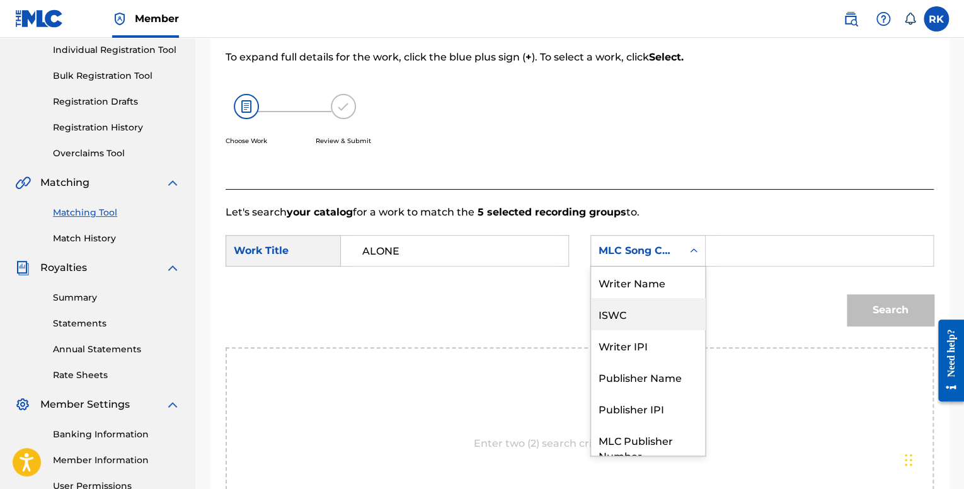
click at [633, 318] on div "ISWC" at bounding box center [648, 314] width 114 height 32
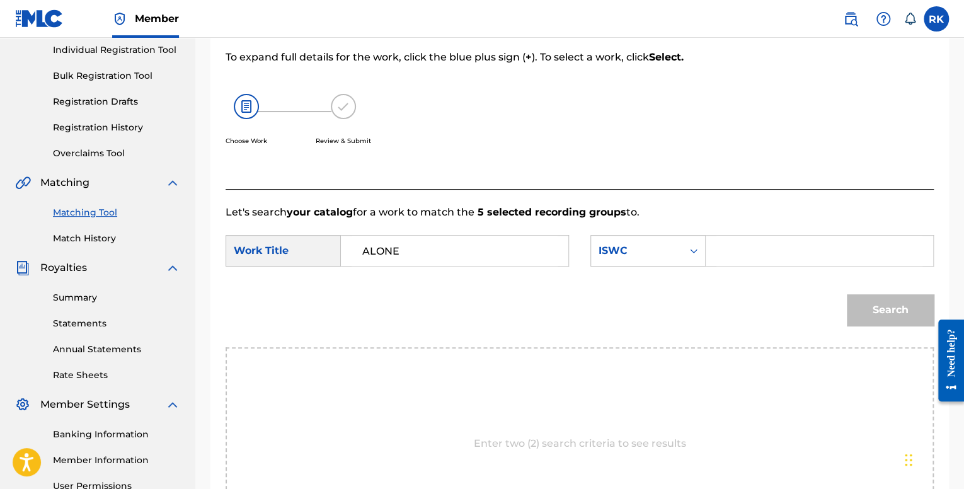
click at [741, 254] on input "Search Form" at bounding box center [819, 251] width 206 height 30
paste input "T-322.760.889-7"
type input "T-322.760.889-7"
click at [871, 306] on button "Search" at bounding box center [890, 310] width 87 height 32
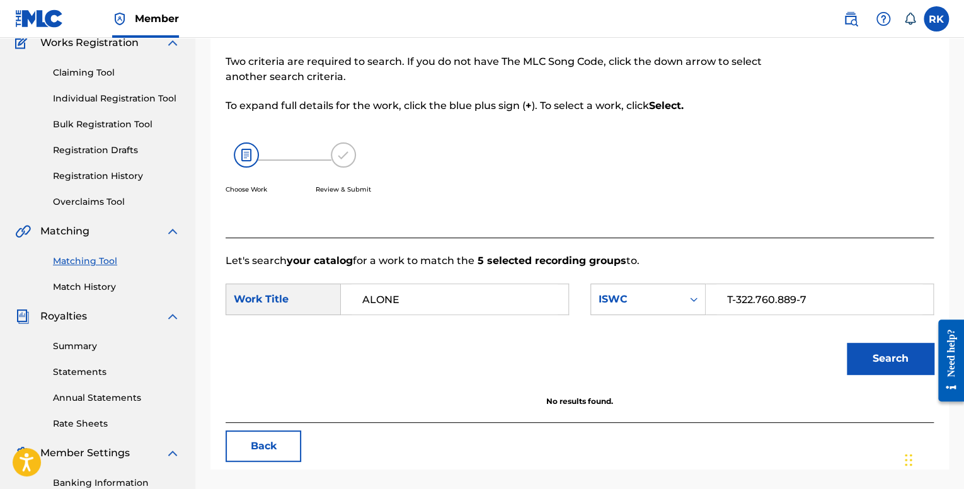
scroll to position [126, 0]
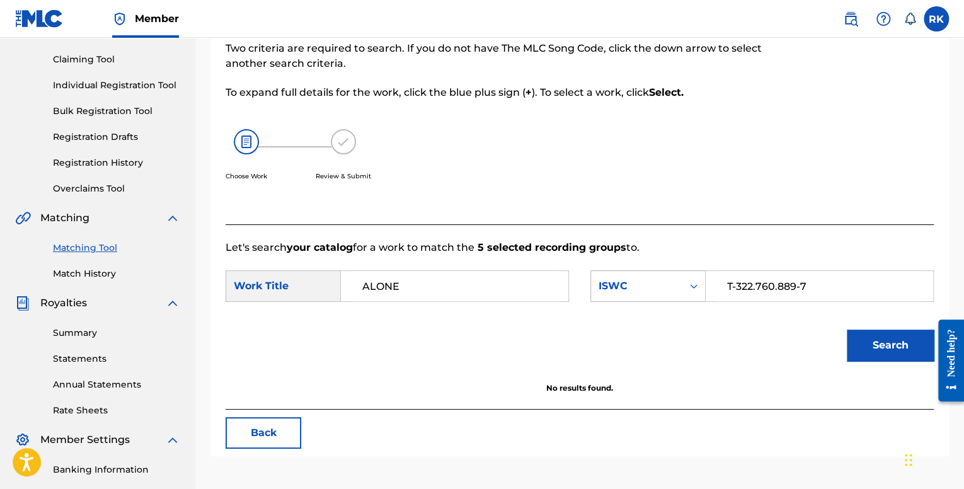
click at [648, 275] on div "ISWC" at bounding box center [636, 286] width 91 height 24
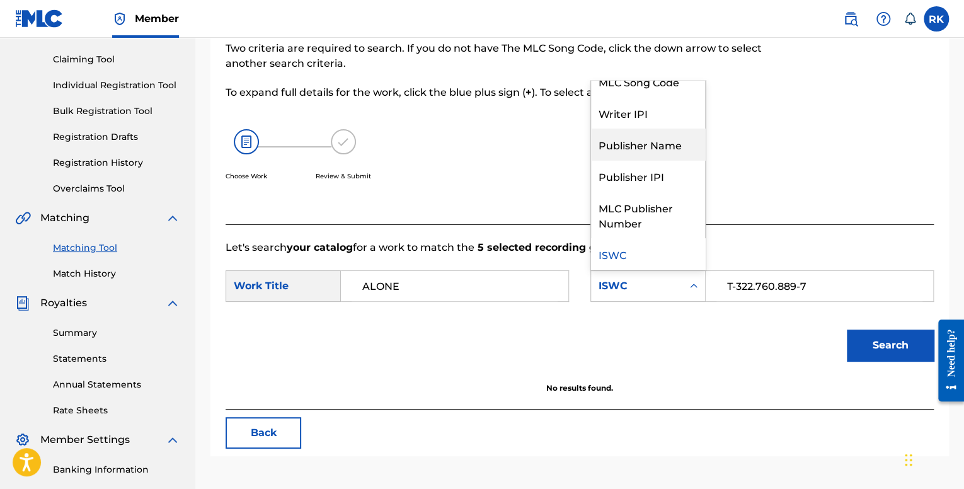
scroll to position [0, 0]
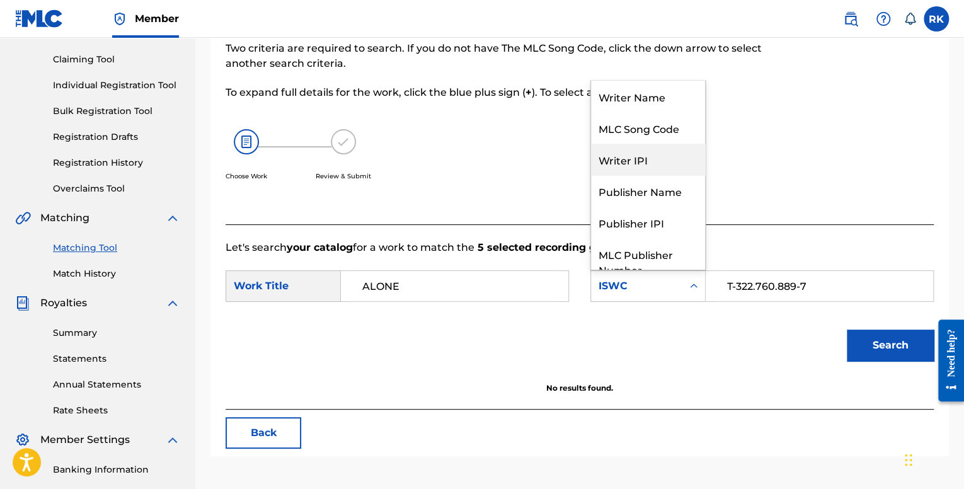
click at [636, 163] on div "Writer IPI" at bounding box center [648, 160] width 114 height 32
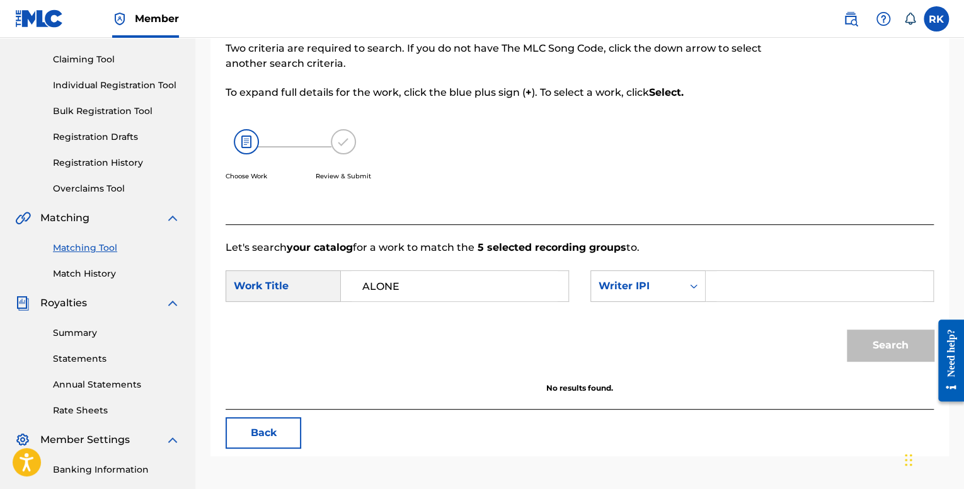
click at [772, 292] on input "Search Form" at bounding box center [819, 286] width 206 height 30
type input "01037038192"
click at [885, 351] on button "Search" at bounding box center [890, 346] width 87 height 32
click at [675, 278] on div "Writer IPI" at bounding box center [636, 286] width 91 height 24
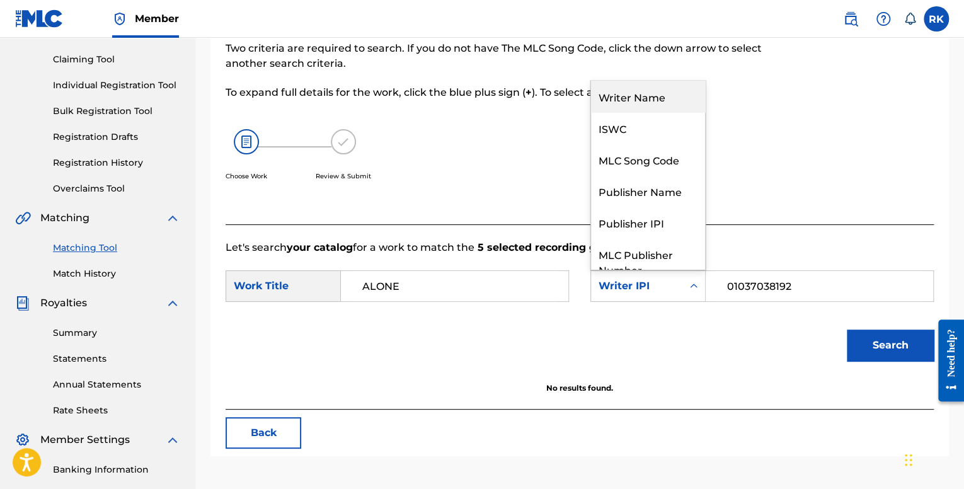
click at [641, 105] on div "Writer Name" at bounding box center [648, 97] width 114 height 32
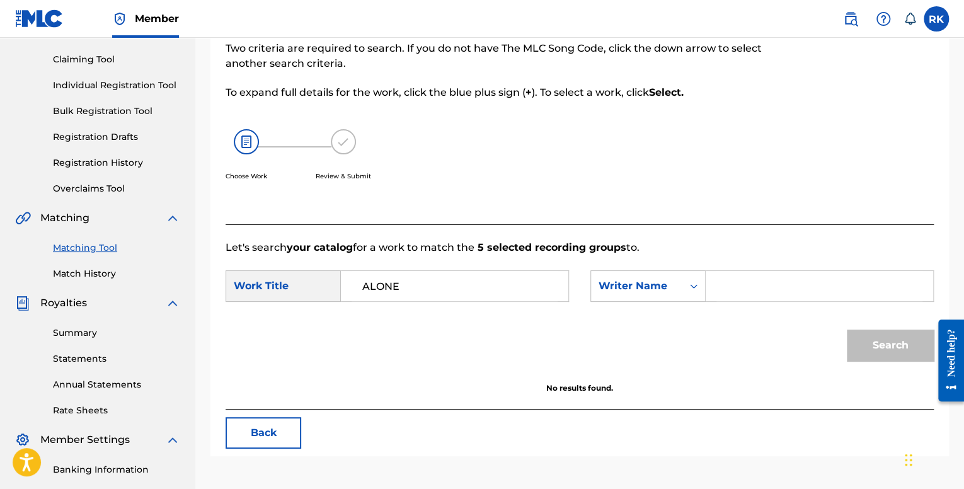
click at [730, 294] on input "Search Form" at bounding box center [819, 286] width 206 height 30
type input "[PERSON_NAME]"
click at [857, 335] on button "Search" at bounding box center [890, 346] width 87 height 32
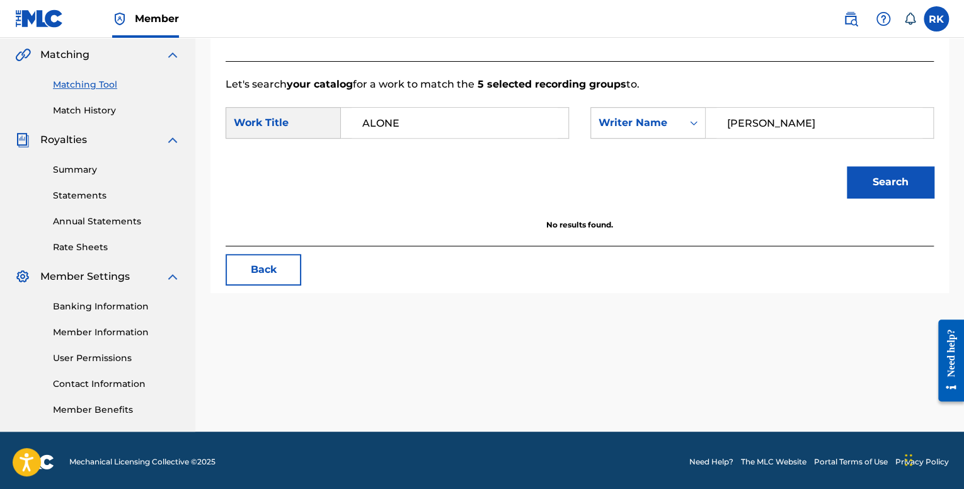
scroll to position [292, 0]
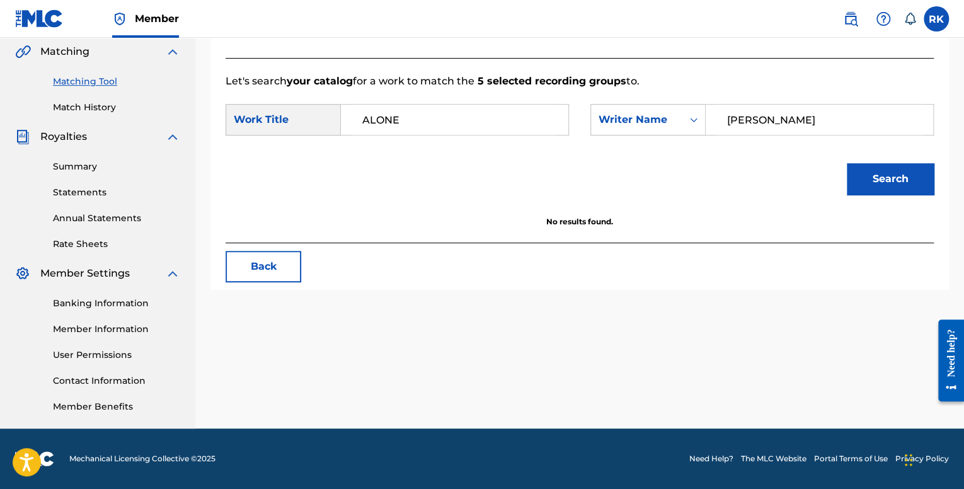
click at [276, 117] on div "Work Title" at bounding box center [283, 120] width 115 height 32
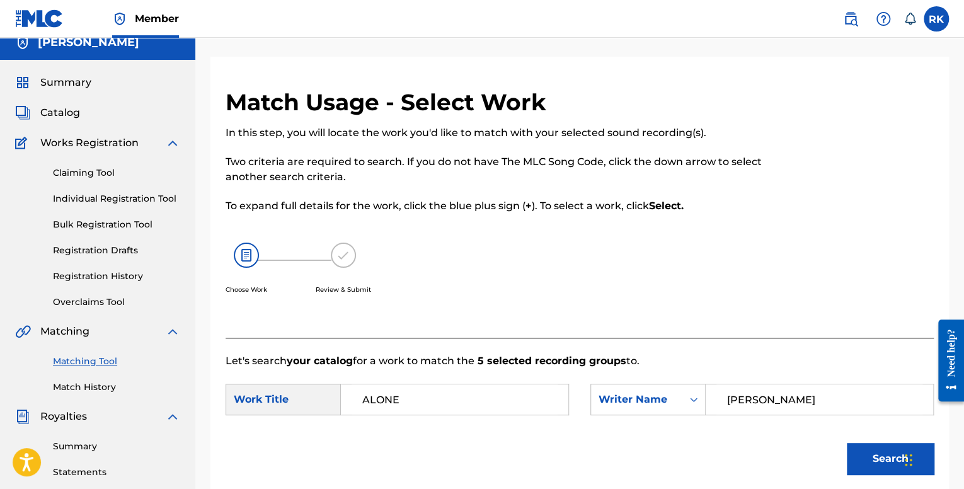
scroll to position [0, 0]
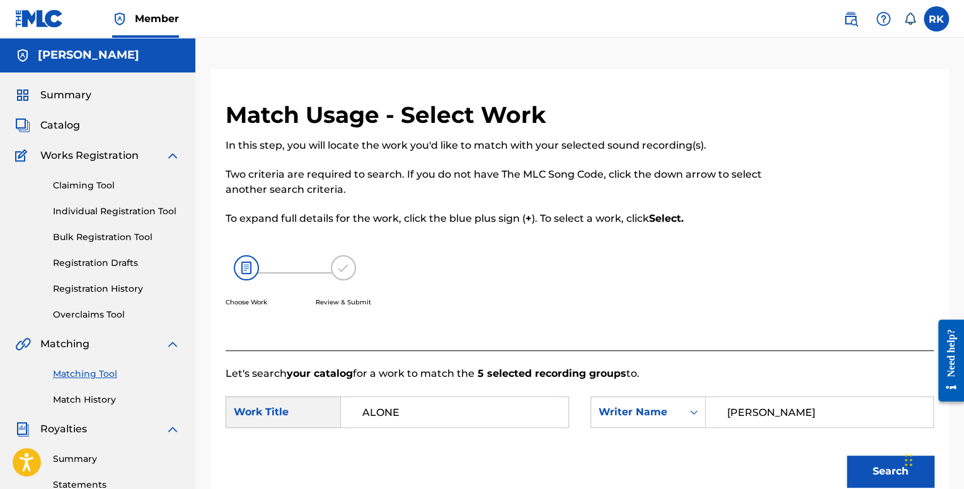
click at [64, 122] on span "Catalog" at bounding box center [60, 125] width 40 height 15
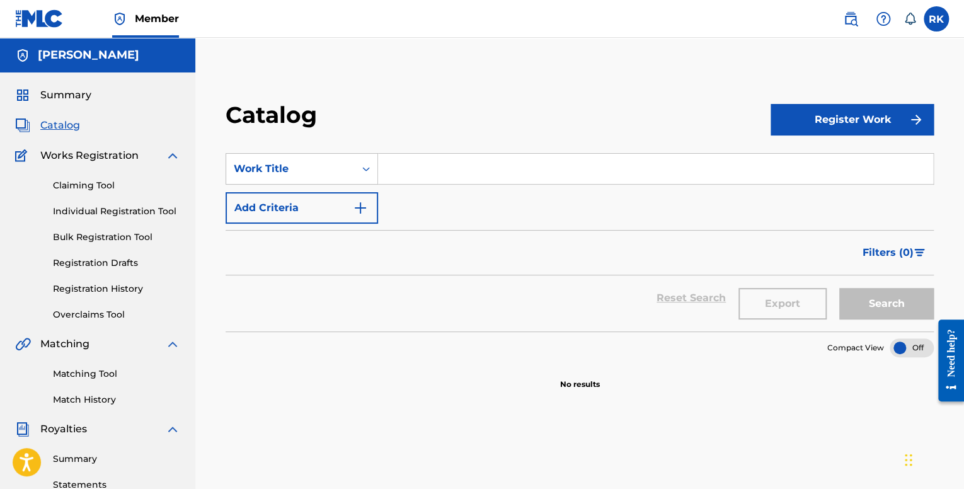
click at [106, 283] on link "Registration History" at bounding box center [116, 288] width 127 height 13
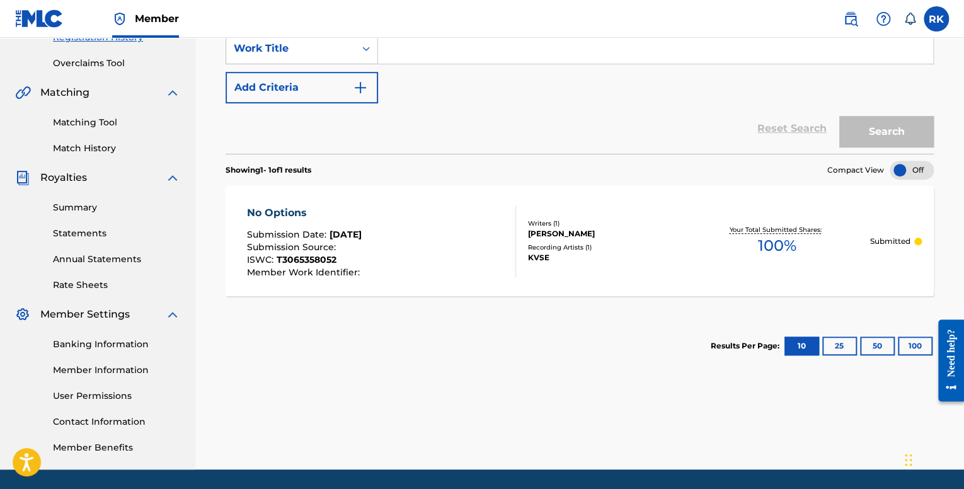
scroll to position [252, 0]
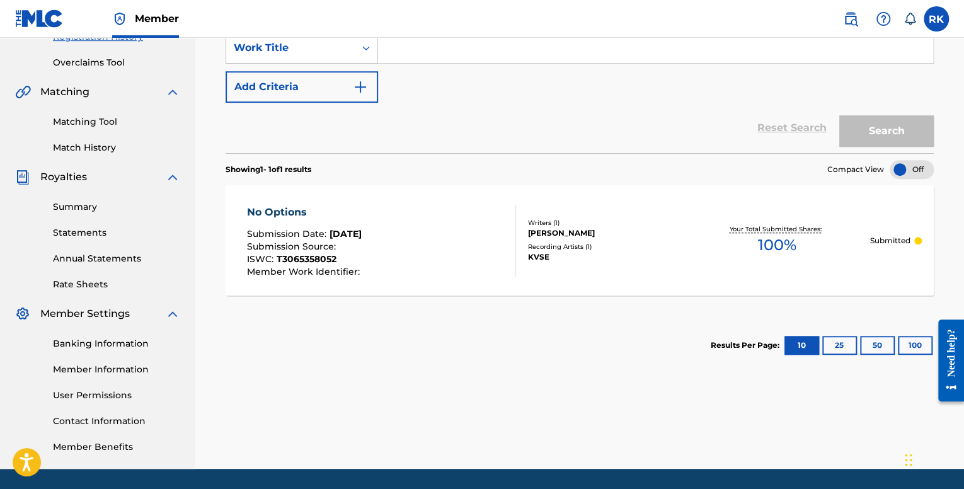
click at [363, 265] on div "ISWC : T3065358052" at bounding box center [305, 261] width 116 height 13
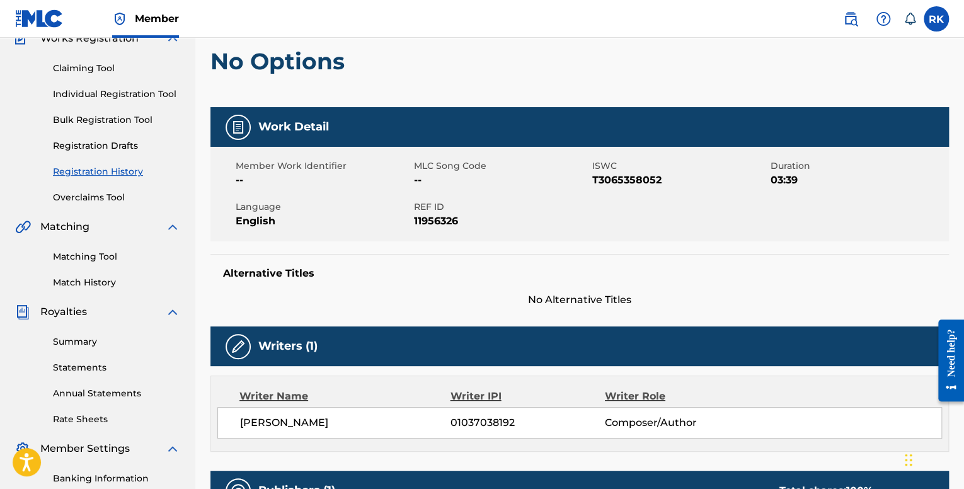
scroll to position [126, 0]
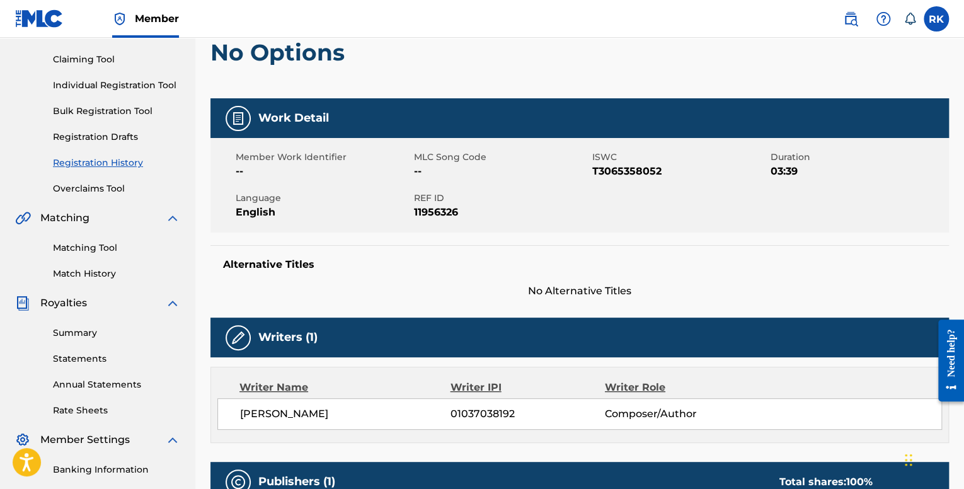
click at [106, 271] on link "Match History" at bounding box center [116, 273] width 127 height 13
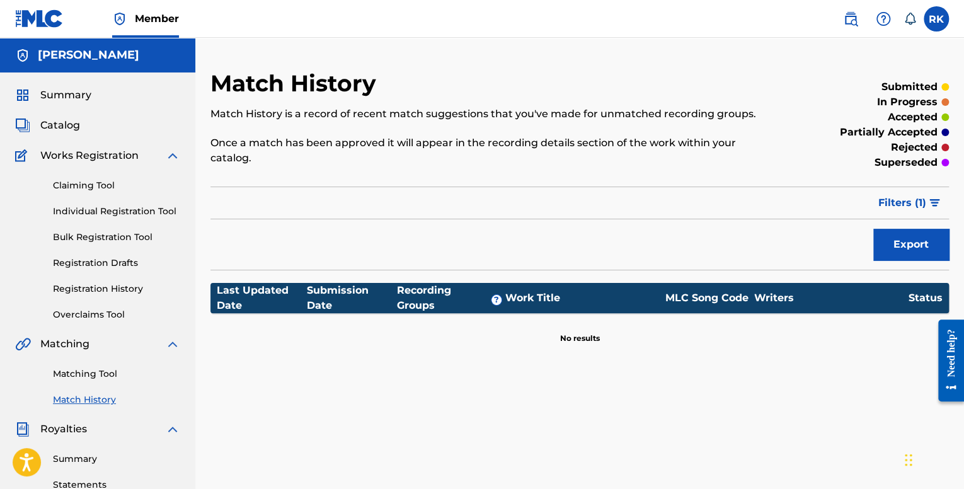
click at [101, 263] on link "Registration Drafts" at bounding box center [116, 262] width 127 height 13
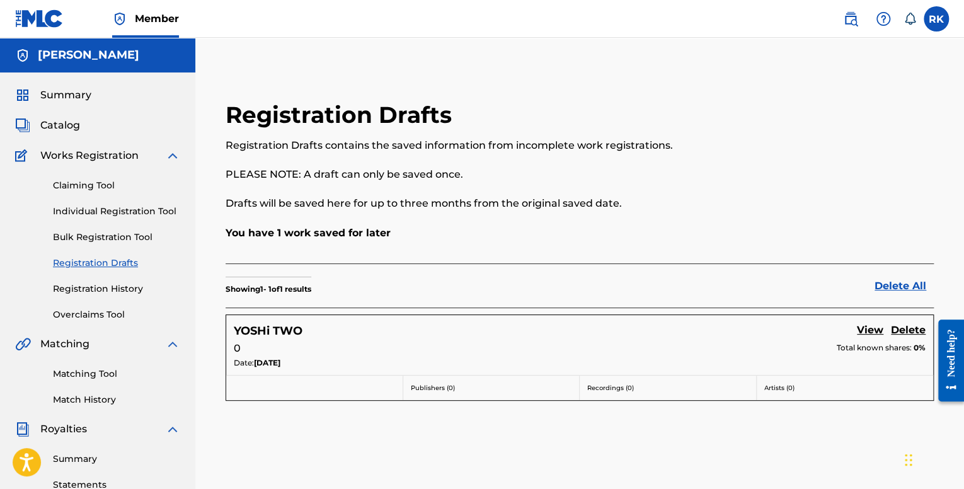
click at [106, 236] on link "Bulk Registration Tool" at bounding box center [116, 237] width 127 height 13
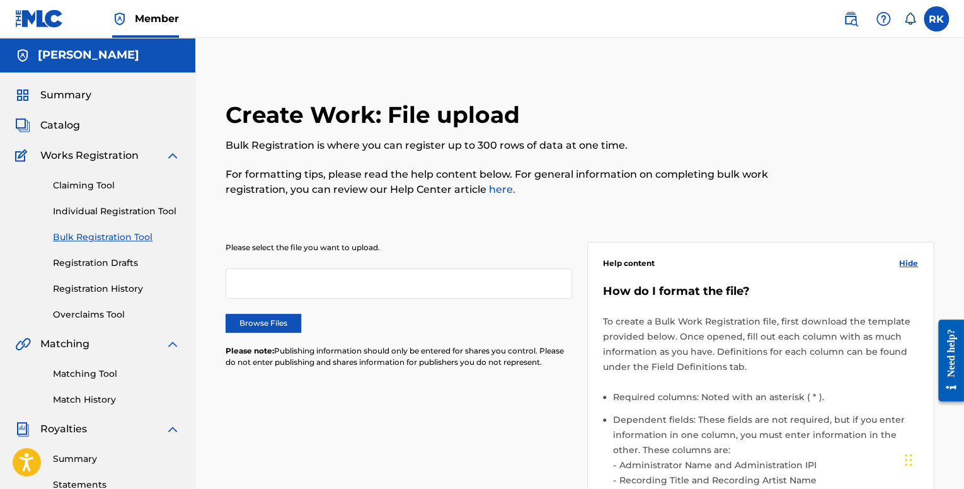
click at [104, 206] on link "Individual Registration Tool" at bounding box center [116, 211] width 127 height 13
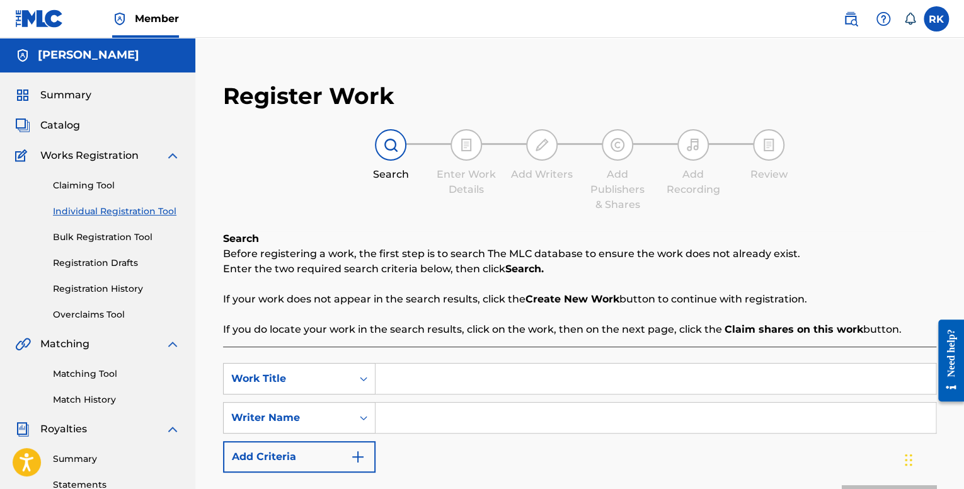
click at [101, 187] on link "Claiming Tool" at bounding box center [116, 185] width 127 height 13
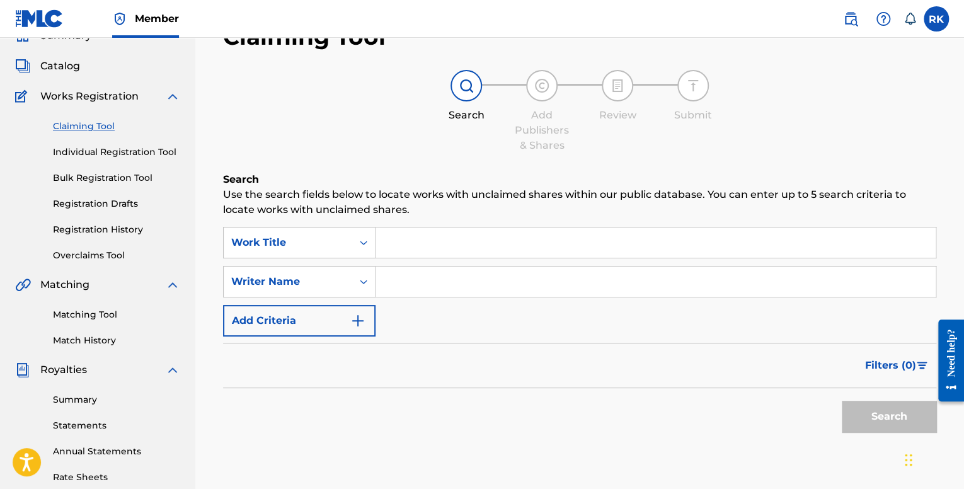
scroll to position [63, 0]
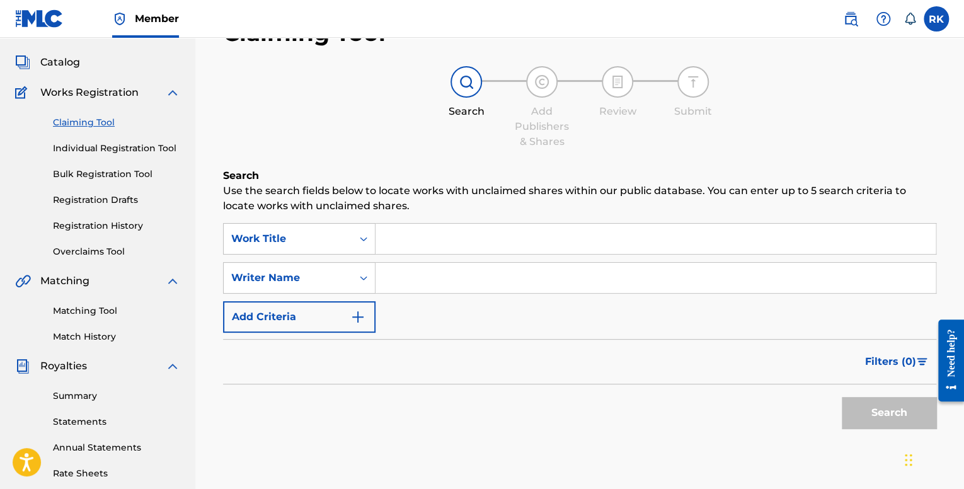
click at [93, 311] on link "Matching Tool" at bounding box center [116, 310] width 127 height 13
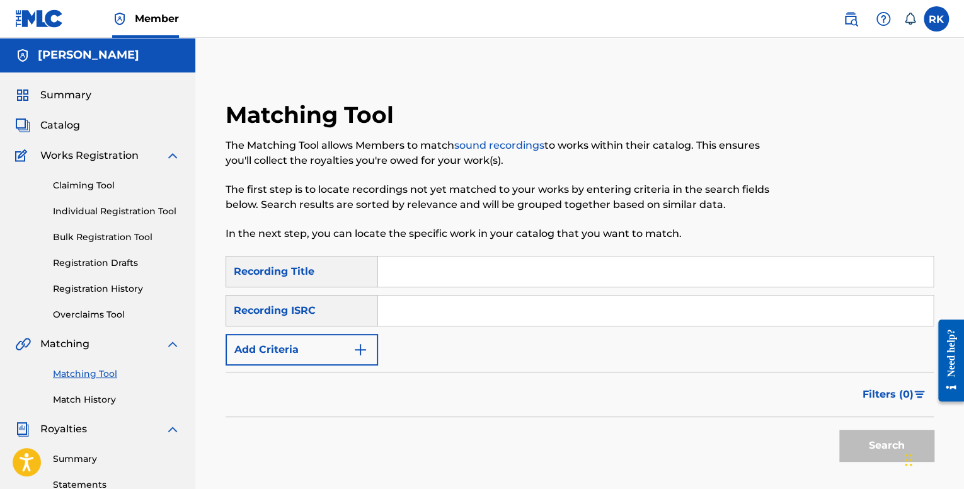
click at [421, 301] on input "Search Form" at bounding box center [655, 311] width 555 height 30
click at [423, 306] on input "Search Form" at bounding box center [655, 311] width 555 height 30
paste input "QM42K2093812"
type input "QM42K2093812"
click at [418, 270] on input "Search Form" at bounding box center [655, 271] width 555 height 30
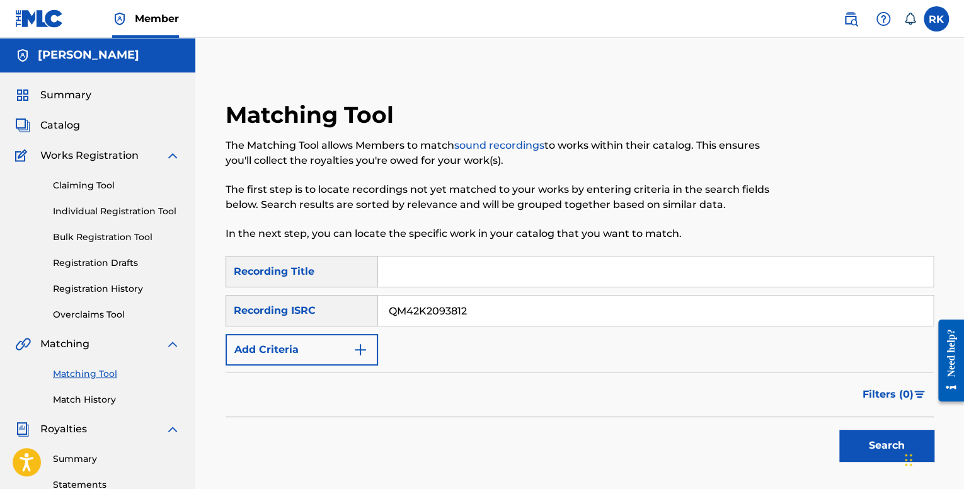
type input "No Options"
click at [875, 436] on button "Search" at bounding box center [886, 446] width 95 height 32
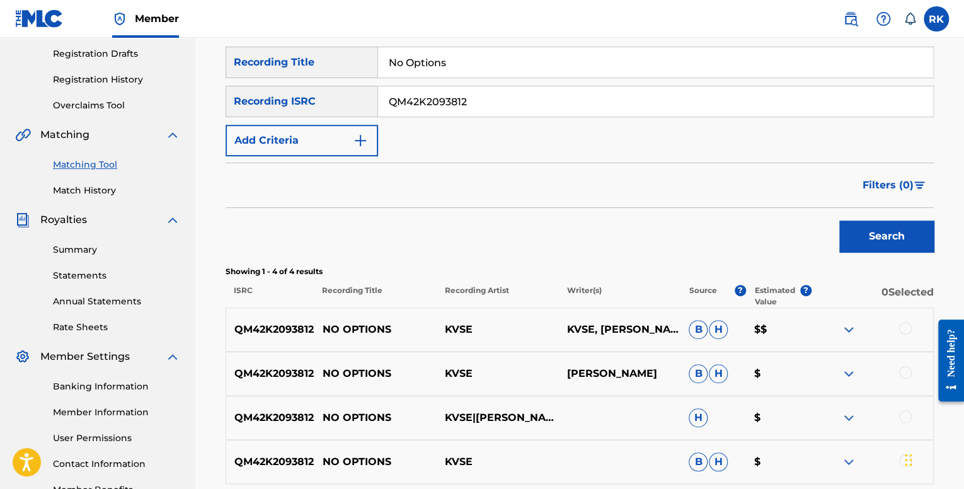
scroll to position [315, 0]
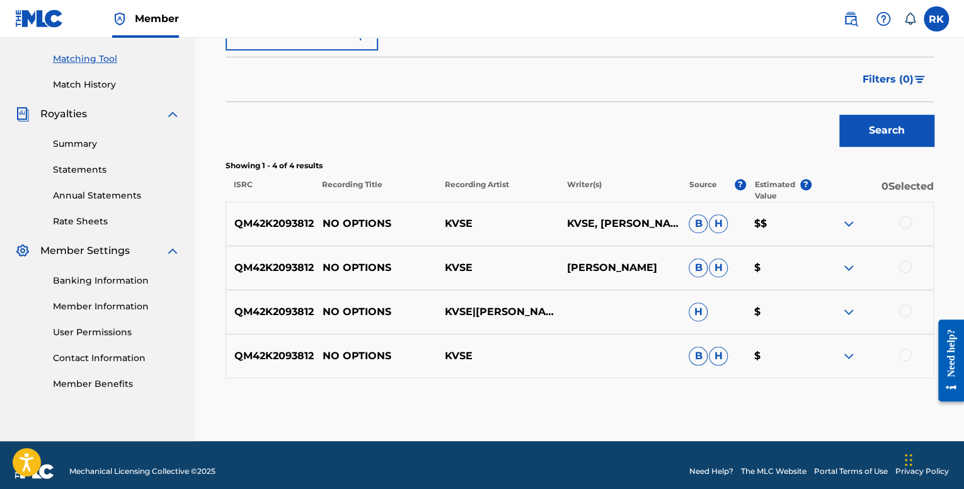
click at [842, 225] on img at bounding box center [848, 223] width 15 height 15
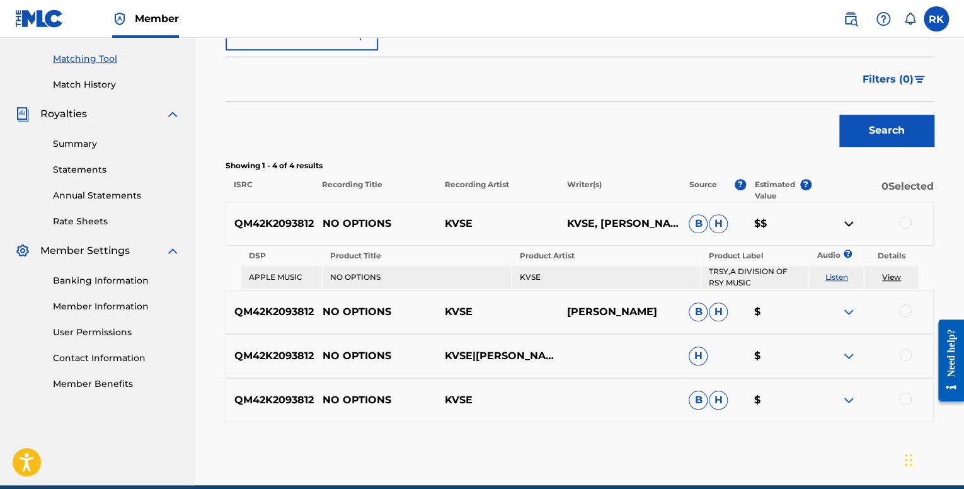
click at [844, 223] on img at bounding box center [848, 223] width 15 height 15
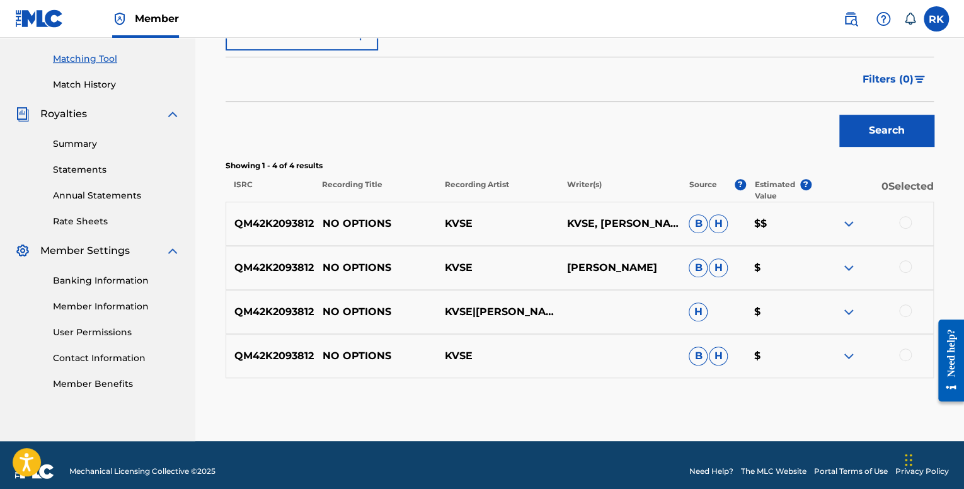
click at [849, 274] on img at bounding box center [848, 267] width 15 height 15
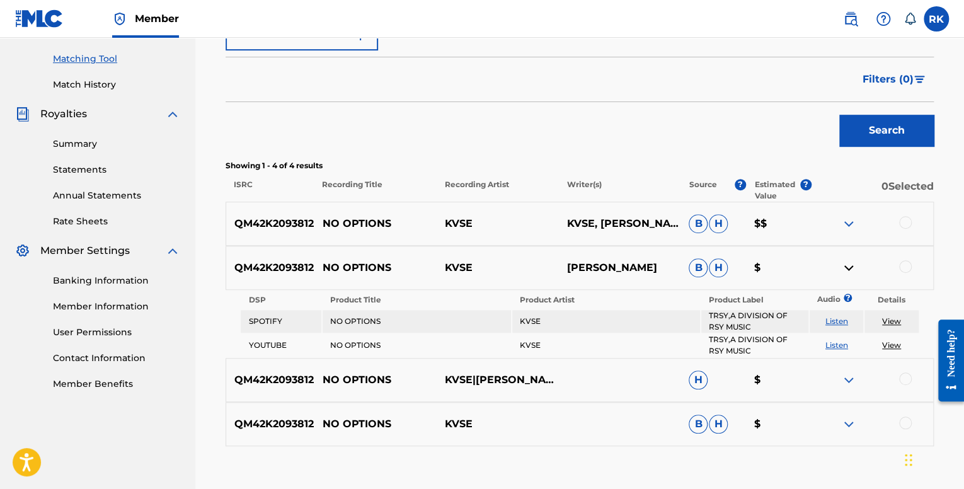
click at [847, 270] on img at bounding box center [848, 267] width 15 height 15
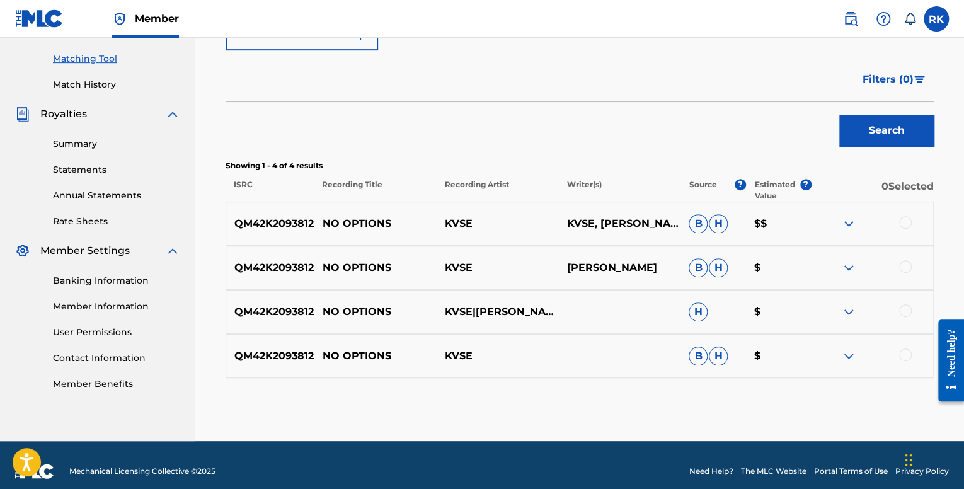
click at [846, 307] on img at bounding box center [848, 311] width 15 height 15
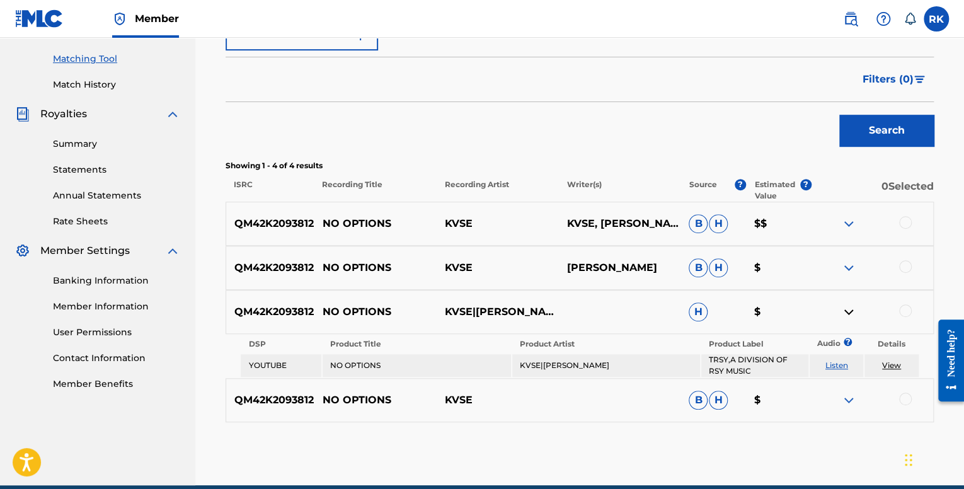
click at [846, 307] on img at bounding box center [848, 311] width 15 height 15
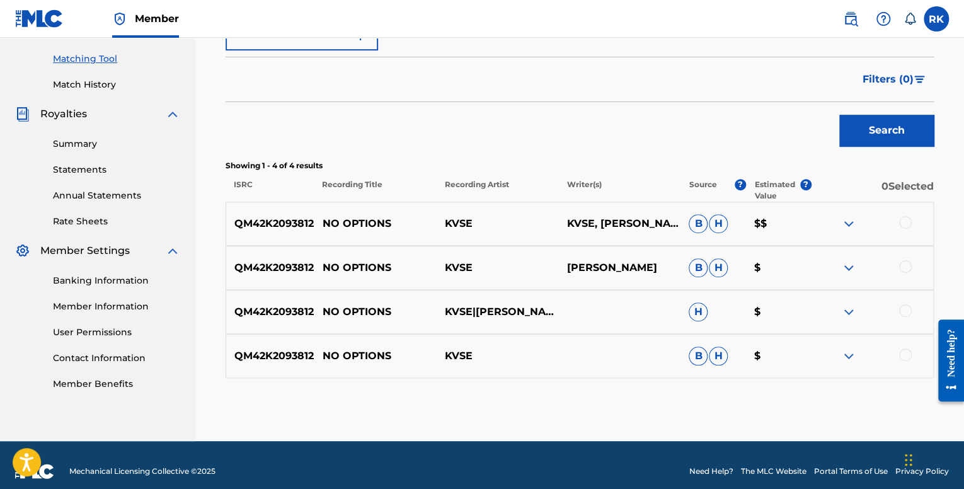
click at [846, 359] on img at bounding box center [848, 355] width 15 height 15
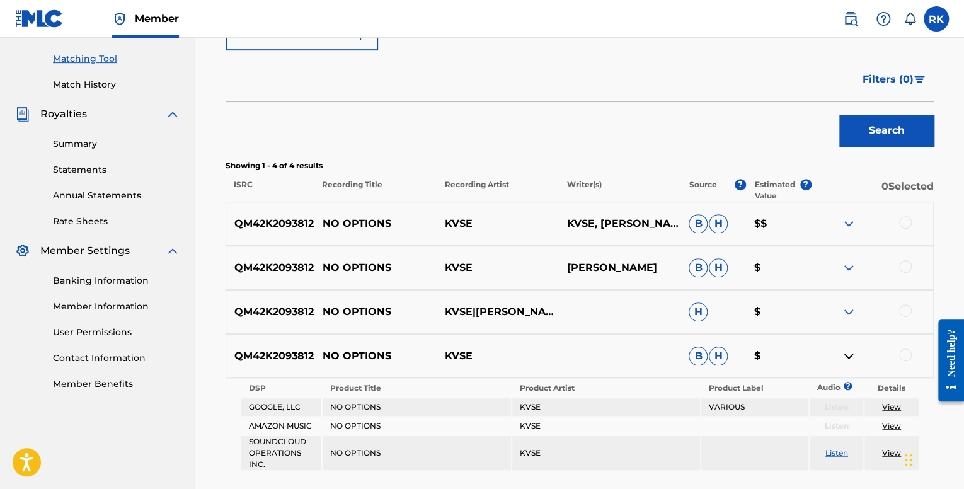
click at [846, 358] on img at bounding box center [848, 355] width 15 height 15
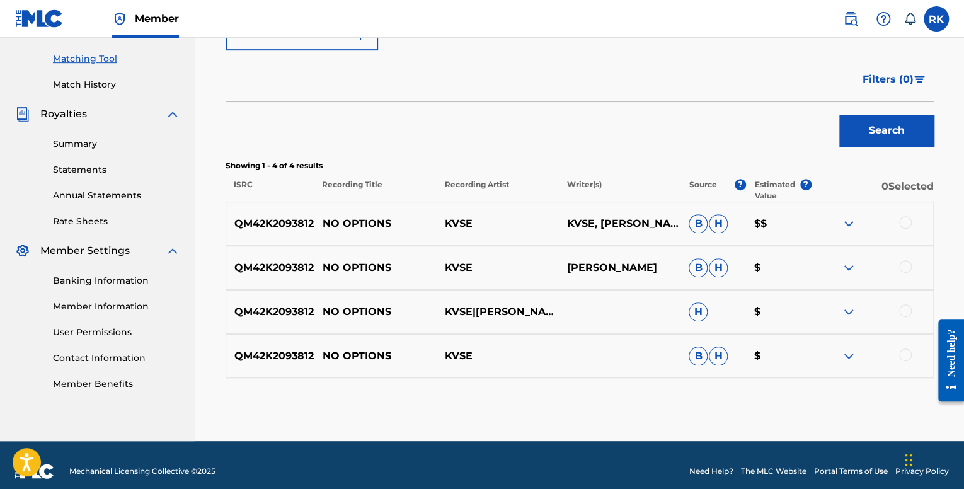
click at [907, 225] on div at bounding box center [905, 222] width 13 height 13
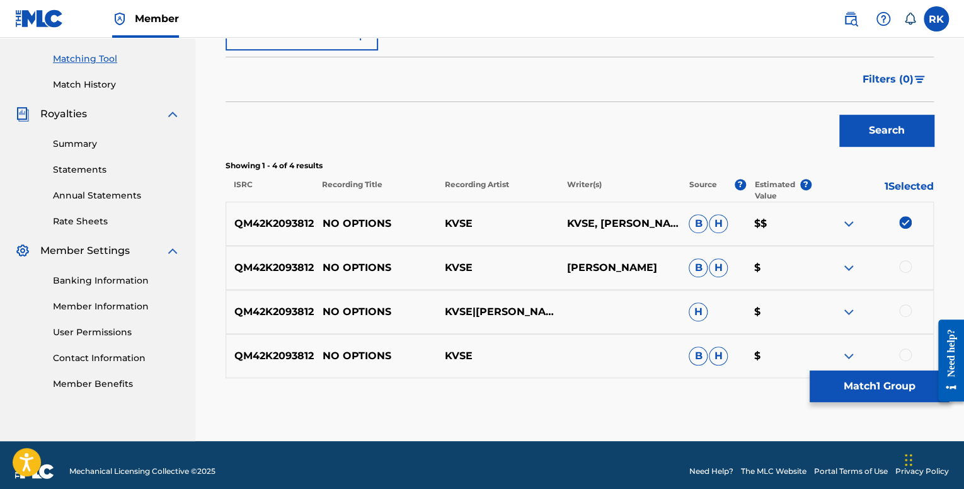
click at [905, 266] on div at bounding box center [905, 266] width 13 height 13
click at [902, 316] on div at bounding box center [905, 310] width 13 height 13
click at [901, 357] on div at bounding box center [905, 354] width 13 height 13
click at [883, 386] on button "Match 4 Groups" at bounding box center [879, 386] width 139 height 32
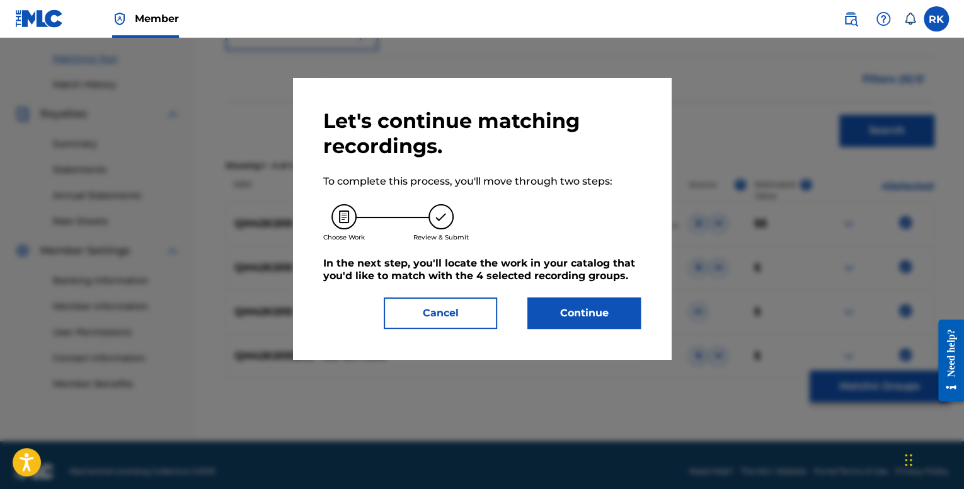
click at [600, 316] on button "Continue" at bounding box center [583, 313] width 113 height 32
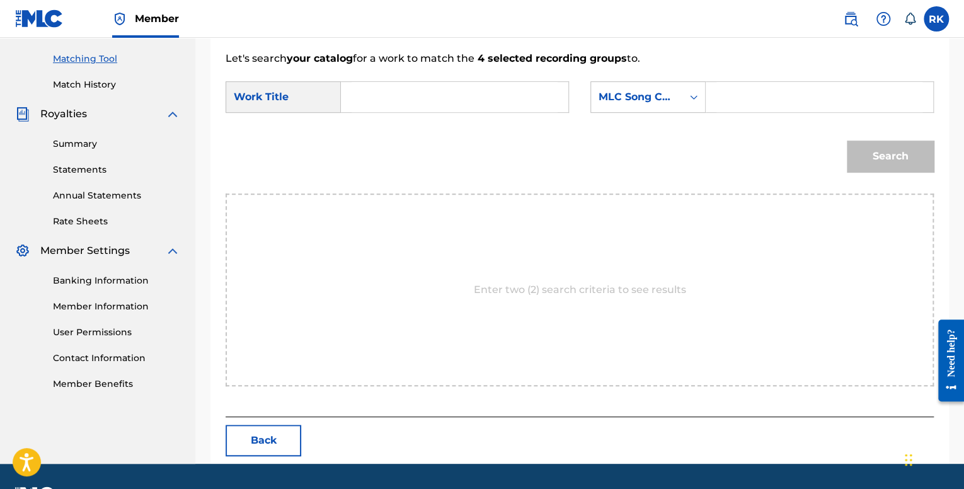
click at [352, 91] on input "Search Form" at bounding box center [455, 97] width 206 height 30
type input "No Options"
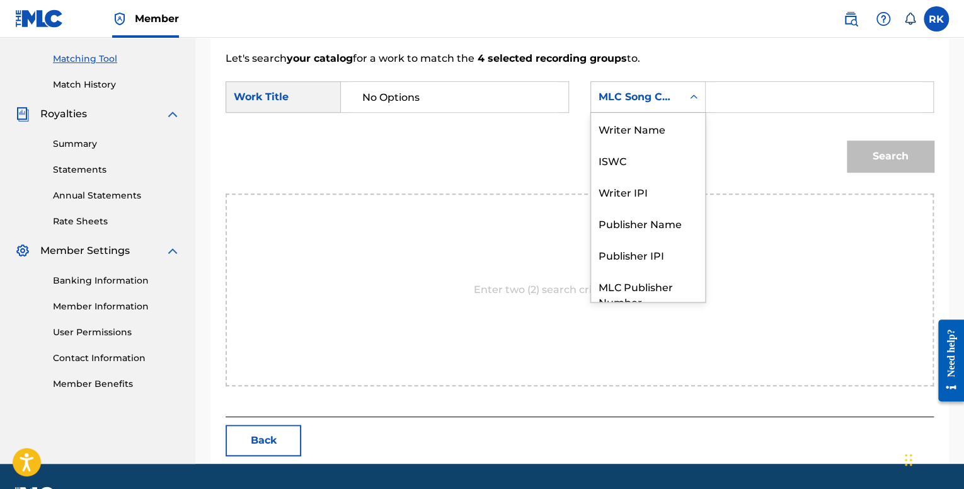
click at [669, 97] on div "MLC Song Code" at bounding box center [637, 96] width 76 height 15
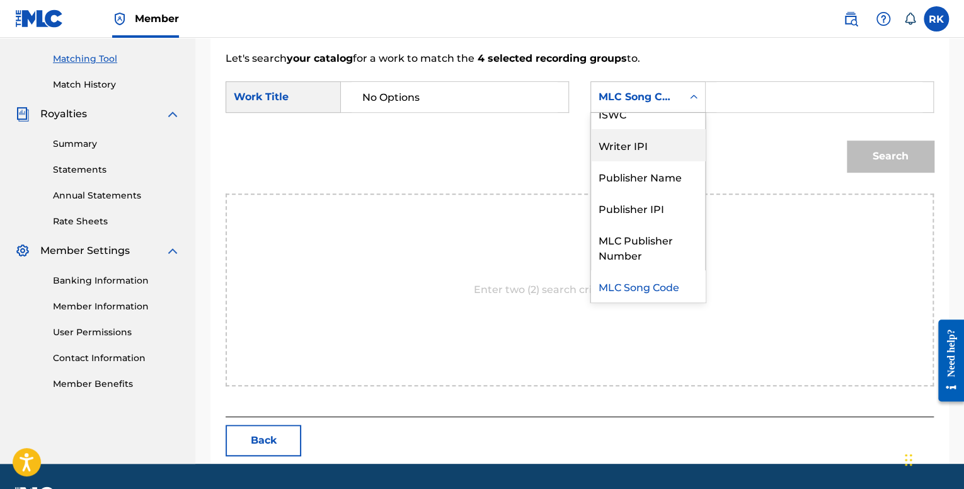
click at [639, 146] on div "Writer IPI" at bounding box center [648, 145] width 114 height 32
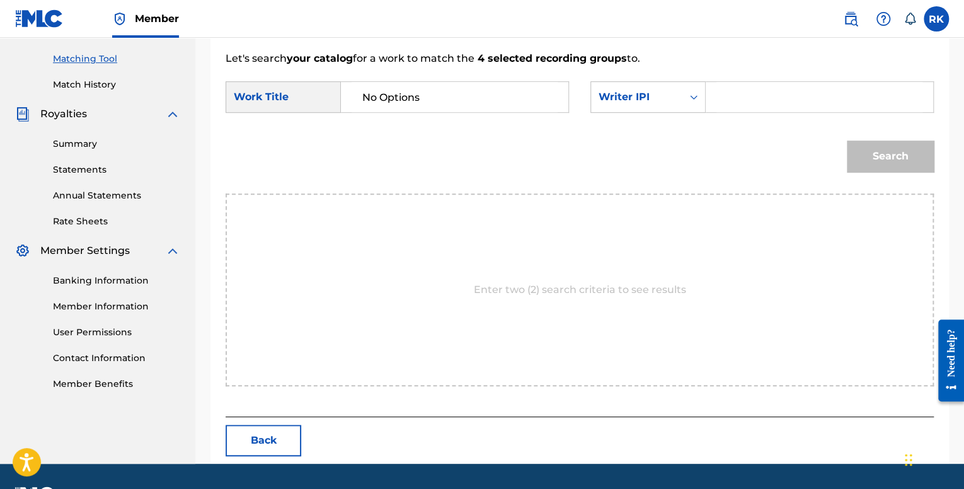
click at [716, 98] on input "Search Form" at bounding box center [819, 97] width 206 height 30
type input "01037038192"
click at [893, 170] on button "Search" at bounding box center [890, 157] width 87 height 32
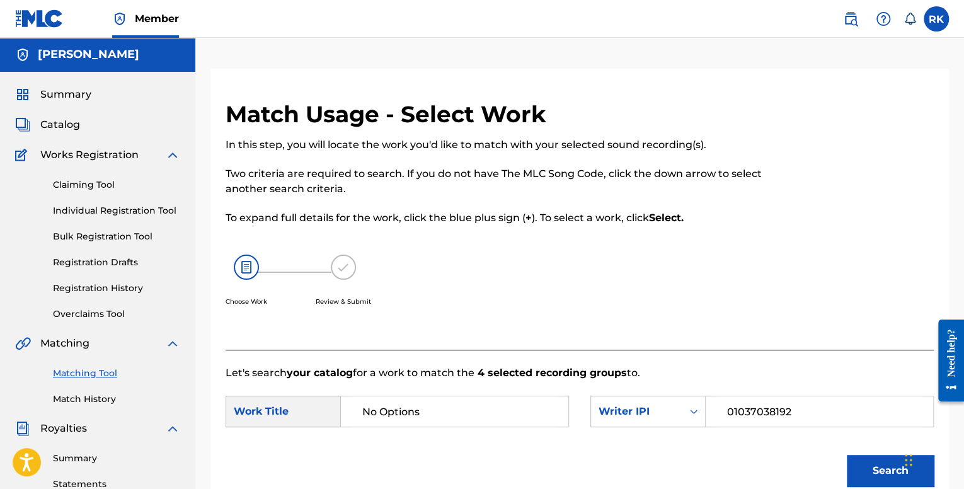
scroll to position [0, 0]
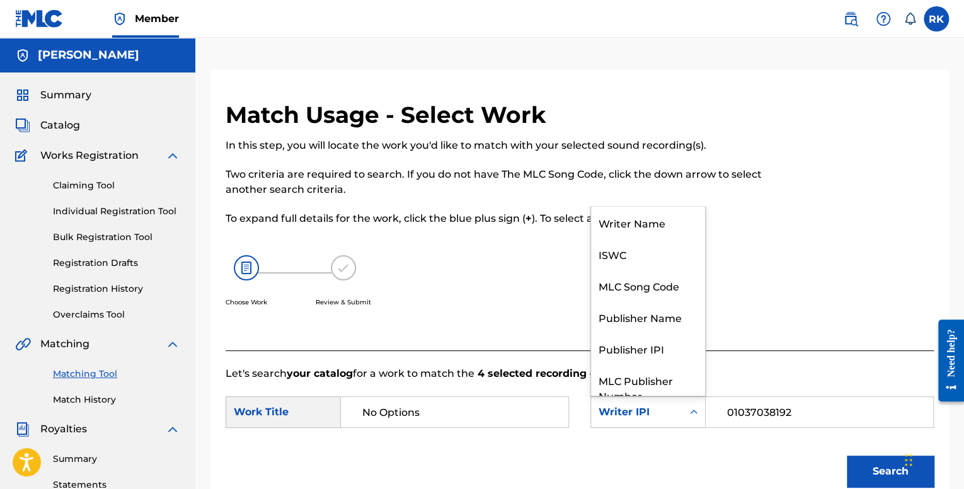
click at [678, 411] on div "Writer IPI" at bounding box center [636, 412] width 91 height 24
click at [628, 240] on div "ISWC" at bounding box center [648, 254] width 114 height 32
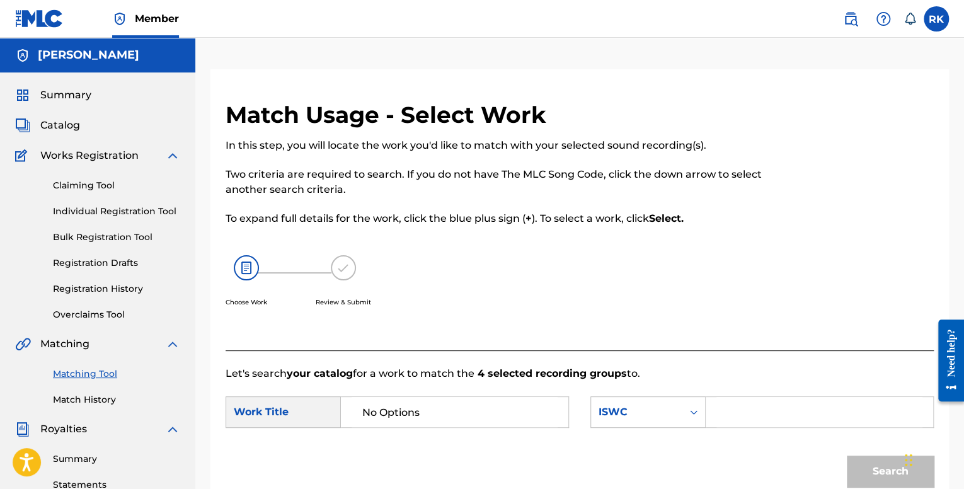
click at [769, 406] on input "Search Form" at bounding box center [819, 412] width 206 height 30
click at [751, 408] on input "Search Form" at bounding box center [819, 412] width 206 height 30
paste input "T-322.760.889-7"
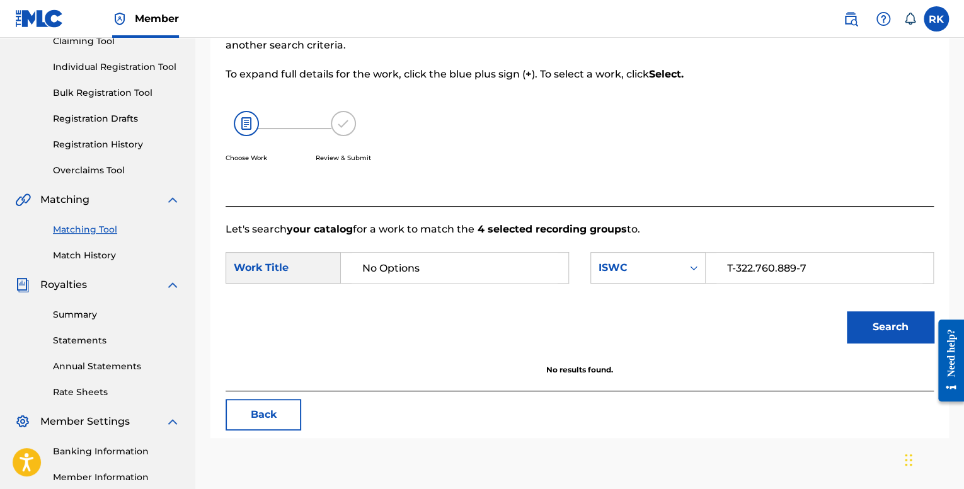
scroll to position [189, 0]
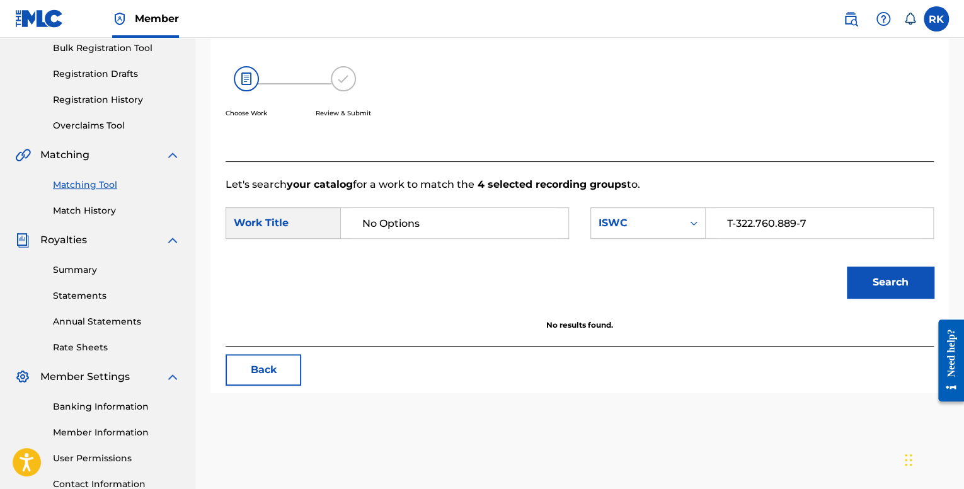
type input "T-322.760.889-7"
click at [880, 287] on button "Search" at bounding box center [890, 283] width 87 height 32
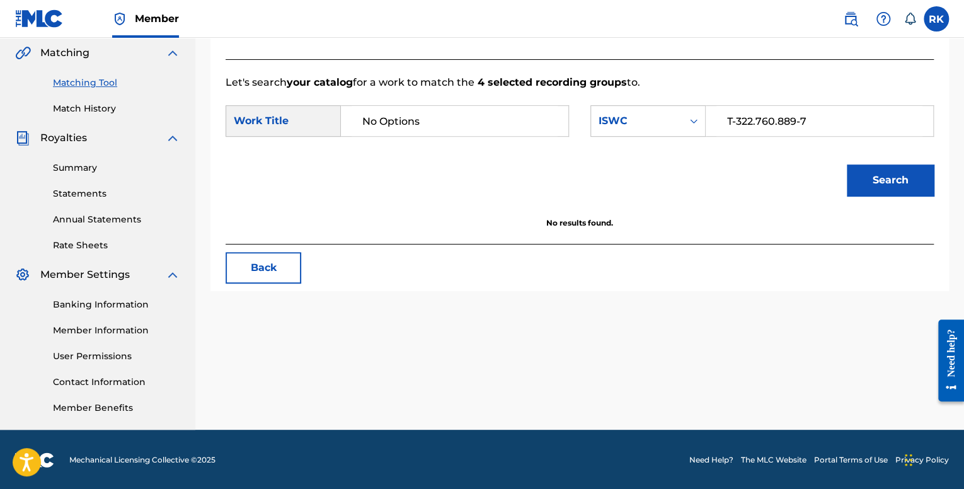
scroll to position [292, 0]
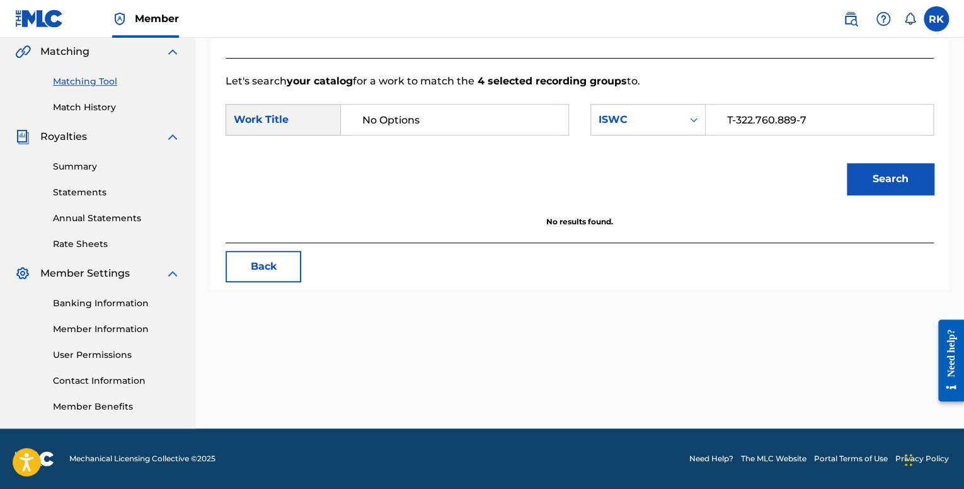
click at [112, 301] on link "Banking Information" at bounding box center [116, 303] width 127 height 13
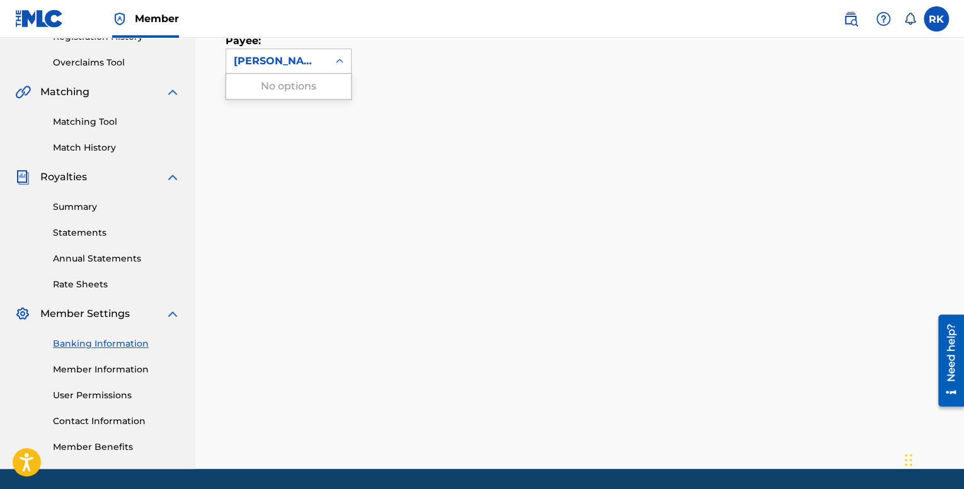
click at [320, 68] on div "[PERSON_NAME]" at bounding box center [277, 61] width 87 height 15
click at [320, 66] on div "[PERSON_NAME]" at bounding box center [277, 61] width 87 height 15
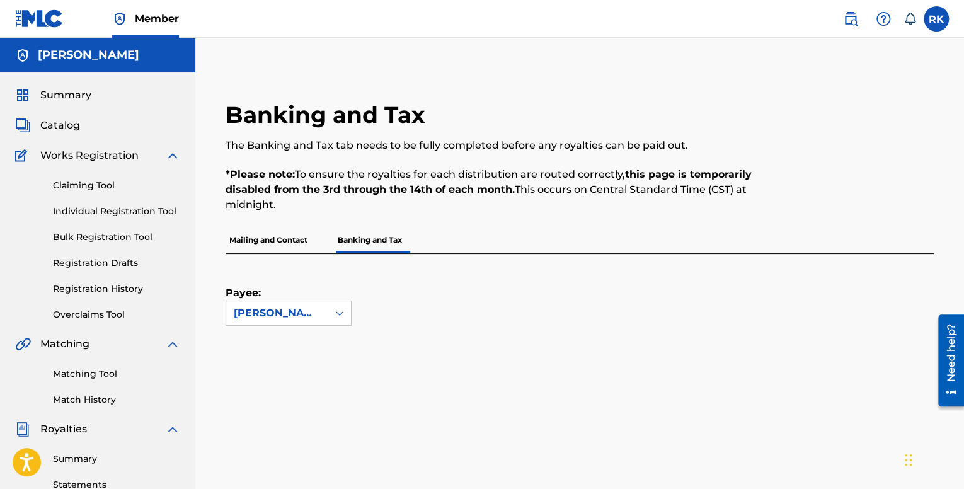
click at [57, 122] on span "Catalog" at bounding box center [60, 125] width 40 height 15
